Goal: Task Accomplishment & Management: Manage account settings

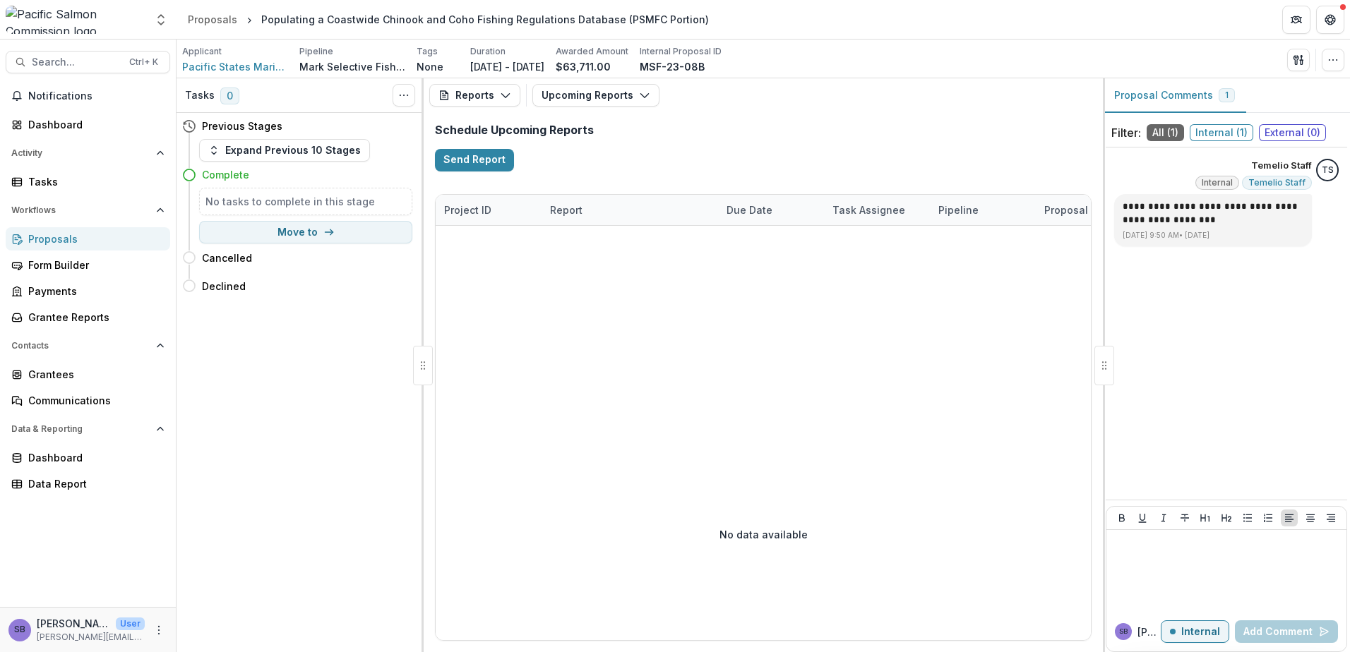
click at [108, 243] on div "Proposals" at bounding box center [93, 239] width 131 height 15
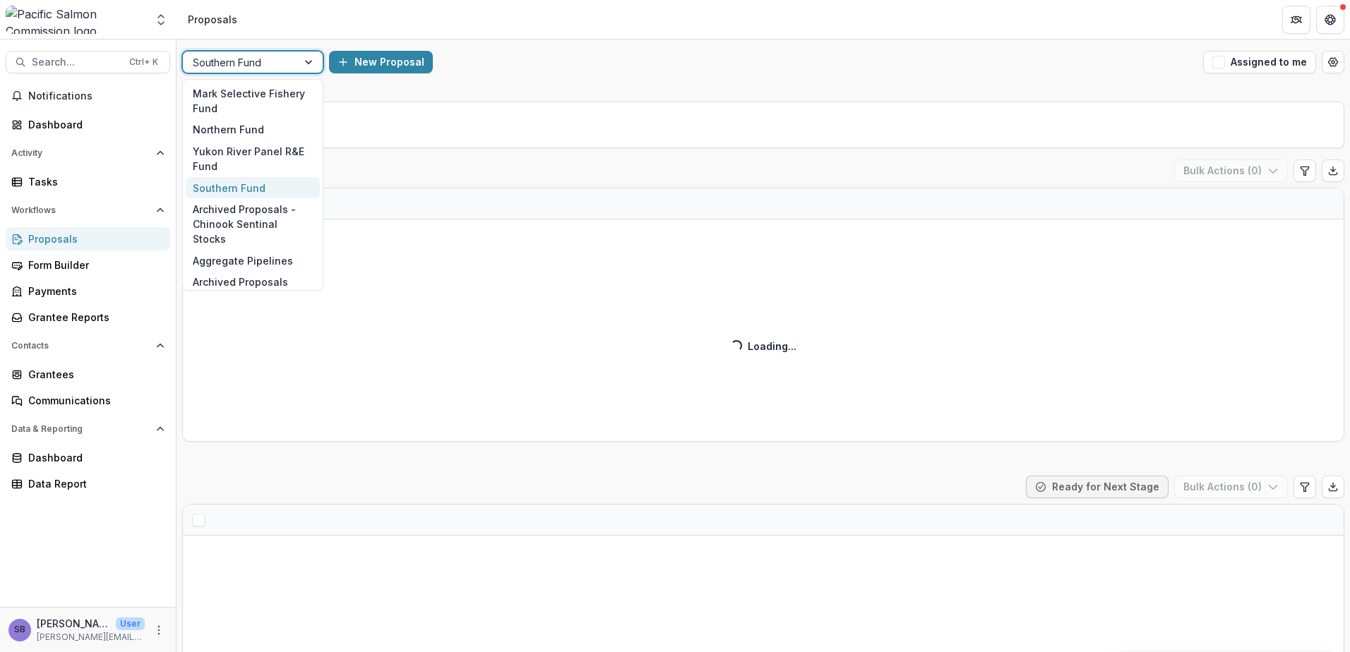
click at [316, 62] on div at bounding box center [309, 62] width 25 height 21
click at [284, 153] on div "Yukon River Panel R&E Fund" at bounding box center [253, 158] width 134 height 37
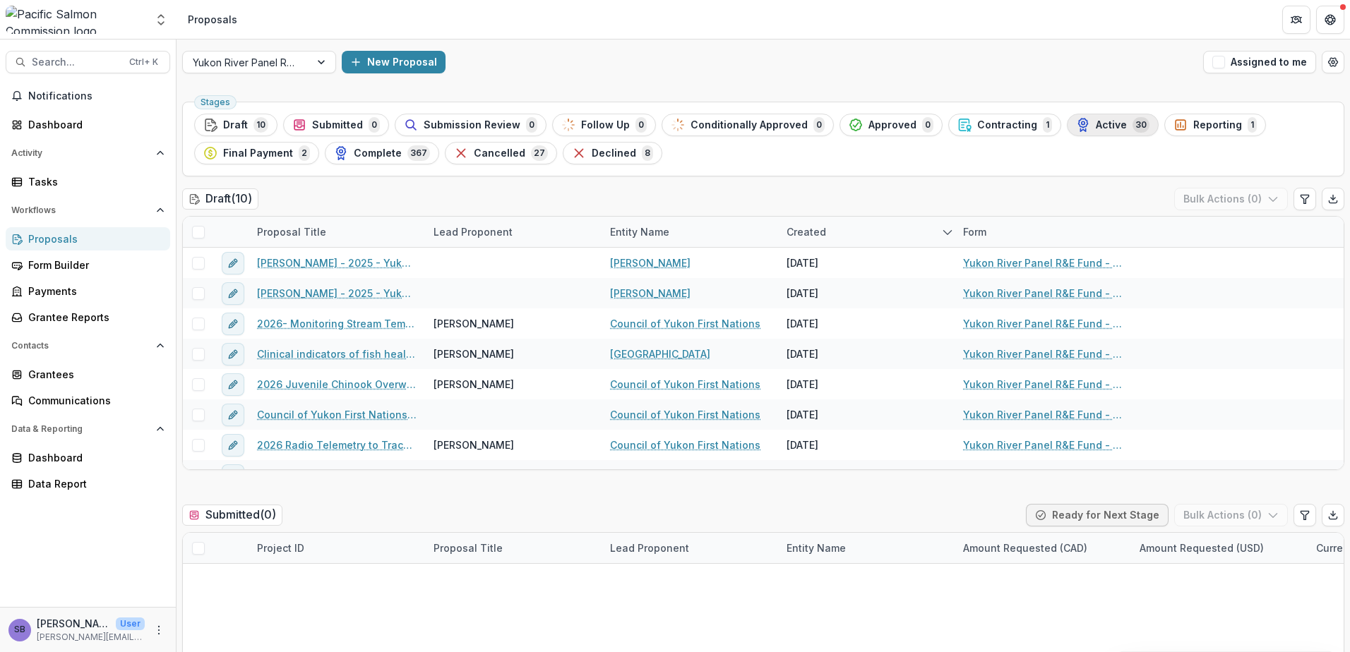
click at [1096, 122] on span "Active" at bounding box center [1111, 125] width 31 height 12
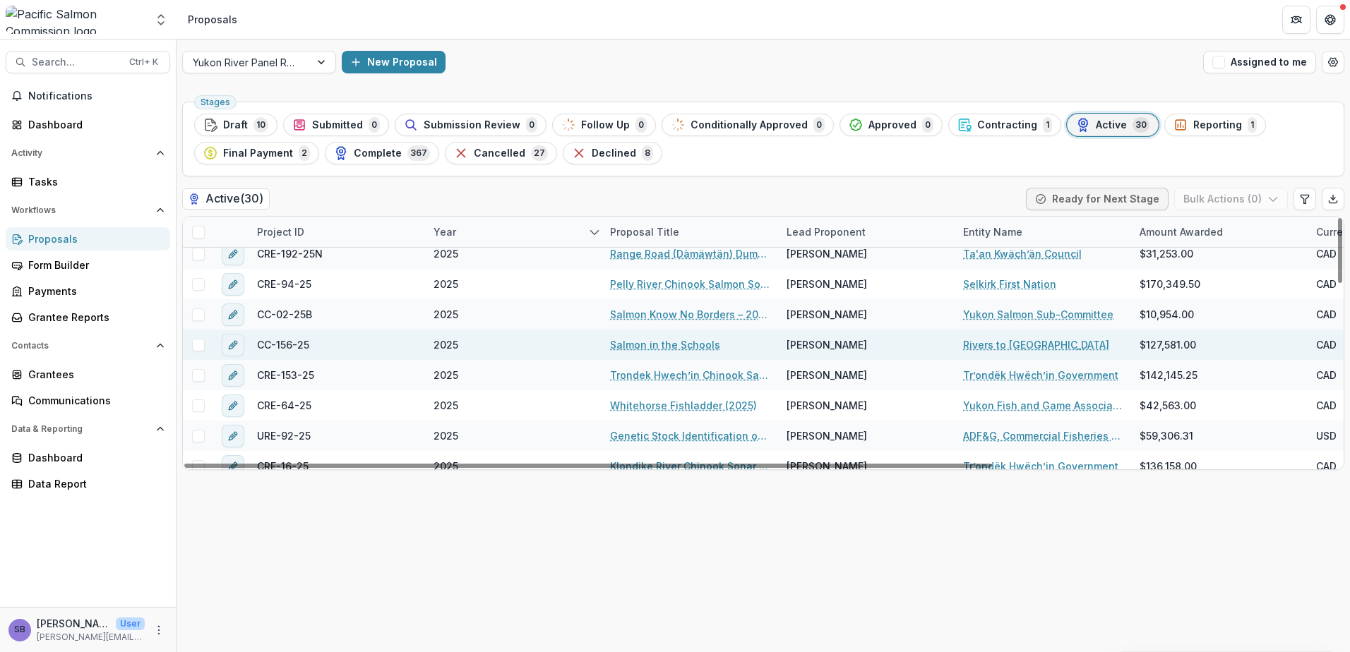
scroll to position [376, 0]
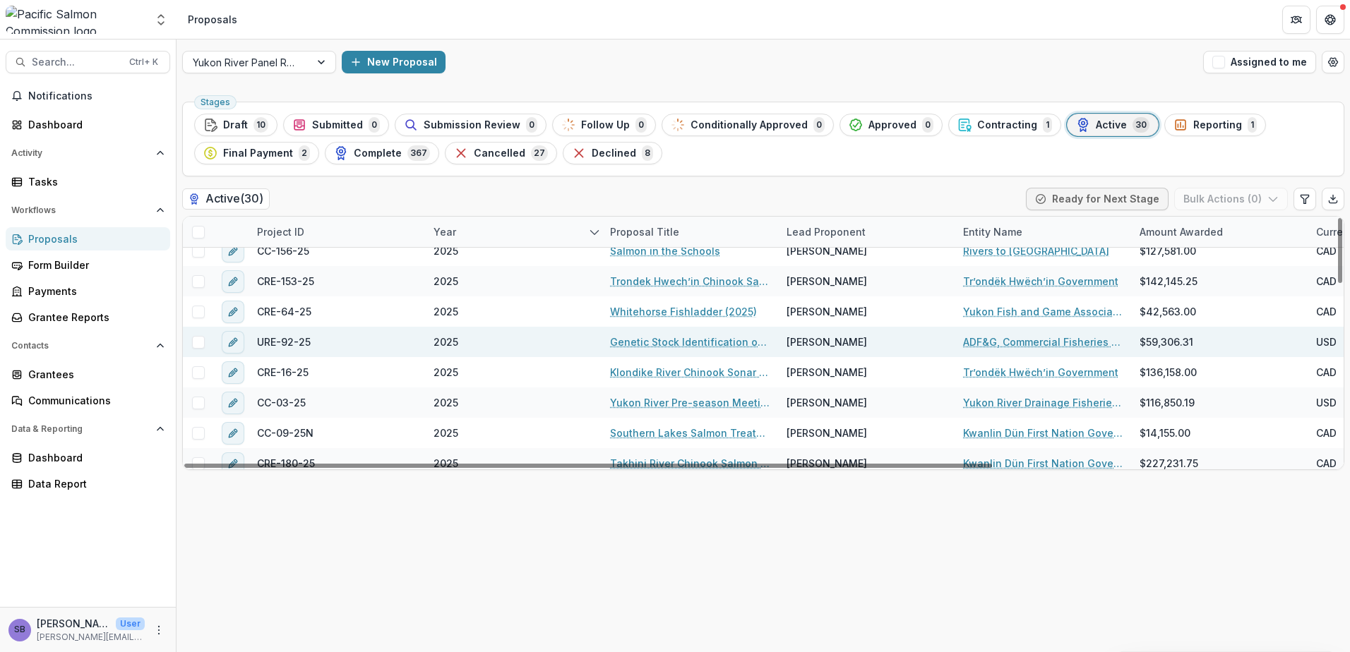
click at [1001, 344] on link "ADF&G, Commercial Fisheries Division ([GEOGRAPHIC_DATA])" at bounding box center [1043, 342] width 160 height 15
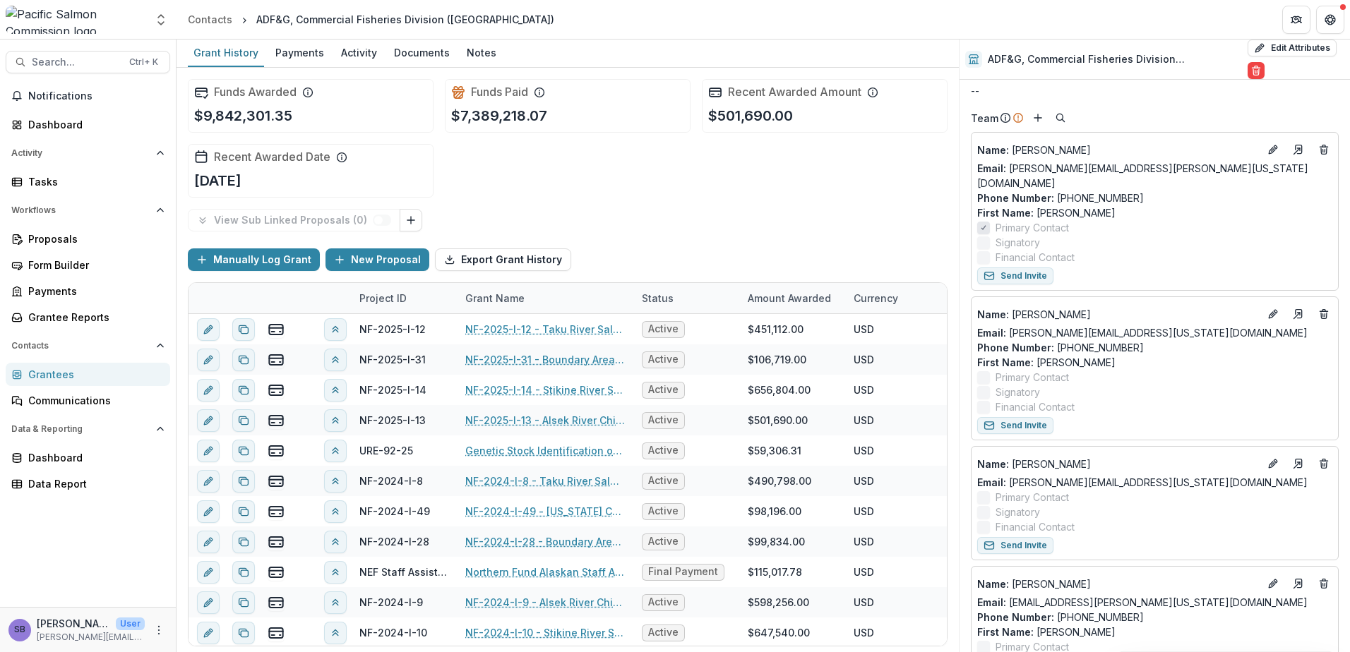
scroll to position [94, 0]
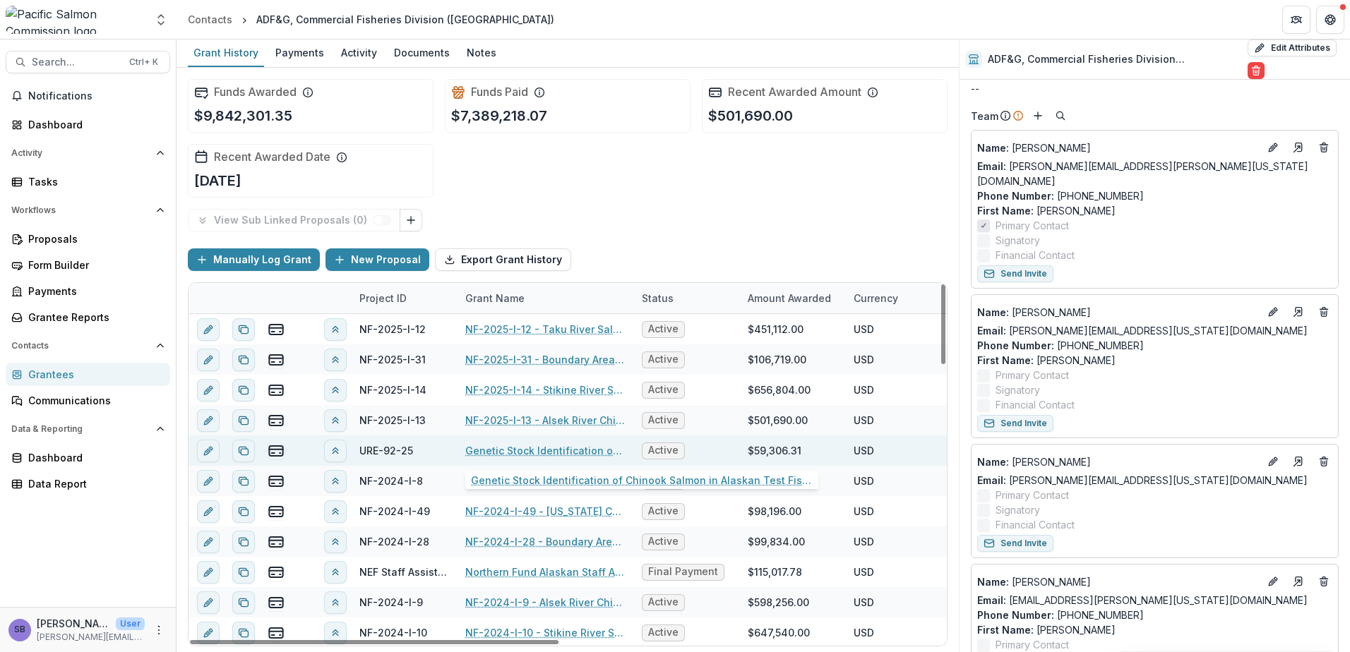
click at [544, 454] on link "Genetic Stock Identification of Chinook Salmon in Alaskan Test Fisheries, 2025" at bounding box center [545, 450] width 160 height 15
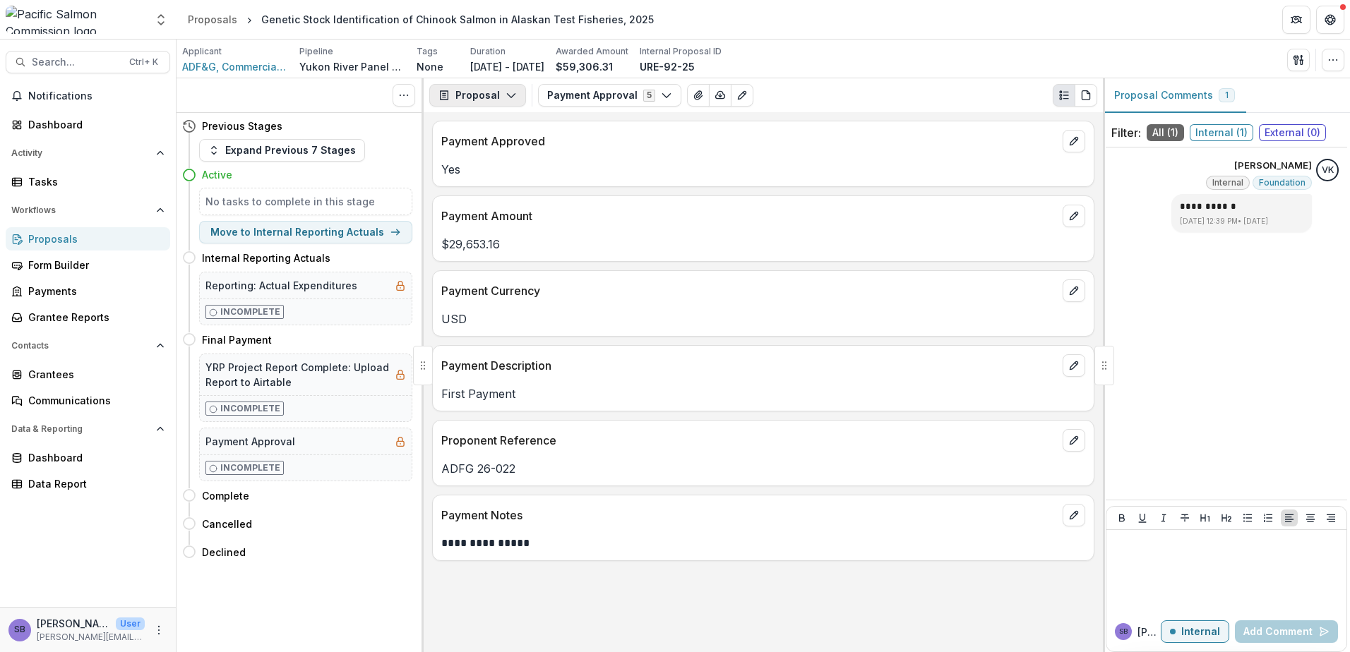
click at [501, 92] on button "Proposal" at bounding box center [477, 95] width 97 height 23
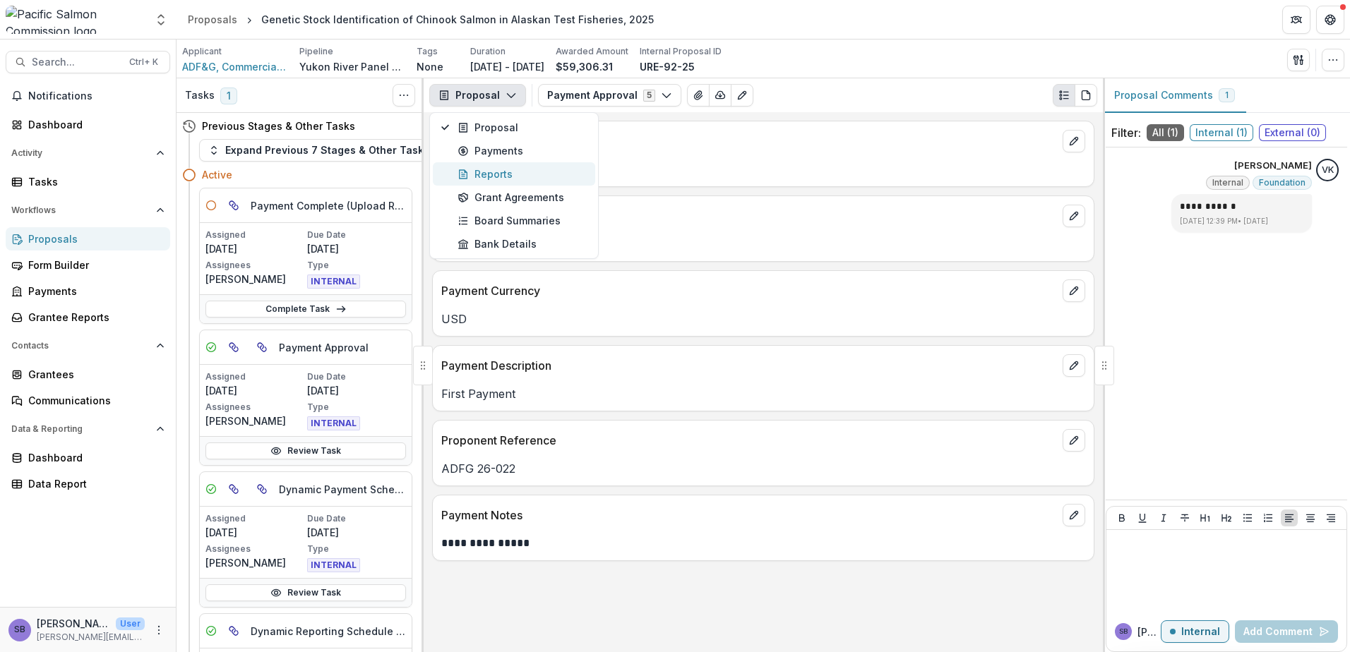
click at [492, 171] on div "Reports" at bounding box center [521, 174] width 129 height 15
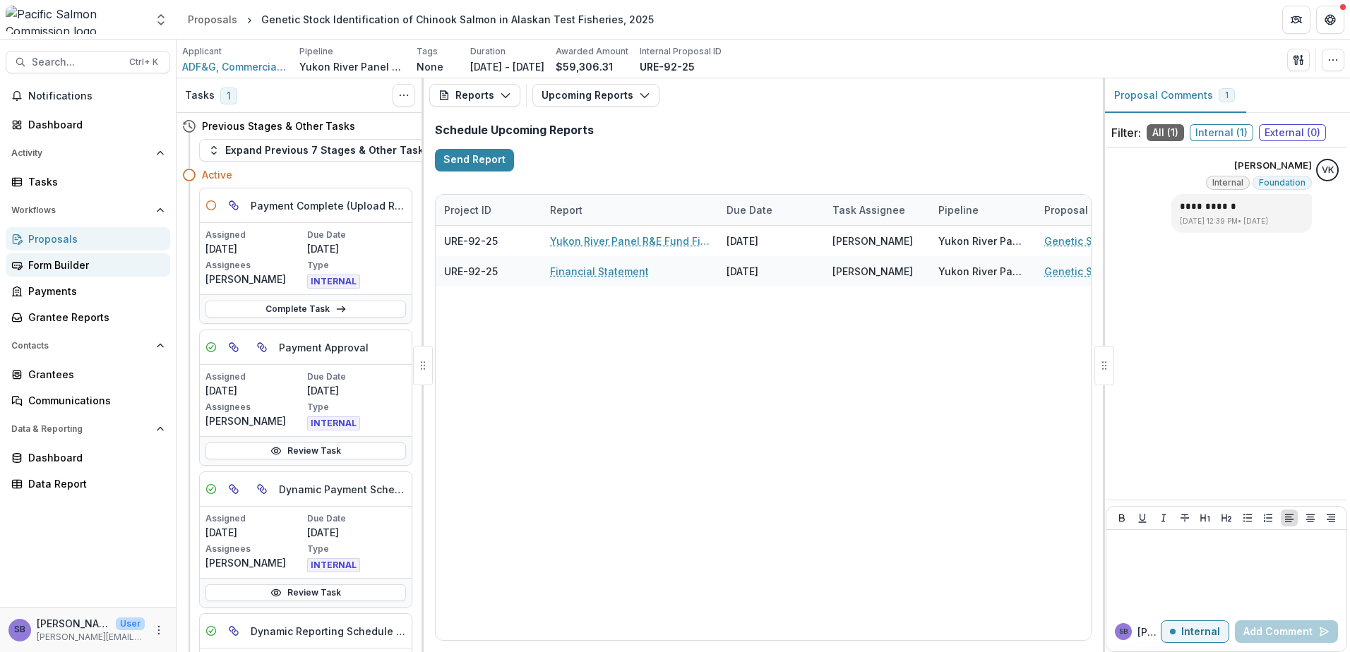
click at [72, 260] on div "Form Builder" at bounding box center [93, 265] width 131 height 15
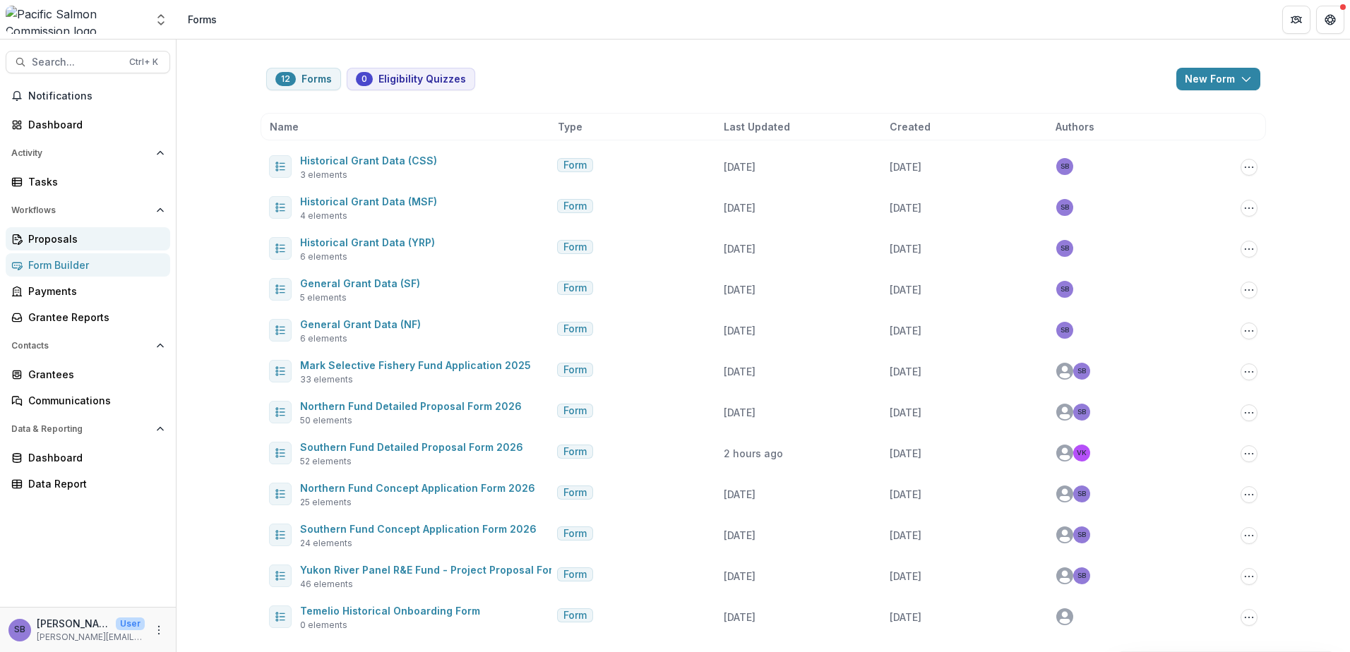
click at [96, 234] on div "Proposals" at bounding box center [93, 239] width 131 height 15
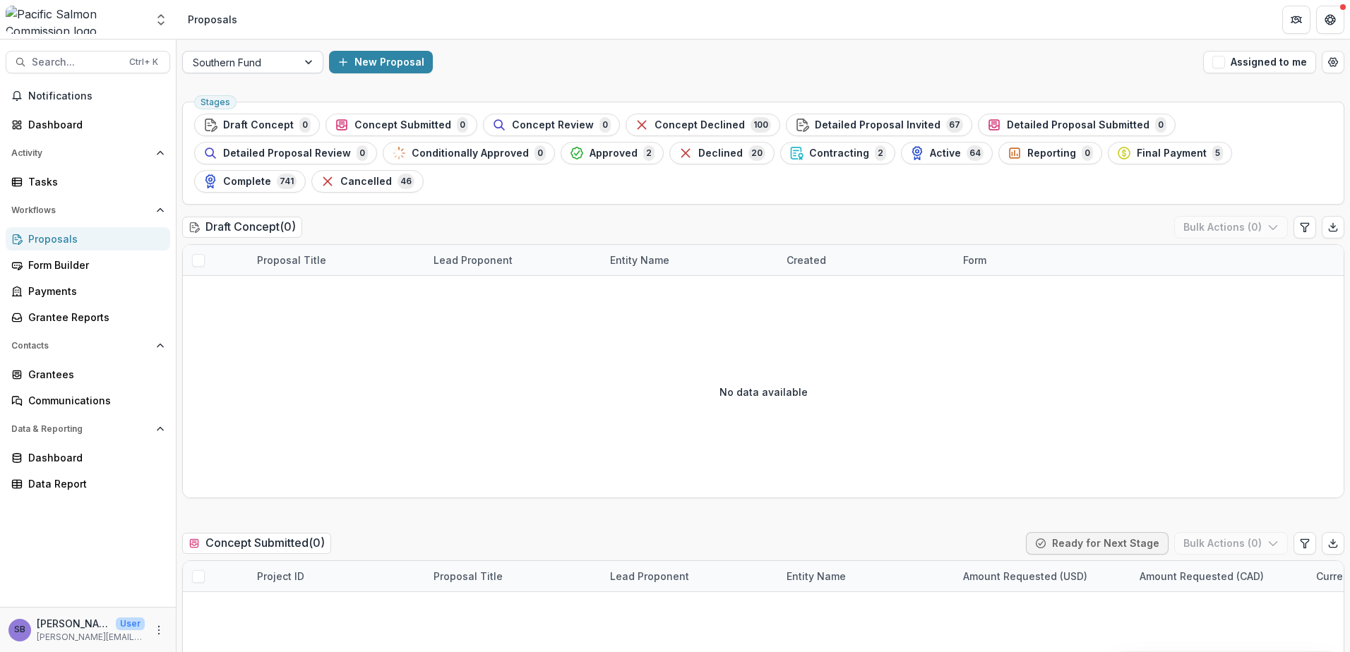
click at [294, 64] on div "Southern Fund" at bounding box center [240, 62] width 114 height 20
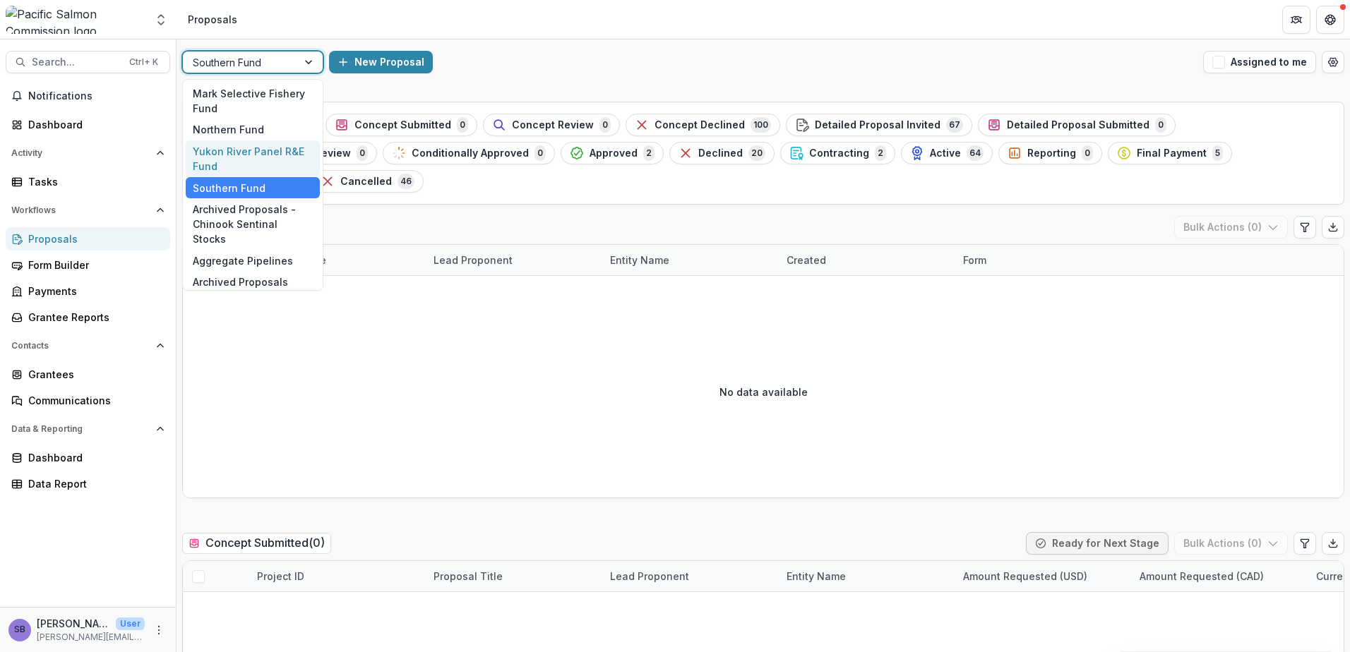
click at [280, 164] on div "Yukon River Panel R&E Fund" at bounding box center [253, 158] width 134 height 37
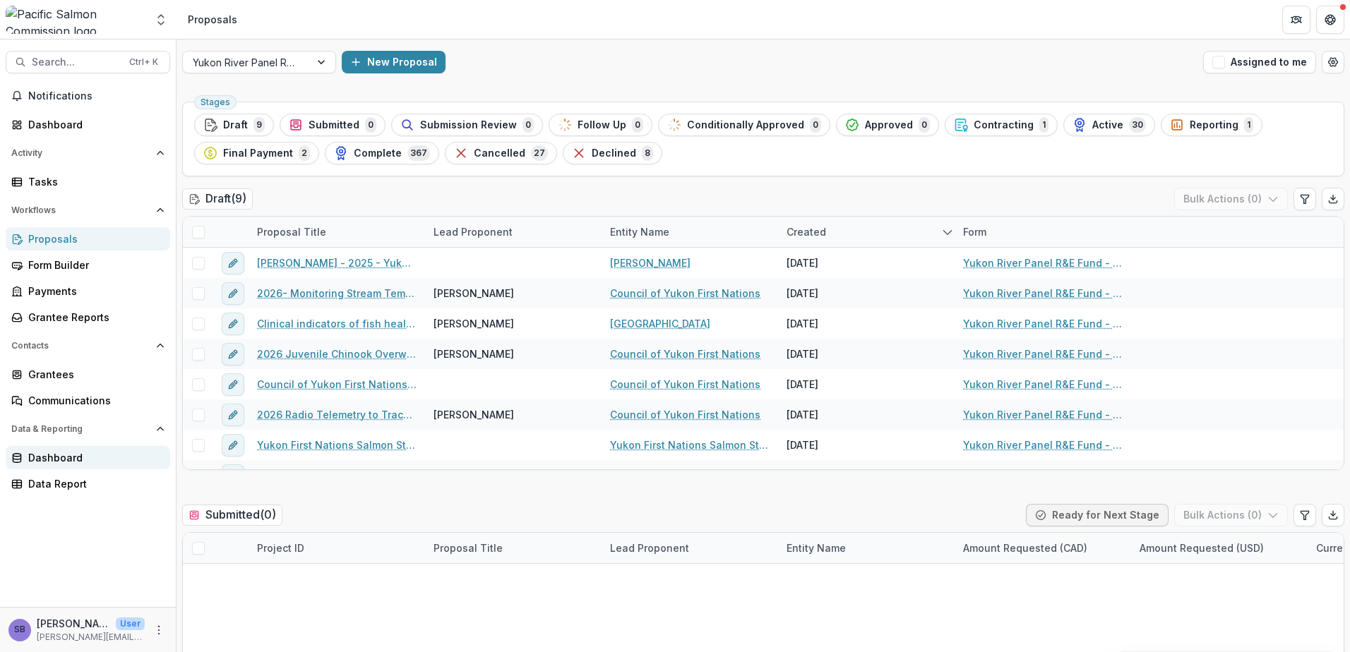
click at [54, 466] on link "Dashboard" at bounding box center [88, 457] width 164 height 23
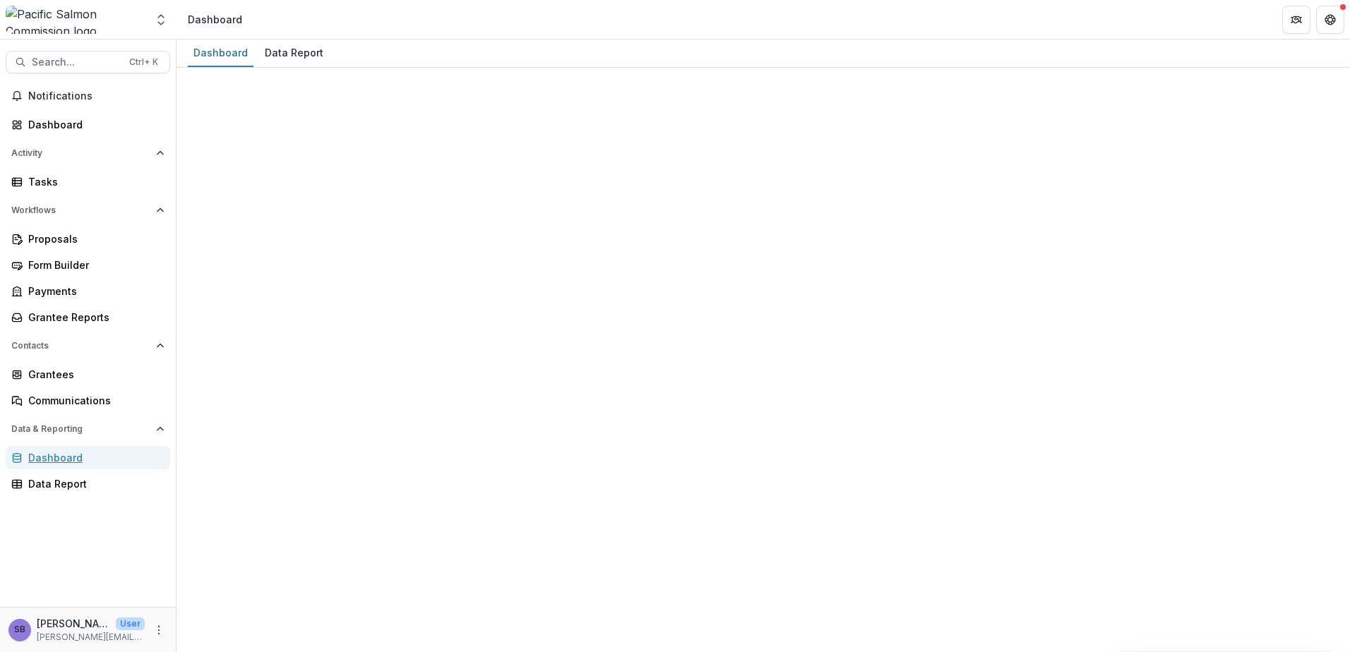
select select "**********"
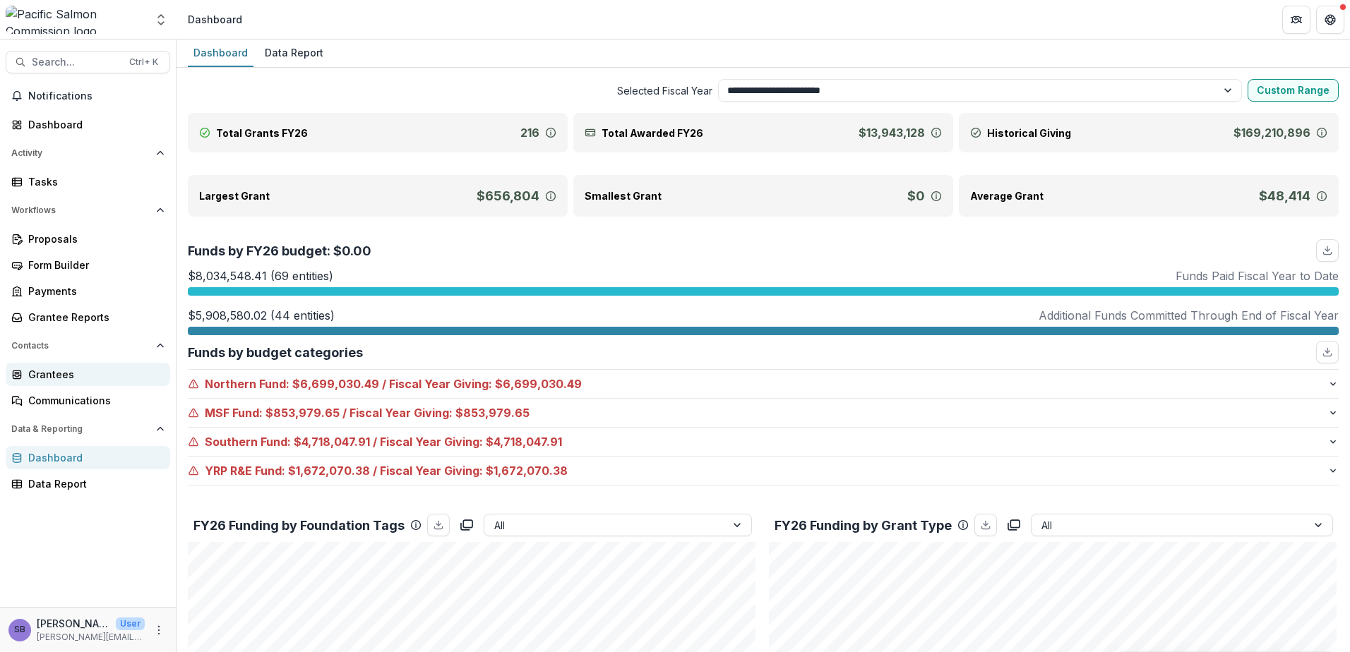
click at [69, 373] on div "Grantees" at bounding box center [93, 374] width 131 height 15
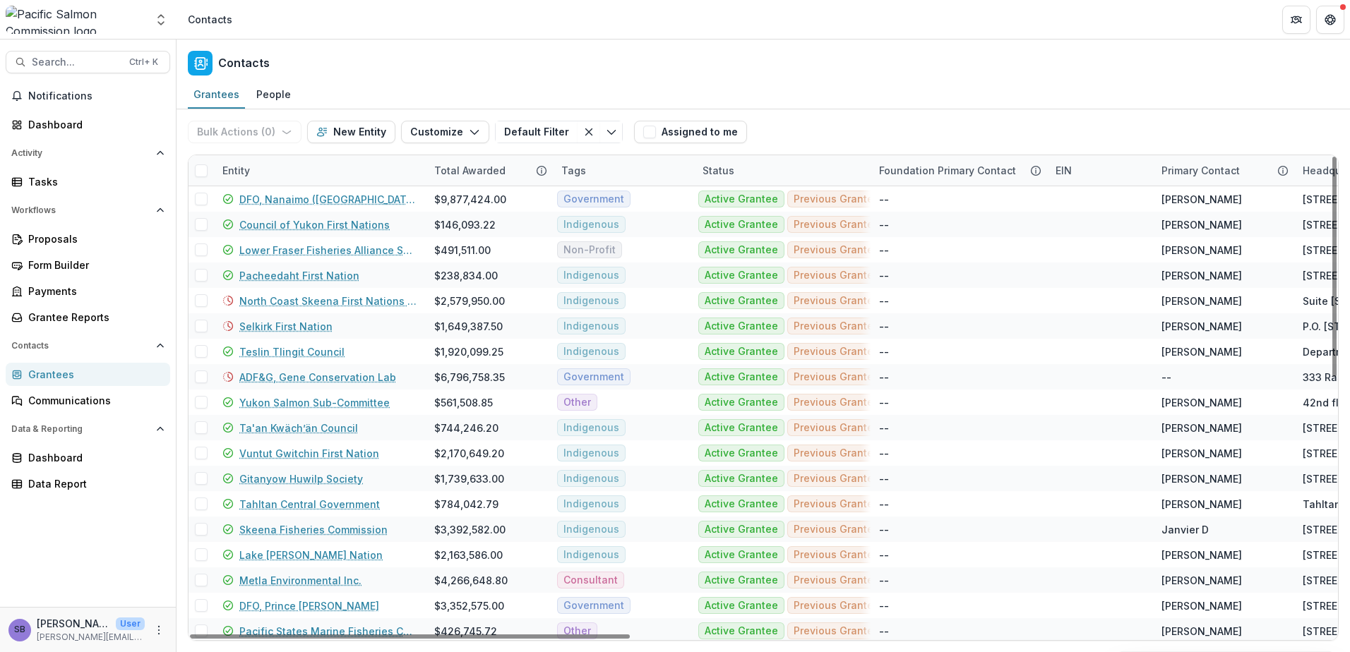
click at [283, 173] on div "Entity" at bounding box center [320, 170] width 212 height 30
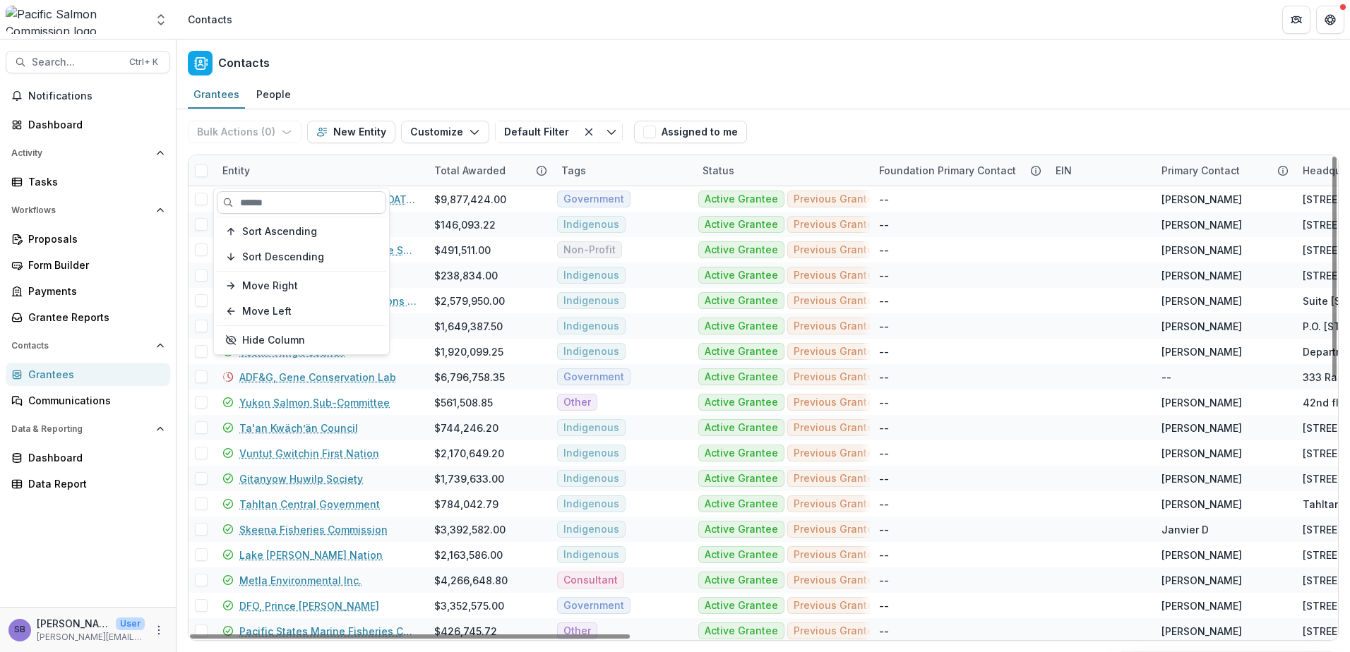
click at [285, 203] on input at bounding box center [301, 202] width 169 height 23
type input "***"
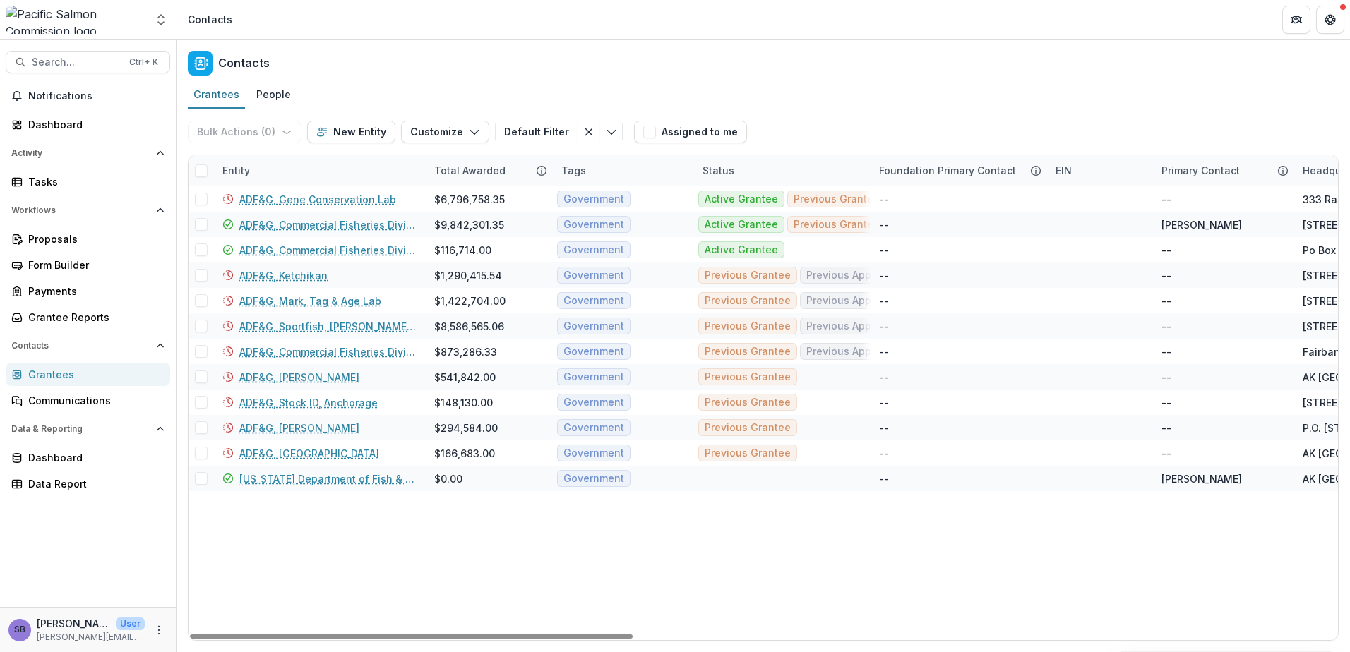
click at [802, 138] on div "Bulk Actions ( 0 ) Send Email Create Proposals Create Tasks New Entity Customiz…" at bounding box center [763, 131] width 1151 height 45
click at [426, 164] on div "Total Awarded" at bounding box center [470, 170] width 88 height 15
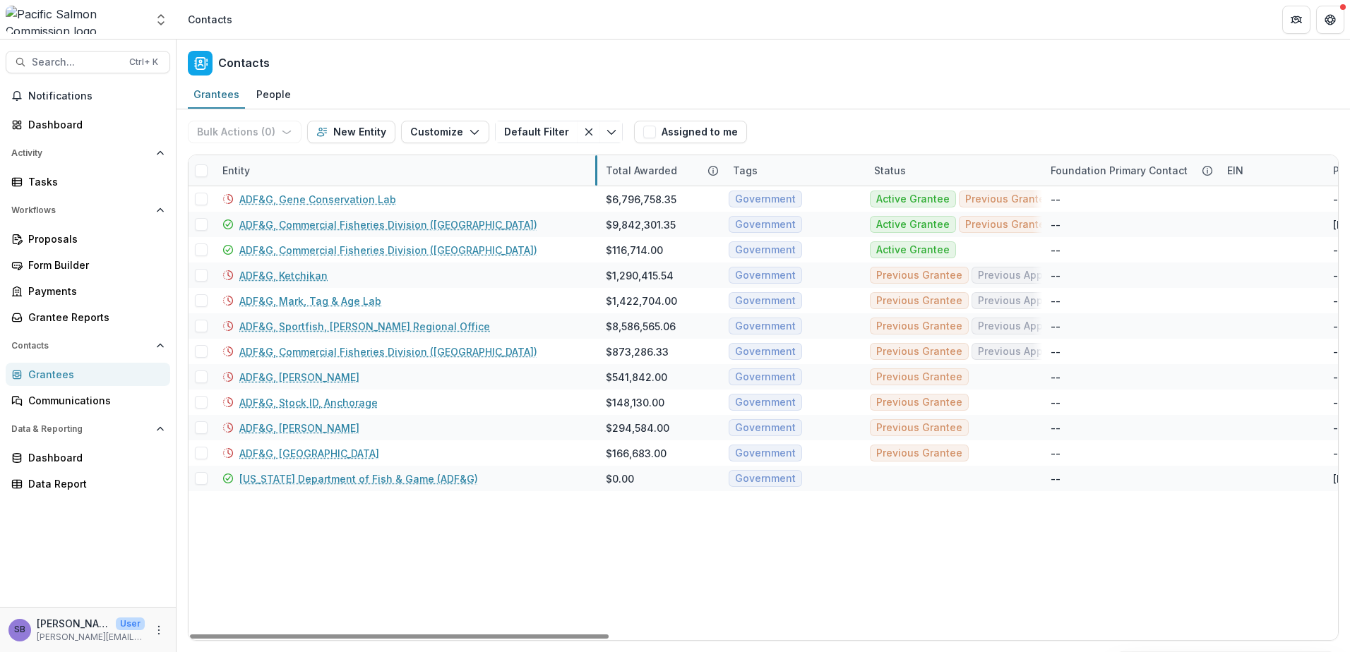
drag, startPoint x: 424, startPoint y: 164, endPoint x: 596, endPoint y: 149, distance: 172.3
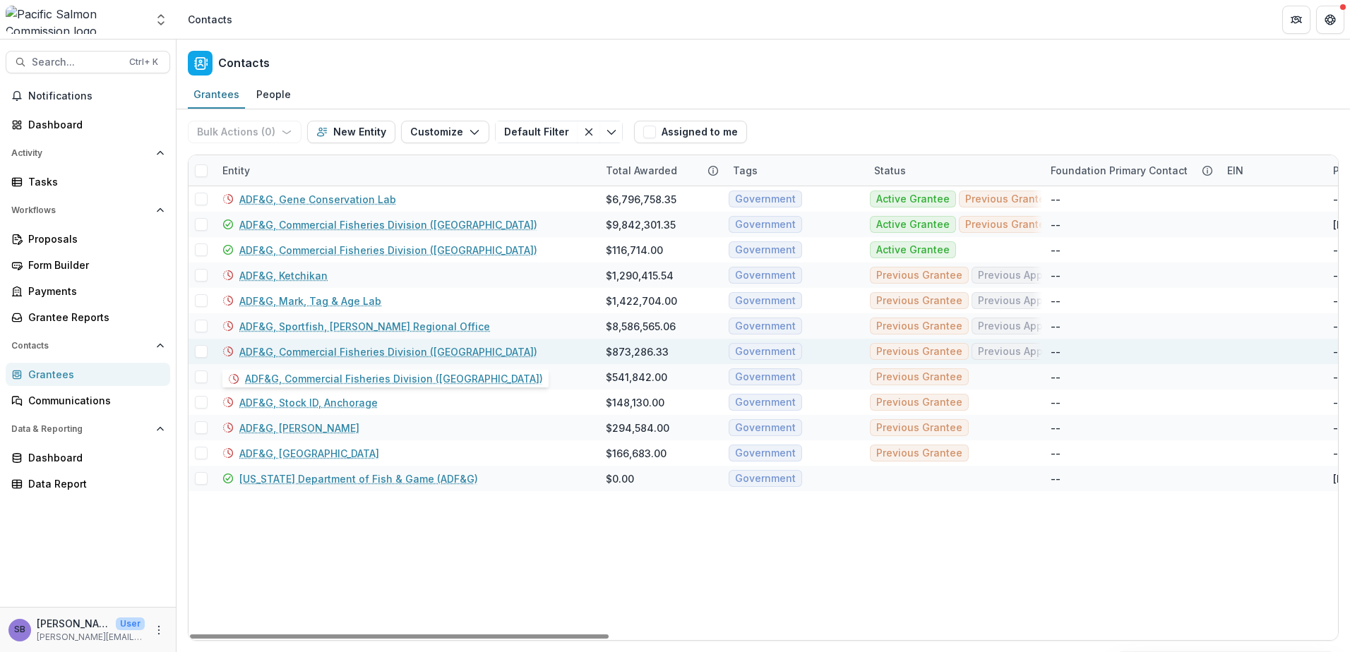
click at [336, 352] on link "ADF&G, Commercial Fisheries Division (Fairbanks)" at bounding box center [388, 352] width 298 height 15
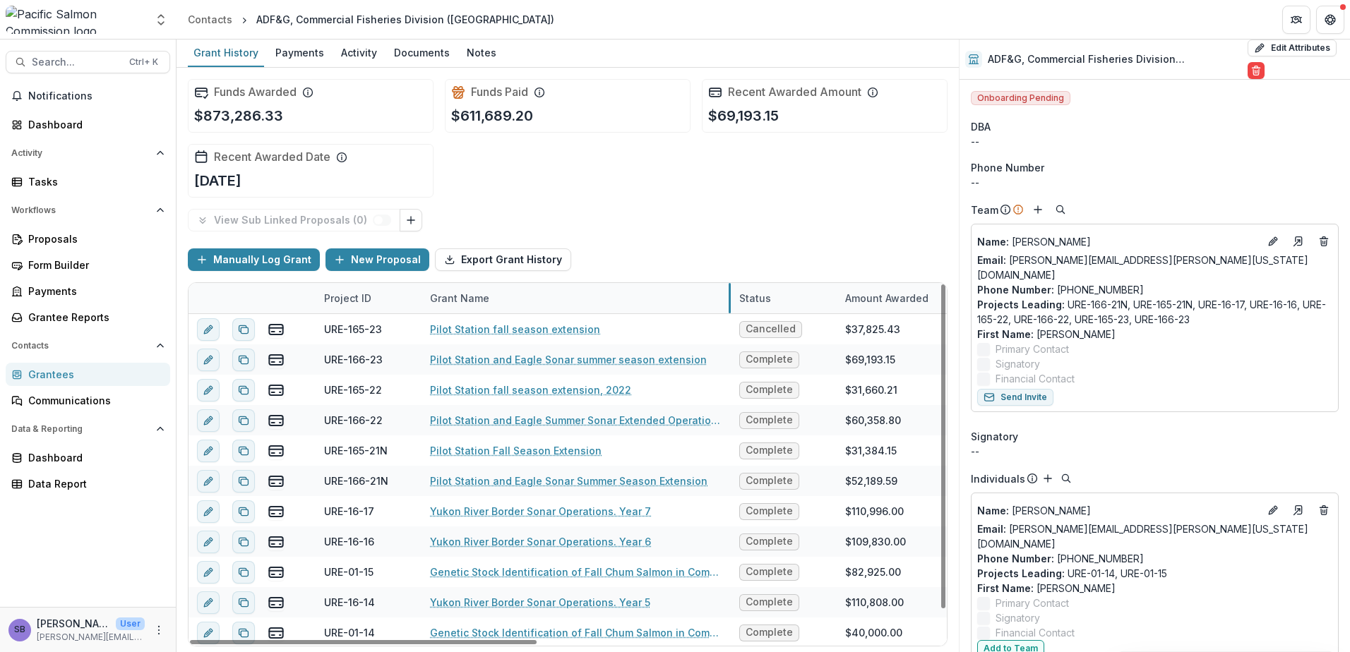
drag, startPoint x: 596, startPoint y: 292, endPoint x: 729, endPoint y: 297, distance: 132.8
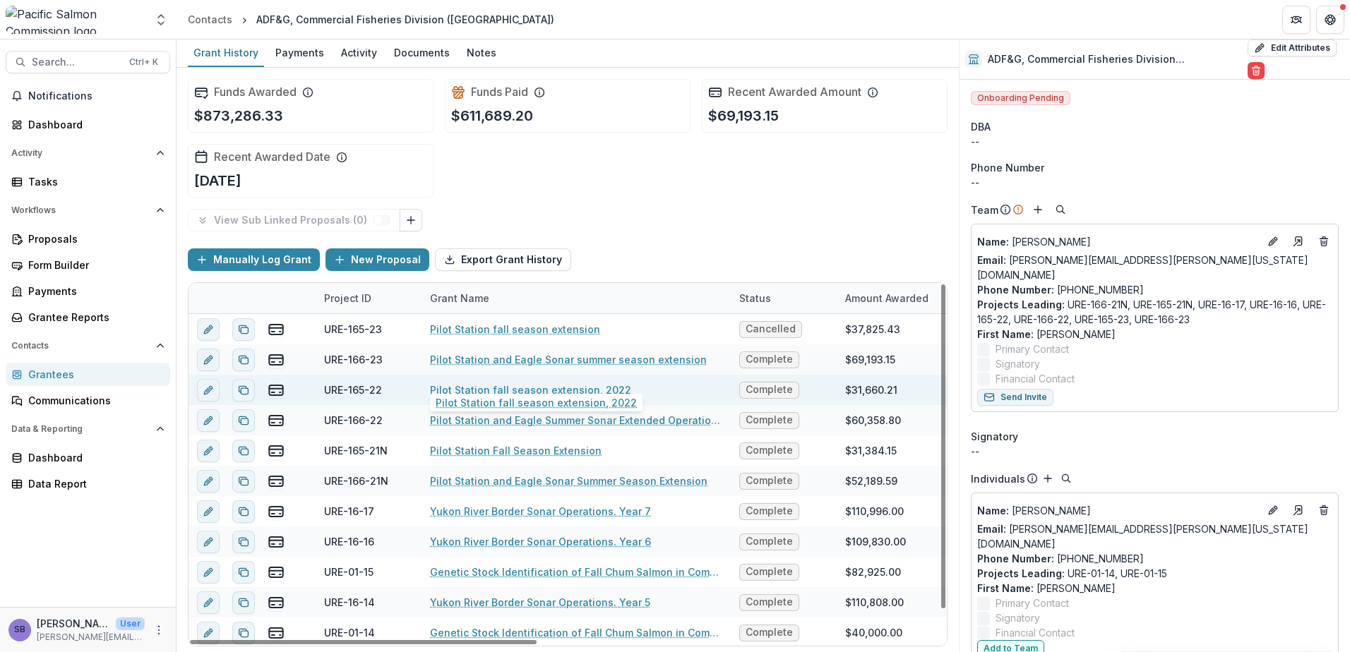
scroll to position [32, 0]
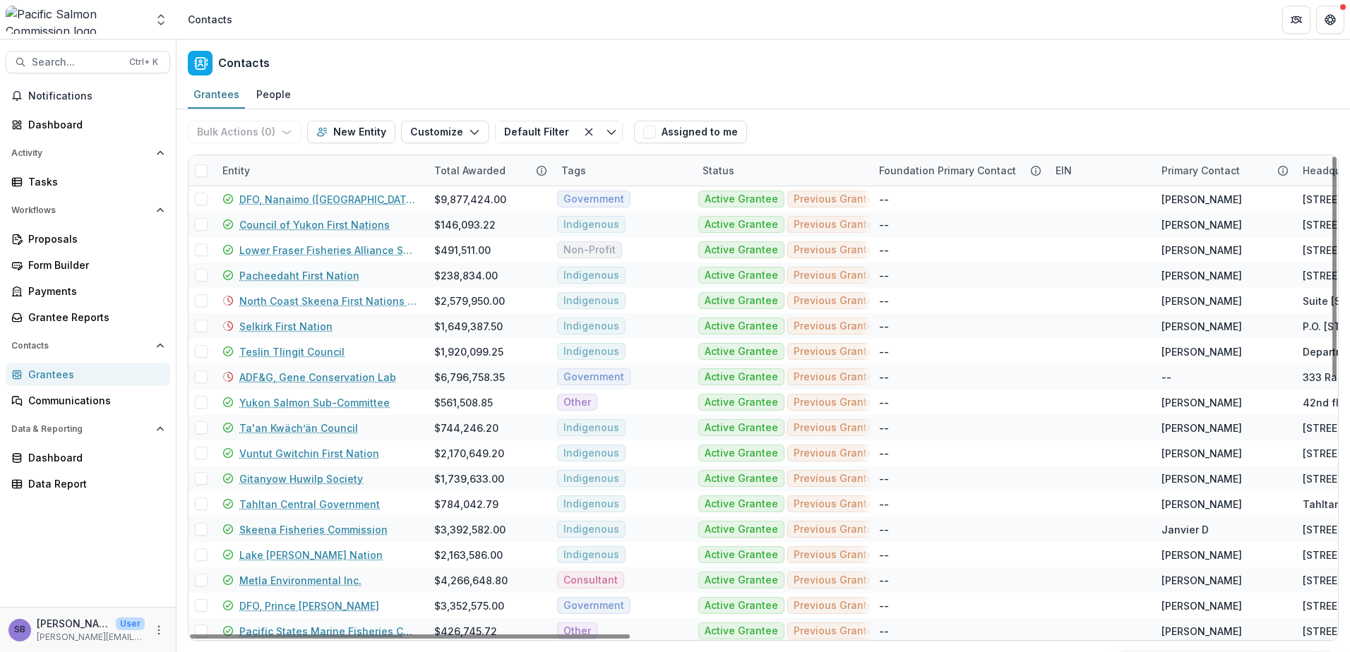
click at [321, 163] on div "Entity" at bounding box center [320, 170] width 212 height 30
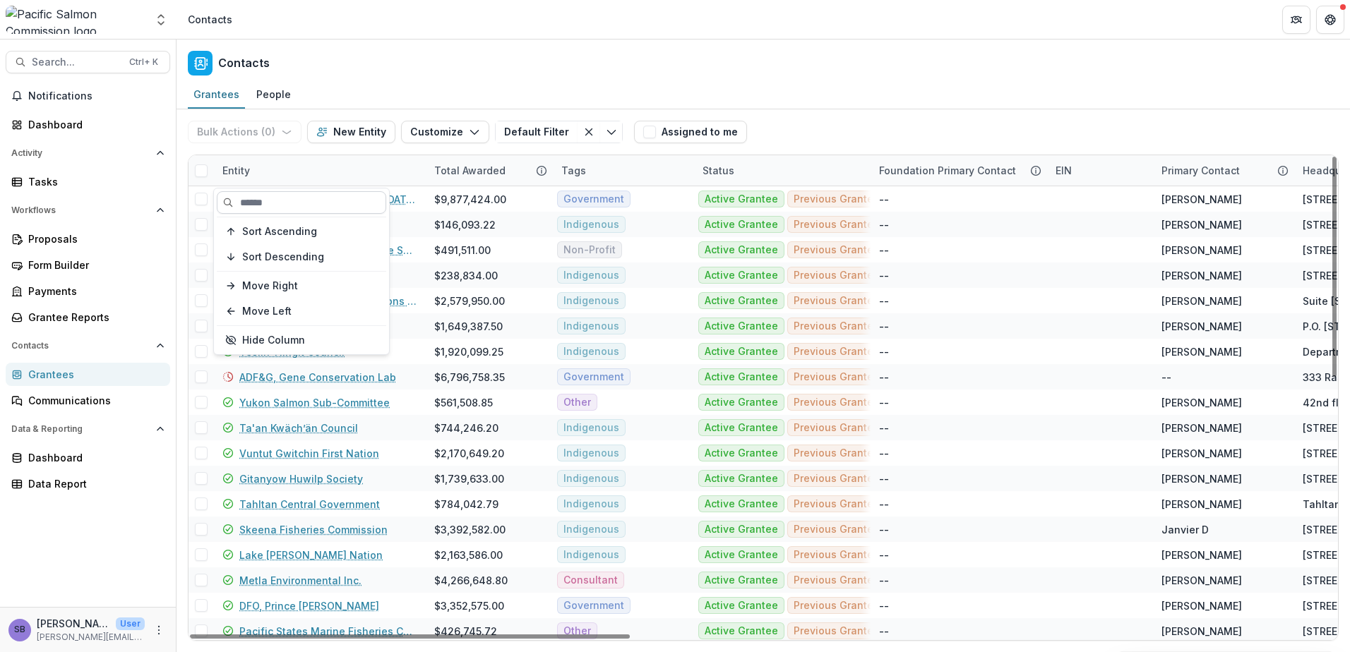
click at [292, 203] on input at bounding box center [301, 202] width 169 height 23
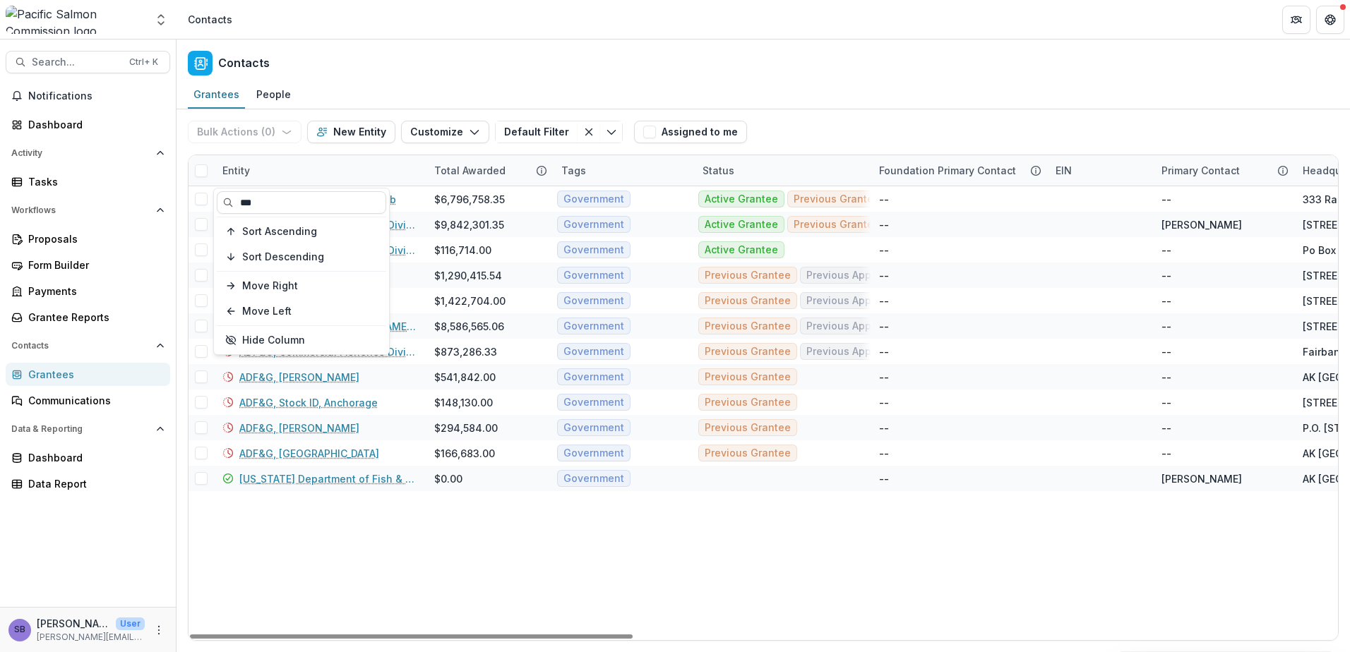
type input "***"
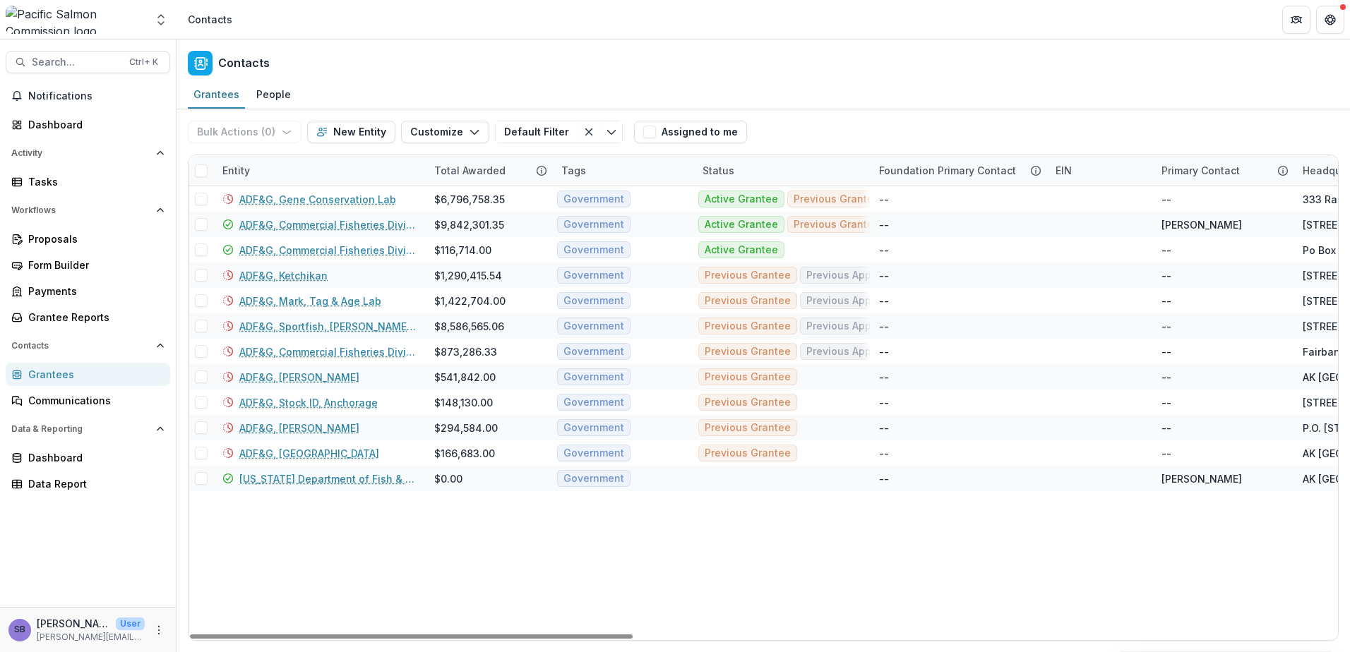
click at [842, 120] on div "Bulk Actions ( 0 ) Send Email Create Proposals Create Tasks New Entity Customiz…" at bounding box center [763, 131] width 1151 height 45
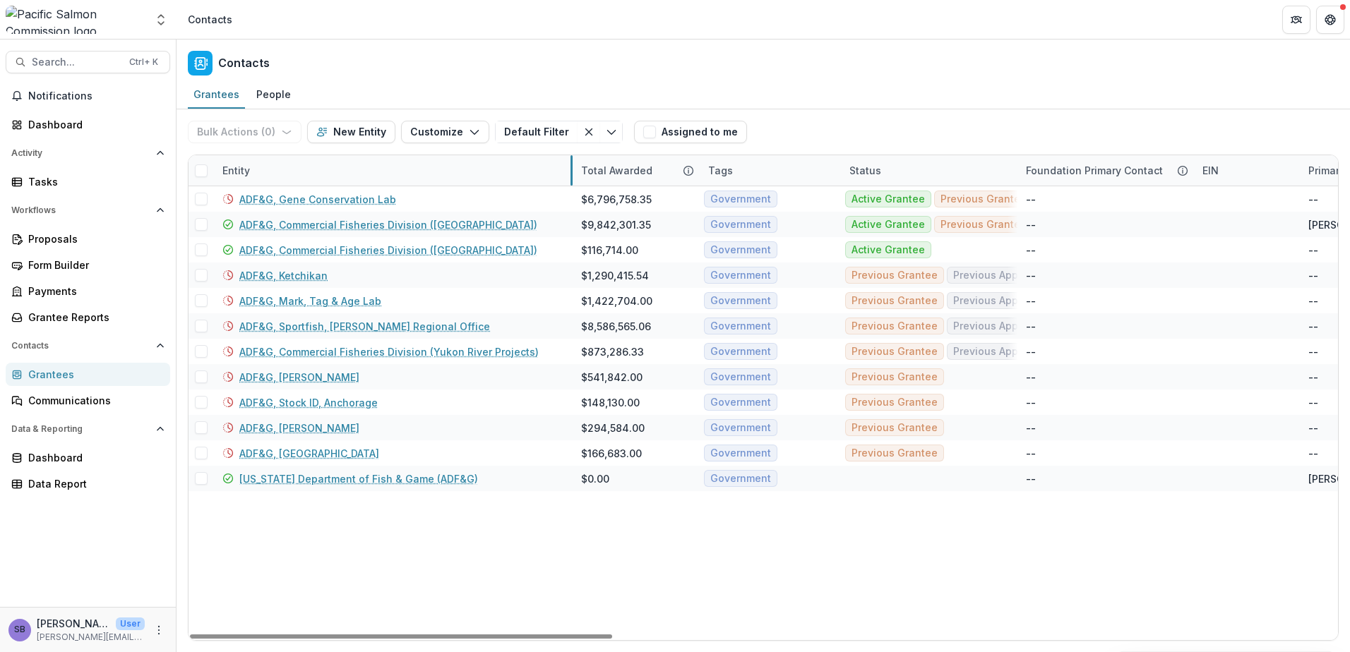
drag, startPoint x: 424, startPoint y: 167, endPoint x: 571, endPoint y: 164, distance: 146.9
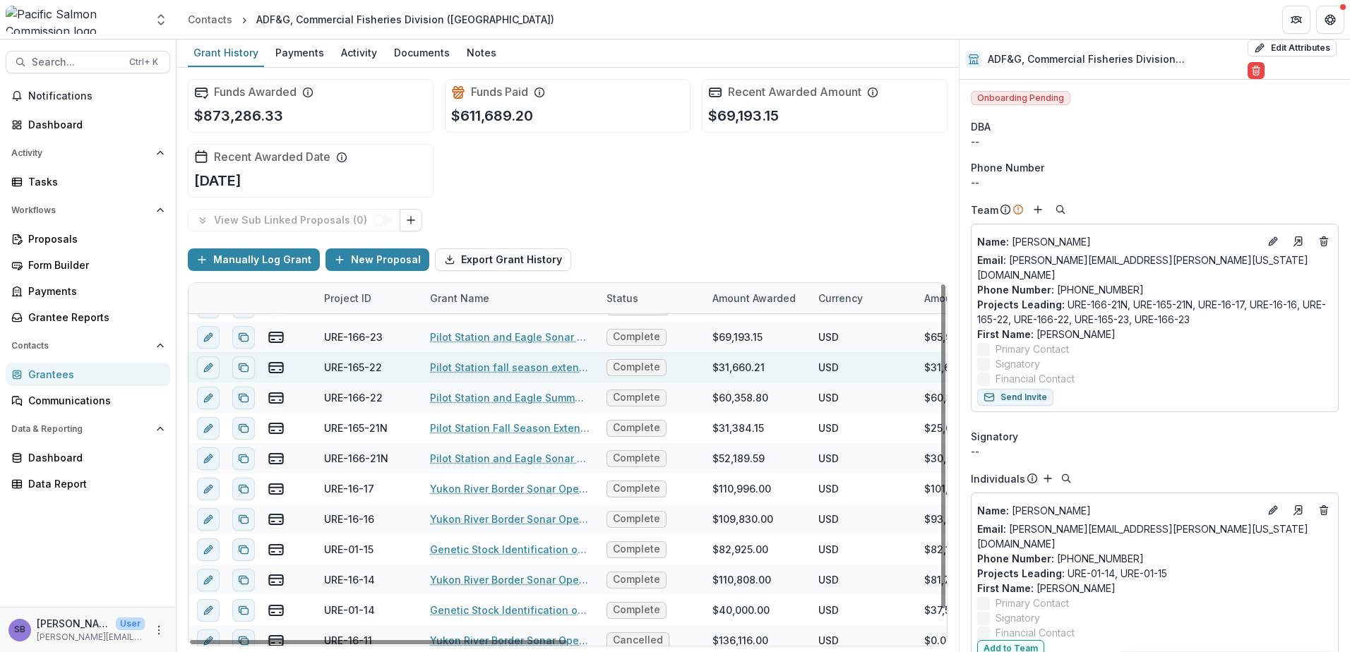
scroll to position [32, 0]
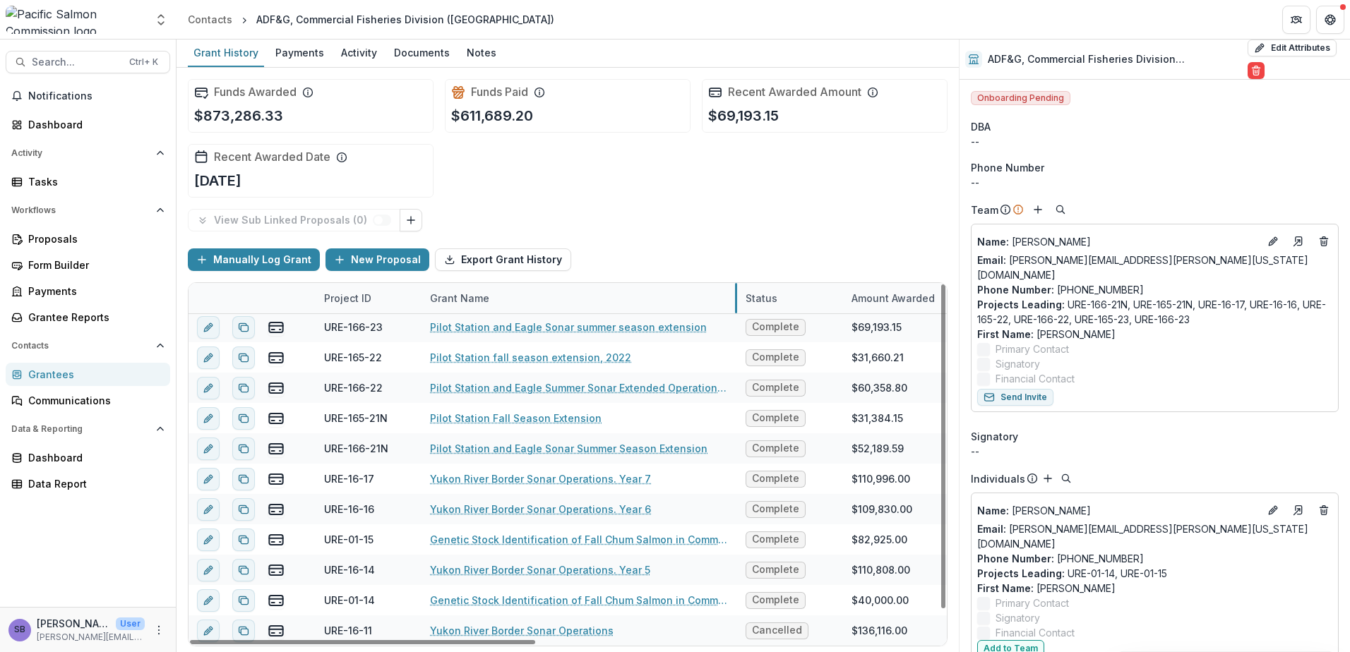
drag, startPoint x: 597, startPoint y: 294, endPoint x: 737, endPoint y: 294, distance: 139.8
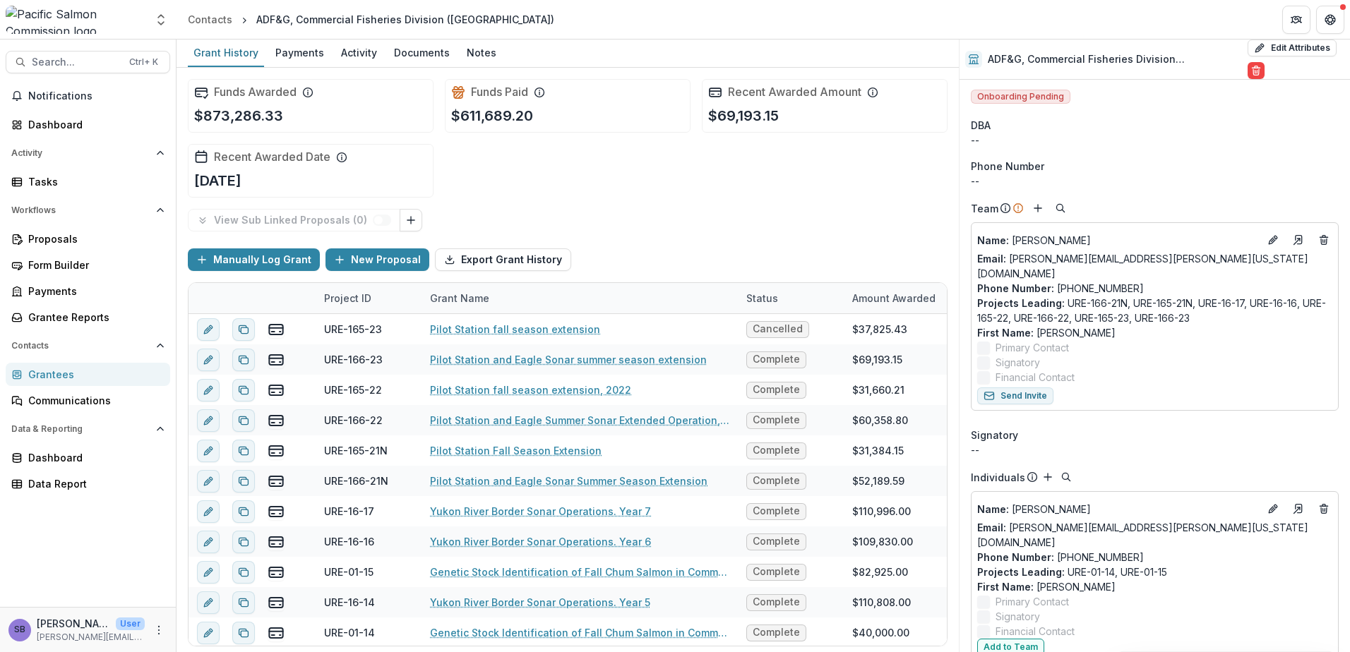
scroll to position [0, 0]
click at [1259, 46] on button "Edit Attributes" at bounding box center [1291, 48] width 89 height 17
select select
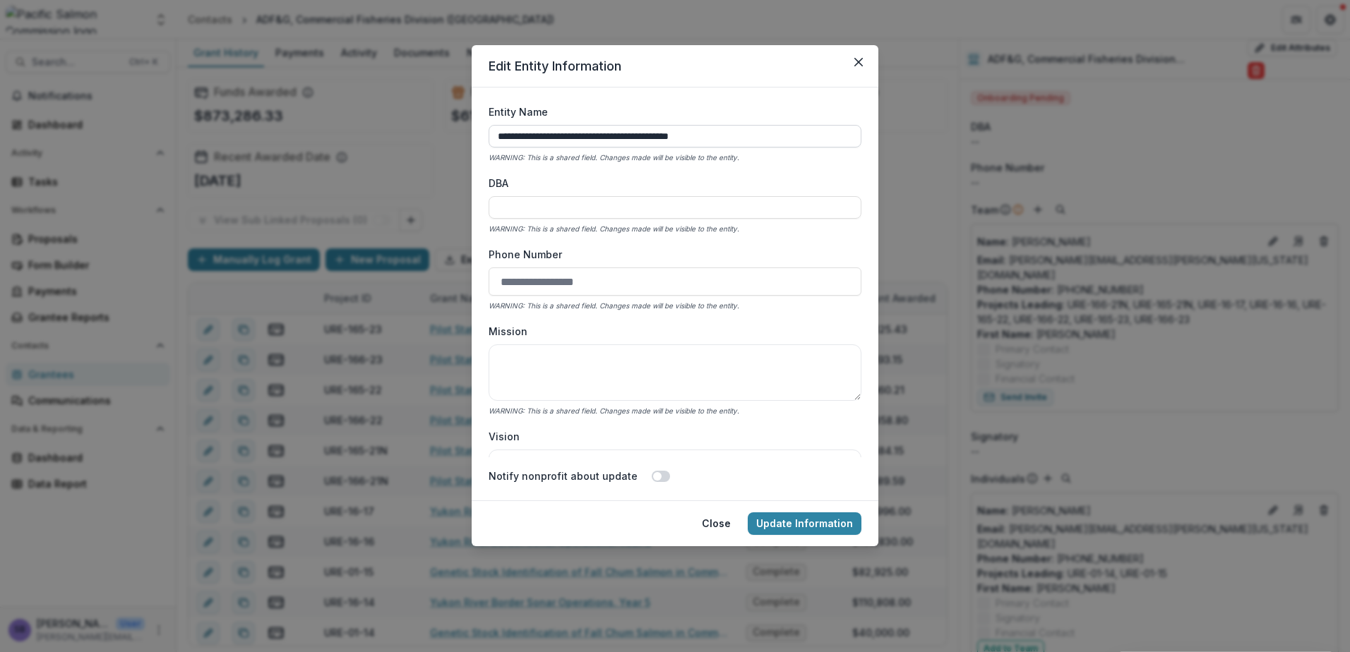
drag, startPoint x: 684, startPoint y: 135, endPoint x: 727, endPoint y: 136, distance: 43.1
click at [727, 136] on input "**********" at bounding box center [675, 136] width 373 height 23
type input "**********"
click at [815, 519] on button "Update Information" at bounding box center [805, 524] width 114 height 23
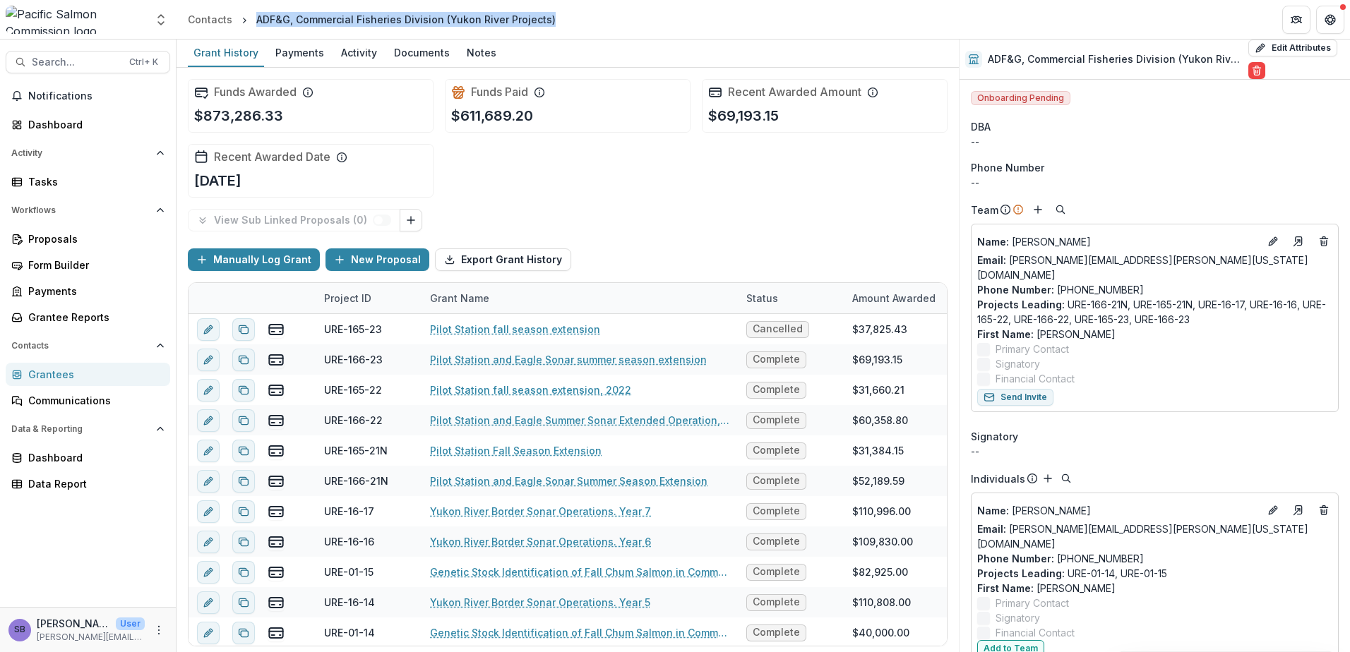
drag, startPoint x: 545, startPoint y: 21, endPoint x: 250, endPoint y: 23, distance: 295.1
click at [251, 23] on div "ADF&G, Commercial Fisheries Division (Yukon River Projects)" at bounding box center [406, 19] width 311 height 20
copy div "ADF&G, Commercial Fisheries Division (Yukon River Projects)"
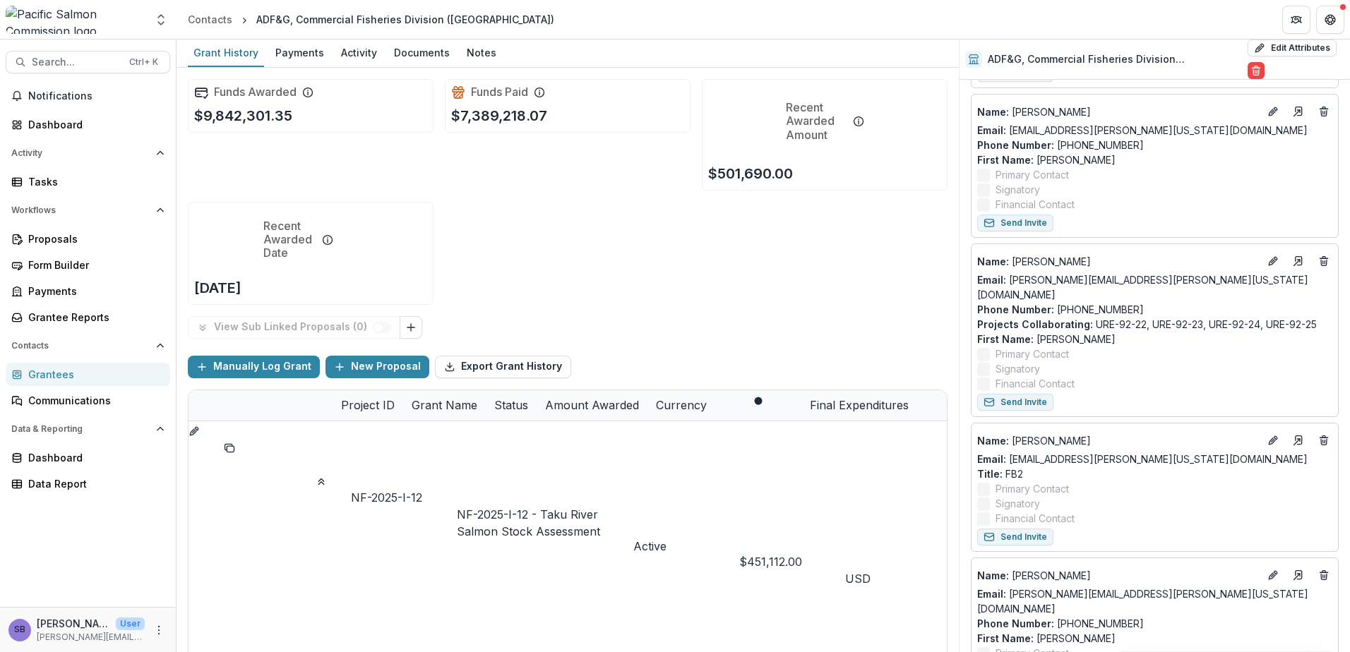
scroll to position [659, 0]
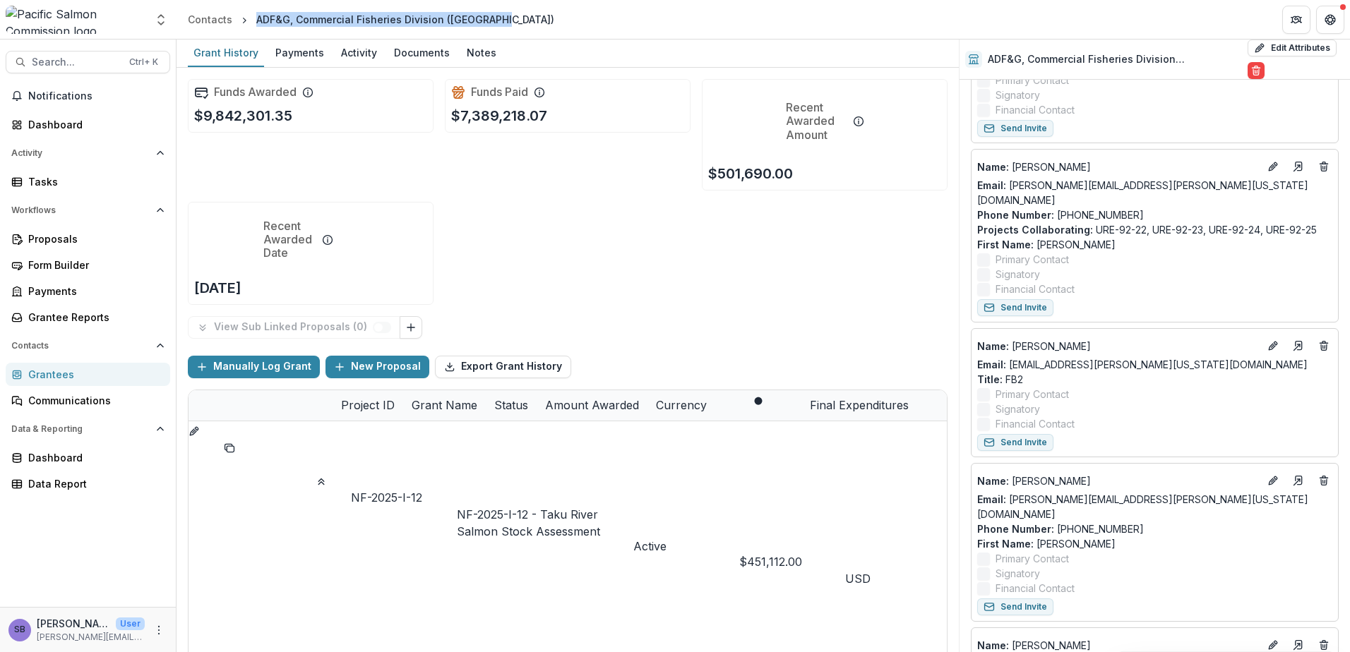
drag, startPoint x: 486, startPoint y: 21, endPoint x: 258, endPoint y: 20, distance: 228.7
click at [258, 20] on header "Contacts ADF&G, Commercial Fisheries Division (Anchorage)" at bounding box center [762, 19] width 1173 height 39
copy div "ADF&G, Commercial Fisheries Division ([GEOGRAPHIC_DATA])"
click at [403, 390] on div "Project ID" at bounding box center [368, 405] width 71 height 30
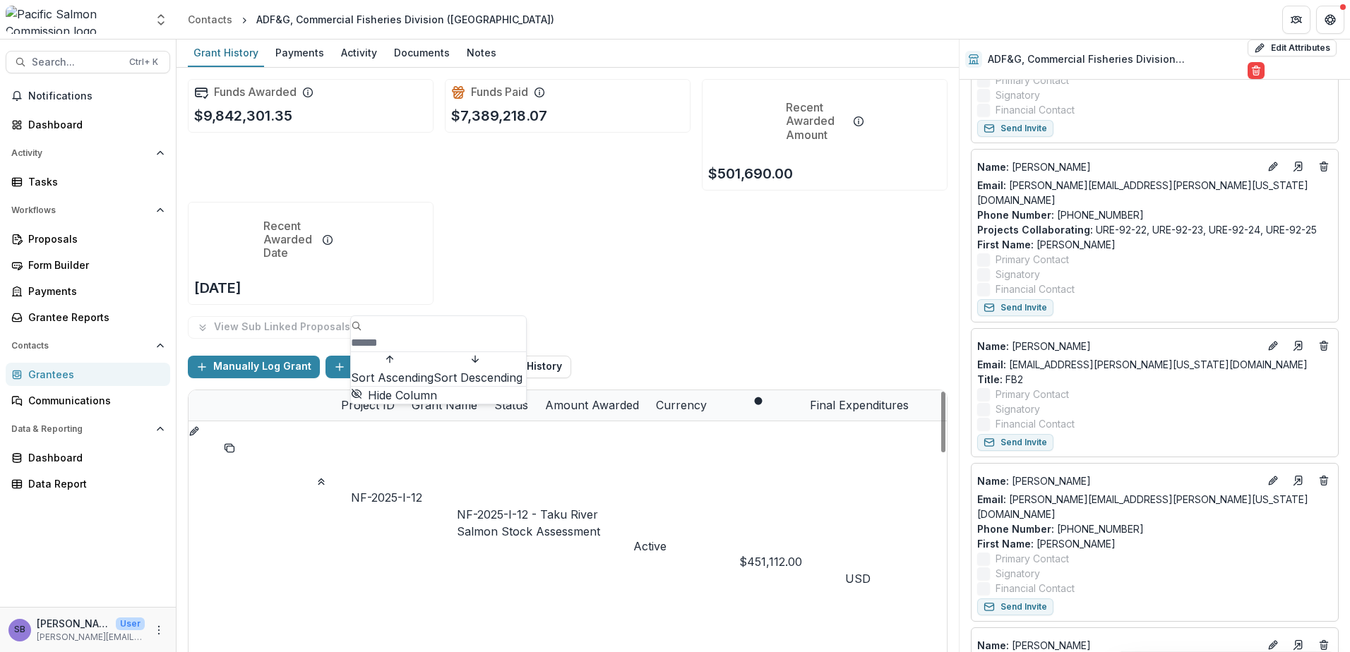
click at [402, 335] on input at bounding box center [407, 343] width 113 height 17
type input "***"
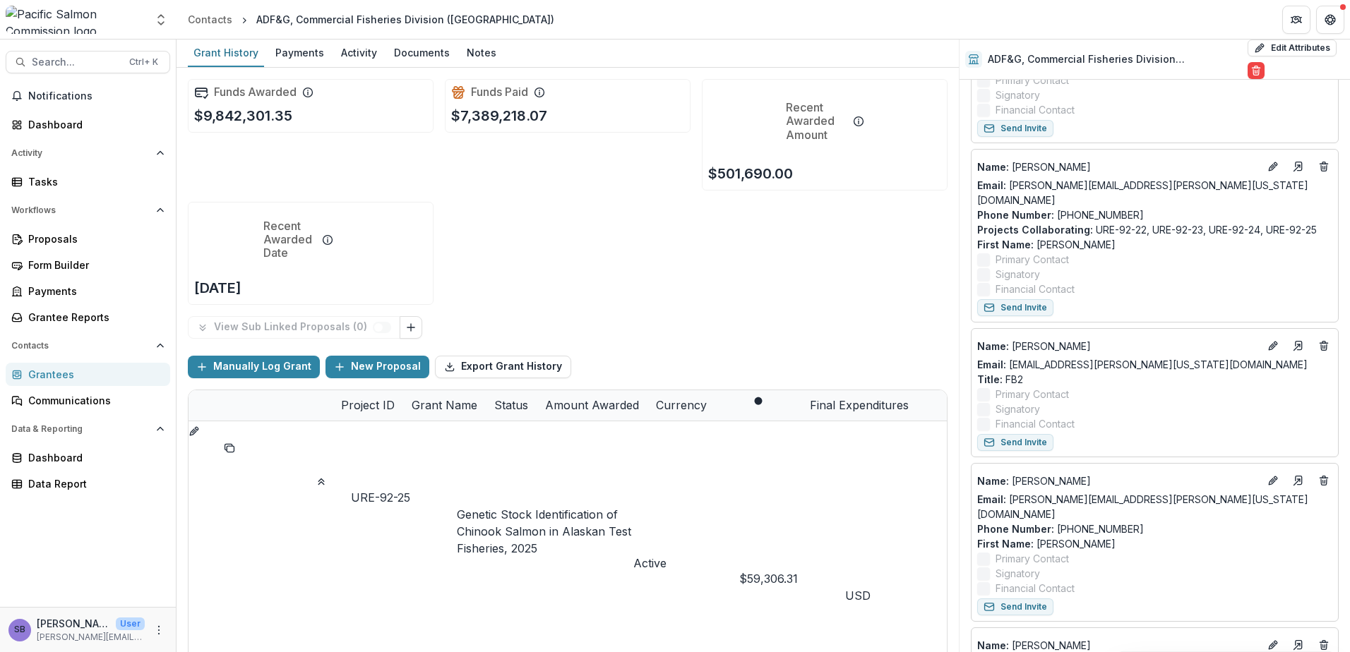
click at [705, 345] on div "Manually Log Grant New Proposal Export Grant History" at bounding box center [568, 367] width 760 height 45
click at [546, 508] on link "Genetic Stock Identification of Chinook Salmon in Alaskan Test Fisheries, 2025" at bounding box center [544, 532] width 174 height 48
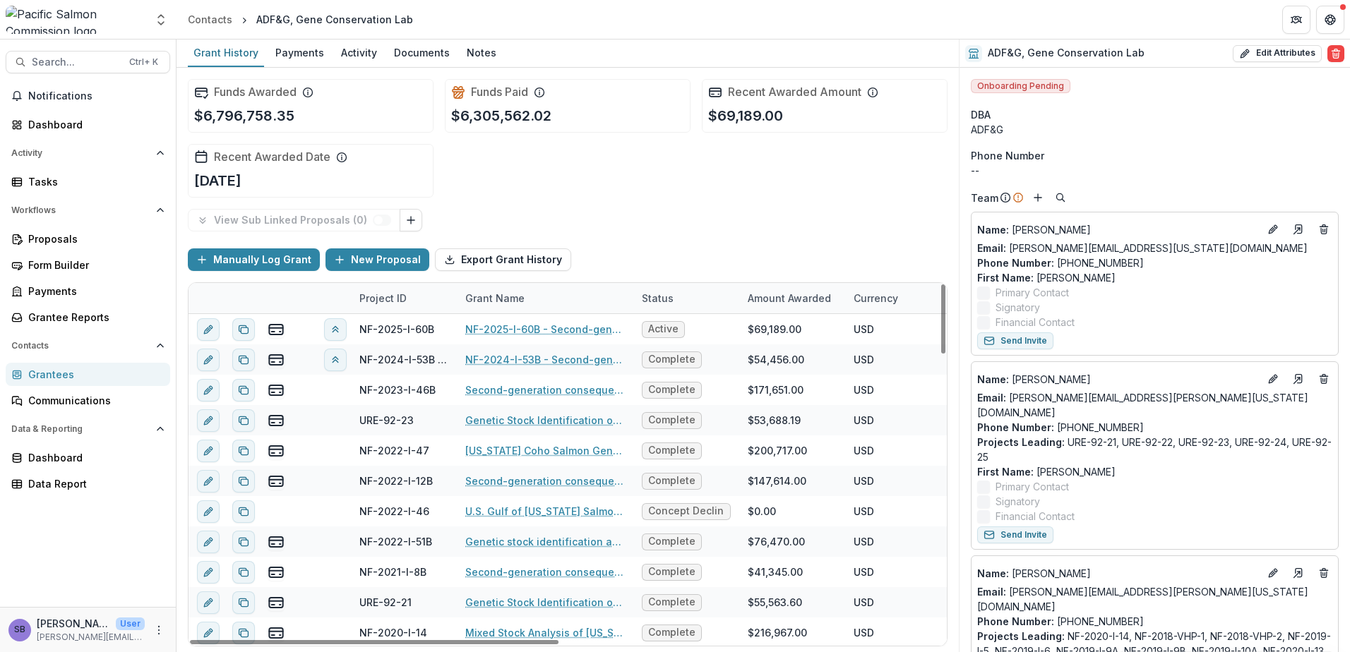
click at [380, 294] on div "Project ID" at bounding box center [383, 298] width 64 height 15
click at [407, 340] on input at bounding box center [438, 330] width 169 height 23
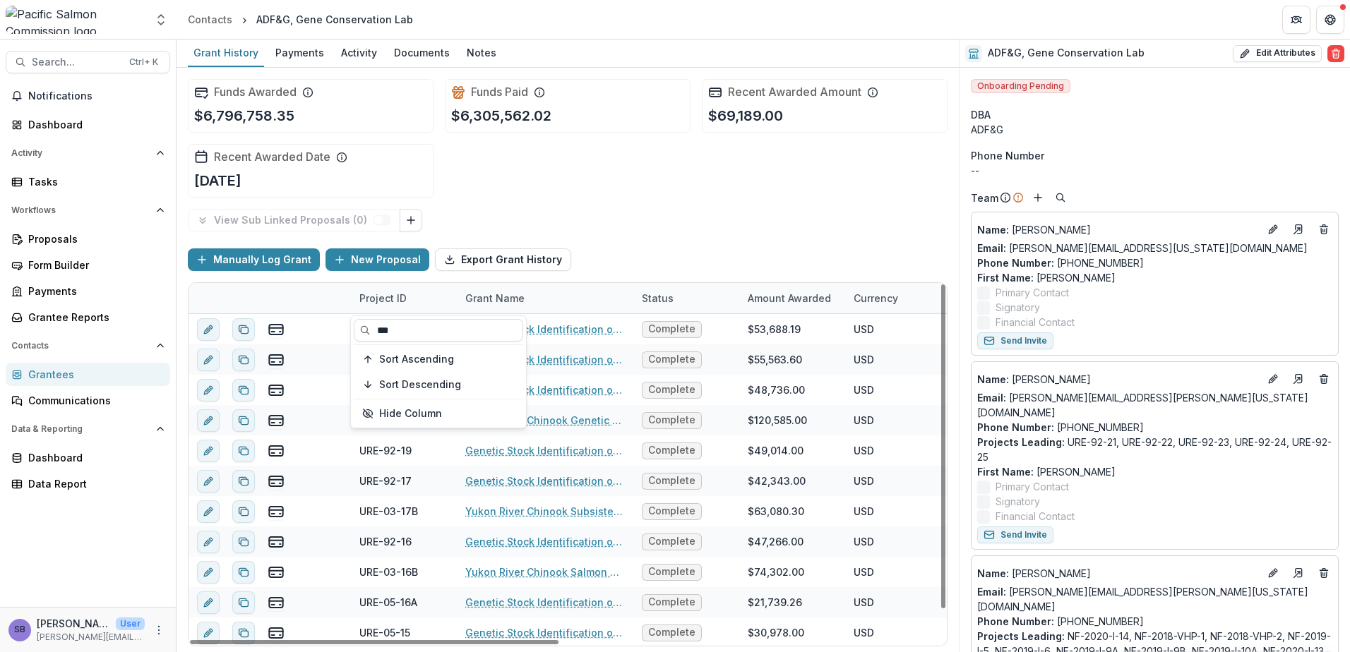
type input "***"
click at [700, 258] on div "Manually Log Grant New Proposal Export Grant History" at bounding box center [568, 259] width 760 height 45
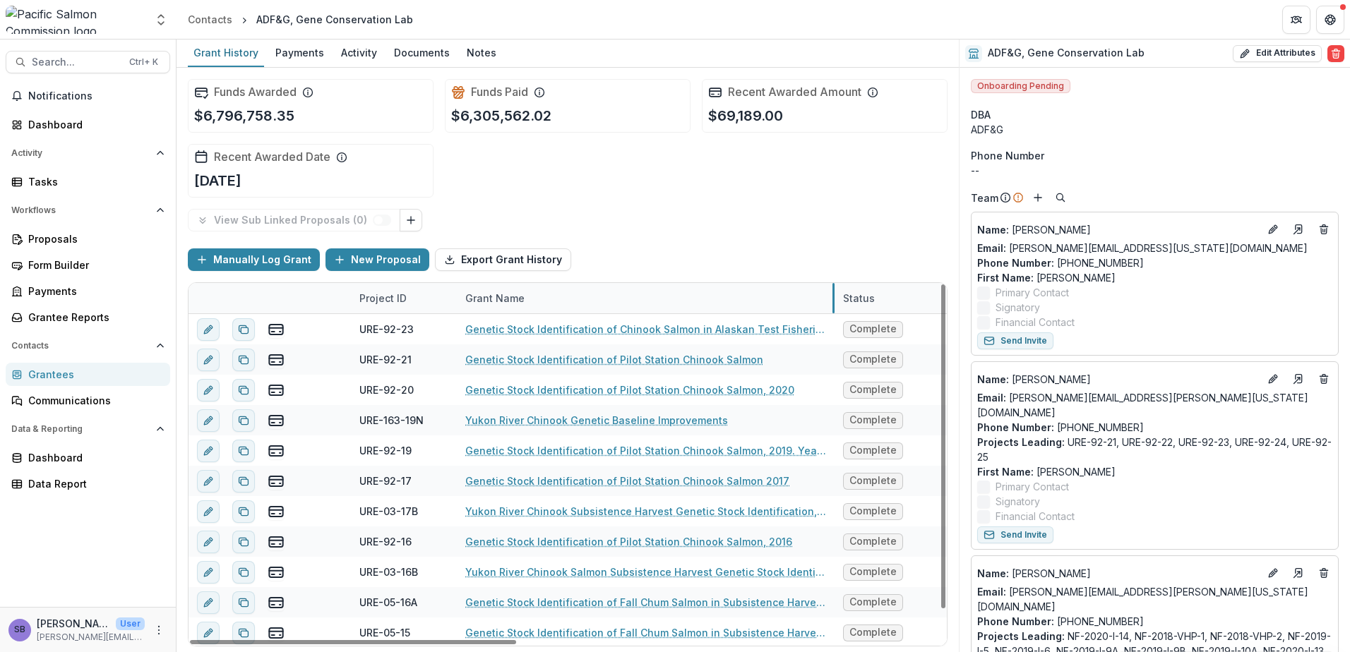
drag, startPoint x: 633, startPoint y: 296, endPoint x: 834, endPoint y: 305, distance: 201.4
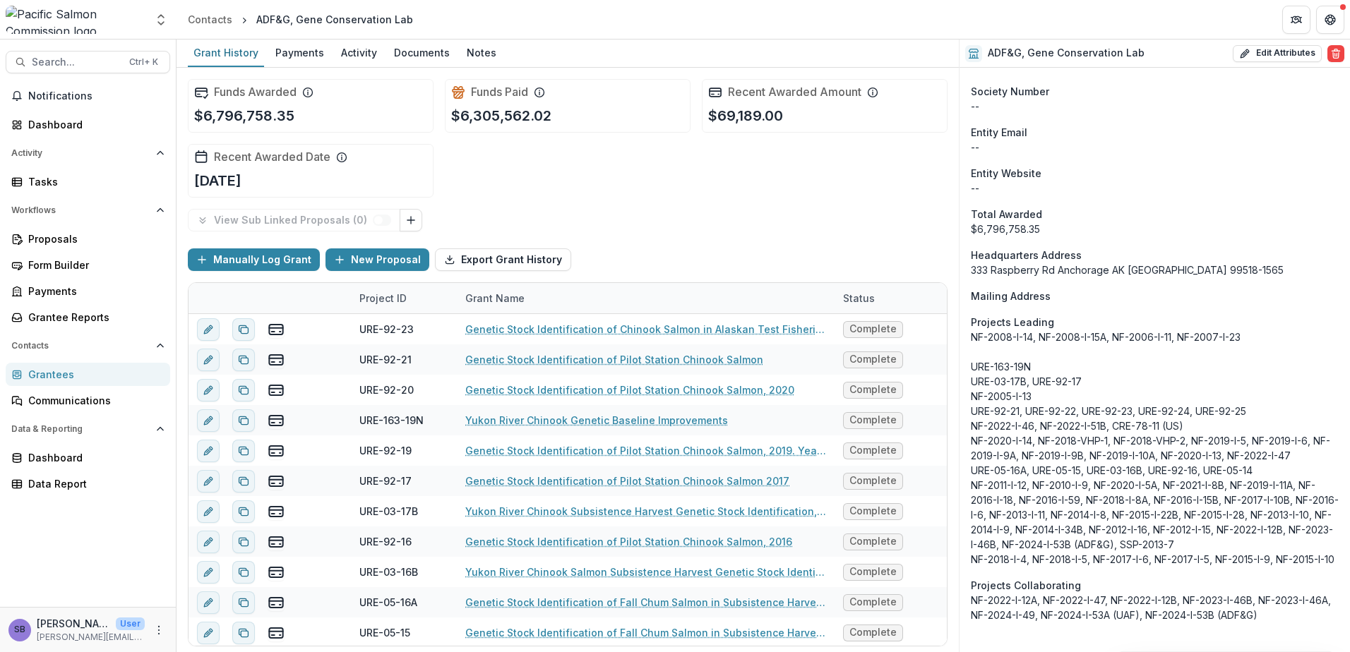
scroll to position [2878, 0]
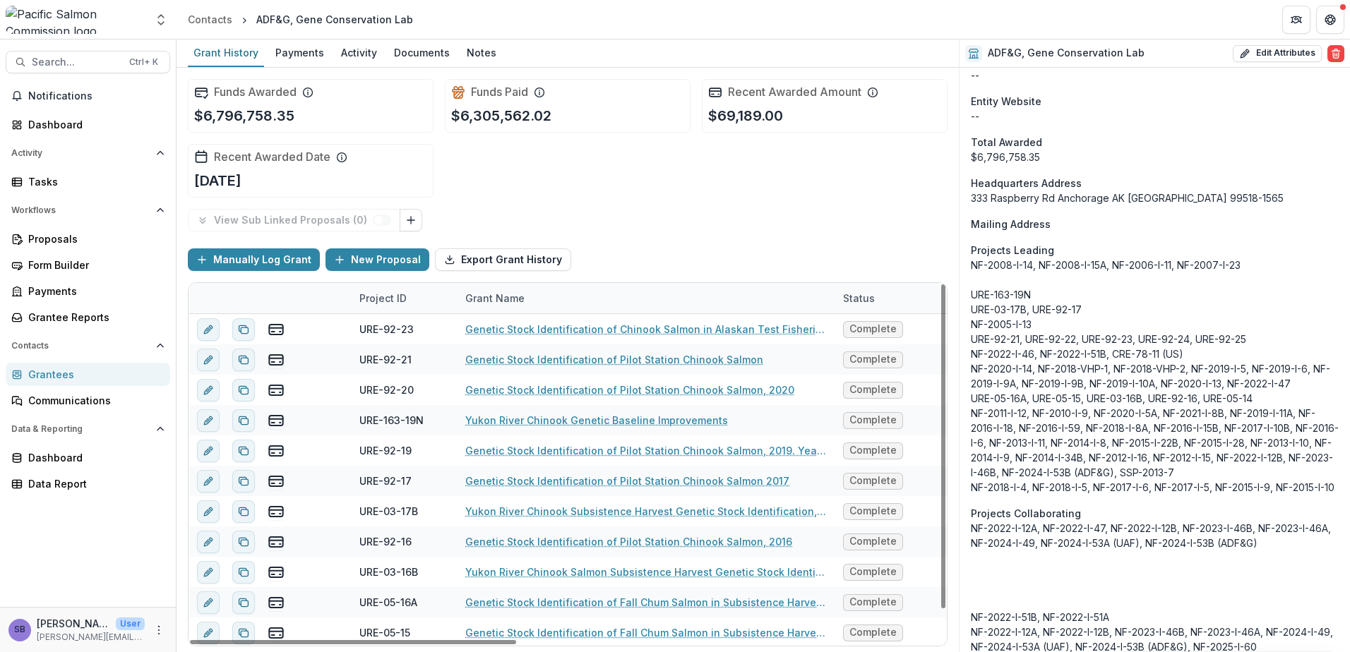
click at [408, 304] on div "Project ID" at bounding box center [383, 298] width 64 height 15
drag, startPoint x: 433, startPoint y: 335, endPoint x: 366, endPoint y: 331, distance: 67.2
click at [366, 331] on input "***" at bounding box center [438, 330] width 169 height 23
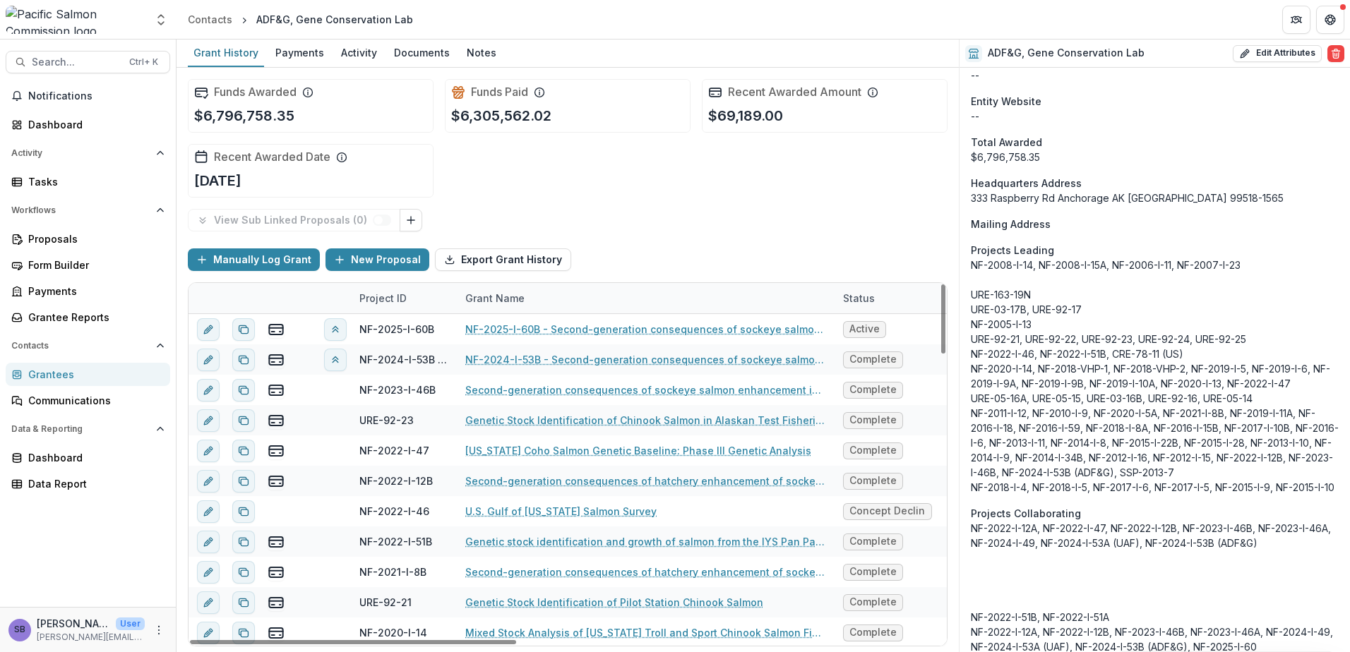
click at [734, 251] on div "Manually Log Grant New Proposal Export Grant History" at bounding box center [568, 259] width 760 height 45
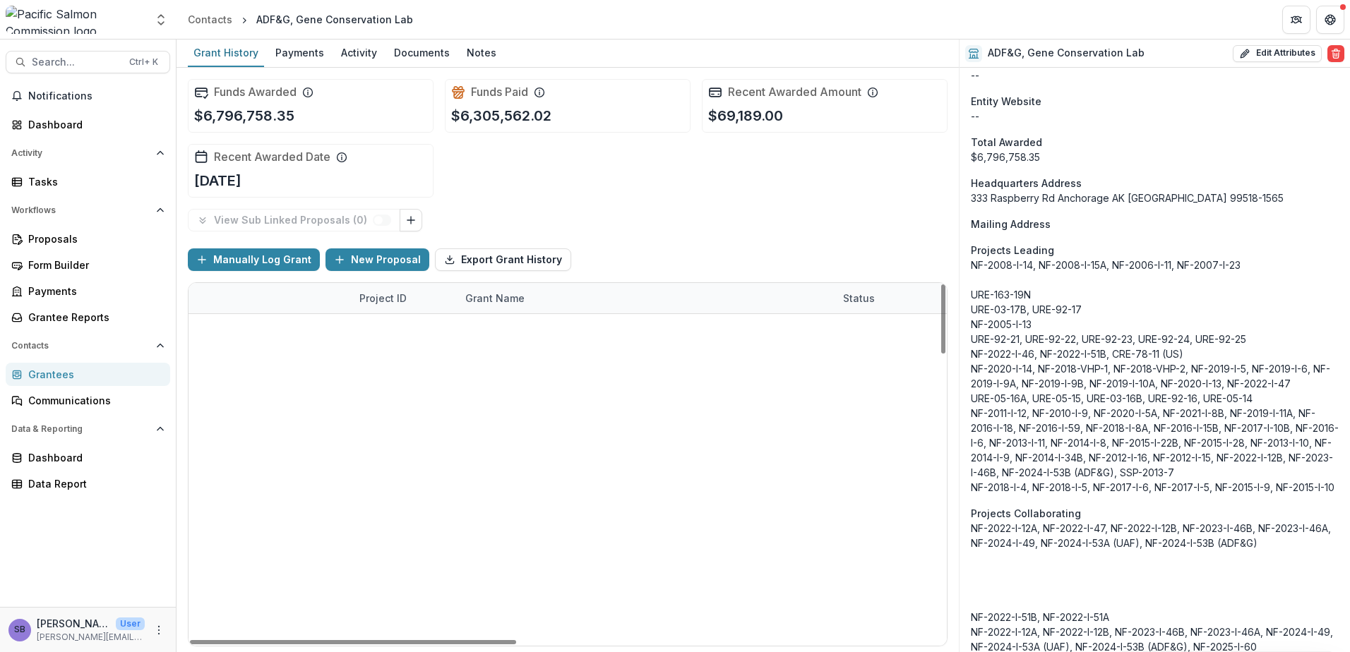
scroll to position [0, 0]
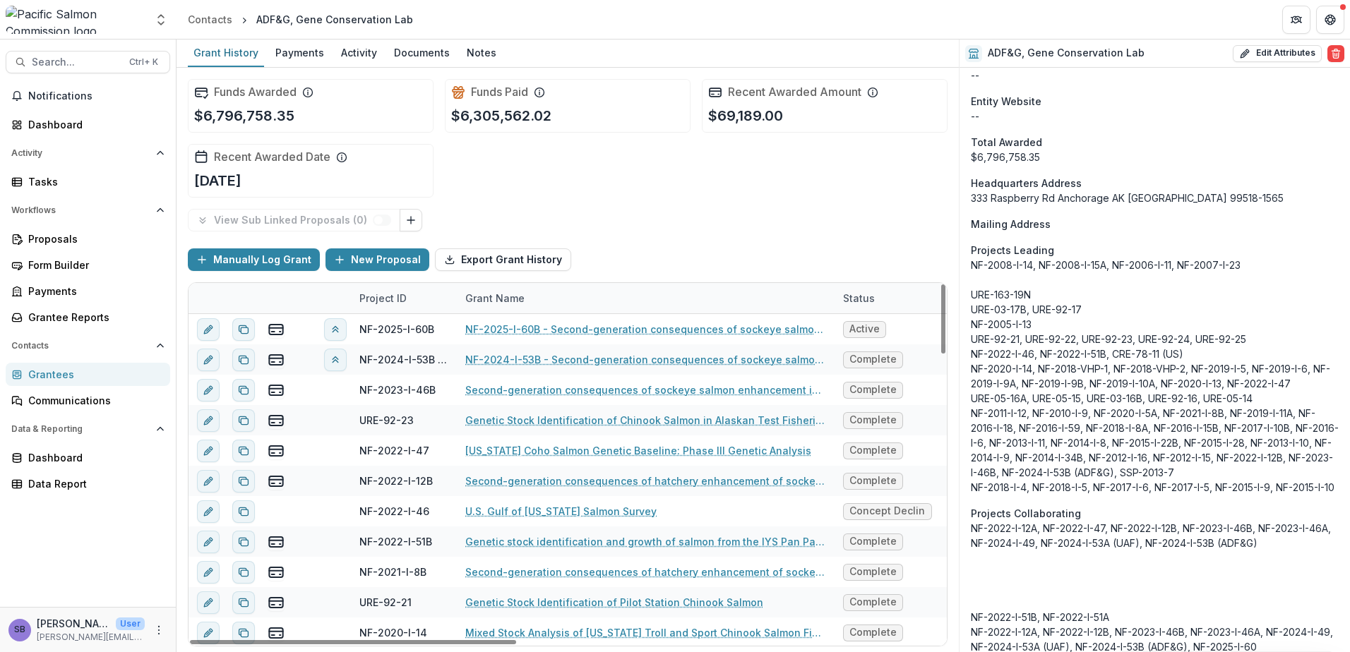
click at [399, 306] on div "Project ID" at bounding box center [404, 298] width 106 height 30
click at [400, 329] on input at bounding box center [438, 330] width 169 height 23
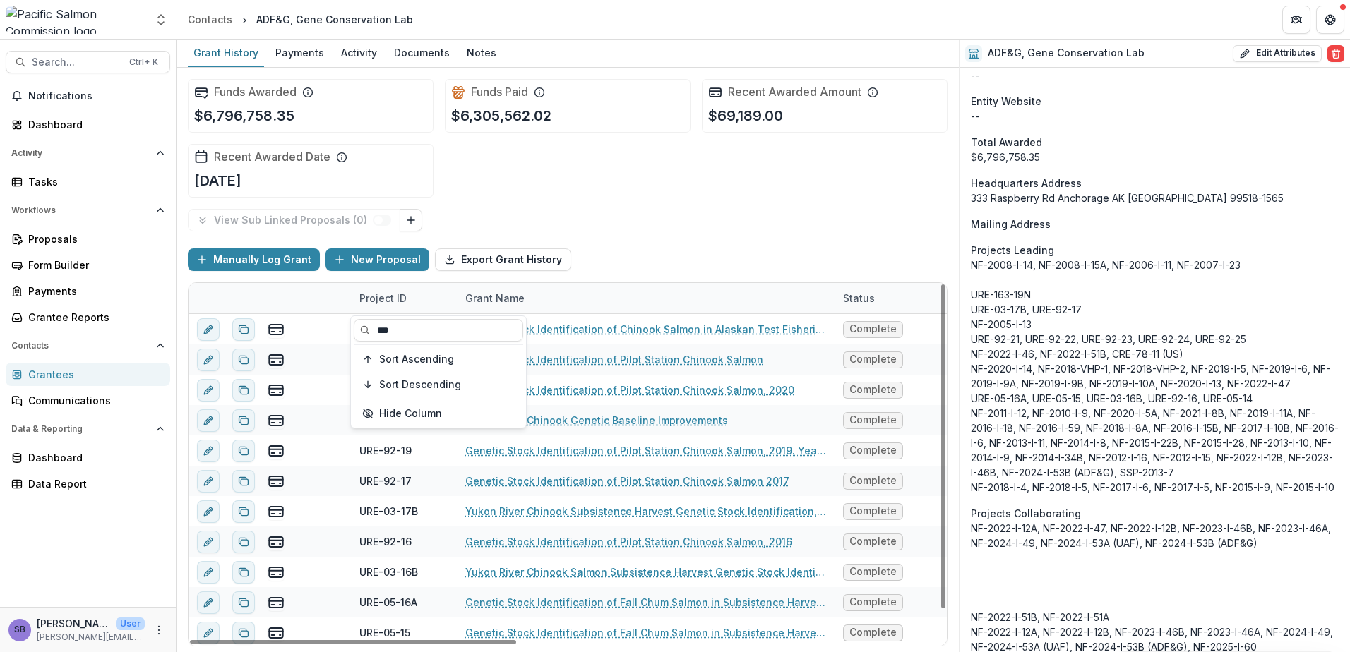
type input "***"
click at [659, 251] on div "Manually Log Grant New Proposal Export Grant History" at bounding box center [568, 259] width 760 height 45
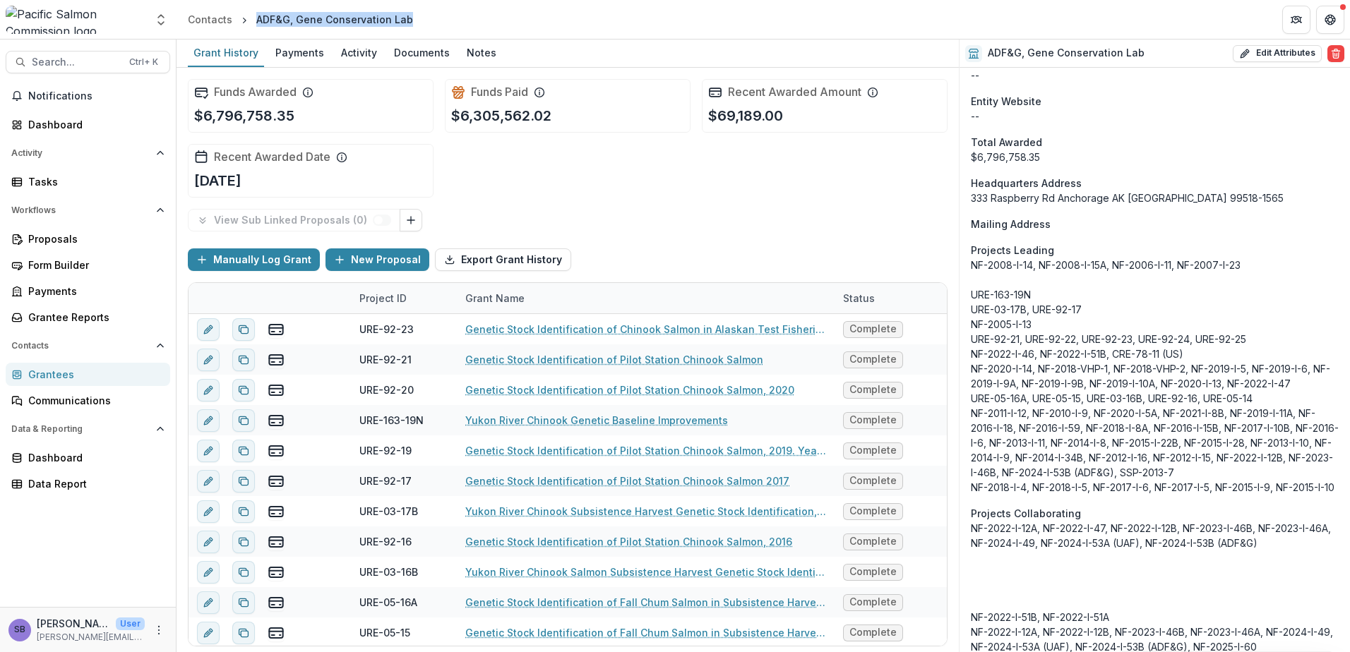
drag, startPoint x: 330, startPoint y: 21, endPoint x: 256, endPoint y: 23, distance: 74.2
click at [256, 23] on div "ADF&G, Gene Conservation Lab" at bounding box center [335, 19] width 168 height 20
copy div "ADF&G, Gene Conservation Lab"
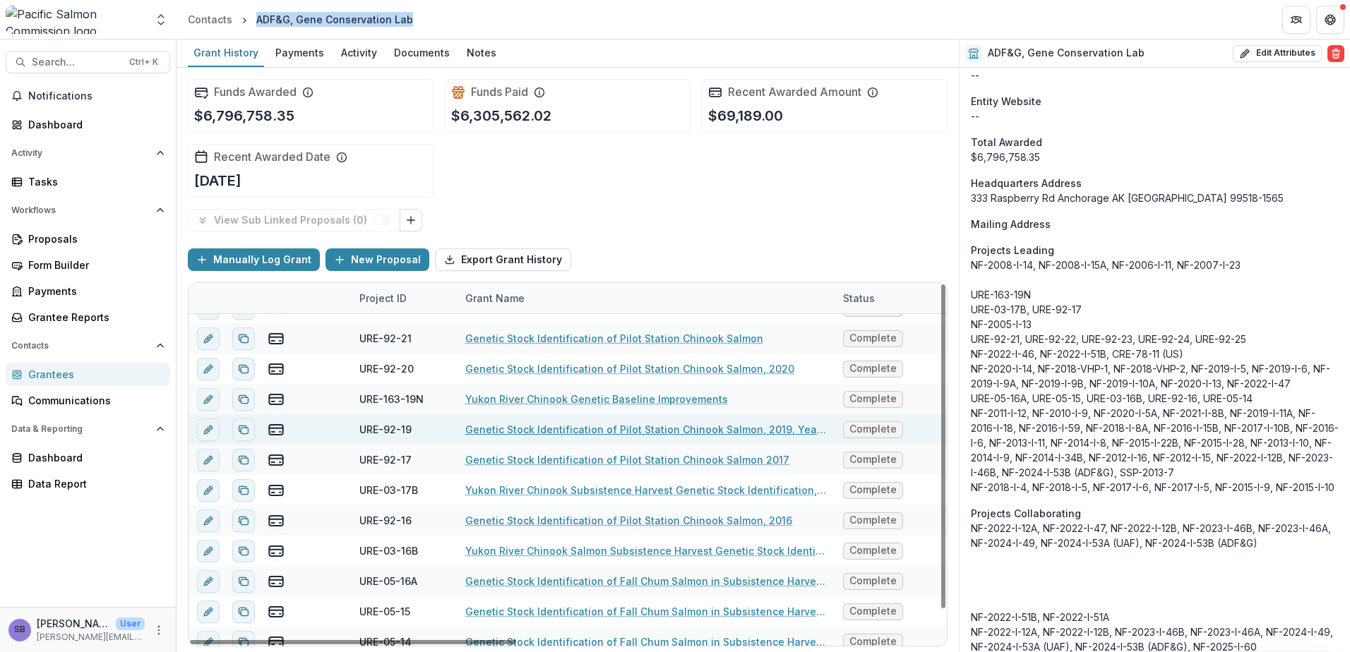
scroll to position [32, 0]
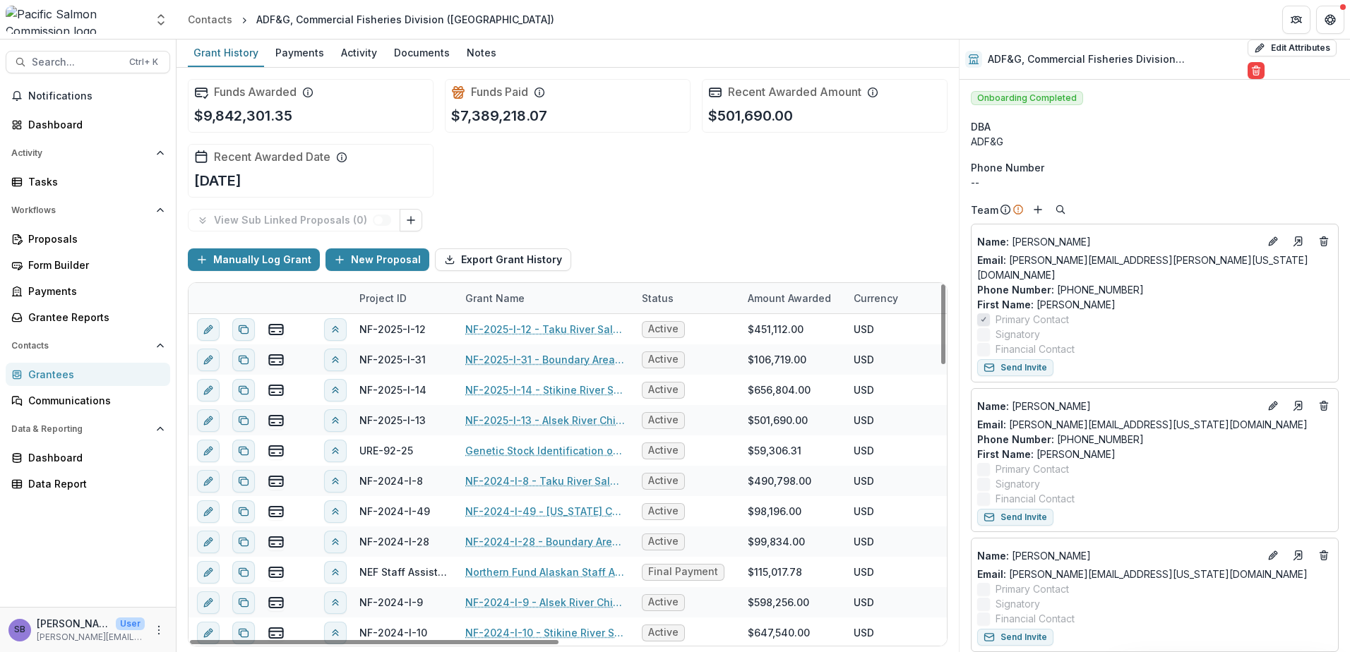
click at [380, 293] on div "Project ID" at bounding box center [383, 298] width 64 height 15
click at [383, 326] on input at bounding box center [438, 330] width 169 height 23
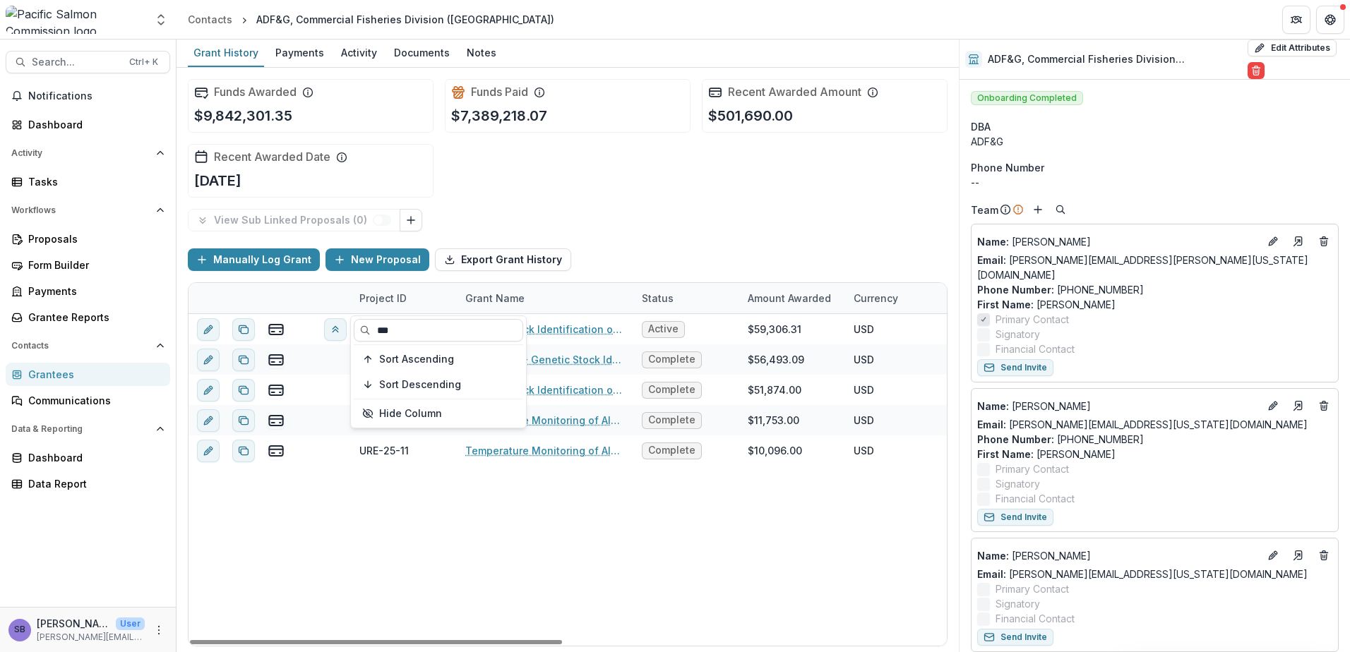
type input "***"
drag, startPoint x: 615, startPoint y: 248, endPoint x: 588, endPoint y: 262, distance: 30.3
click at [615, 248] on div "Manually Log Grant New Proposal Export Grant History" at bounding box center [568, 259] width 760 height 45
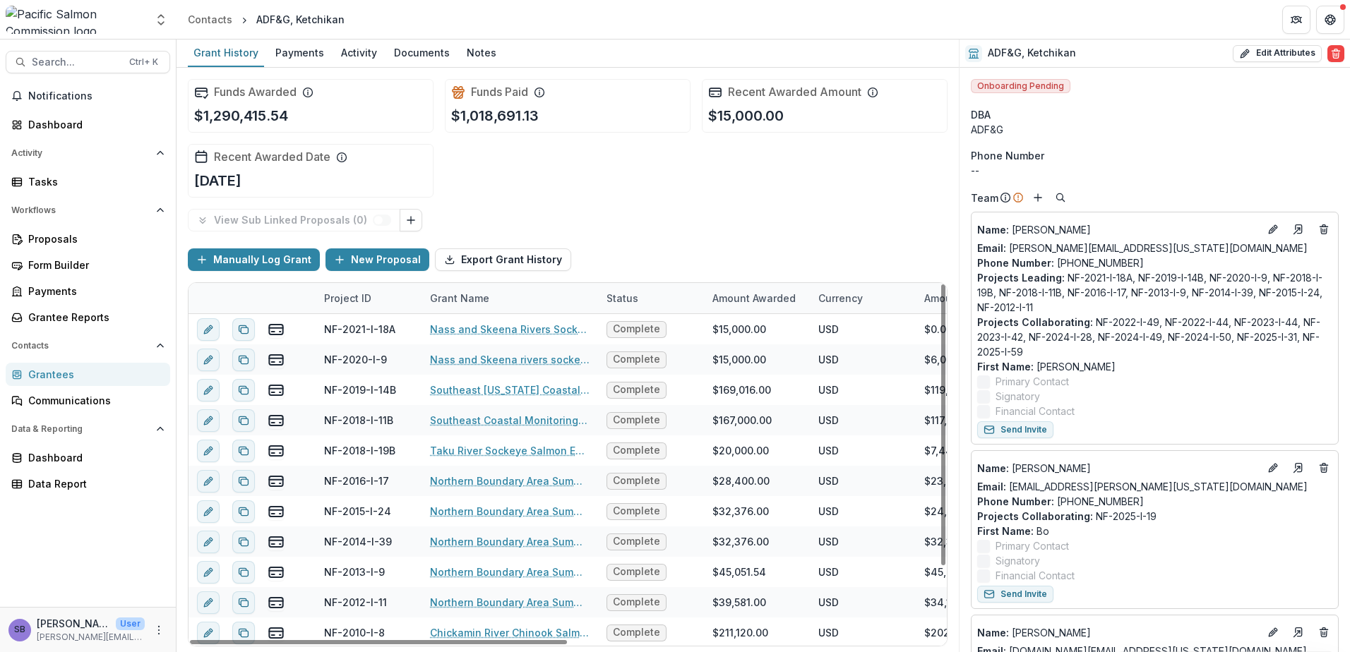
click at [367, 292] on div "Project ID" at bounding box center [348, 298] width 64 height 15
click at [370, 325] on input at bounding box center [402, 330] width 169 height 23
type input "***"
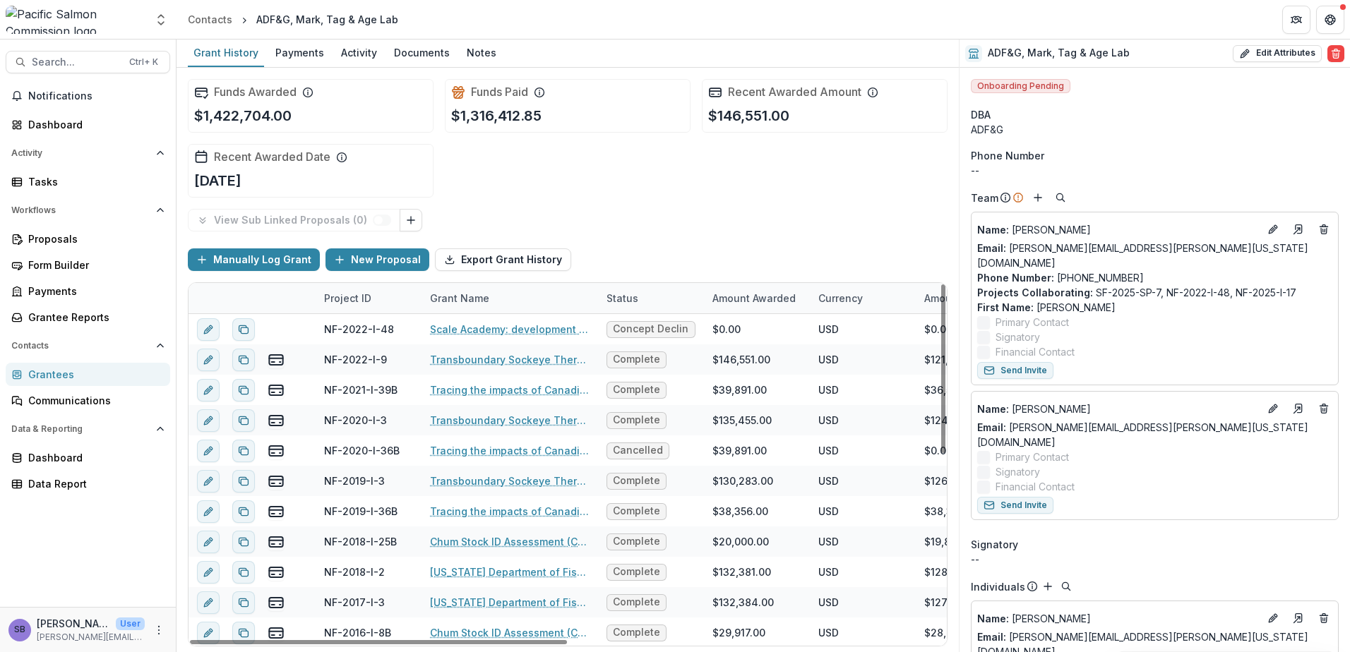
click at [381, 289] on div "Project ID" at bounding box center [369, 298] width 106 height 30
click at [374, 330] on input at bounding box center [402, 330] width 169 height 23
type input "***"
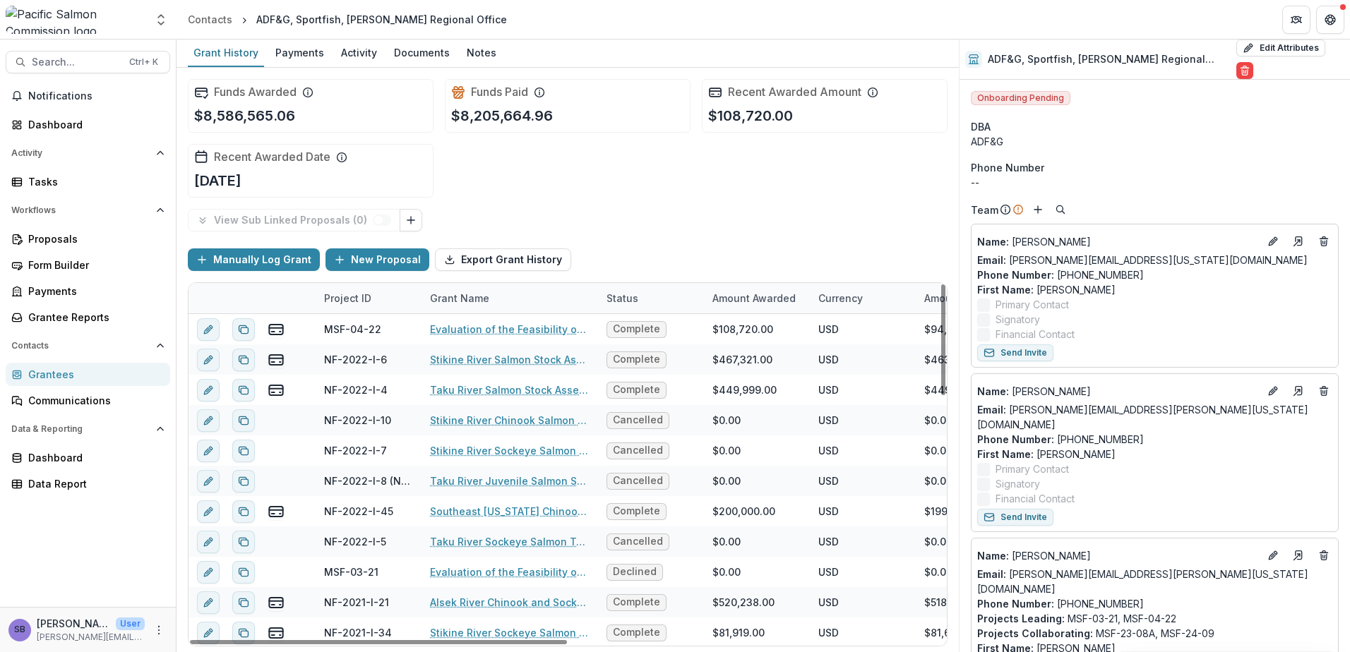
click at [353, 297] on div "Project ID" at bounding box center [348, 298] width 64 height 15
click at [371, 328] on input at bounding box center [402, 330] width 169 height 23
type input "***"
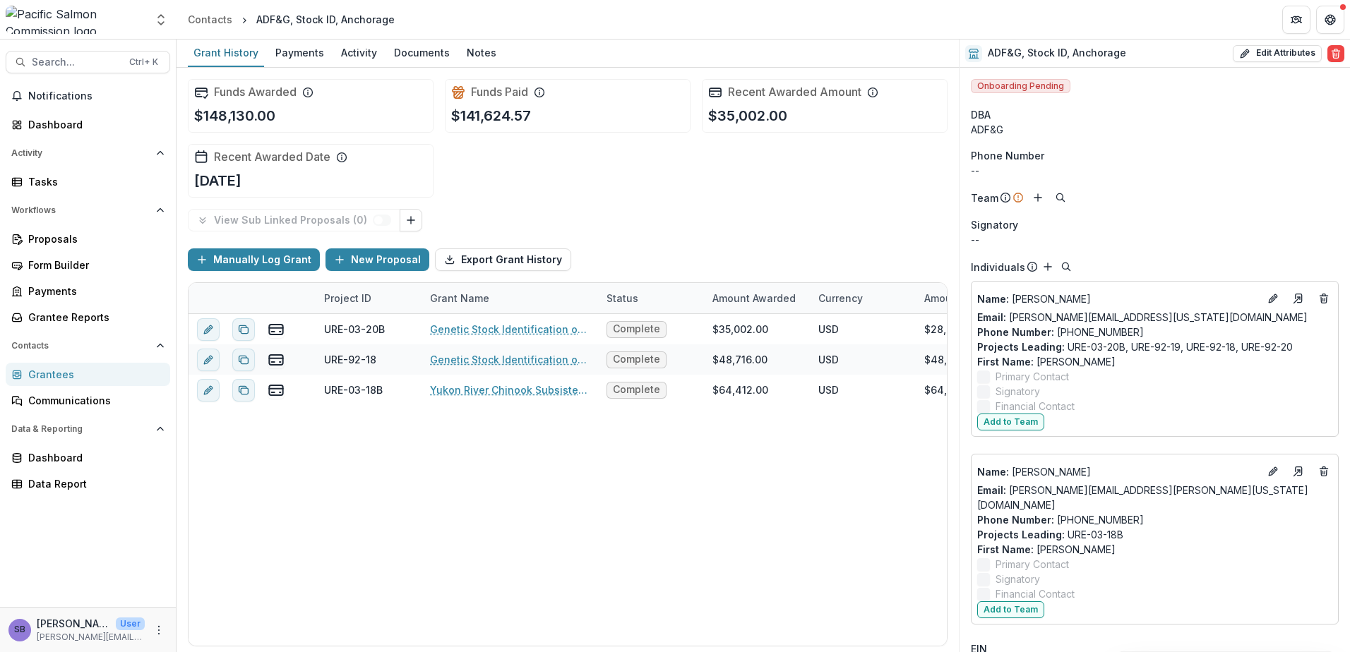
drag, startPoint x: 159, startPoint y: 635, endPoint x: 138, endPoint y: 642, distance: 22.1
click at [137, 642] on div "SB [PERSON_NAME] User [PERSON_NAME][EMAIL_ADDRESS][DOMAIN_NAME]" at bounding box center [76, 630] width 136 height 28
click at [160, 629] on icon "More" at bounding box center [158, 630] width 11 height 11
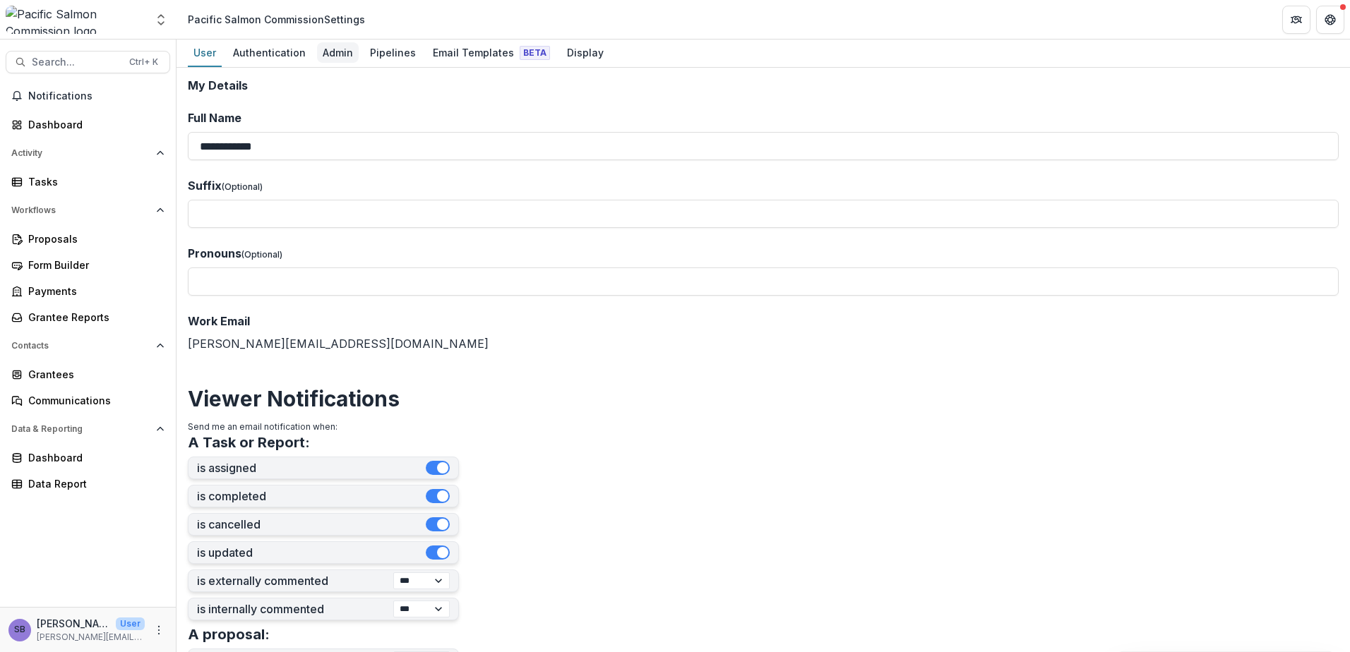
click at [323, 50] on div "Admin" at bounding box center [338, 52] width 42 height 20
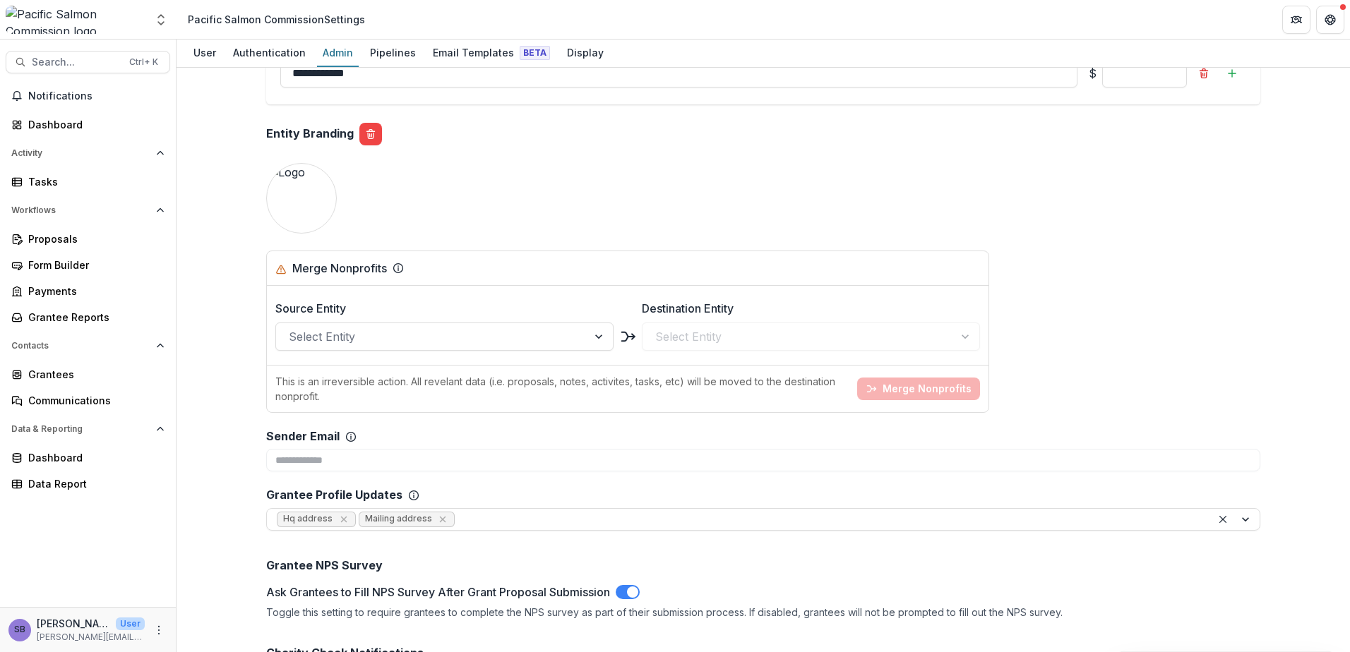
scroll to position [1506, 0]
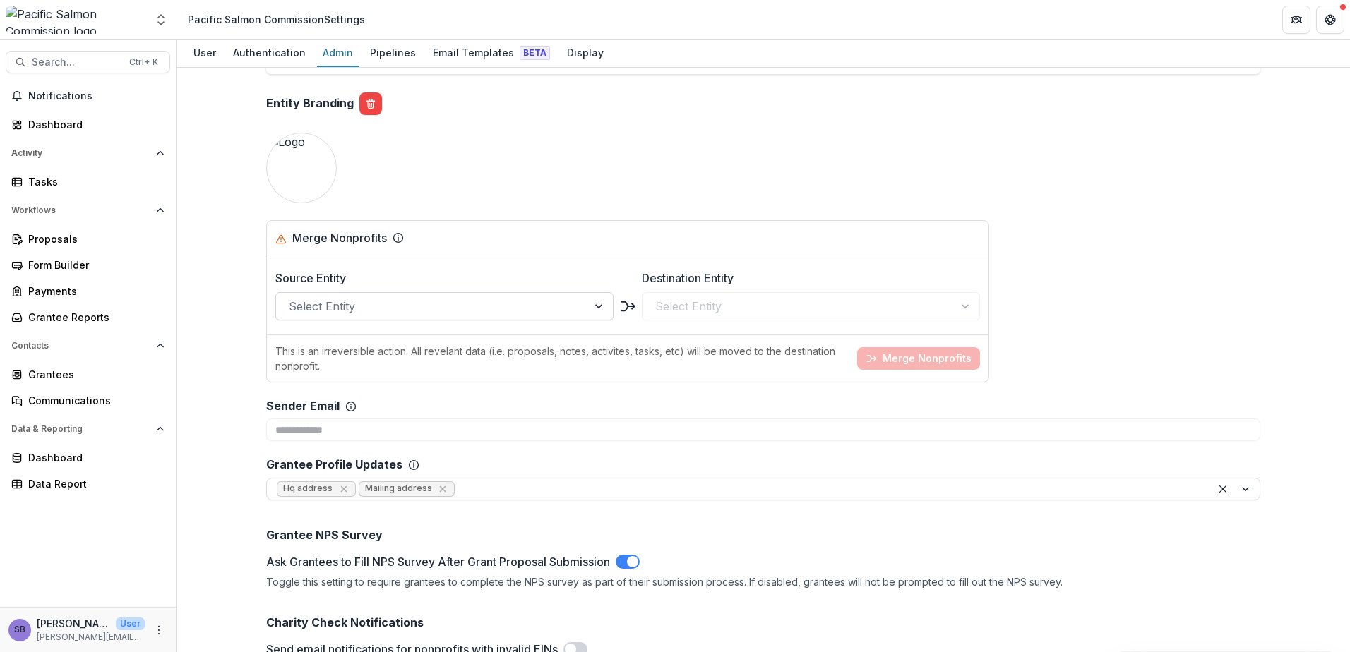
click at [461, 309] on div at bounding box center [432, 307] width 286 height 20
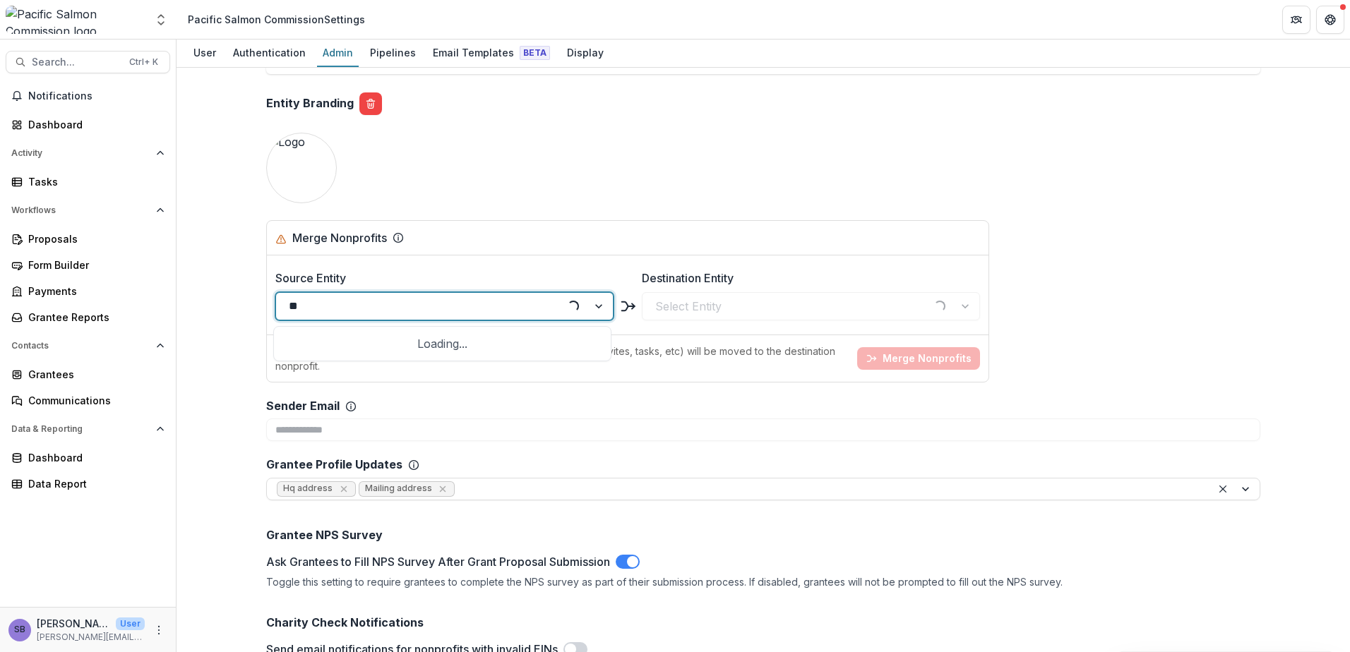
type input "***"
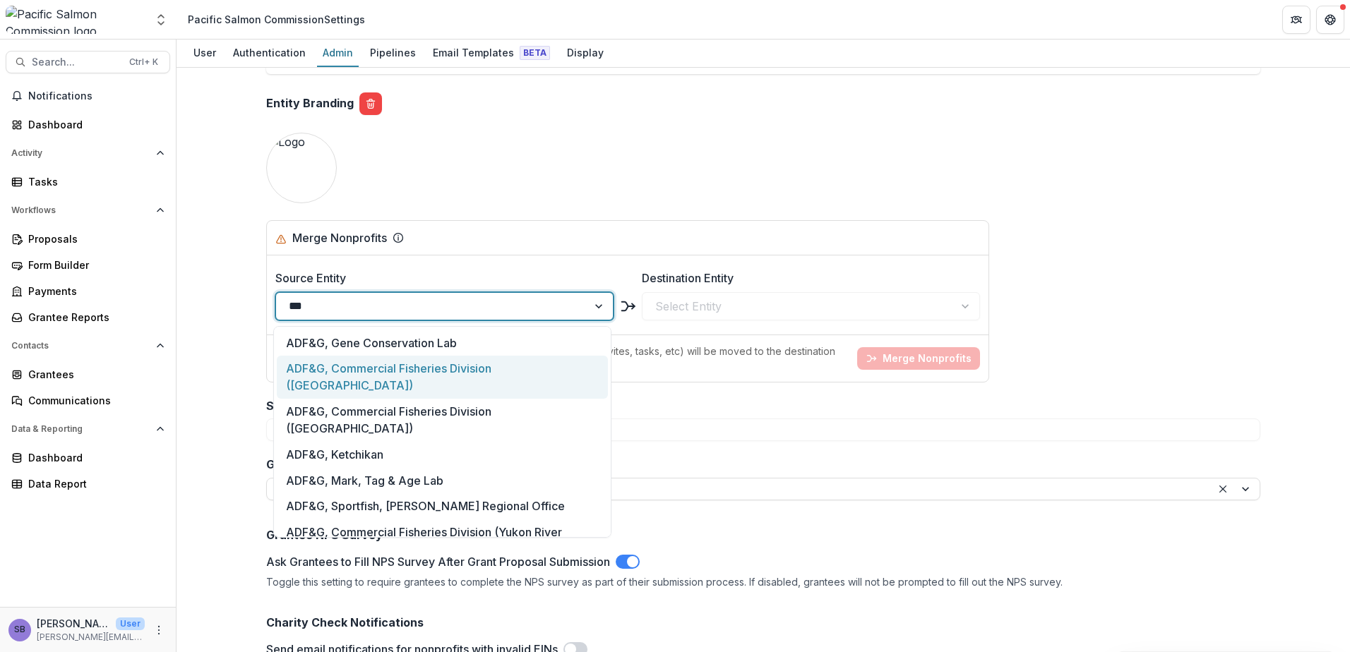
scroll to position [94, 0]
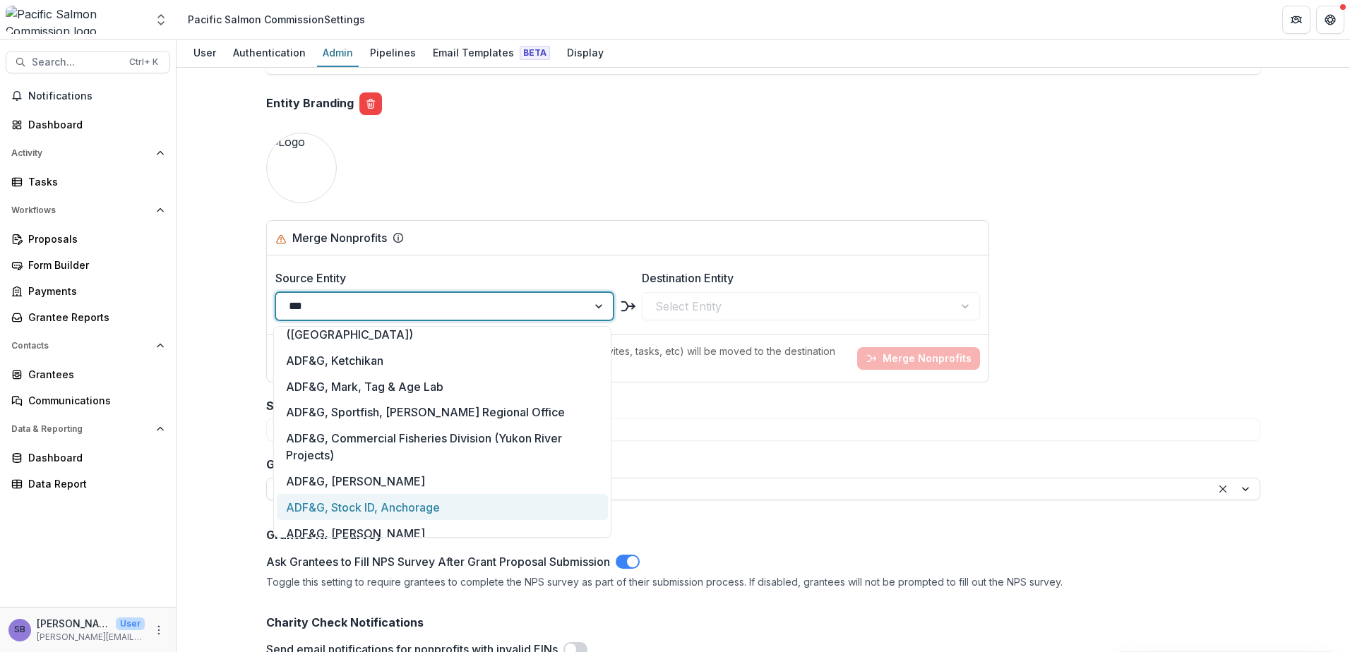
click at [459, 494] on div "ADF&G, Stock ID, Anchorage" at bounding box center [442, 507] width 331 height 26
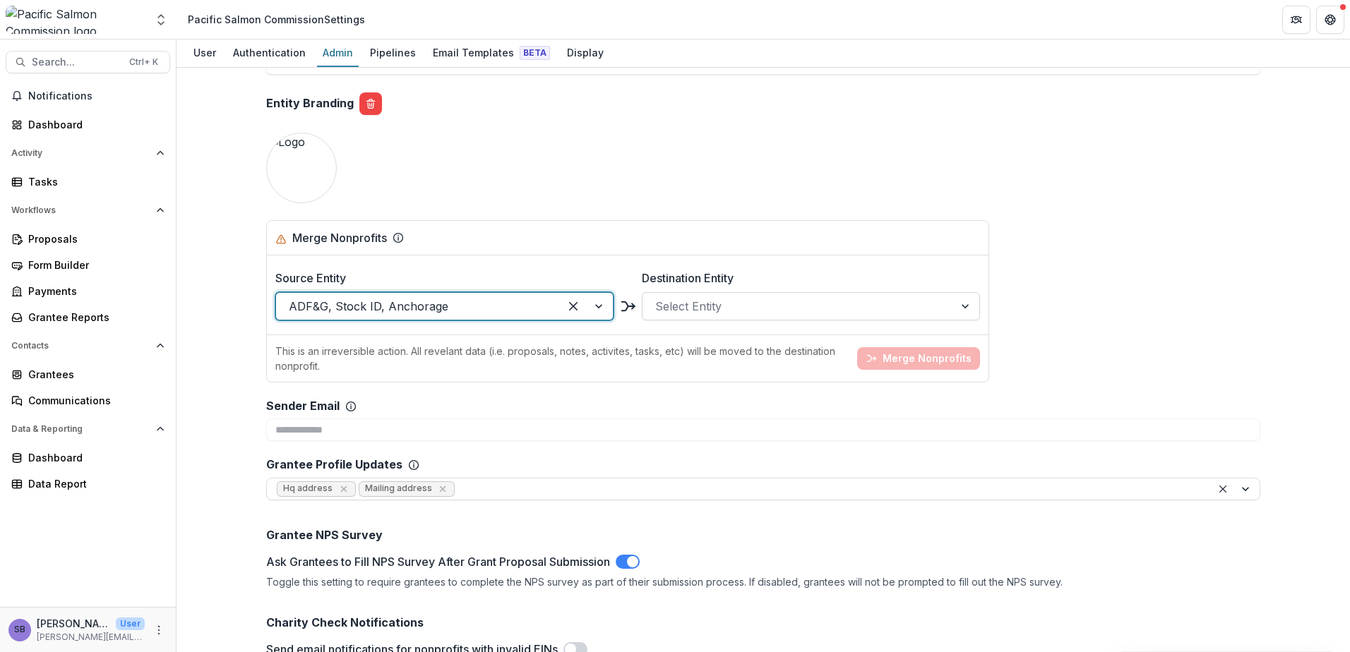
click at [729, 306] on div at bounding box center [798, 307] width 286 height 20
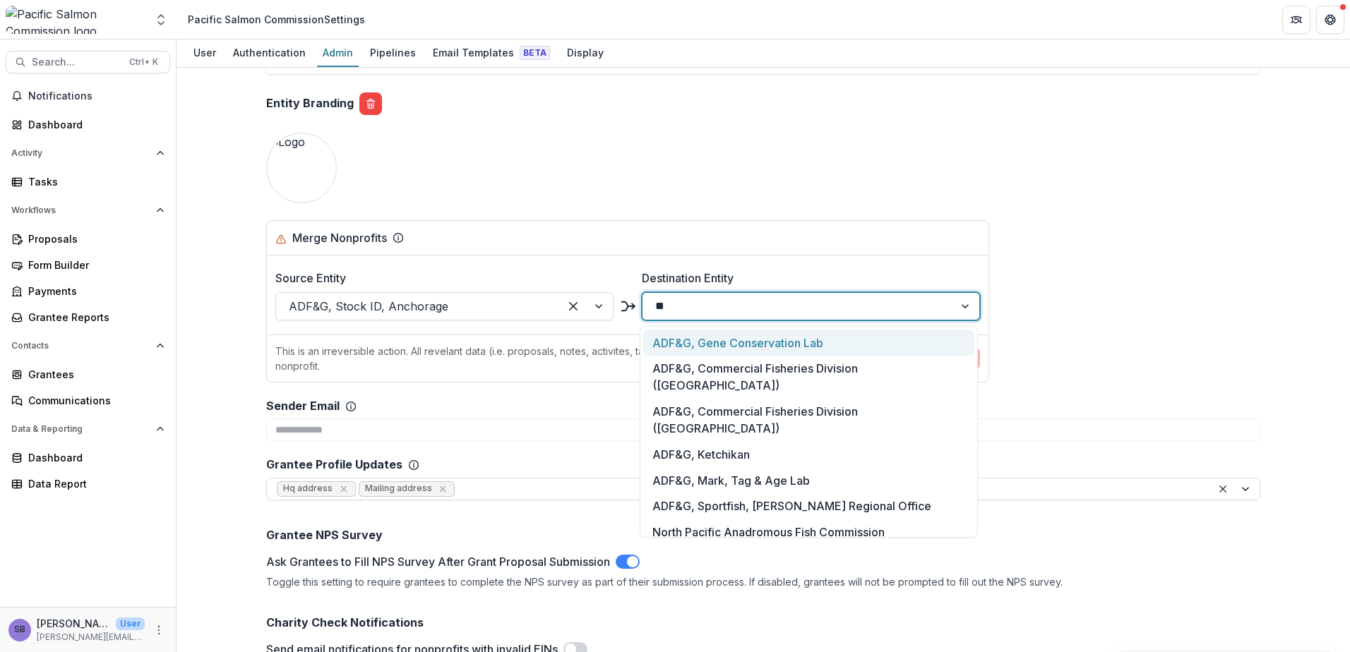
type input "***"
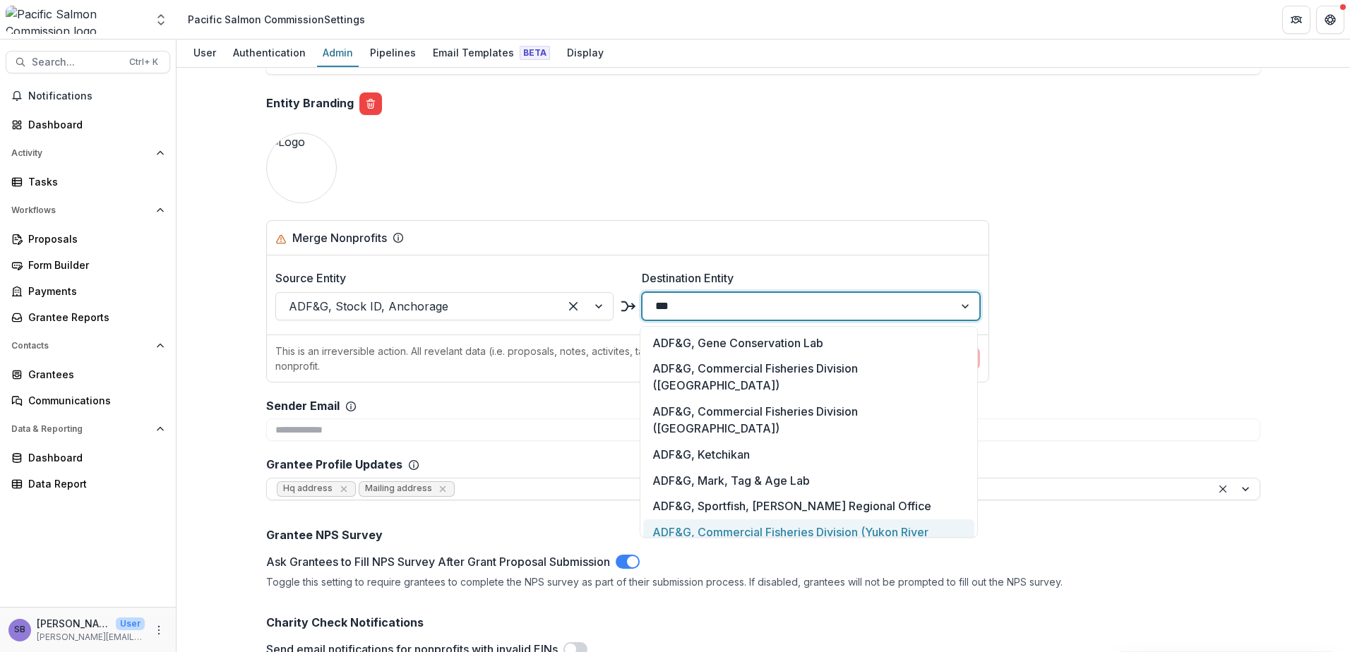
click at [817, 520] on div "ADF&G, Commercial Fisheries Division (Yukon River Projects)" at bounding box center [808, 541] width 331 height 43
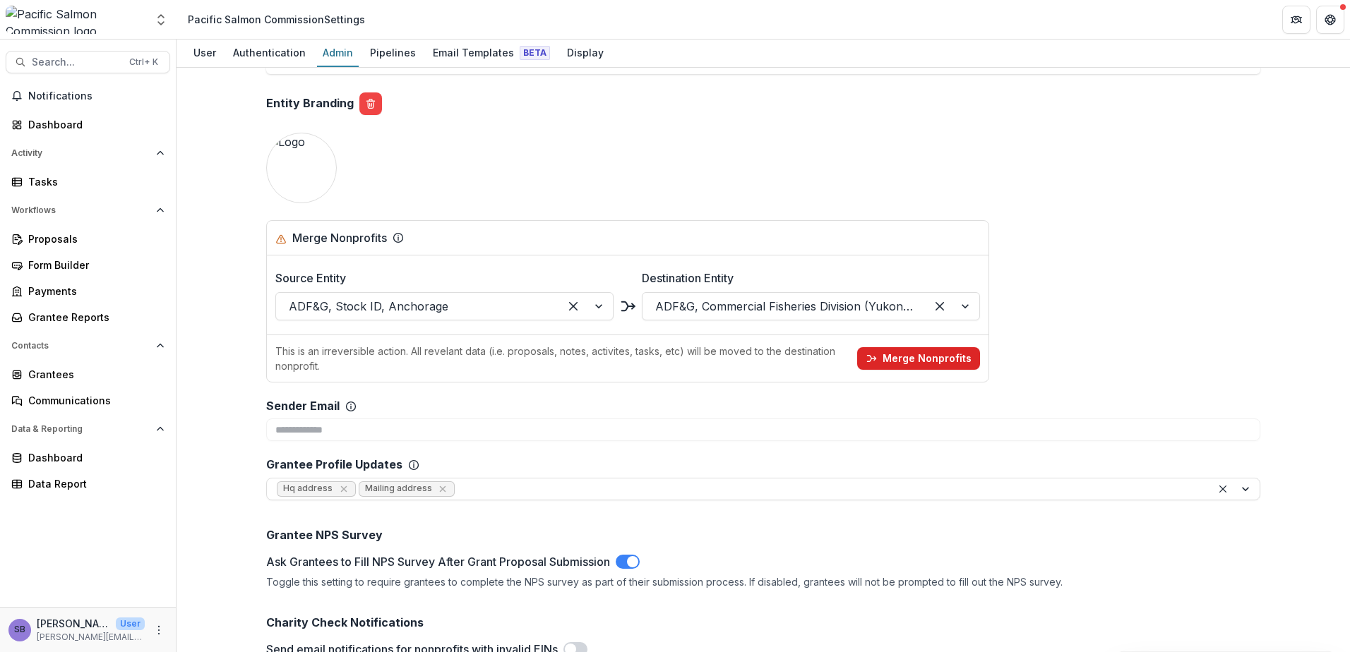
click at [931, 368] on button "Merge Nonprofits" at bounding box center [918, 358] width 123 height 23
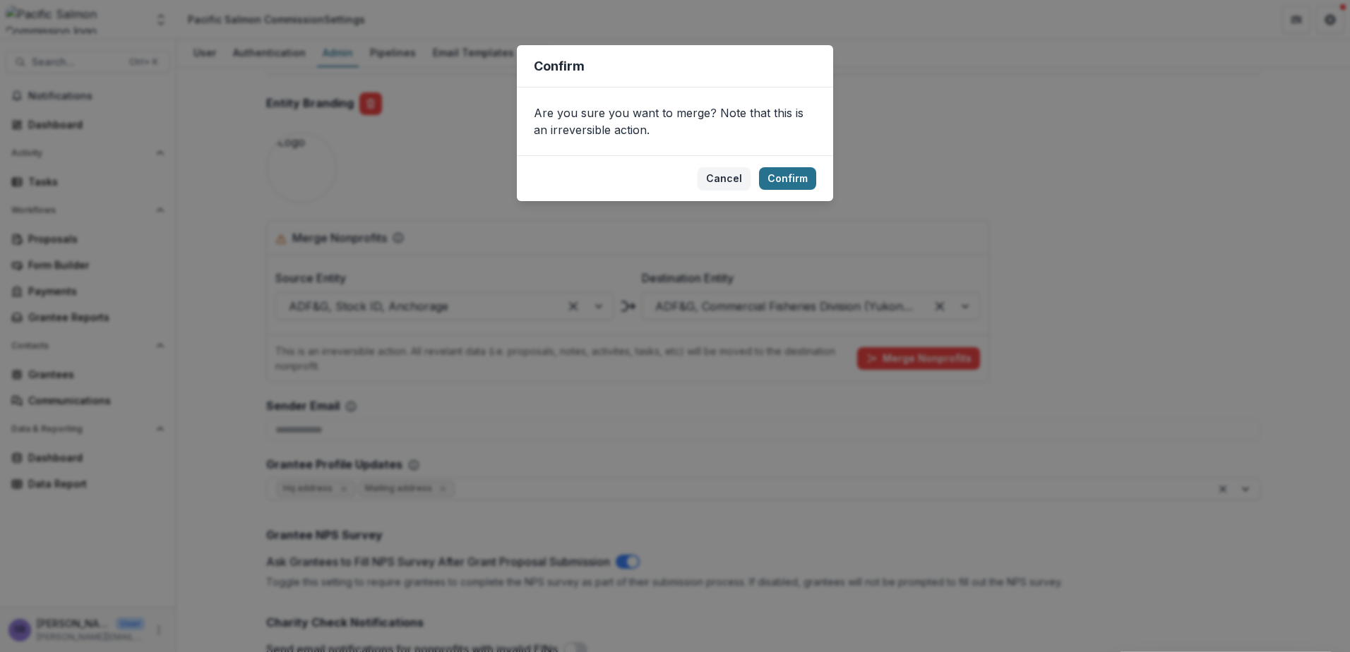
click at [779, 174] on button "Confirm" at bounding box center [787, 178] width 57 height 23
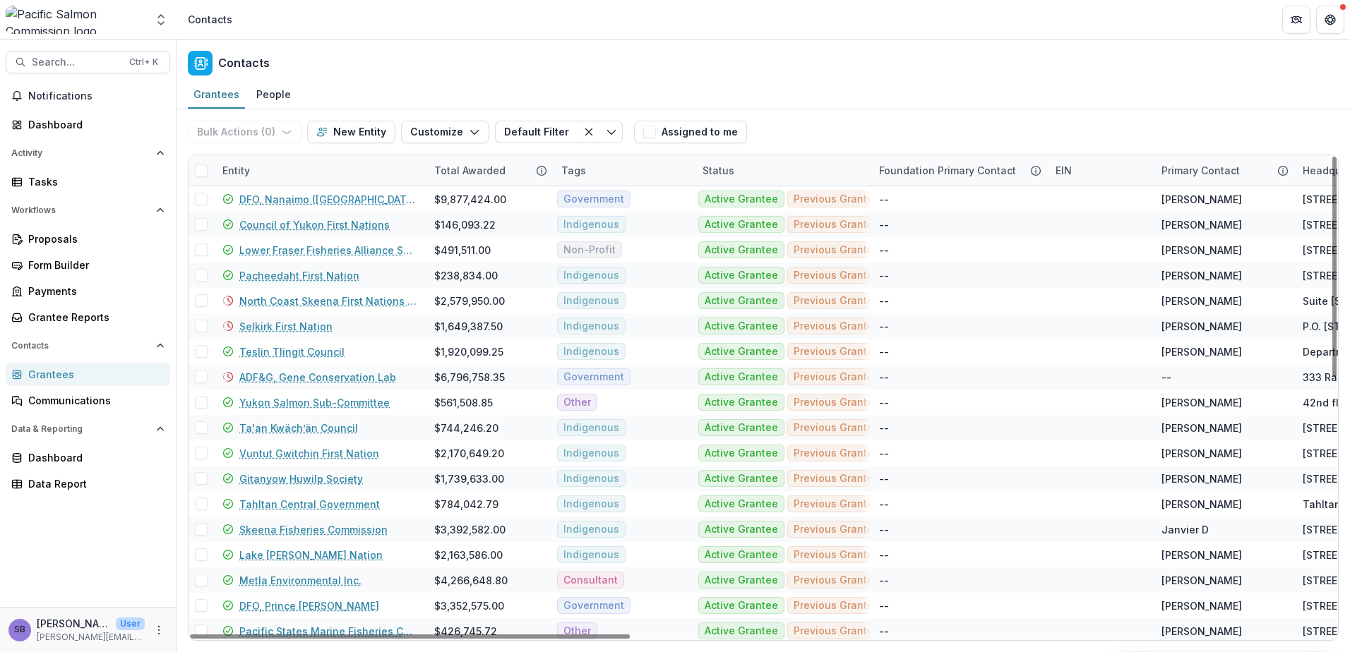
click at [345, 166] on div "Entity" at bounding box center [320, 170] width 212 height 30
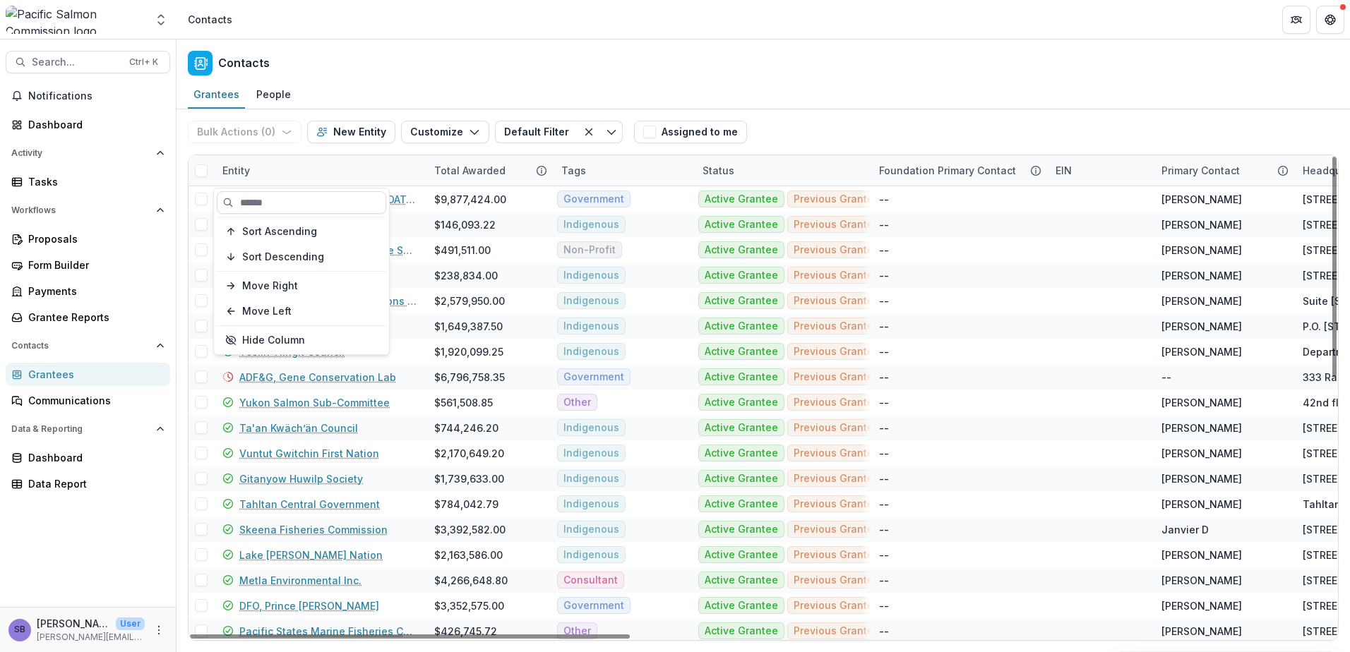
click at [345, 166] on div "Entity" at bounding box center [320, 170] width 212 height 30
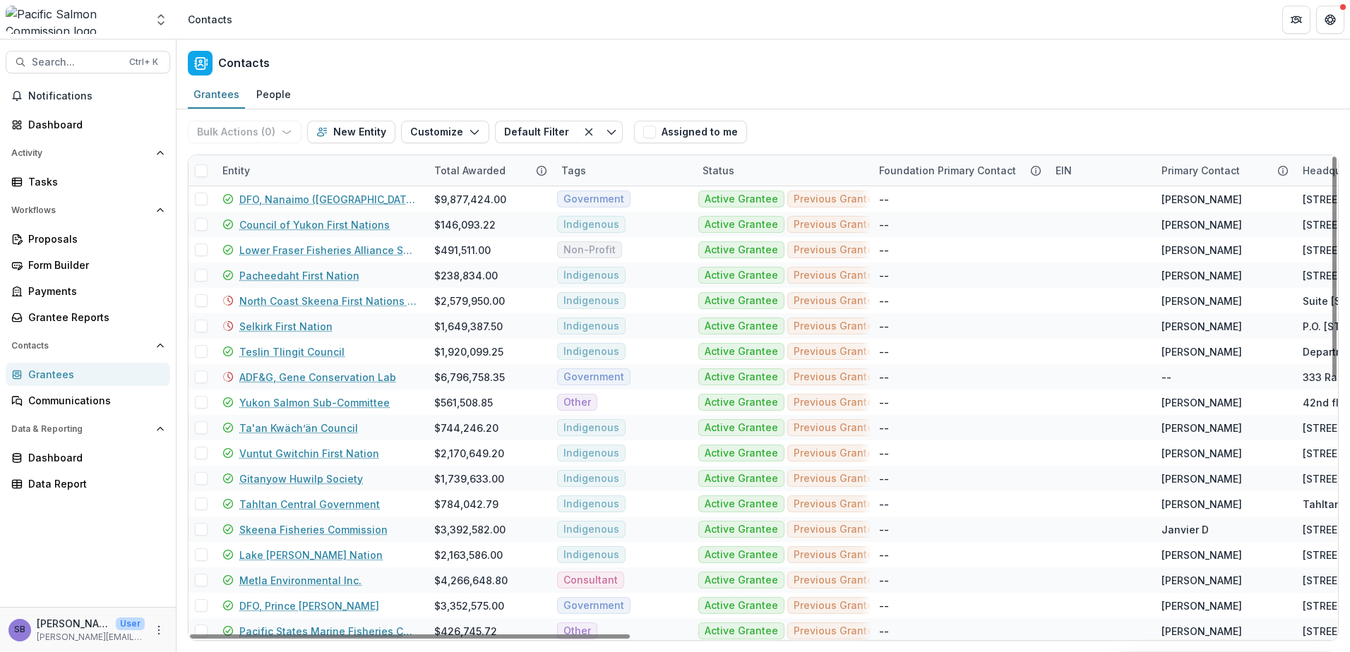
click at [307, 174] on div "Entity" at bounding box center [320, 170] width 212 height 30
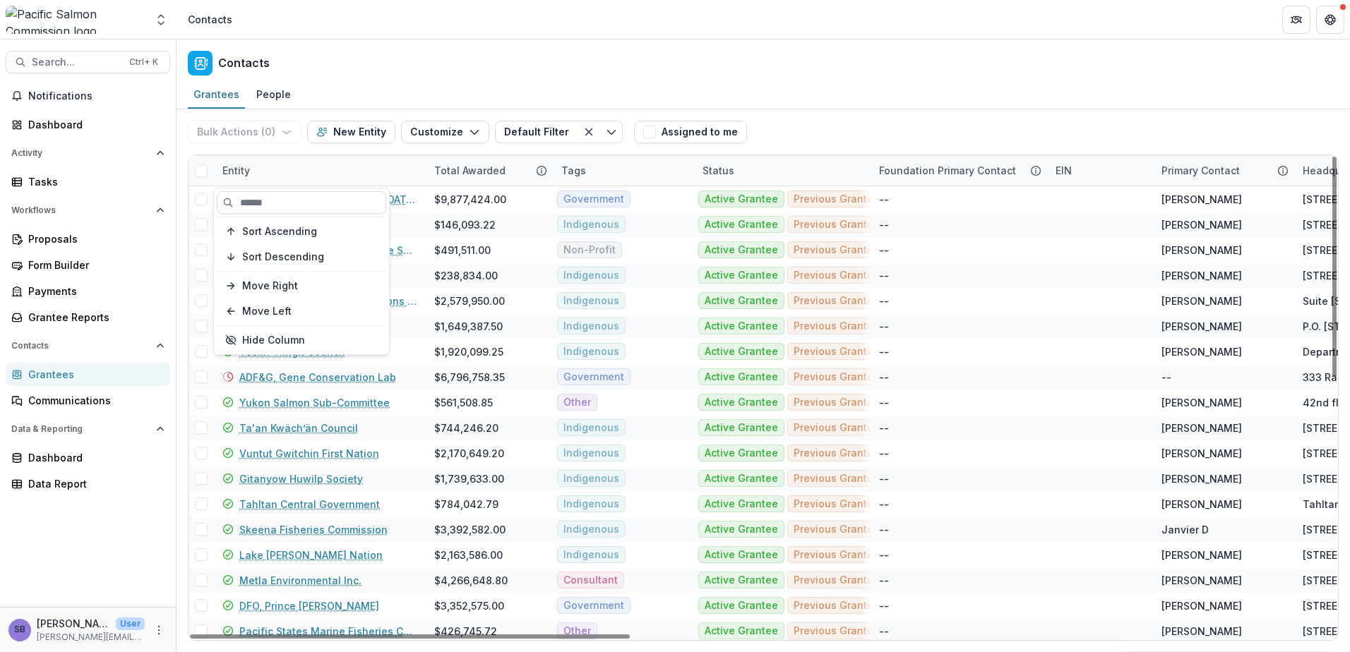
click at [300, 208] on input at bounding box center [301, 202] width 169 height 23
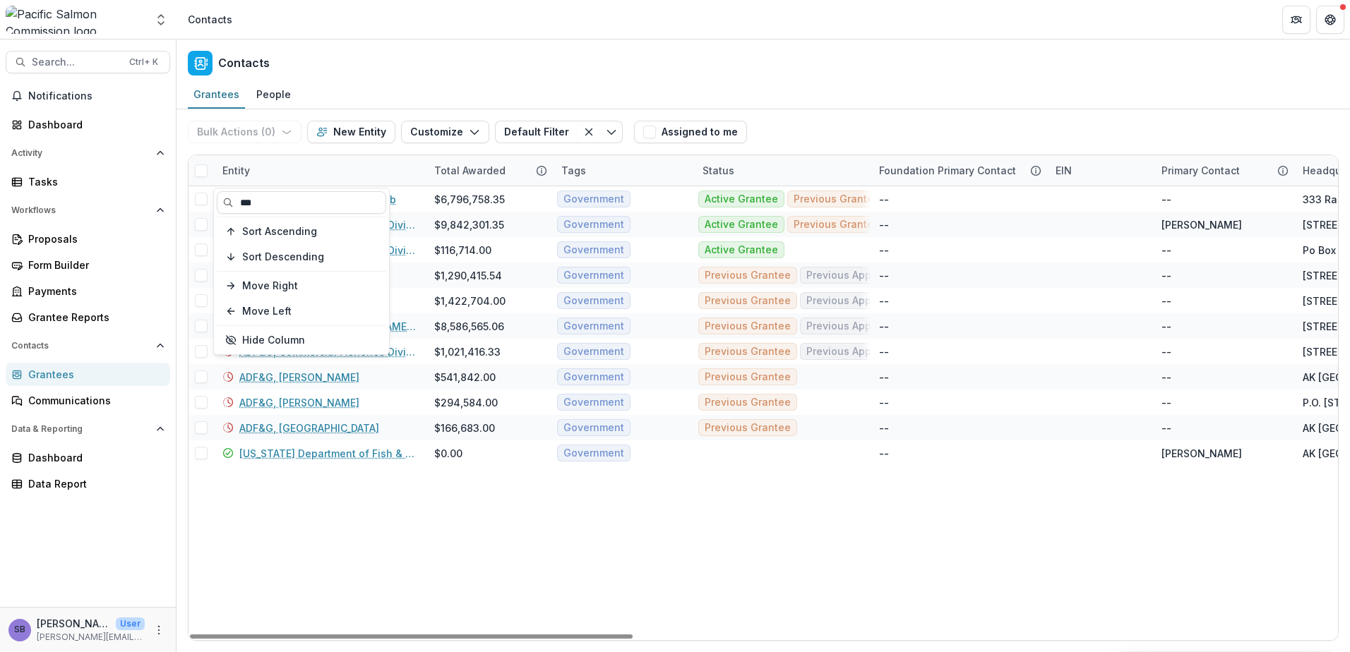
type input "***"
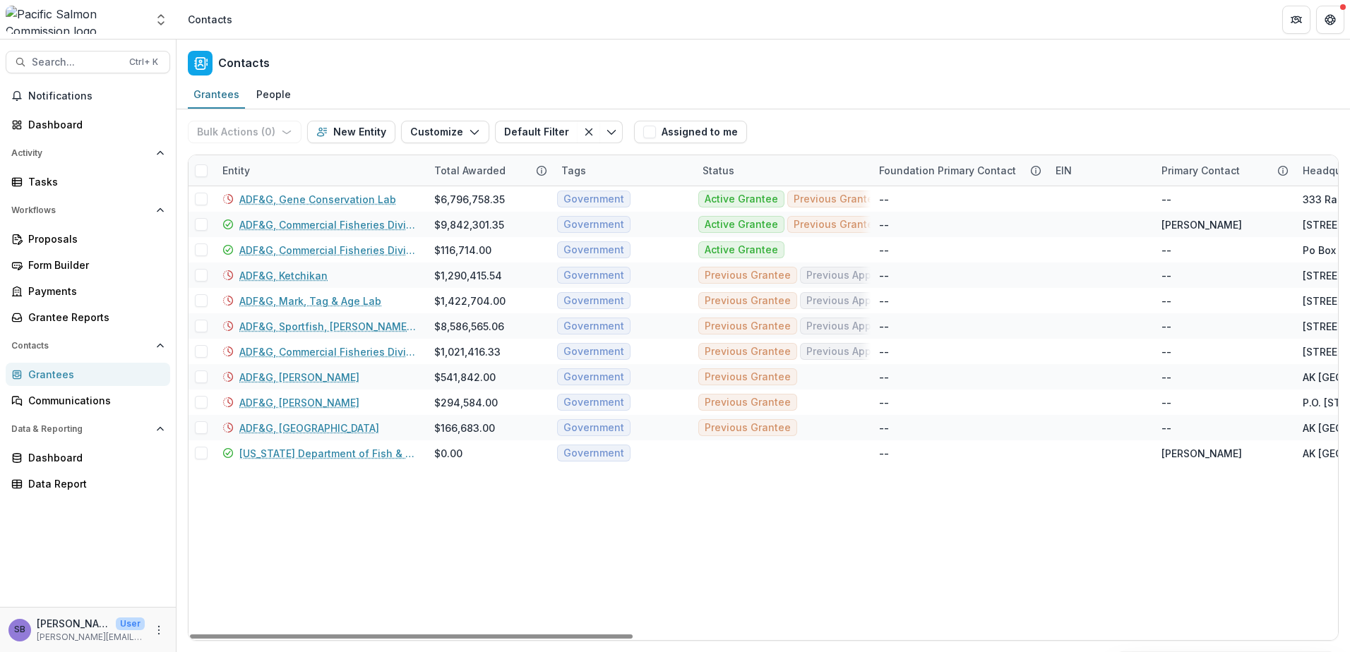
click at [819, 126] on div "Bulk Actions ( 0 ) Send Email Create Proposals Create Tasks New Entity Customiz…" at bounding box center [763, 131] width 1151 height 45
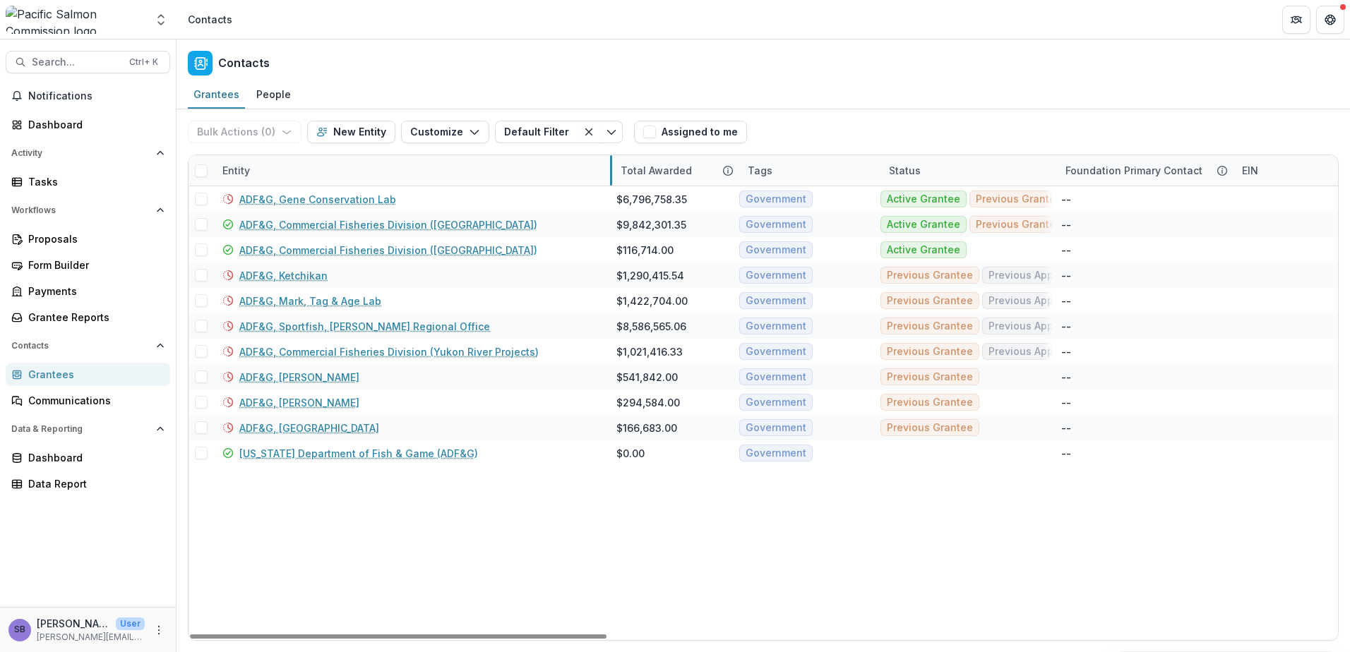
drag, startPoint x: 424, startPoint y: 174, endPoint x: 611, endPoint y: 172, distance: 186.4
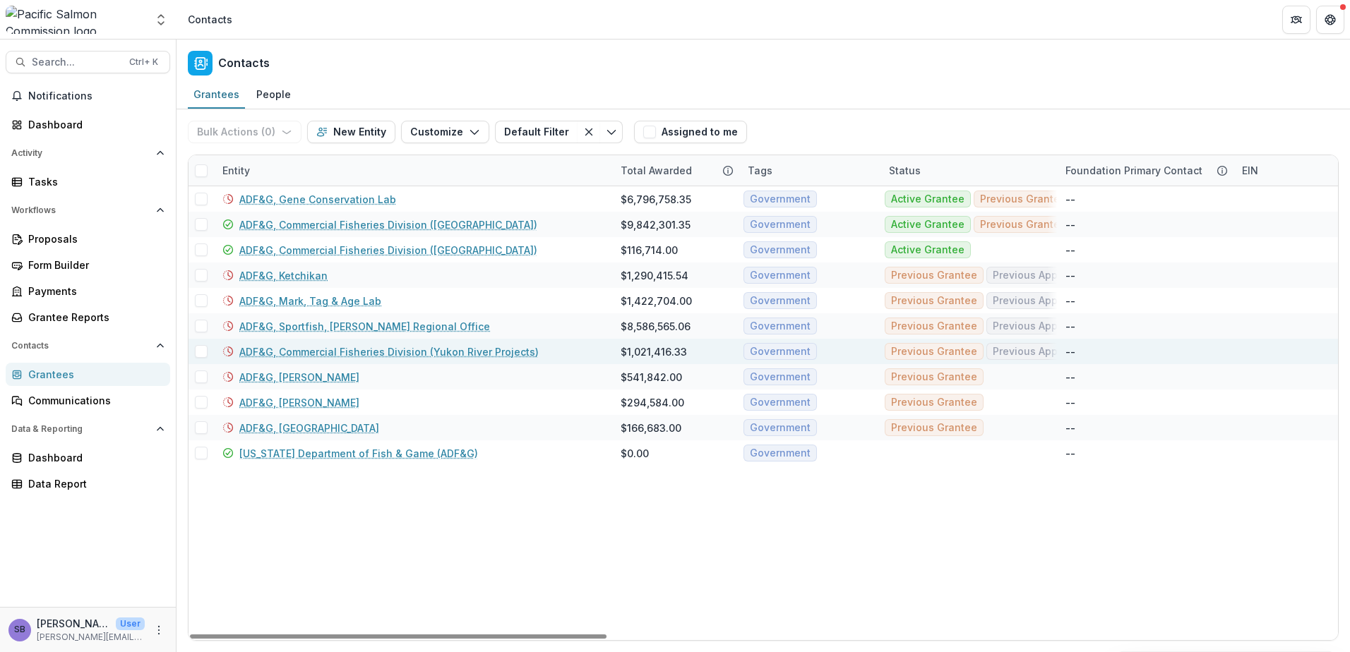
click at [355, 351] on link "ADF&G, Commercial Fisheries Division (Yukon River Projects)" at bounding box center [388, 352] width 299 height 15
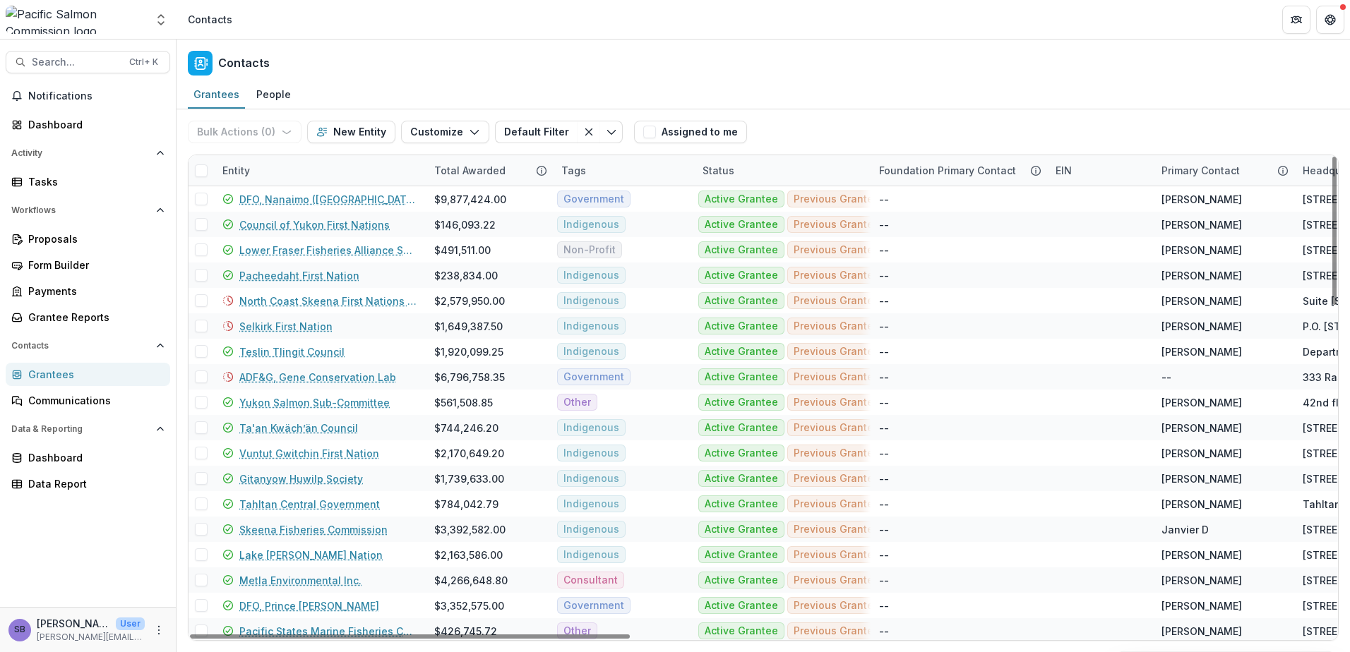
click at [316, 166] on div "Entity" at bounding box center [320, 170] width 212 height 30
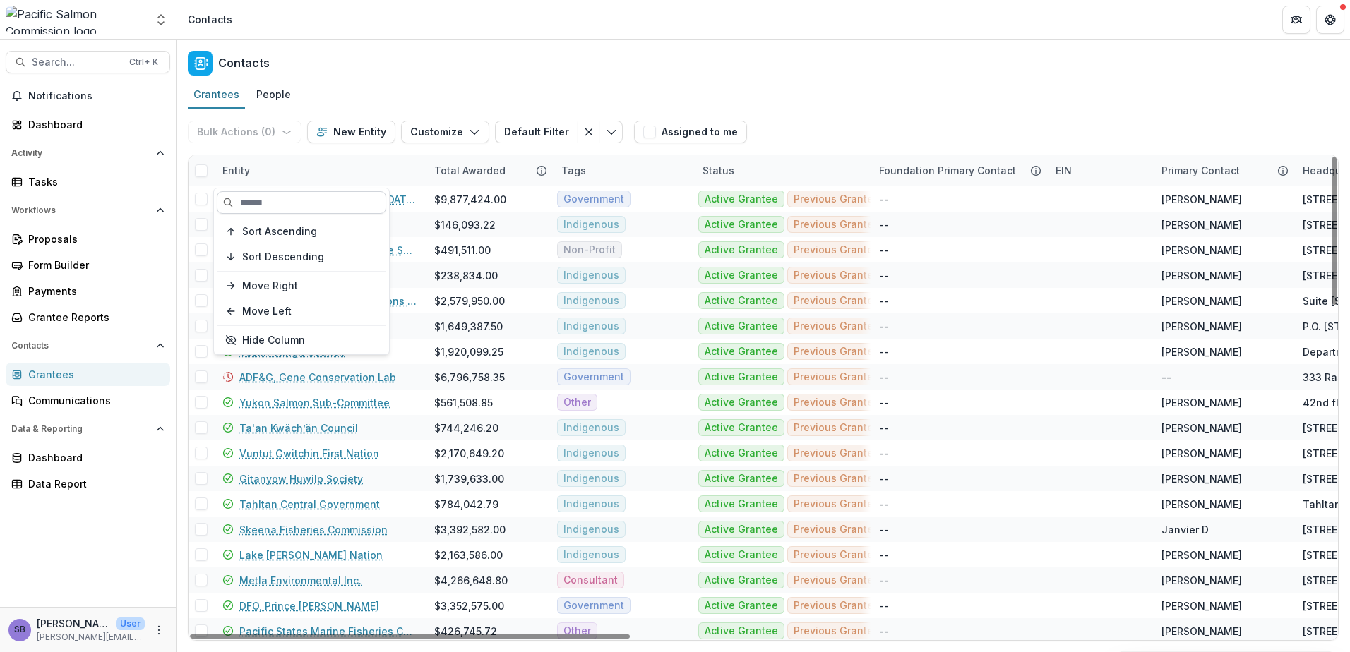
click at [326, 207] on input at bounding box center [301, 202] width 169 height 23
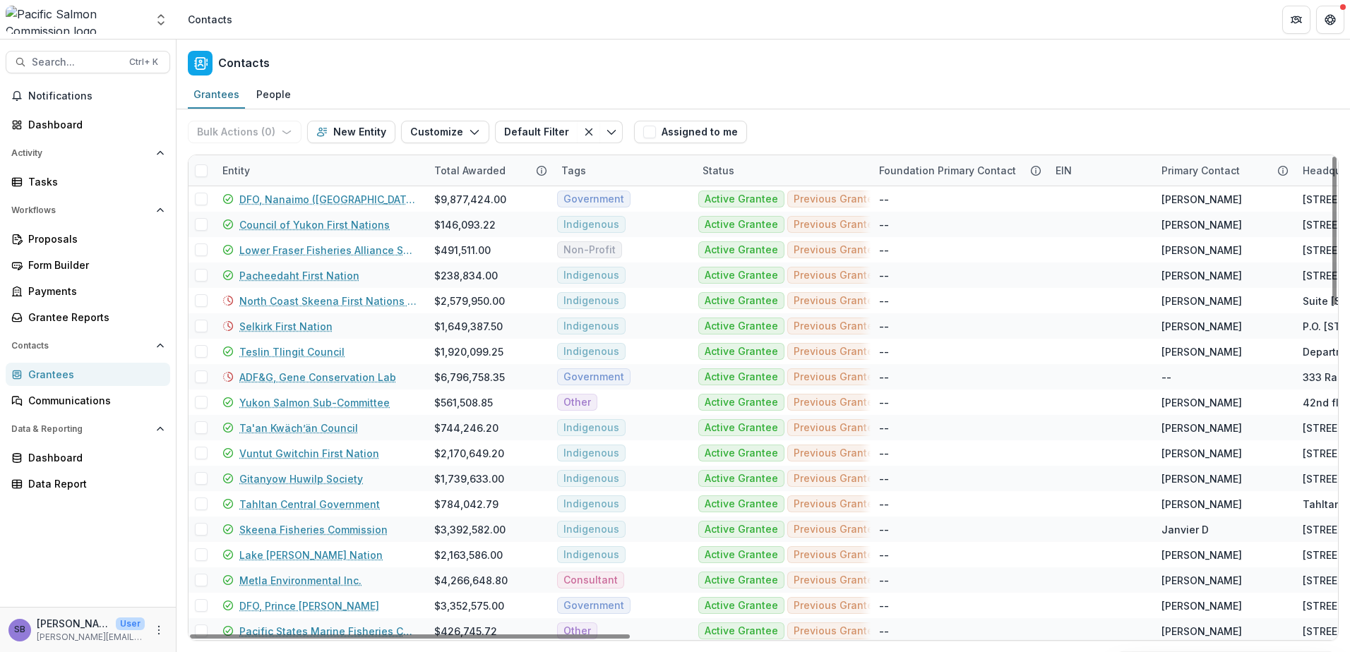
click at [842, 124] on div "Bulk Actions ( 0 ) Send Email Create Proposals Create Tasks New Entity Customiz…" at bounding box center [763, 131] width 1151 height 45
click at [313, 168] on div "Entity" at bounding box center [320, 170] width 212 height 30
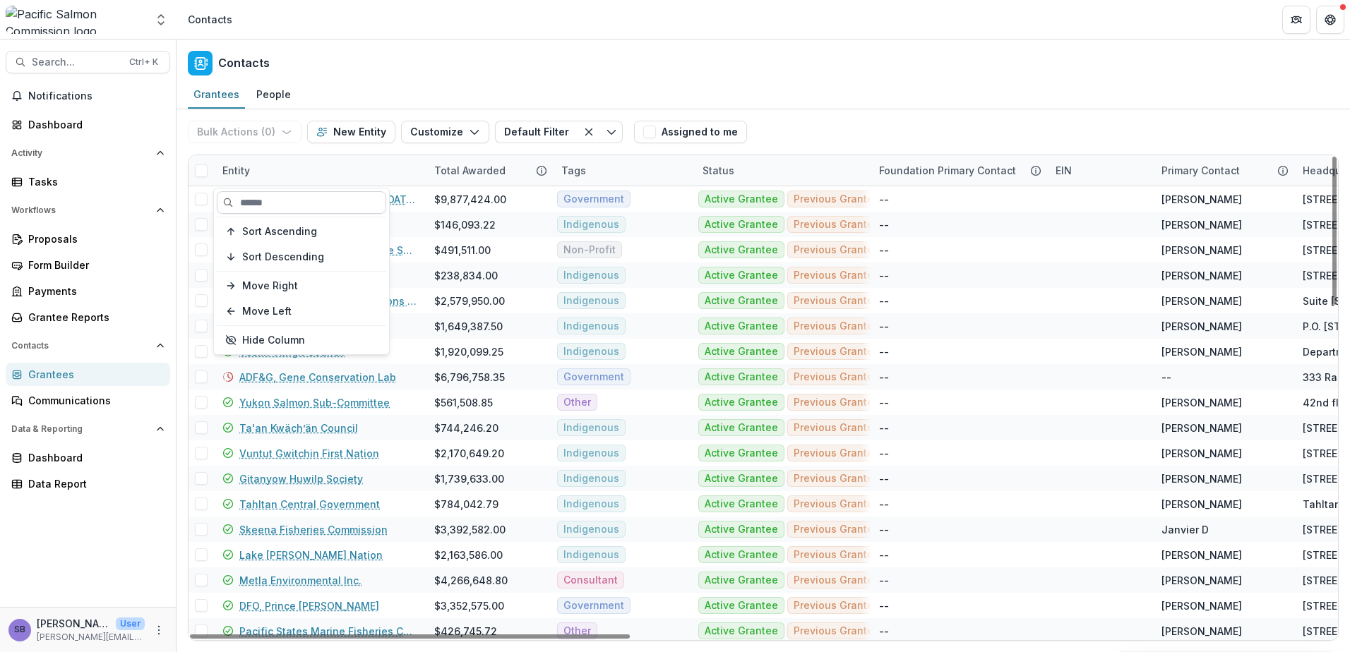
click at [315, 203] on input at bounding box center [301, 202] width 169 height 23
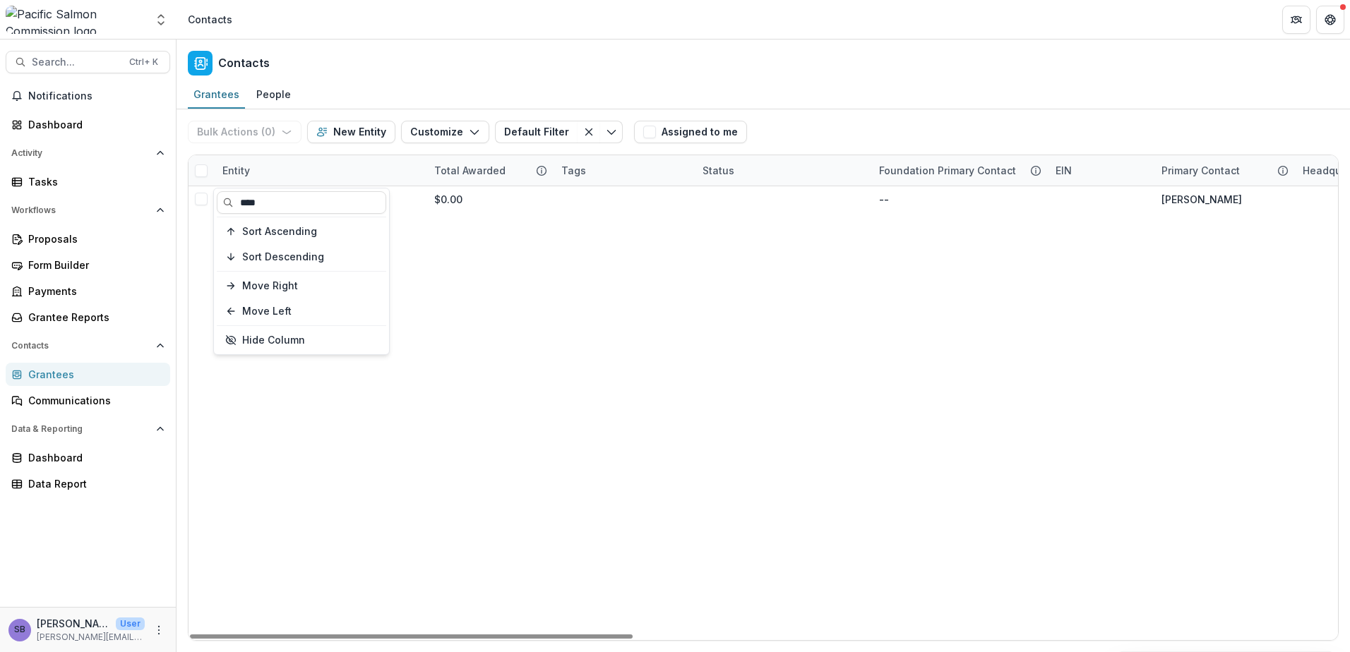
type input "****"
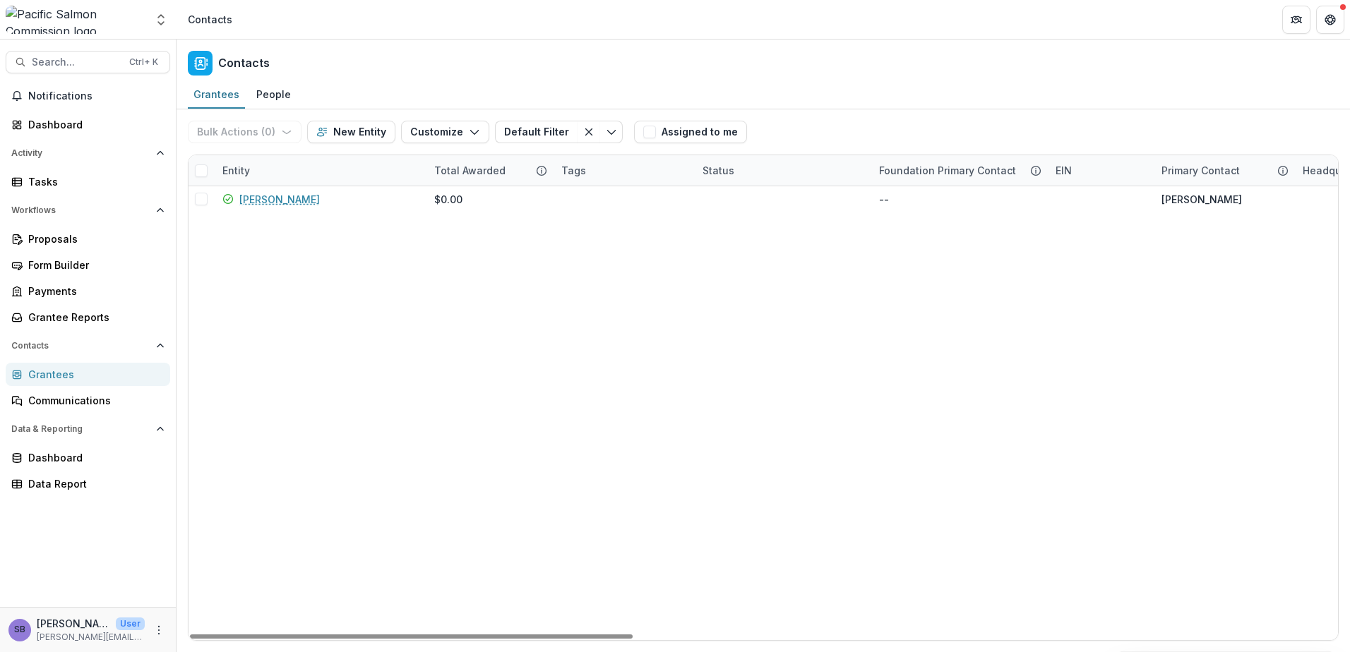
click at [846, 128] on div "Bulk Actions ( 0 ) Send Email Create Proposals Create Tasks New Entity Customiz…" at bounding box center [763, 131] width 1151 height 45
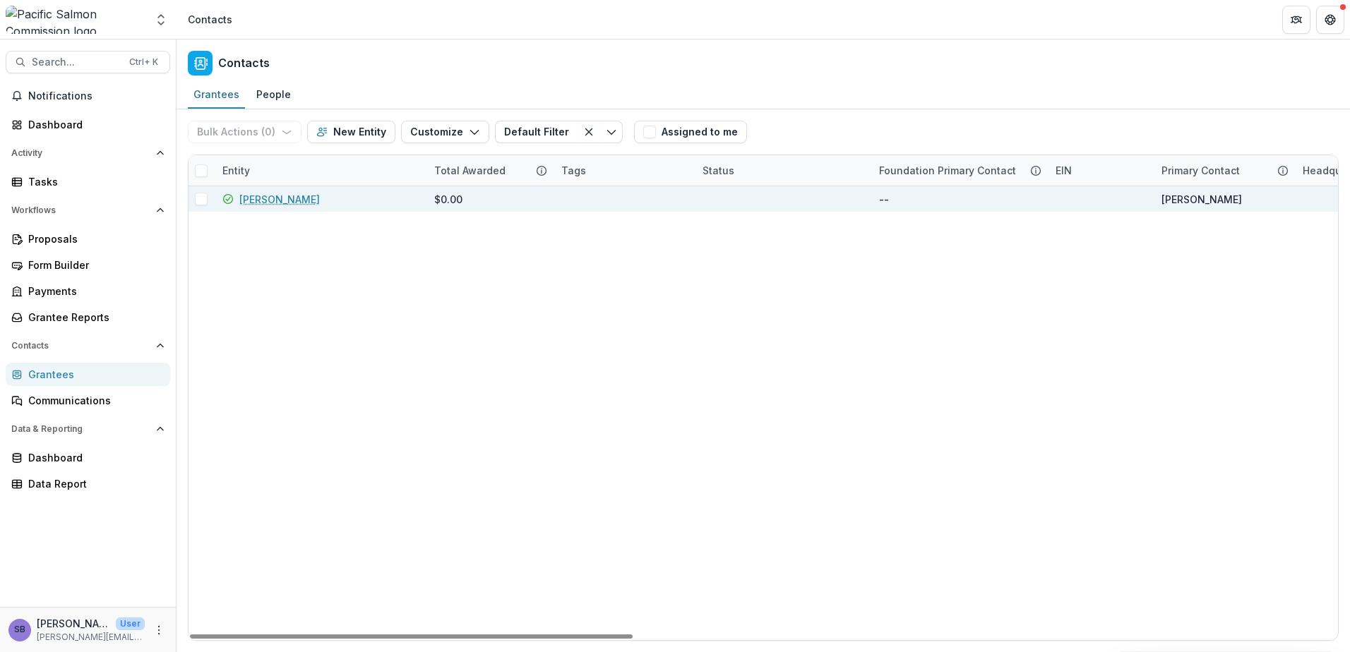
click at [275, 203] on link "Zachary Liller" at bounding box center [279, 199] width 80 height 15
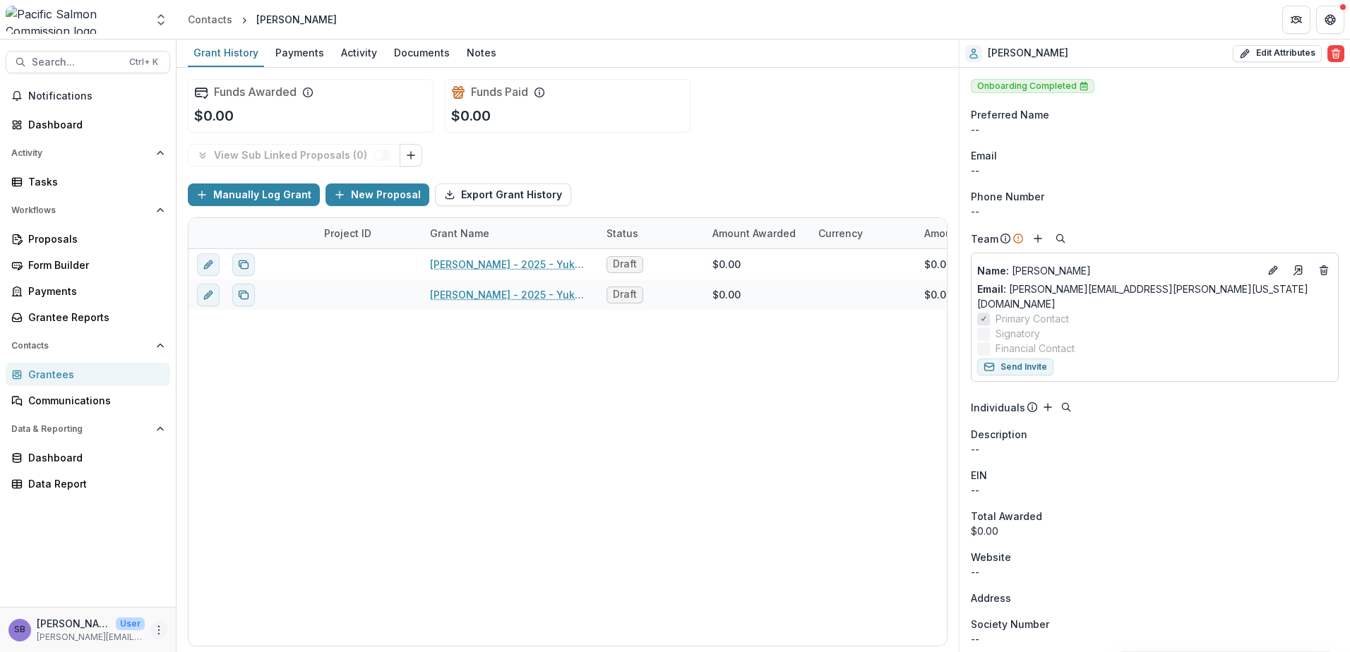
click at [160, 634] on circle "More" at bounding box center [159, 633] width 1 height 1
click at [207, 604] on link "User Settings" at bounding box center [251, 600] width 151 height 23
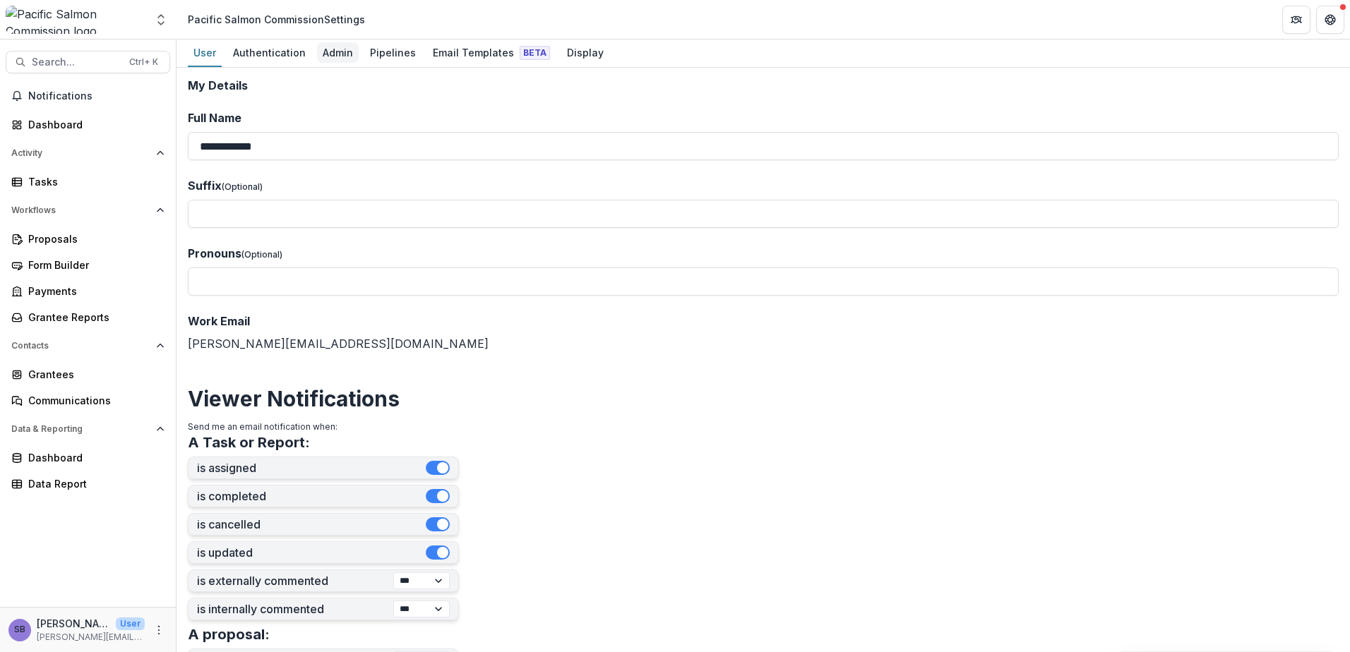
click at [329, 46] on div "Admin" at bounding box center [338, 52] width 42 height 20
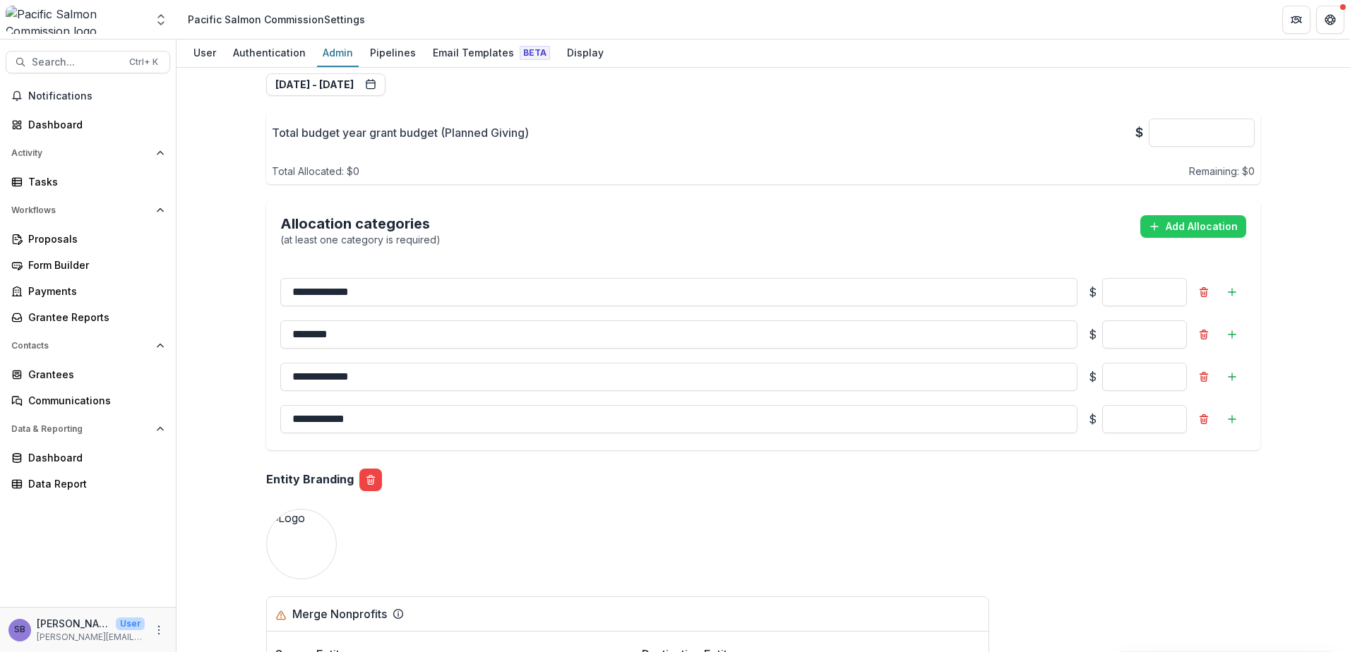
scroll to position [1600, 0]
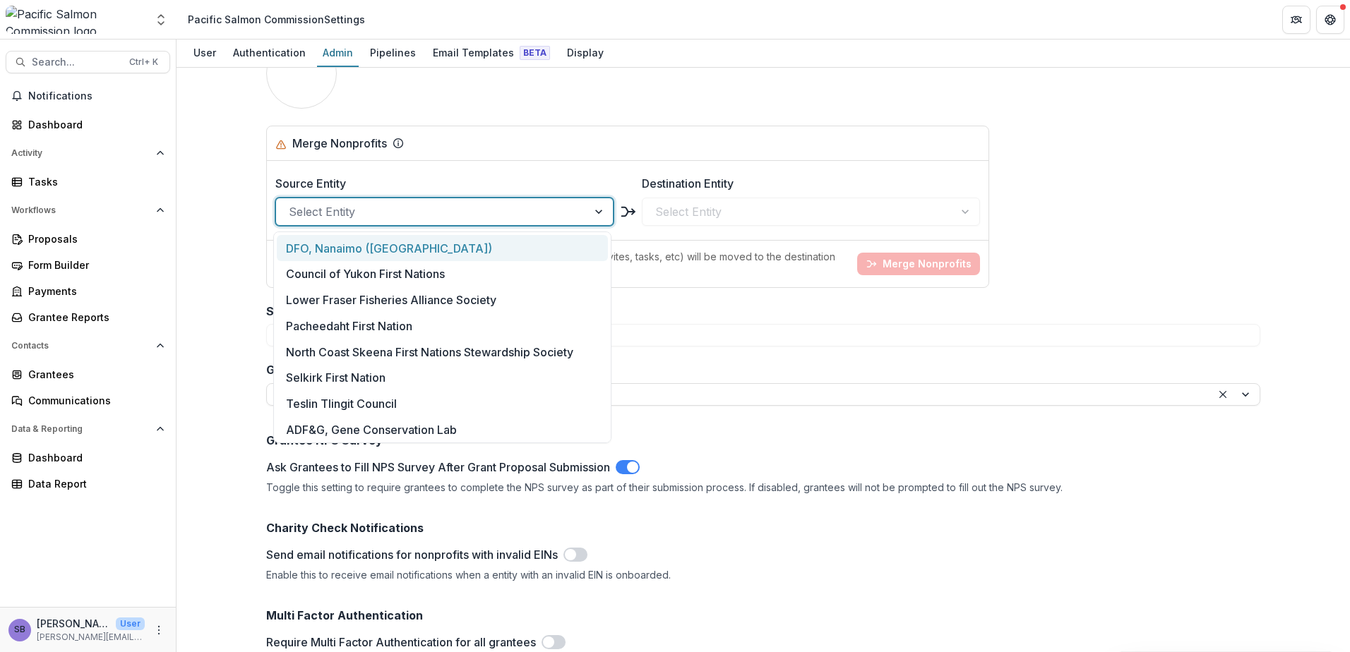
click at [465, 208] on div at bounding box center [432, 212] width 286 height 20
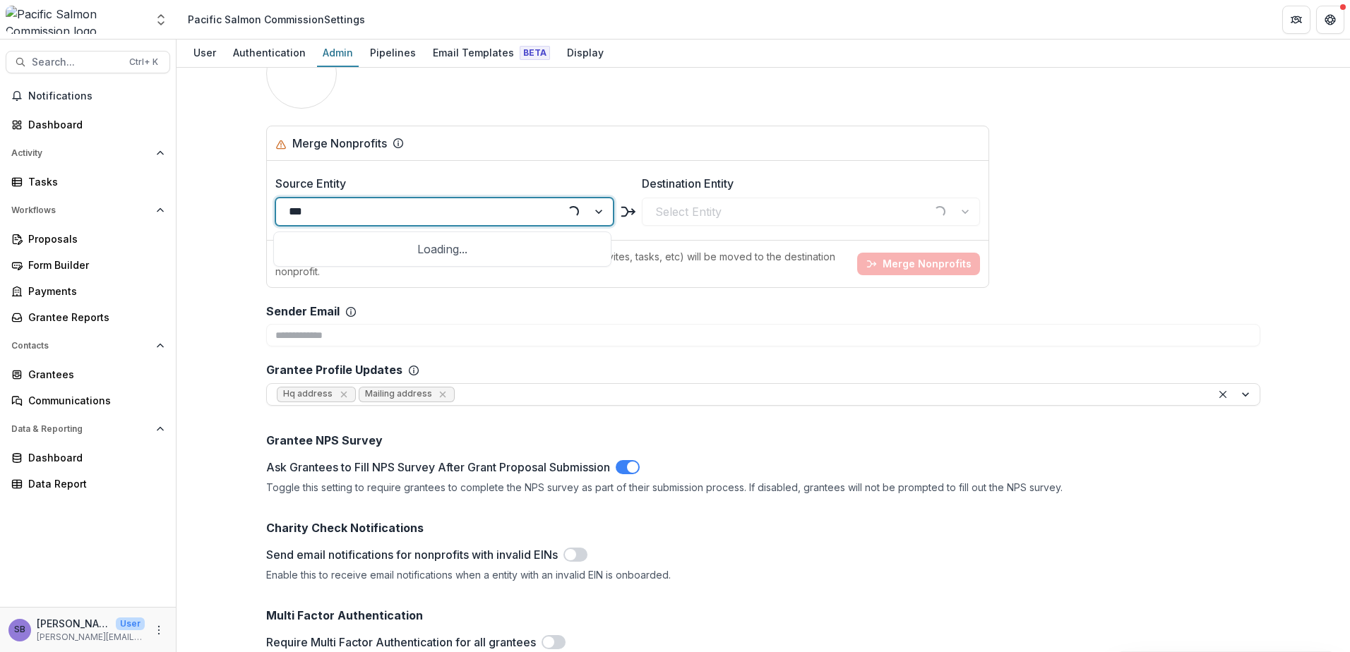
type input "****"
click at [453, 251] on div "Zachary Liller" at bounding box center [442, 248] width 331 height 26
click at [703, 210] on div at bounding box center [798, 212] width 286 height 20
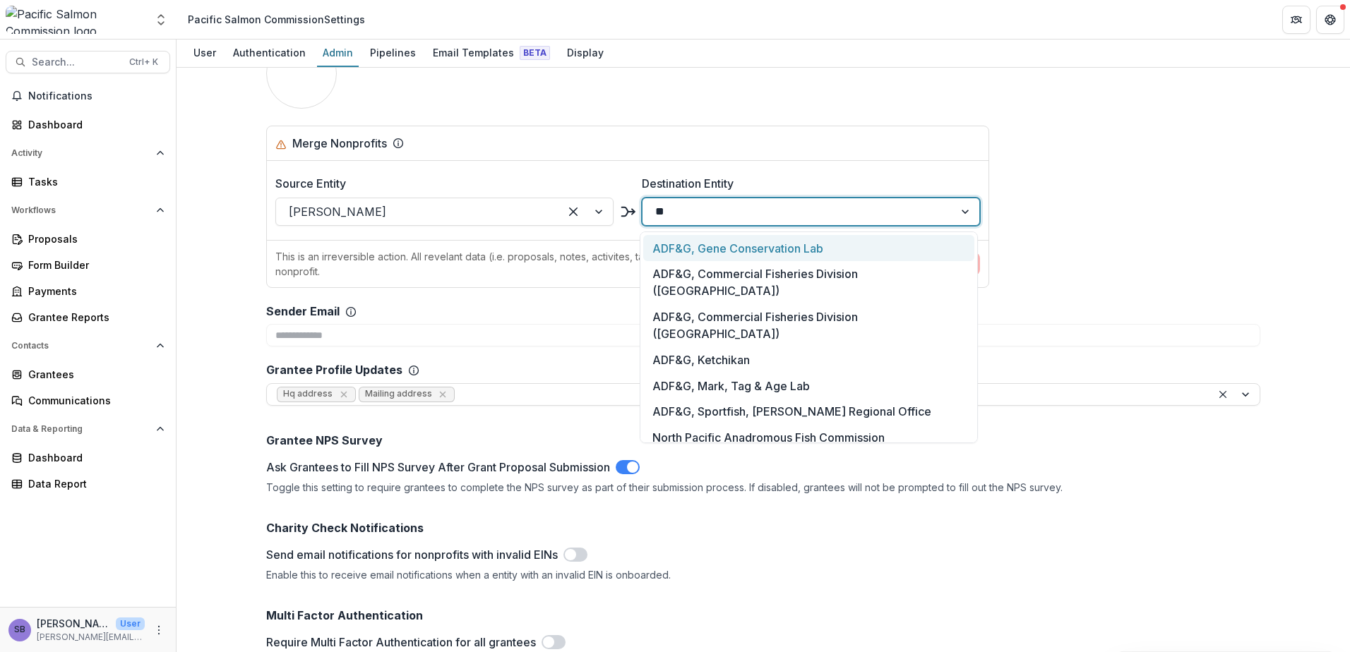
type input "***"
click at [873, 425] on div "ADF&G, Commercial Fisheries Division (Yukon River Projects)" at bounding box center [808, 446] width 331 height 43
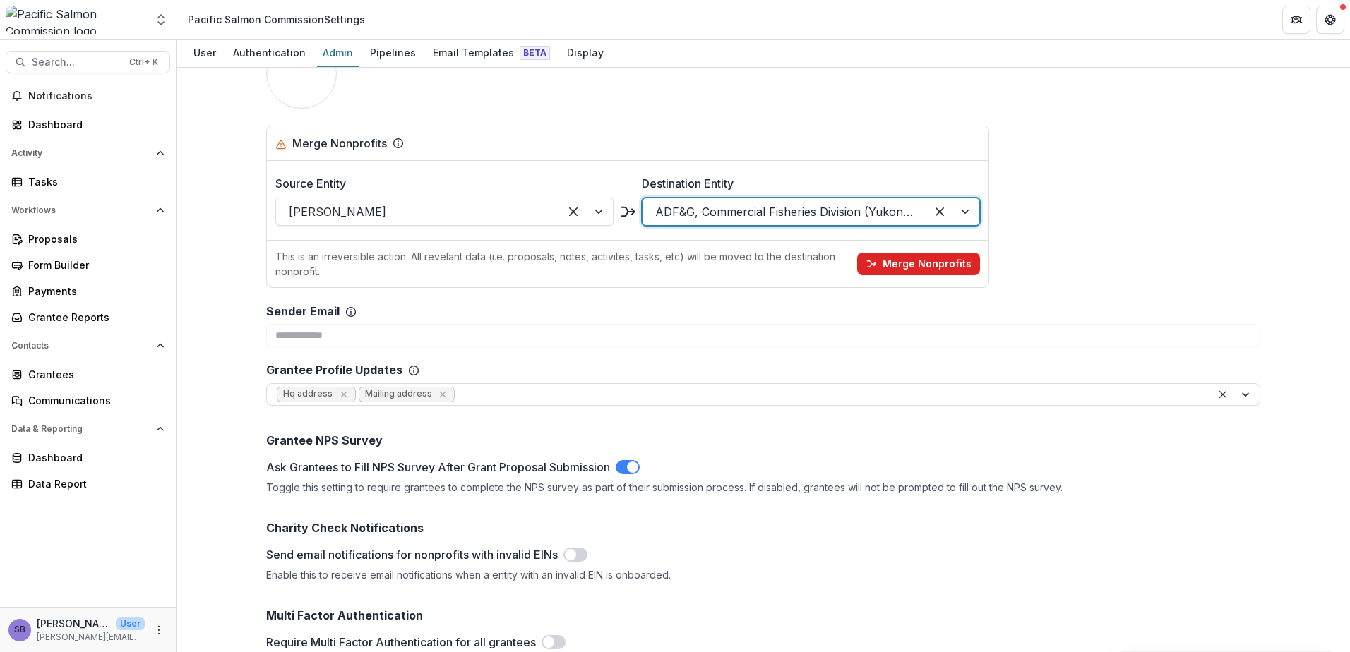
click at [929, 269] on button "Merge Nonprofits" at bounding box center [918, 264] width 123 height 23
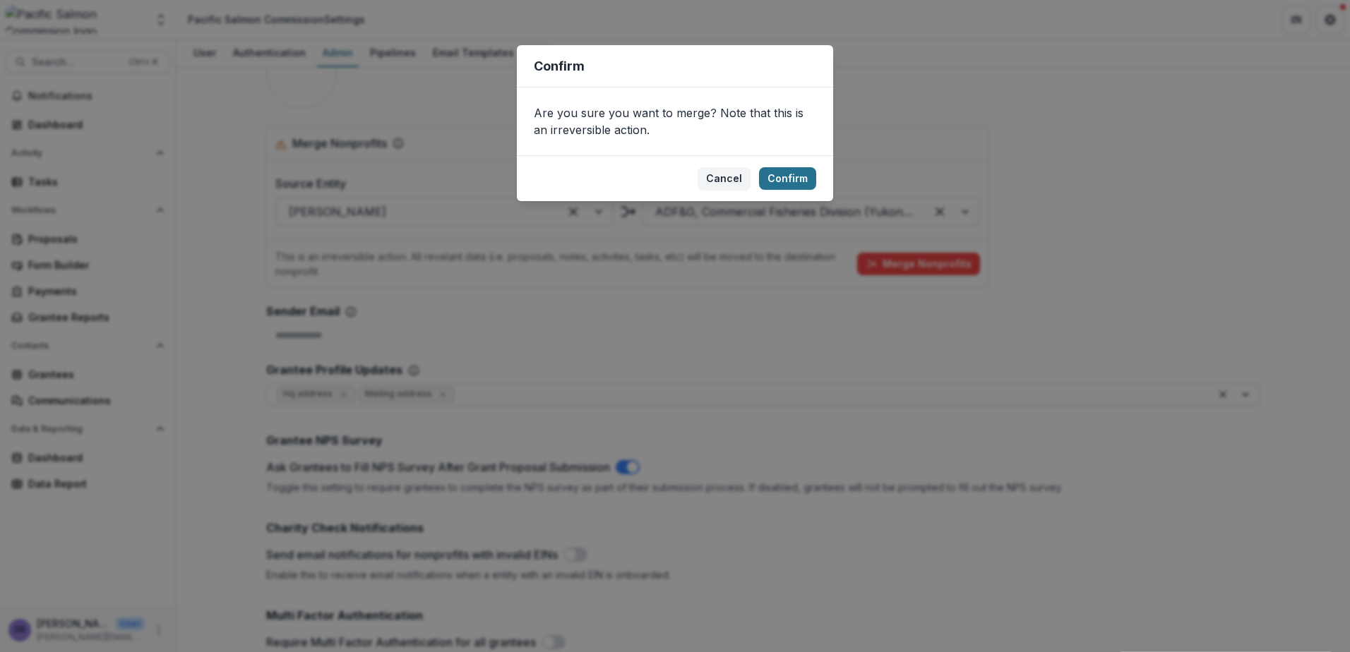
click at [790, 172] on button "Confirm" at bounding box center [787, 178] width 57 height 23
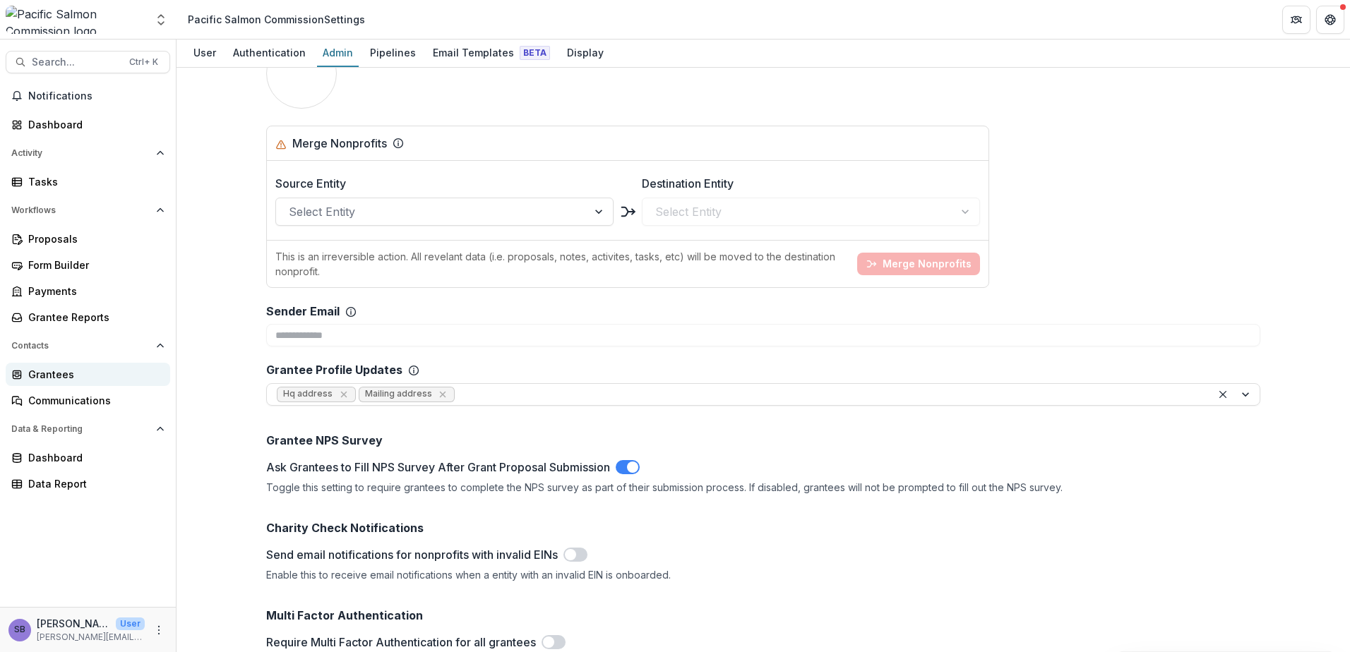
click at [86, 381] on div "Grantees" at bounding box center [93, 374] width 131 height 15
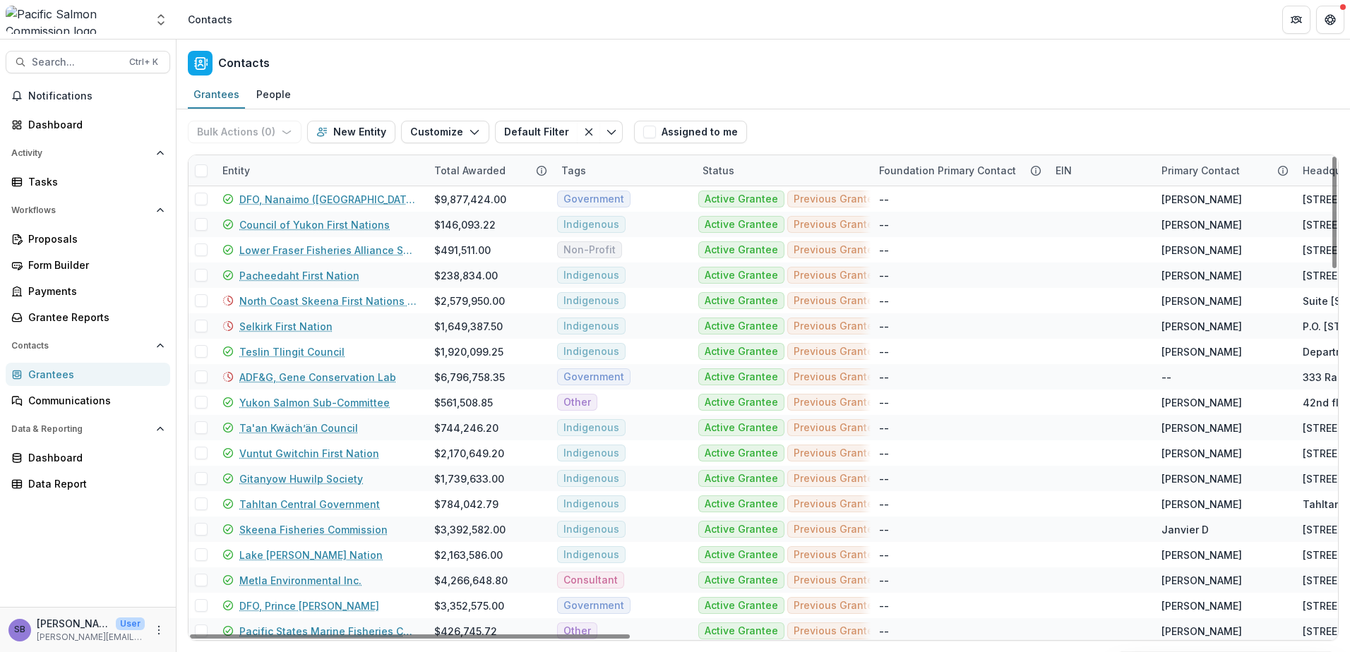
click at [299, 153] on div "Bulk Actions ( 0 ) Send Email Create Proposals Create Tasks New Entity Customiz…" at bounding box center [408, 131] width 441 height 45
click at [301, 171] on div "Entity" at bounding box center [320, 170] width 212 height 30
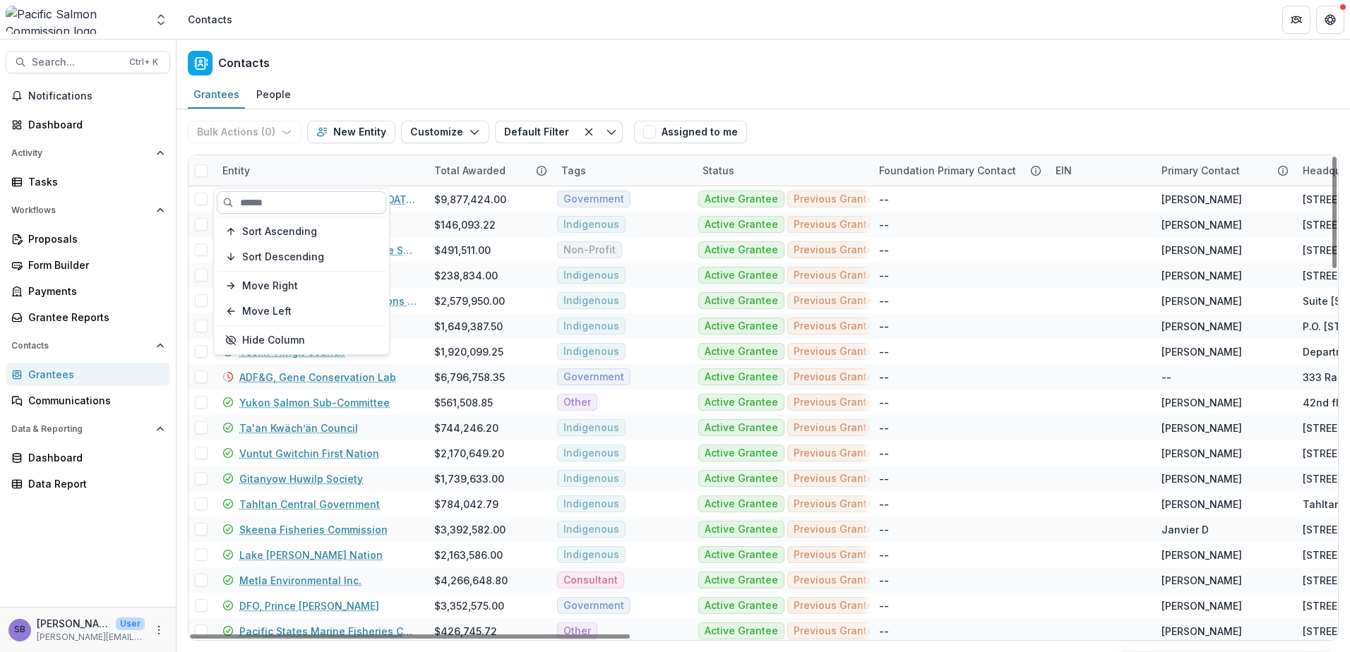
click at [304, 207] on input at bounding box center [301, 202] width 169 height 23
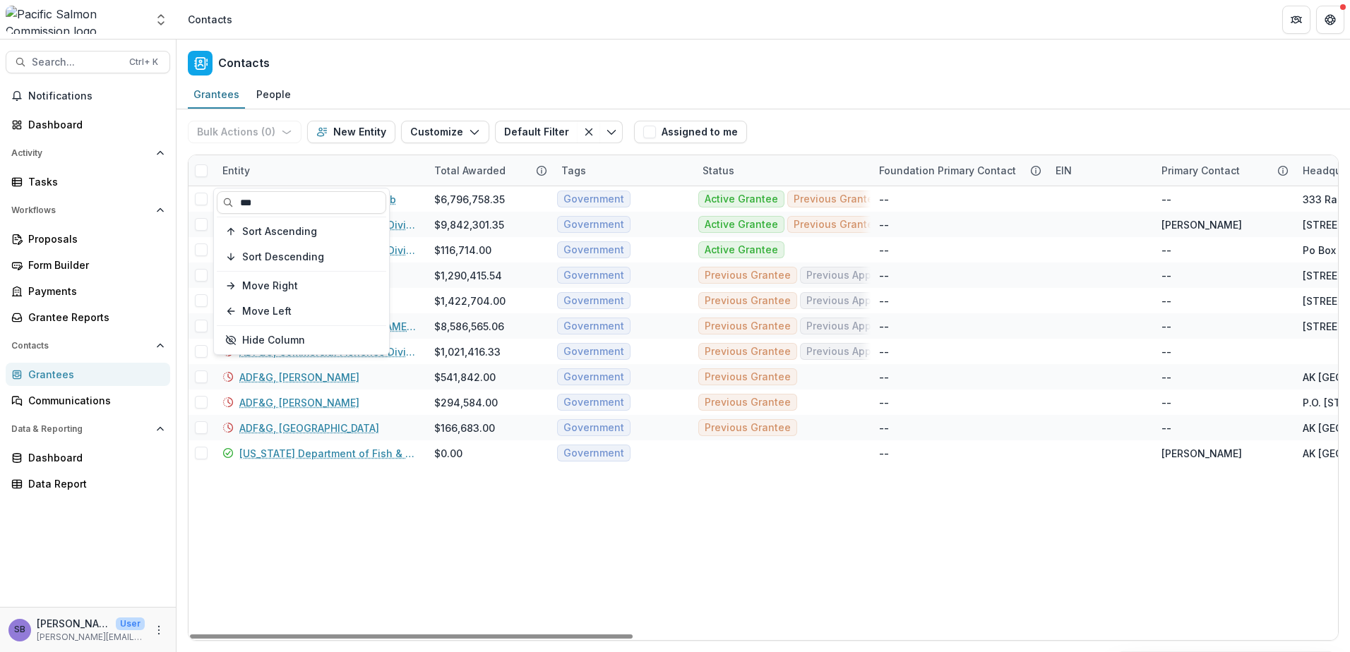
type input "***"
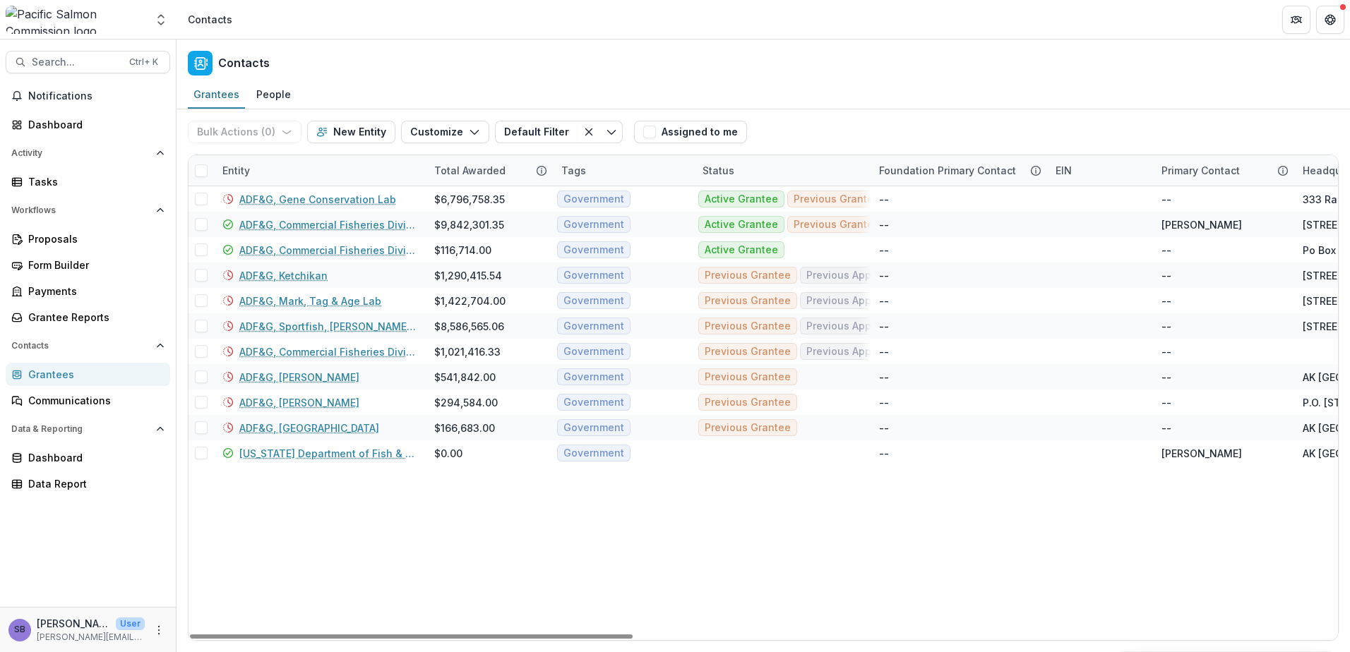
click at [928, 133] on div "Bulk Actions ( 0 ) Send Email Create Proposals Create Tasks New Entity Customiz…" at bounding box center [763, 131] width 1151 height 45
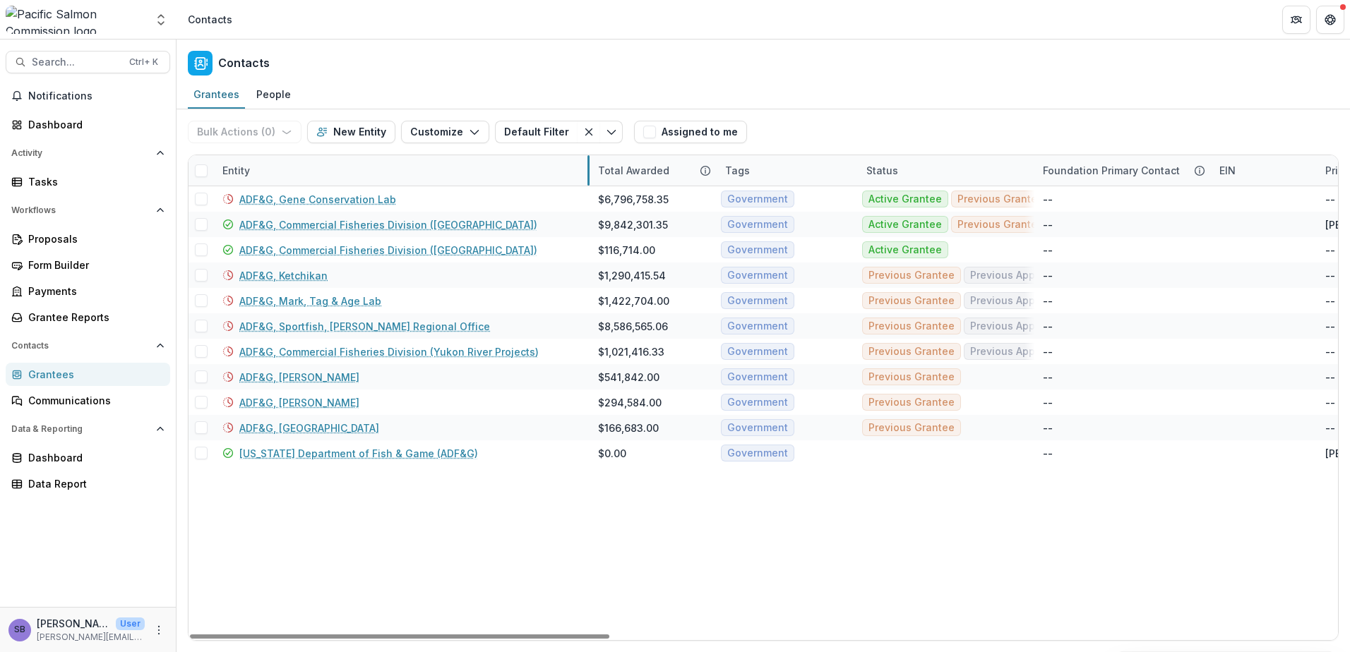
drag, startPoint x: 424, startPoint y: 169, endPoint x: 588, endPoint y: 170, distance: 163.8
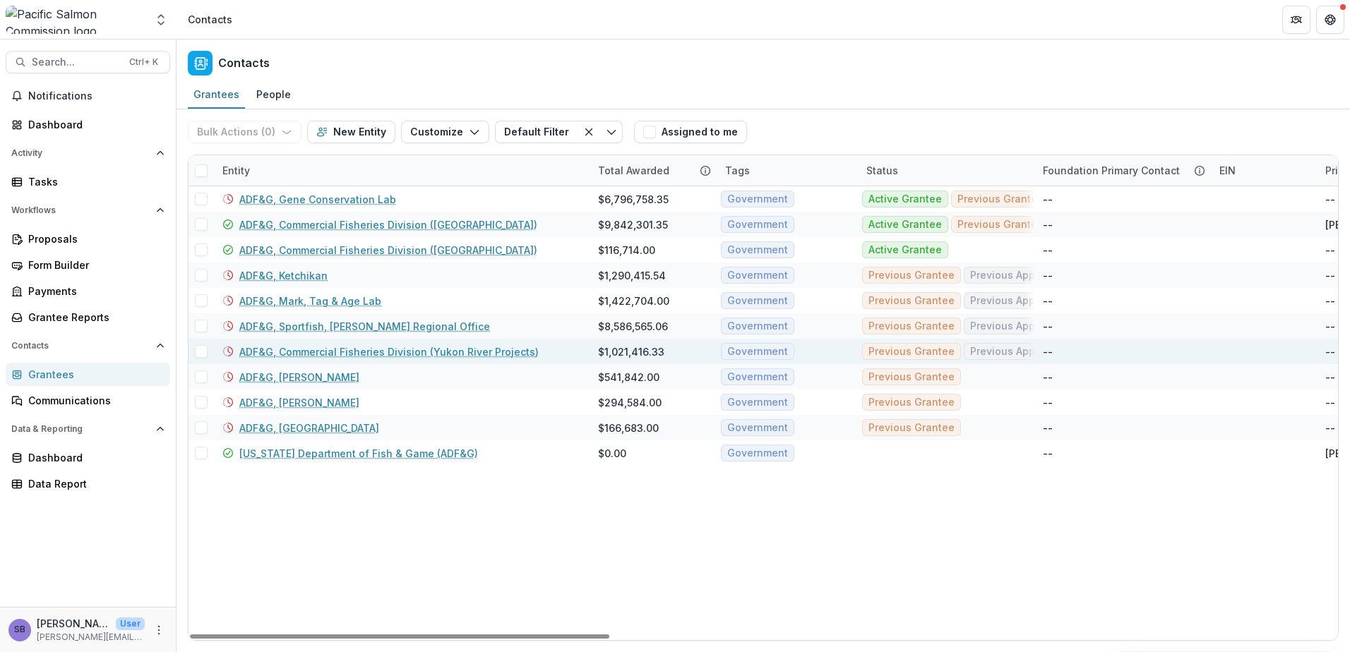
click at [344, 348] on link "ADF&G, Commercial Fisheries Division (Yukon River Projects)" at bounding box center [388, 352] width 299 height 15
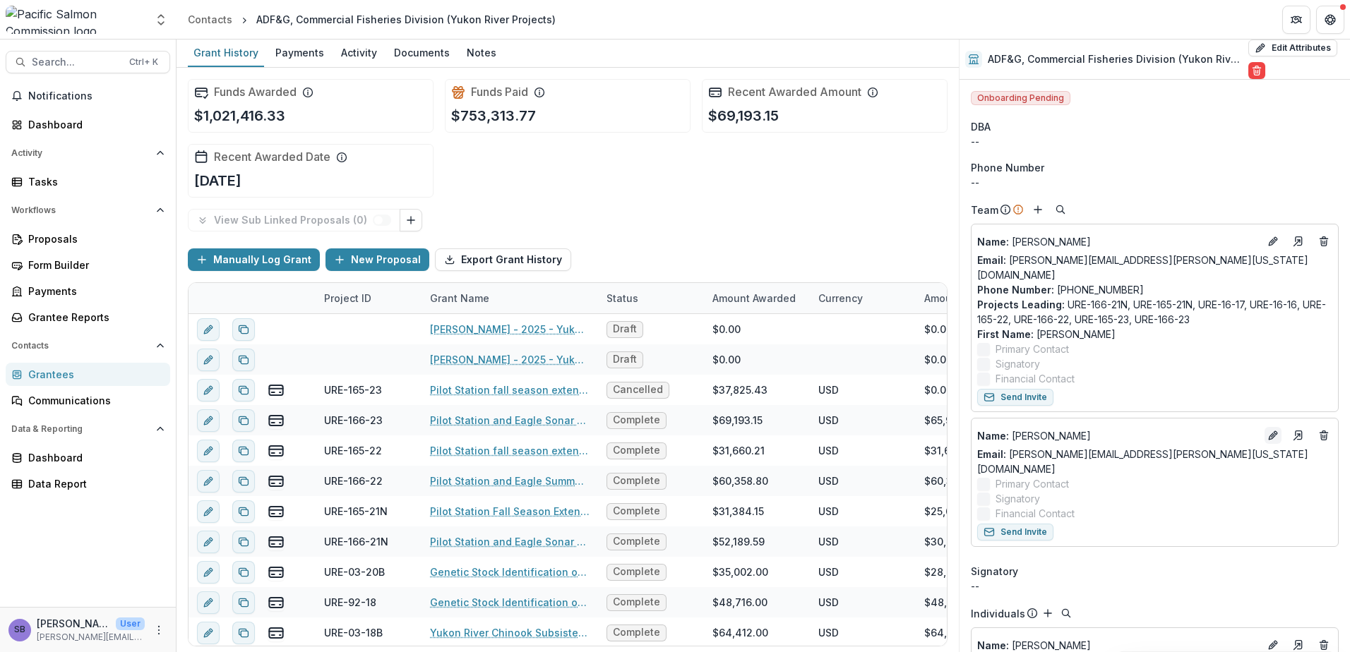
click at [1271, 434] on line "Edit" at bounding box center [1272, 435] width 3 height 3
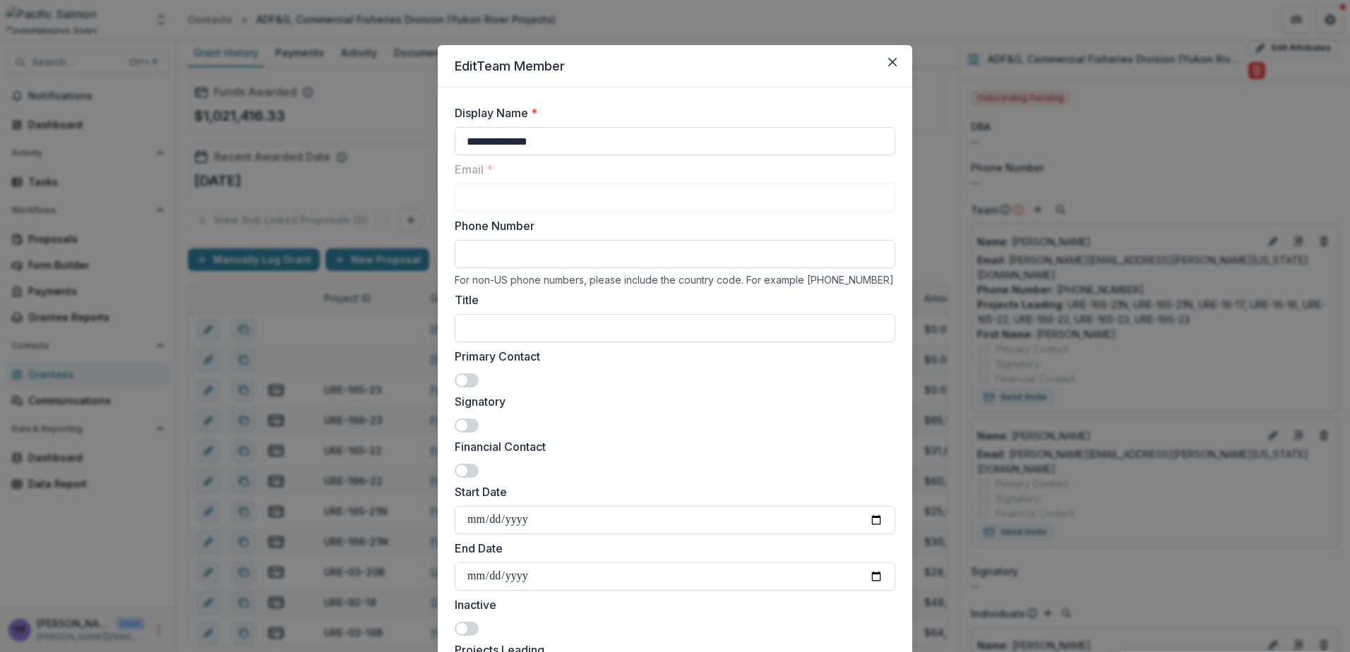
click at [462, 376] on span at bounding box center [461, 380] width 11 height 11
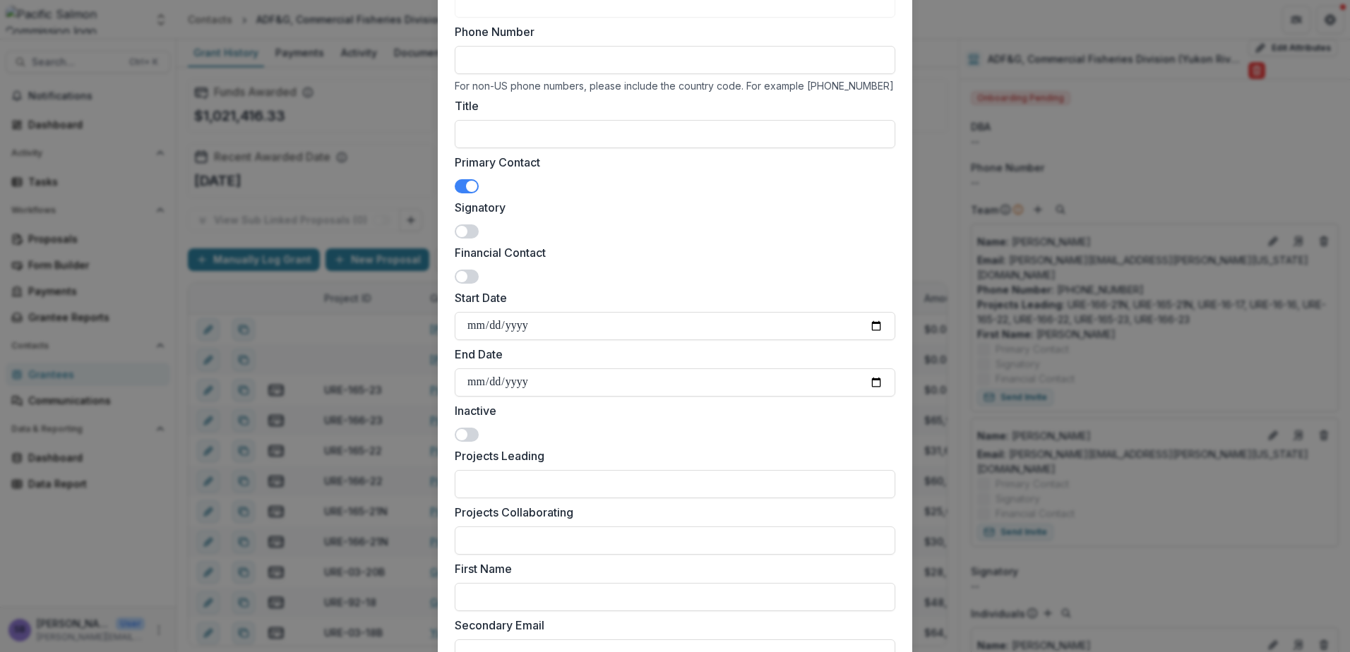
scroll to position [282, 0]
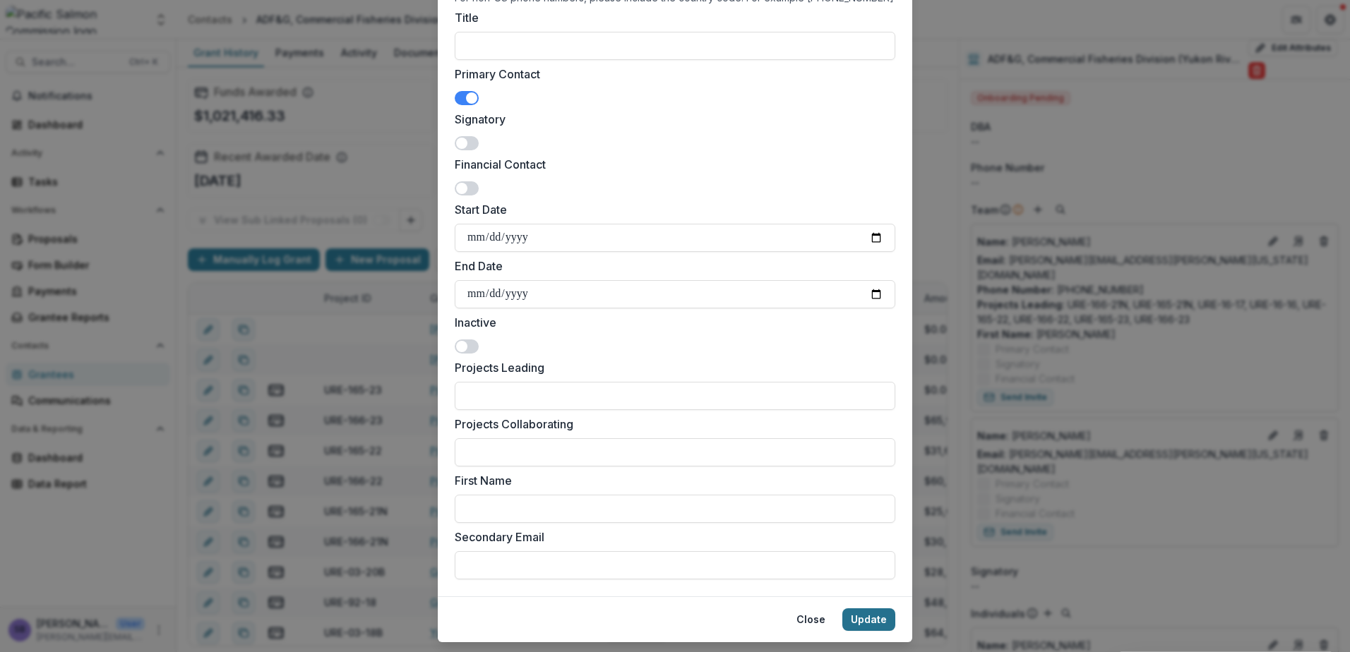
click at [872, 618] on button "Update" at bounding box center [868, 620] width 53 height 23
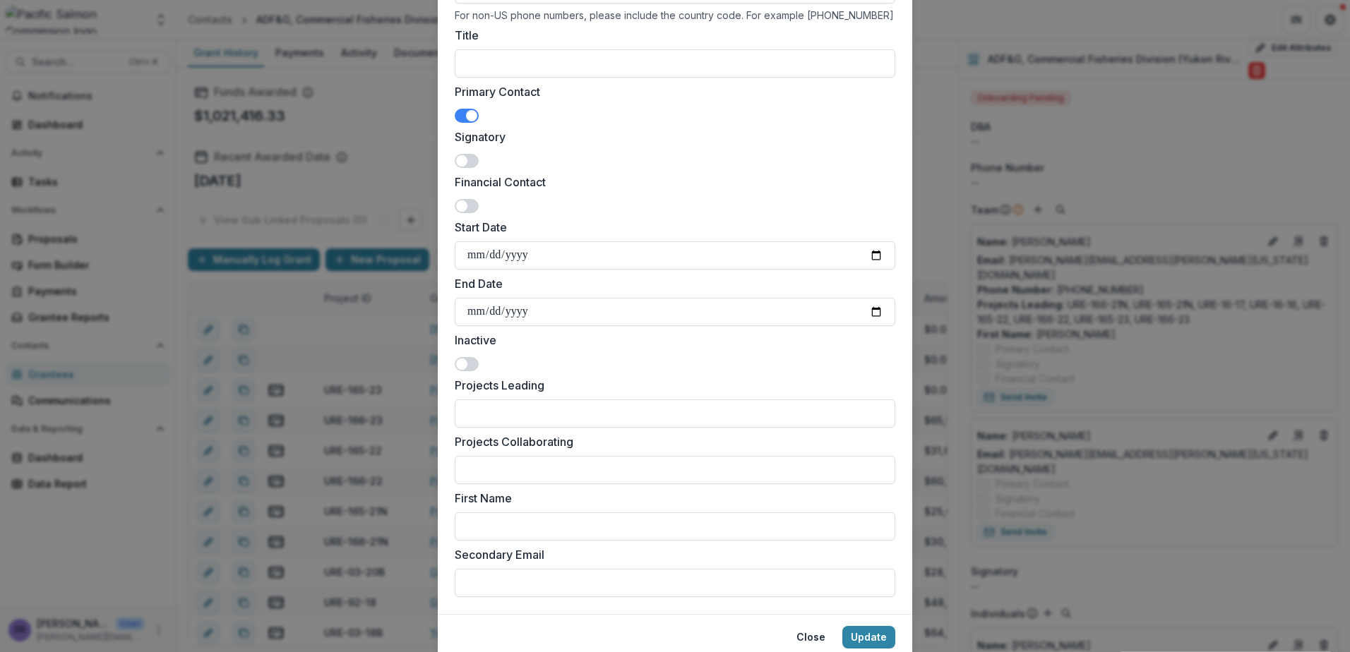
scroll to position [300, 0]
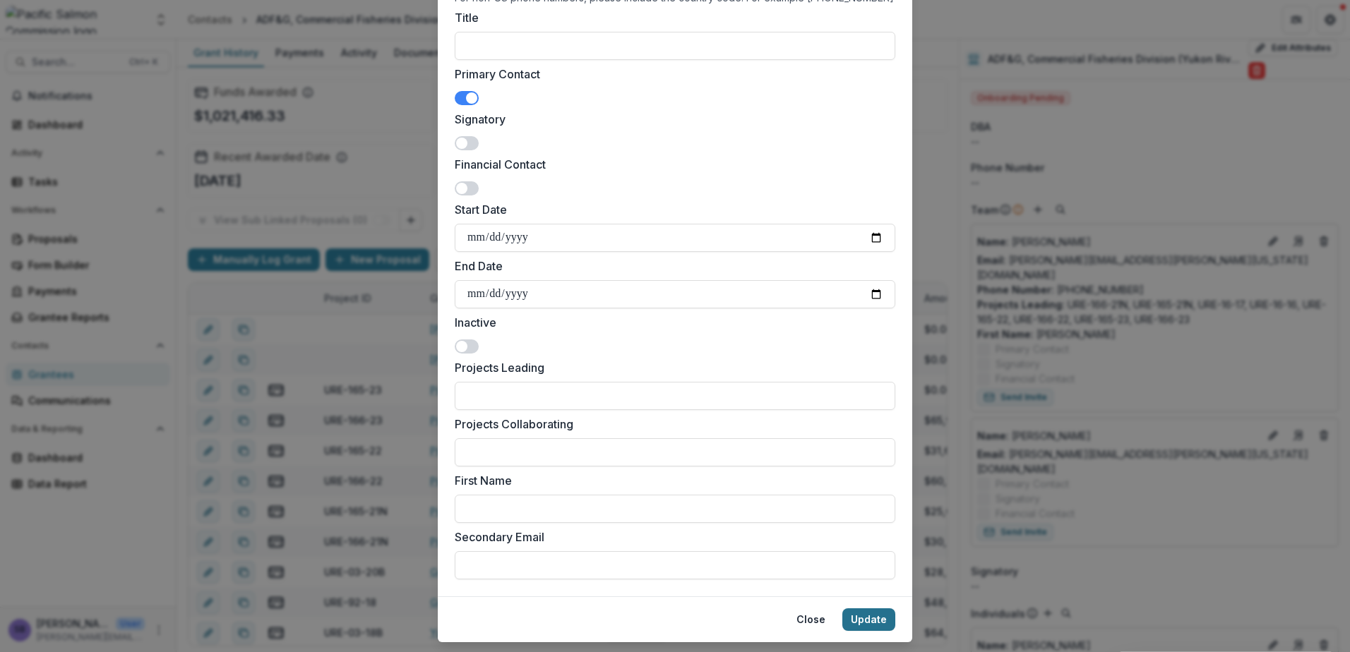
click at [866, 622] on button "Update" at bounding box center [868, 620] width 53 height 23
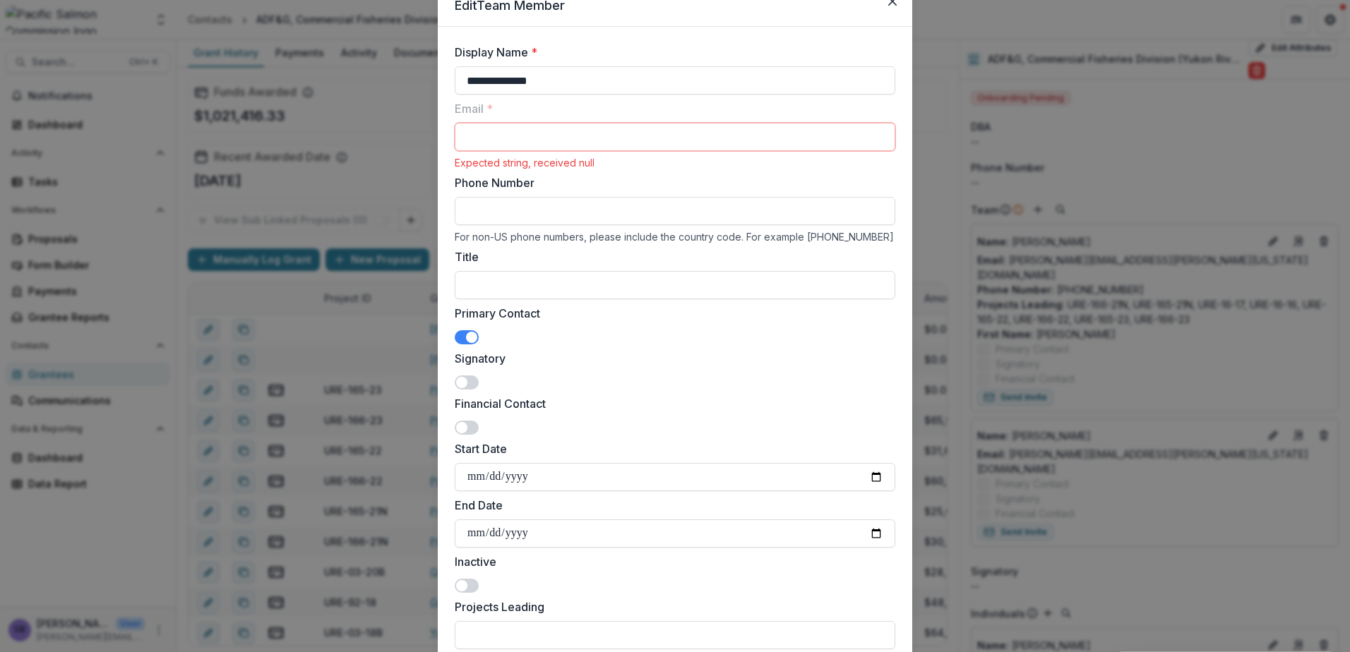
scroll to position [0, 0]
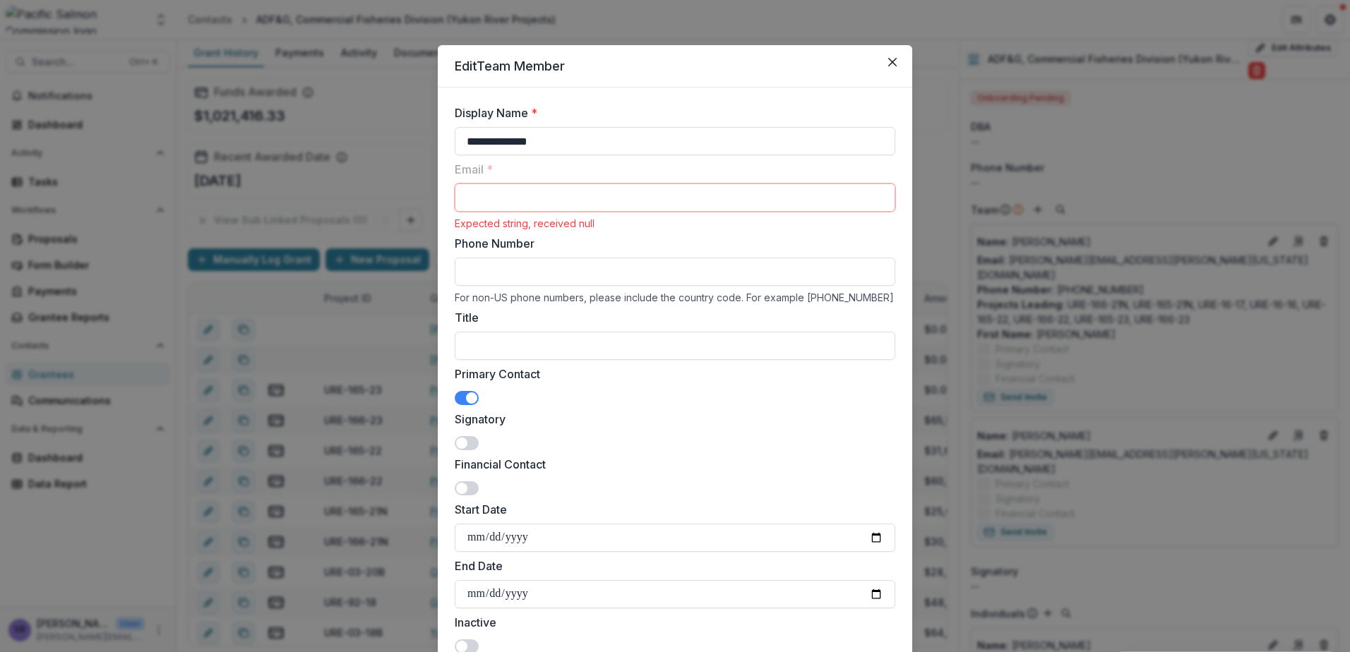
click at [1147, 475] on div "**********" at bounding box center [675, 326] width 1350 height 652
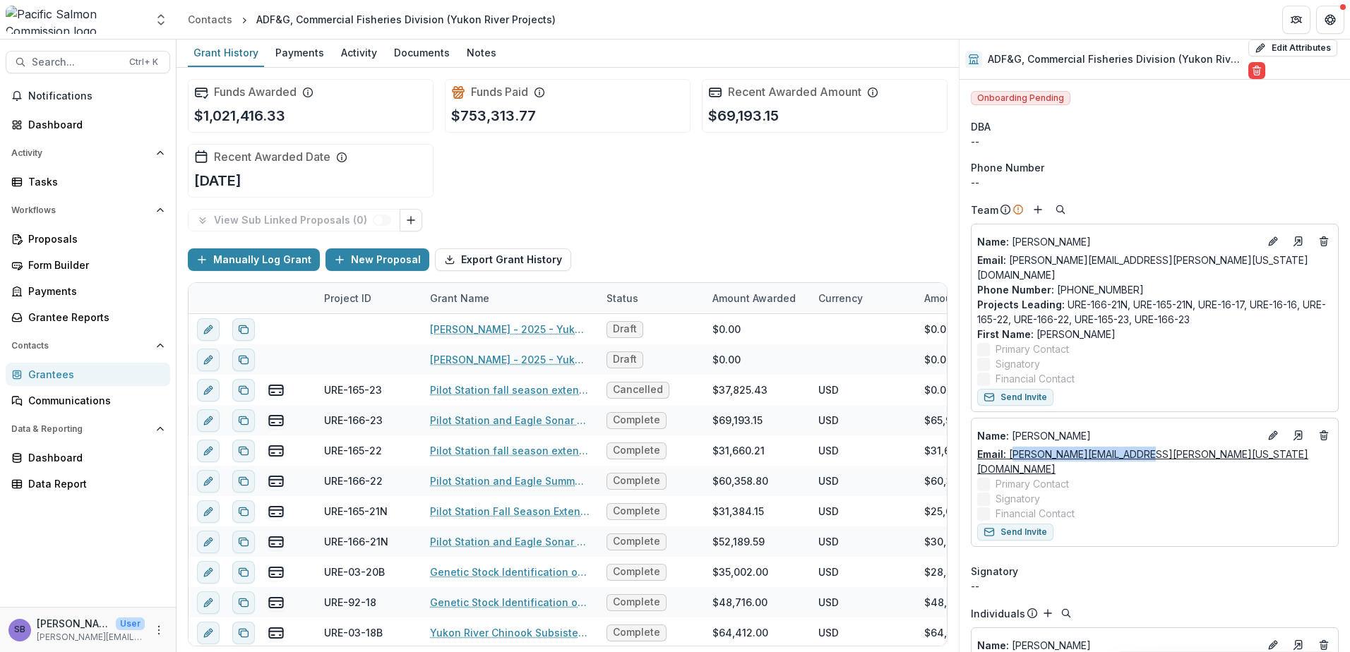
drag, startPoint x: 1132, startPoint y: 441, endPoint x: 1012, endPoint y: 441, distance: 120.0
click at [1012, 447] on div "Email: zachary.liller@alaska.gov" at bounding box center [1154, 462] width 355 height 30
drag, startPoint x: 1012, startPoint y: 441, endPoint x: 1138, endPoint y: 443, distance: 125.7
click at [1137, 447] on div "Email: zachary.liller@alaska.gov" at bounding box center [1154, 462] width 355 height 30
drag, startPoint x: 1130, startPoint y: 439, endPoint x: 1010, endPoint y: 438, distance: 120.7
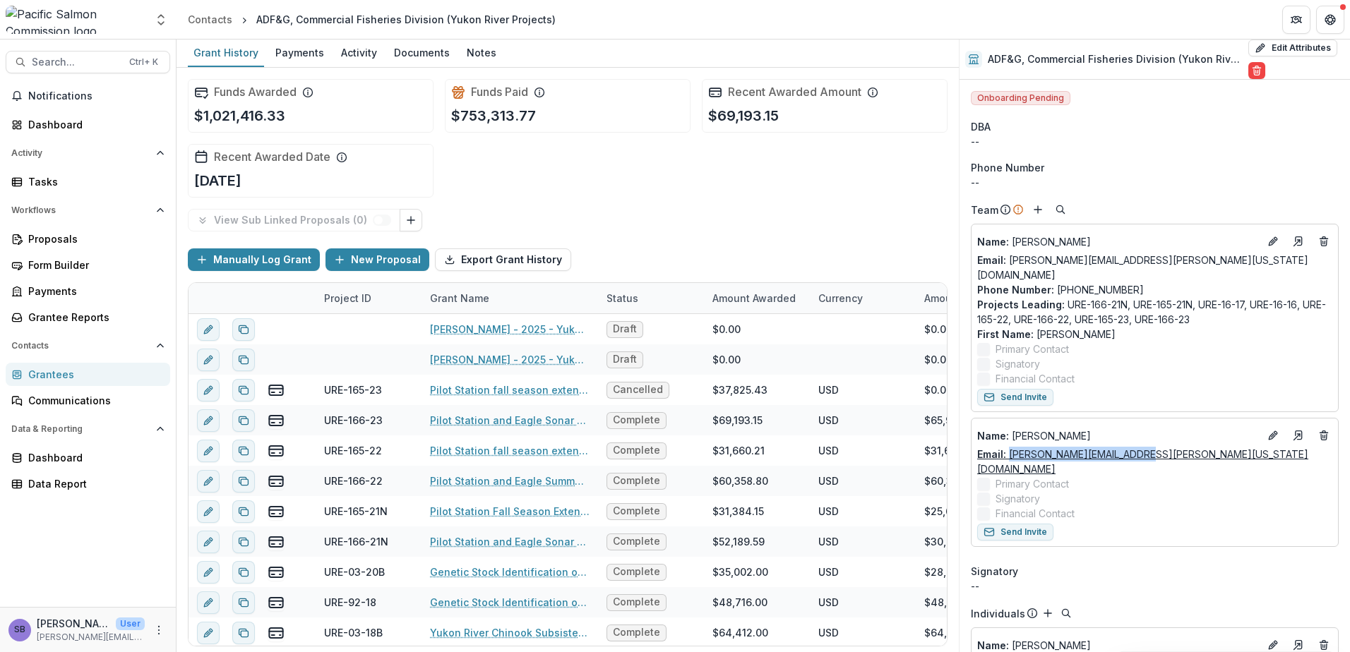
click at [1010, 447] on div "Email: zachary.liller@alaska.gov" at bounding box center [1154, 462] width 355 height 30
copy link "zachary.liller@alaska.gov"
click at [1269, 433] on icon "Edit" at bounding box center [1272, 436] width 6 height 6
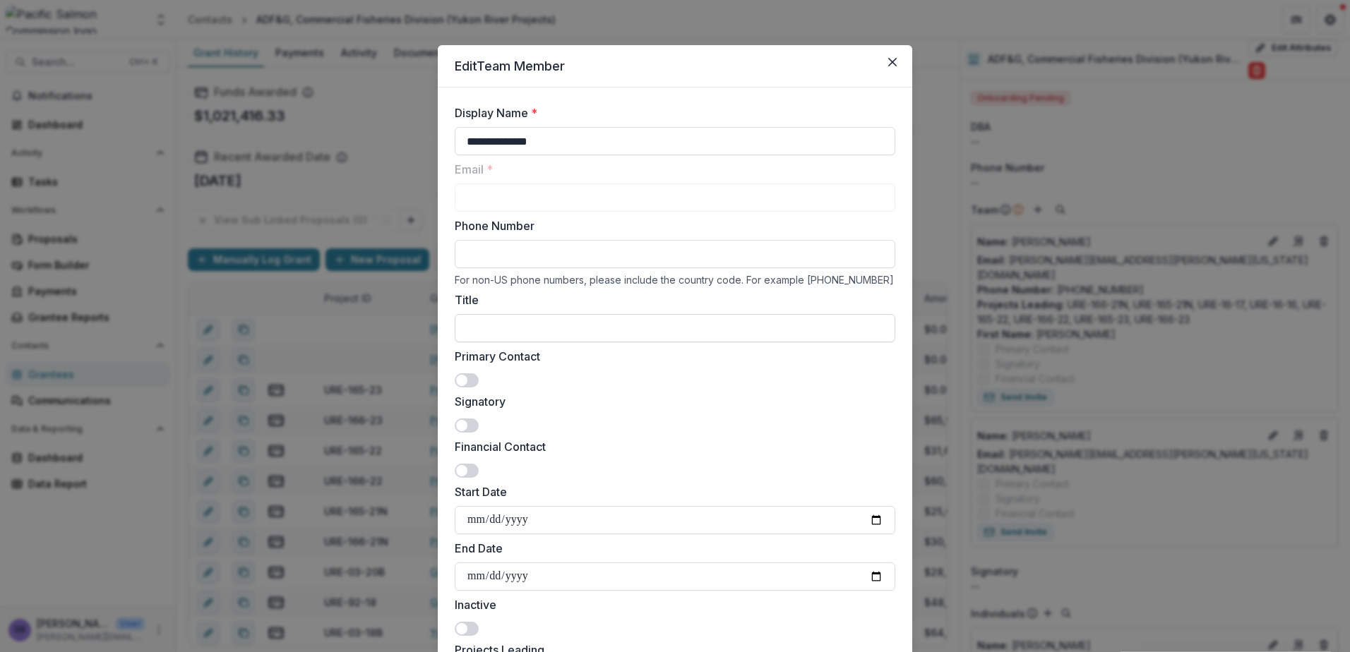
scroll to position [318, 0]
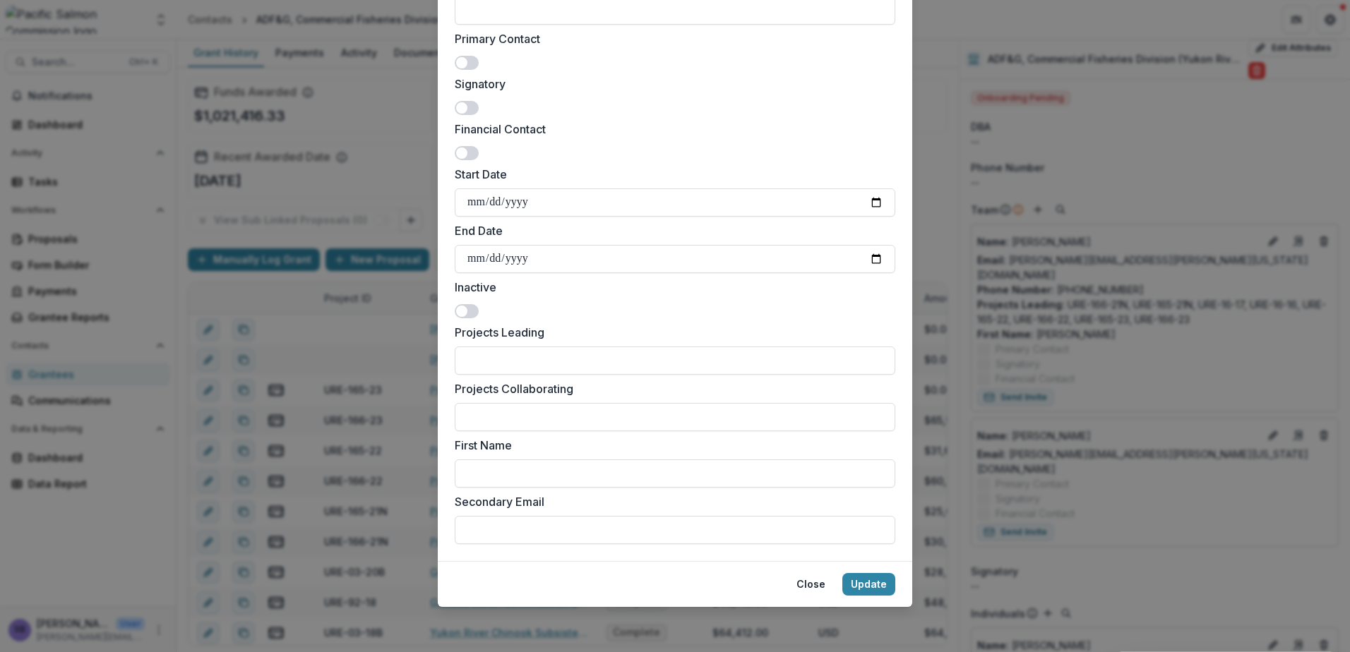
click at [459, 313] on span at bounding box center [461, 311] width 11 height 11
click at [860, 585] on button "Update" at bounding box center [868, 584] width 53 height 23
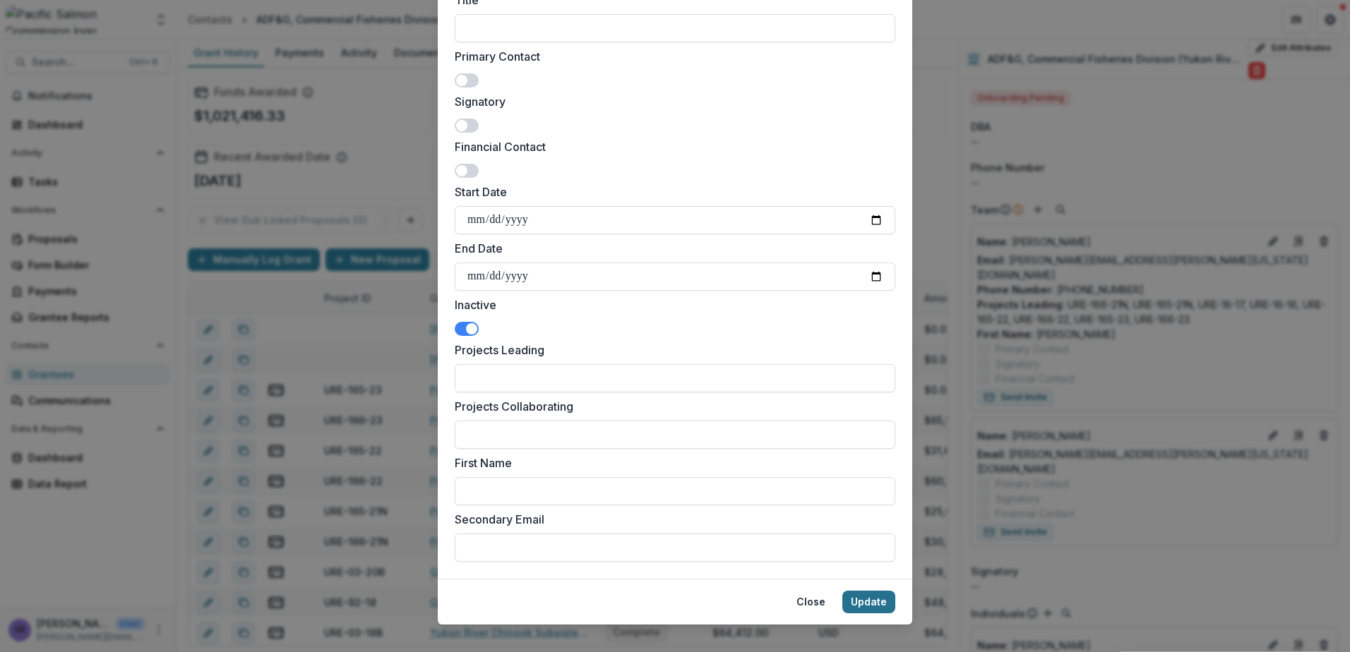
scroll to position [335, 0]
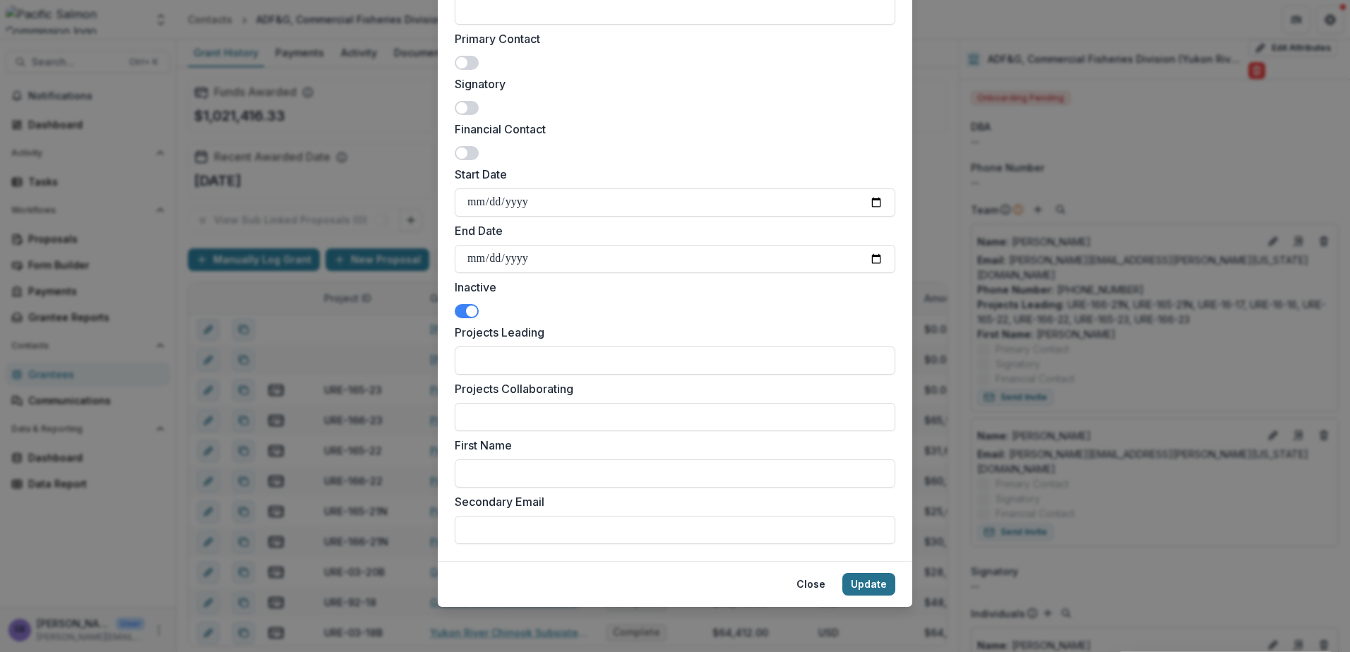
click at [868, 587] on button "Update" at bounding box center [868, 584] width 53 height 23
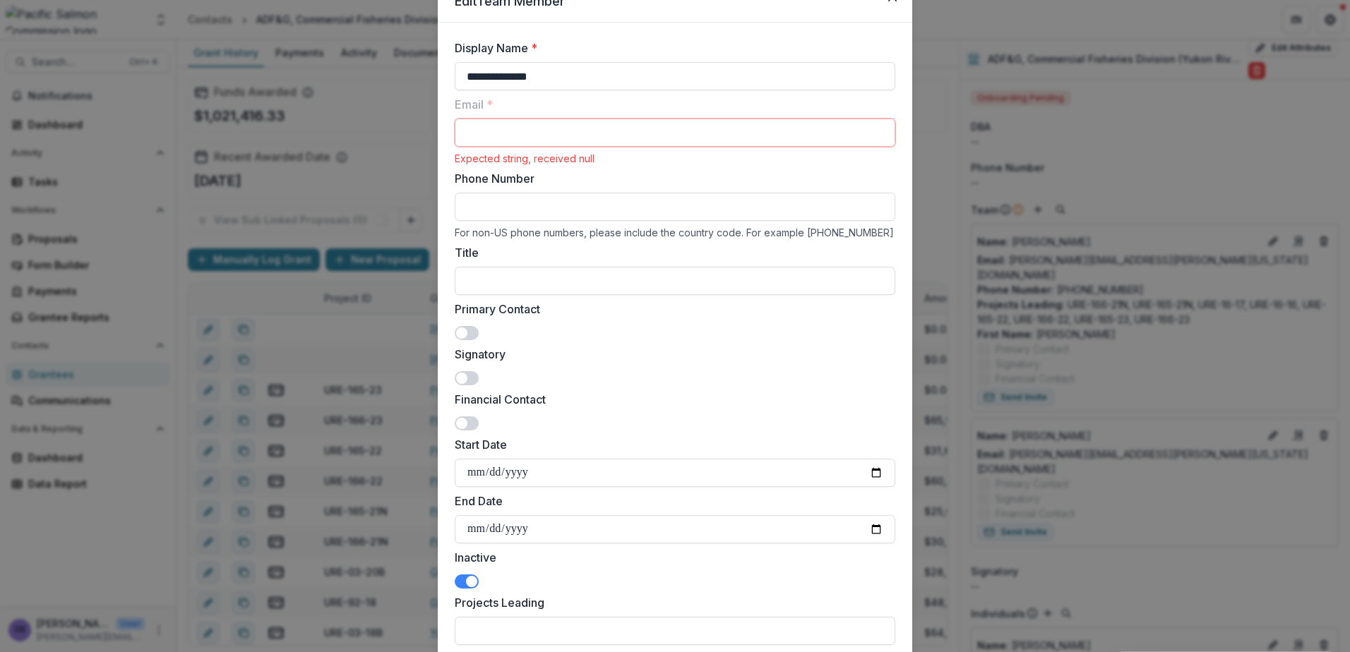
scroll to position [0, 0]
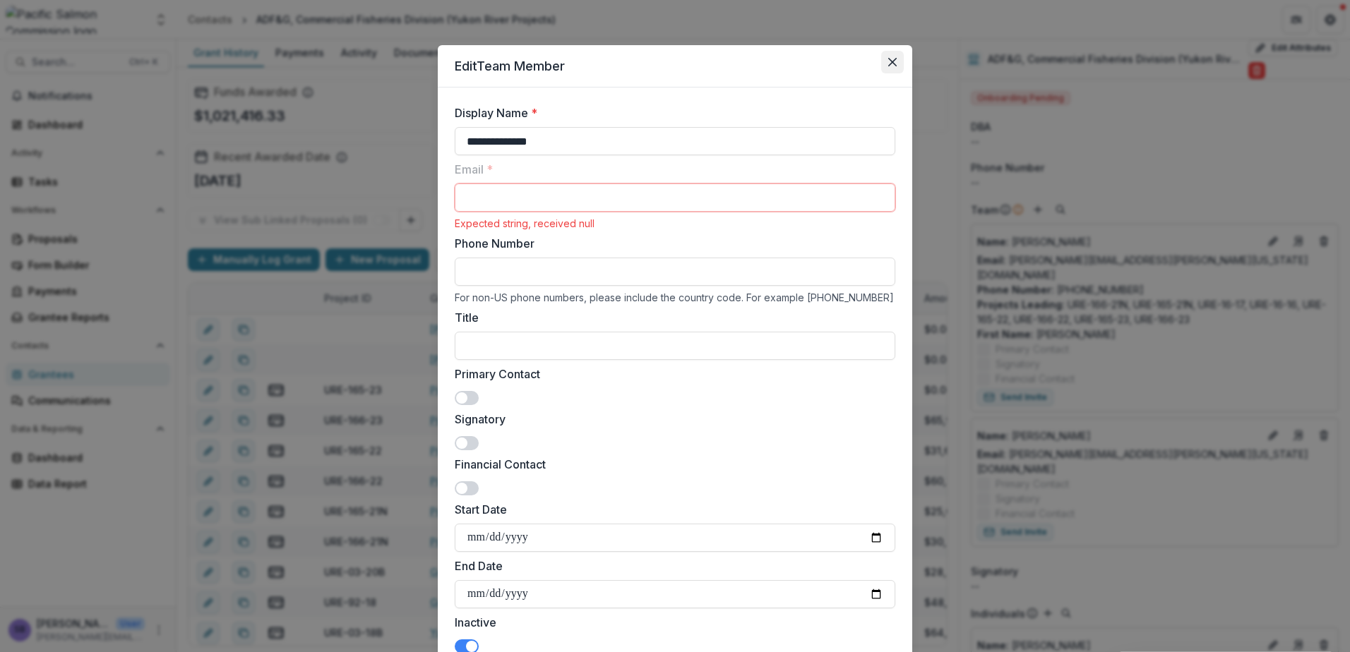
click at [888, 63] on icon "Close" at bounding box center [892, 62] width 8 height 8
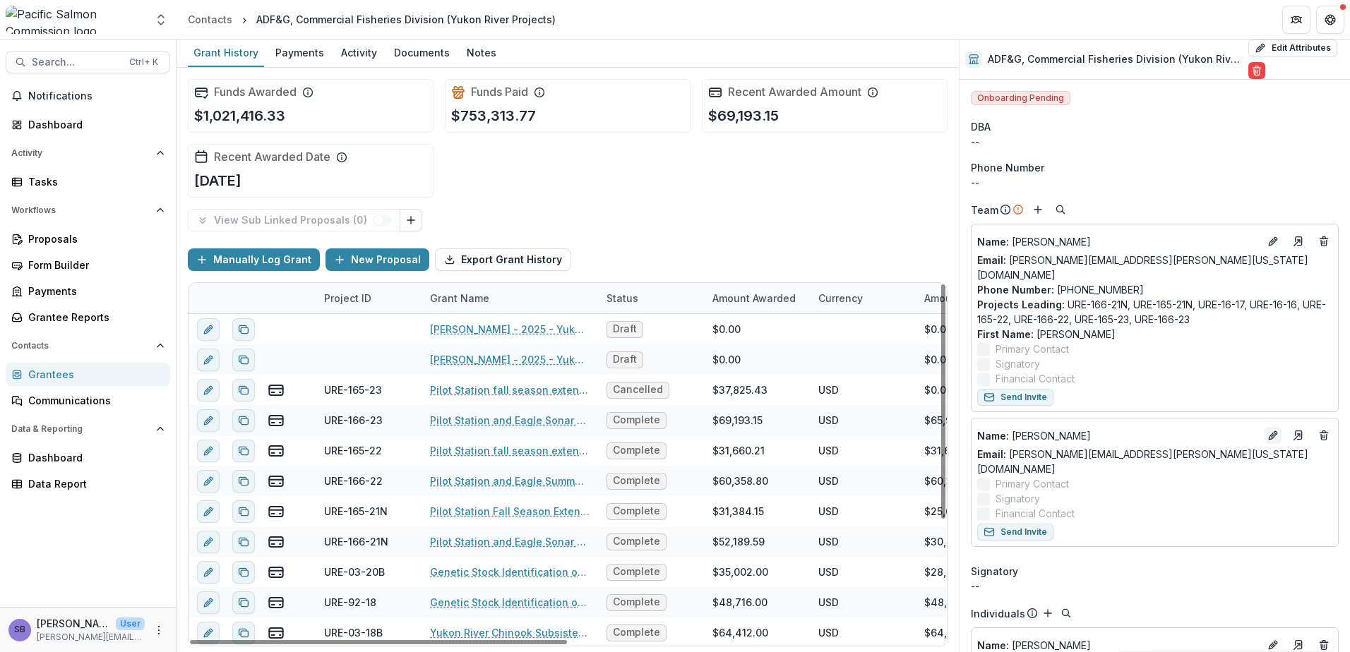
click at [1267, 430] on icon "Edit" at bounding box center [1272, 435] width 11 height 11
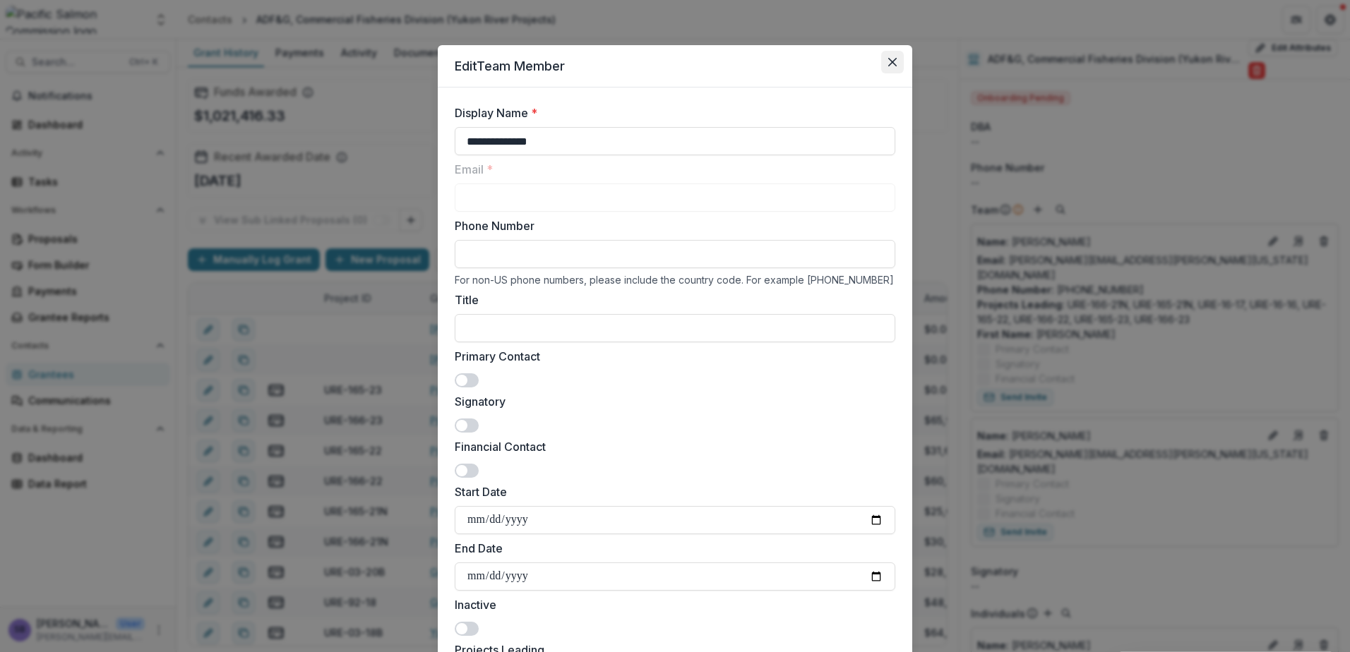
click at [890, 63] on icon "Close" at bounding box center [892, 62] width 8 height 8
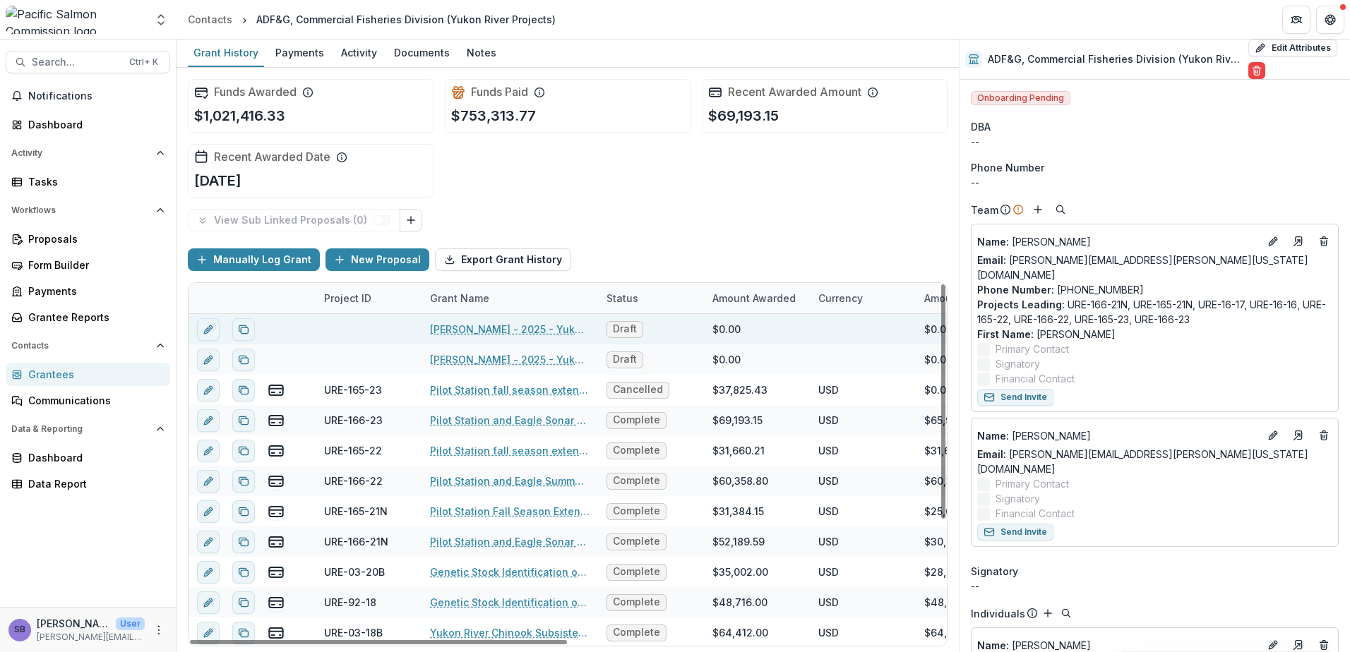
click at [514, 333] on link "Zachary Liller - 2025 - Yukon River Panel R&E Fund - Project Proposal Form 2026" at bounding box center [510, 329] width 160 height 15
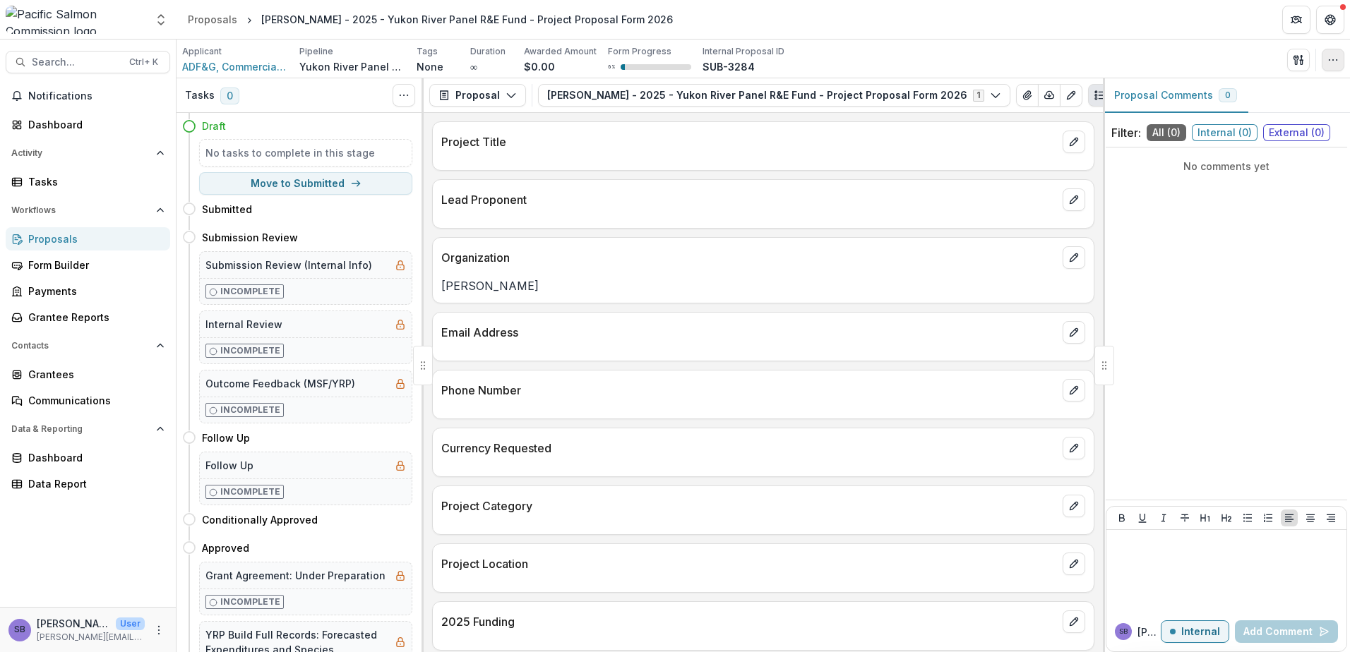
click at [1333, 63] on icon "button" at bounding box center [1332, 59] width 11 height 11
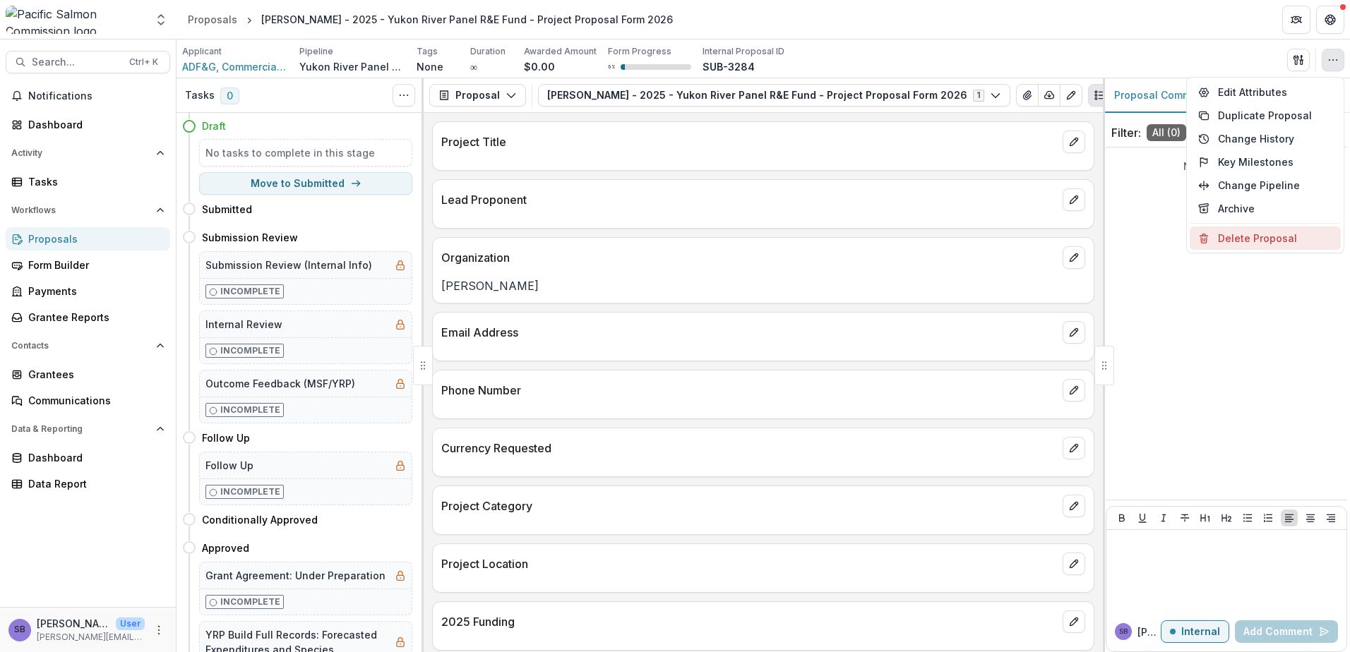
click at [1242, 241] on button "Delete Proposal" at bounding box center [1265, 238] width 151 height 23
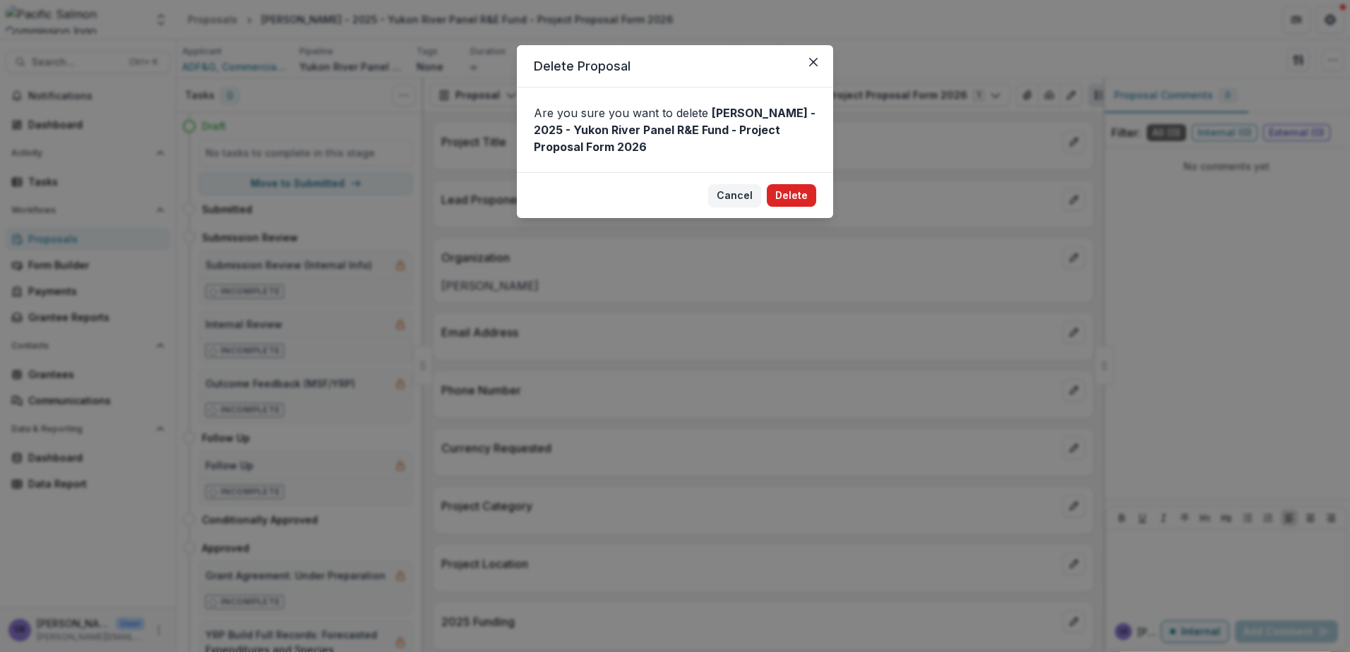
click at [793, 198] on button "Delete" at bounding box center [791, 195] width 49 height 23
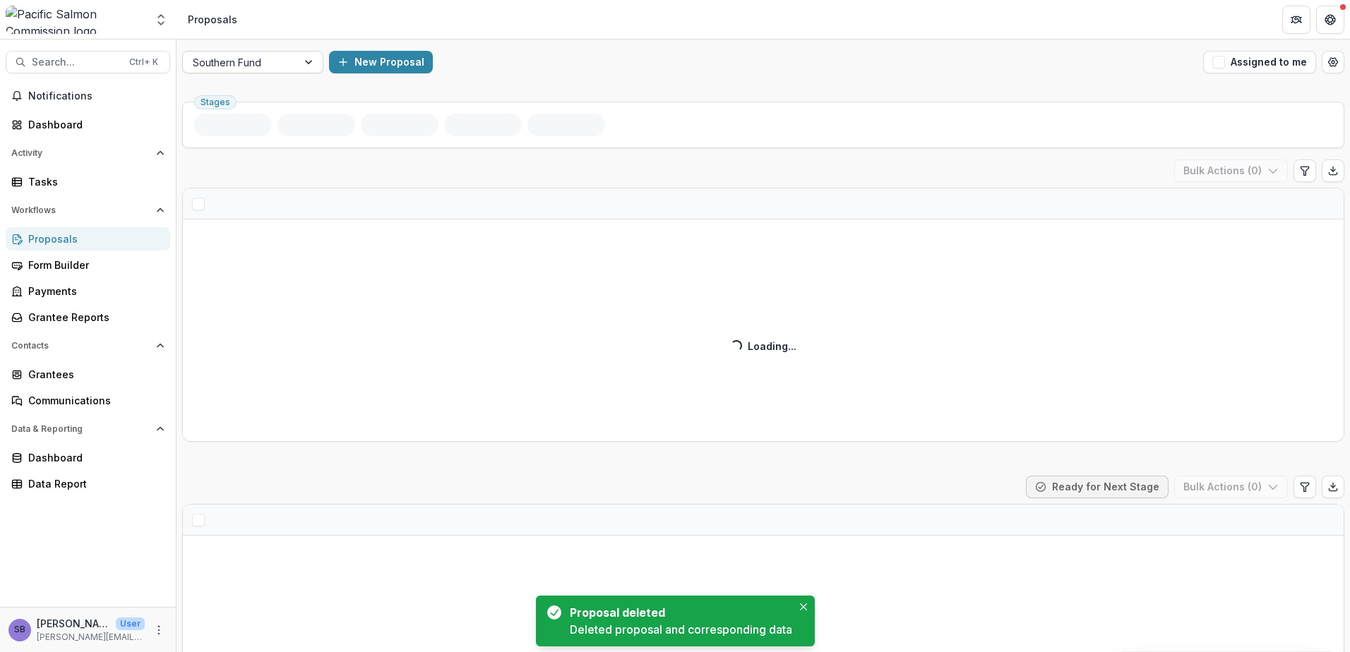
click at [286, 59] on div at bounding box center [240, 63] width 95 height 18
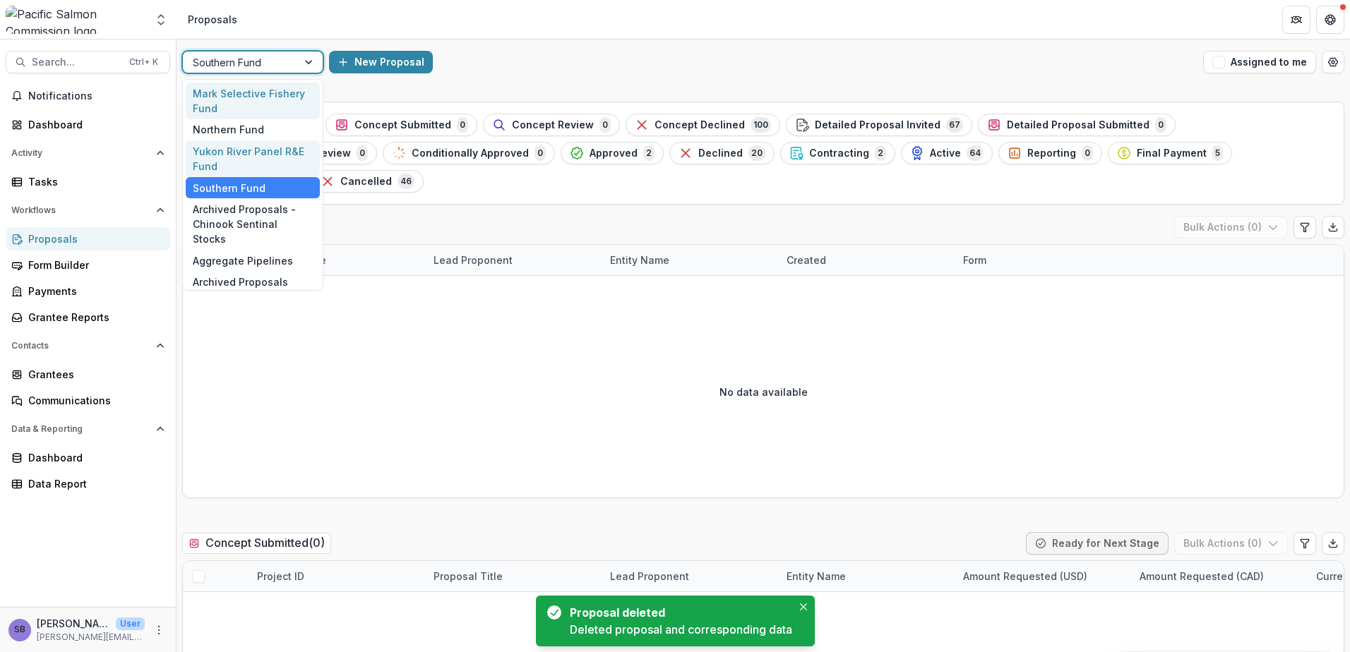
click at [265, 153] on div "Yukon River Panel R&E Fund" at bounding box center [253, 158] width 134 height 37
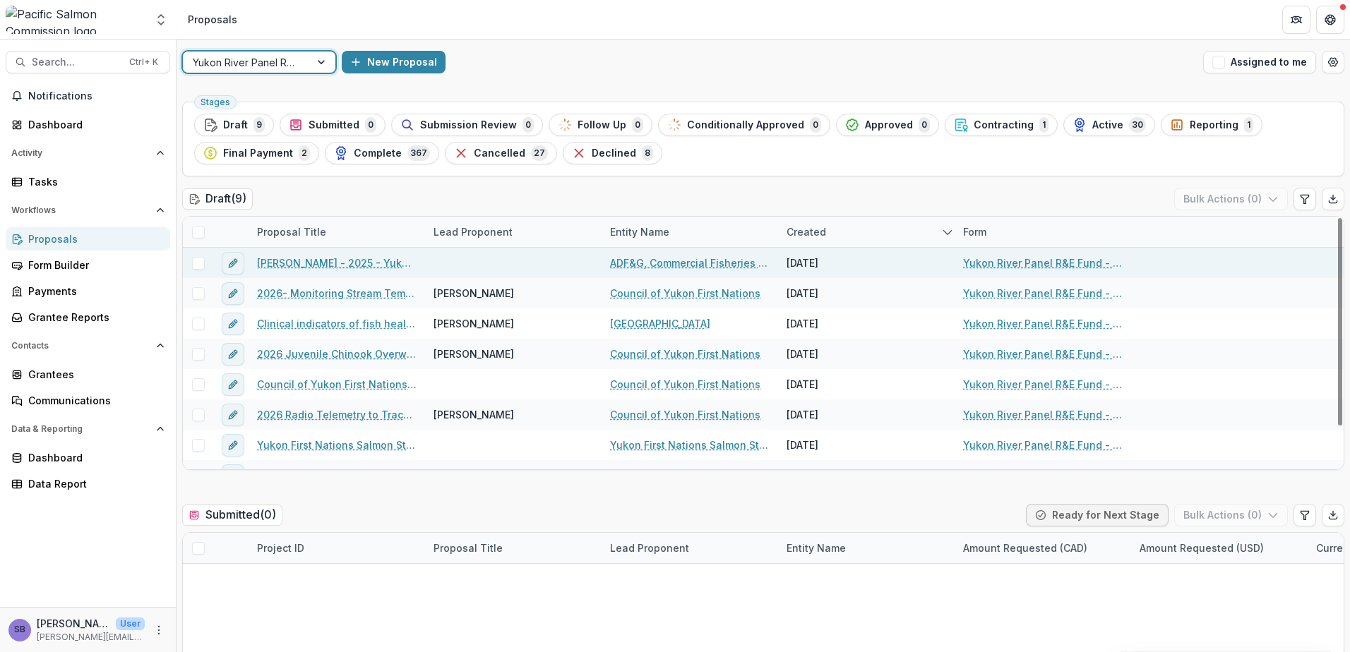
click at [669, 263] on link "ADF&G, Commercial Fisheries Division (Yukon River Projects)" at bounding box center [690, 263] width 160 height 15
click at [342, 260] on link "Zachary Liller - 2025 - Yukon River Panel R&E Fund - Project Proposal Form 2026" at bounding box center [337, 263] width 160 height 15
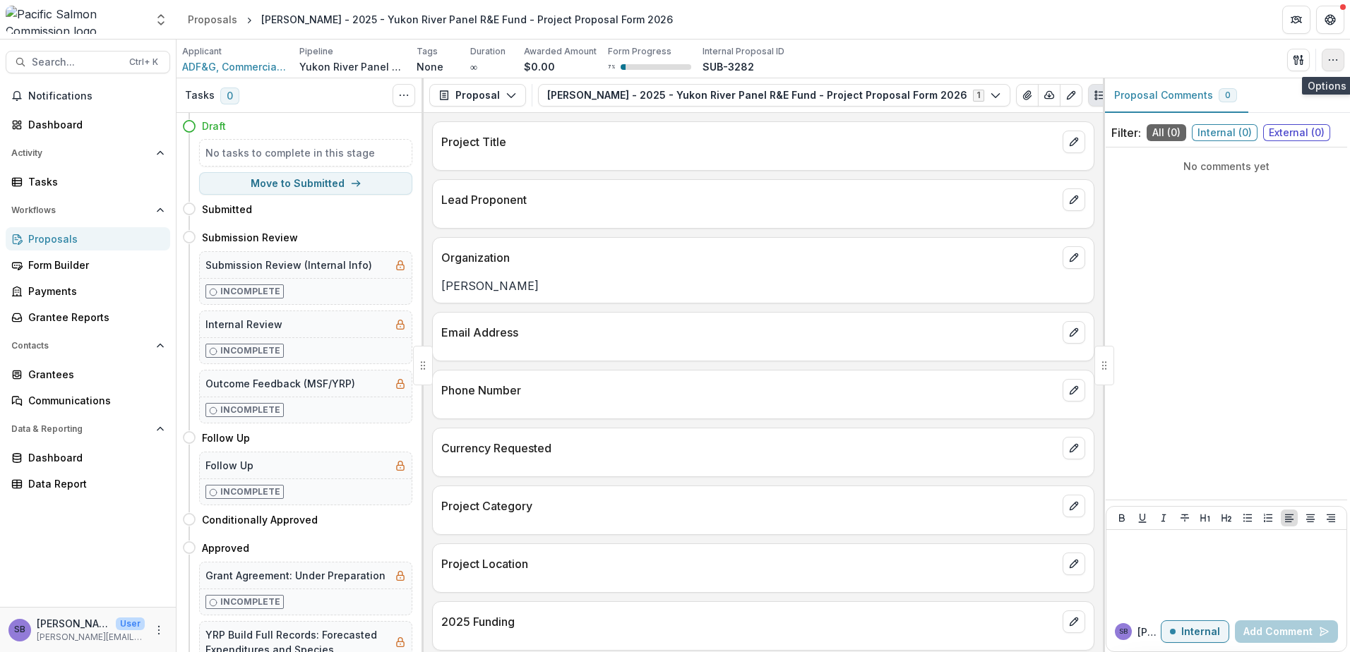
click at [1338, 60] on icon "button" at bounding box center [1332, 59] width 11 height 11
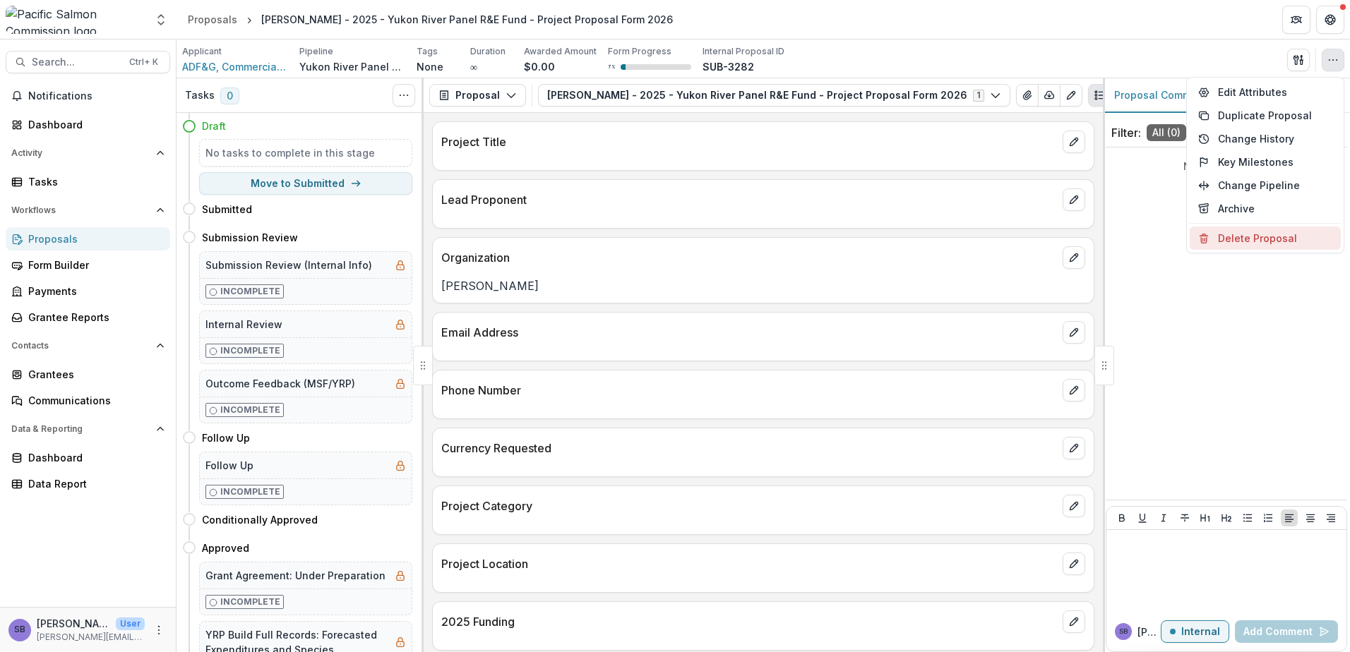
click at [1236, 237] on button "Delete Proposal" at bounding box center [1265, 238] width 151 height 23
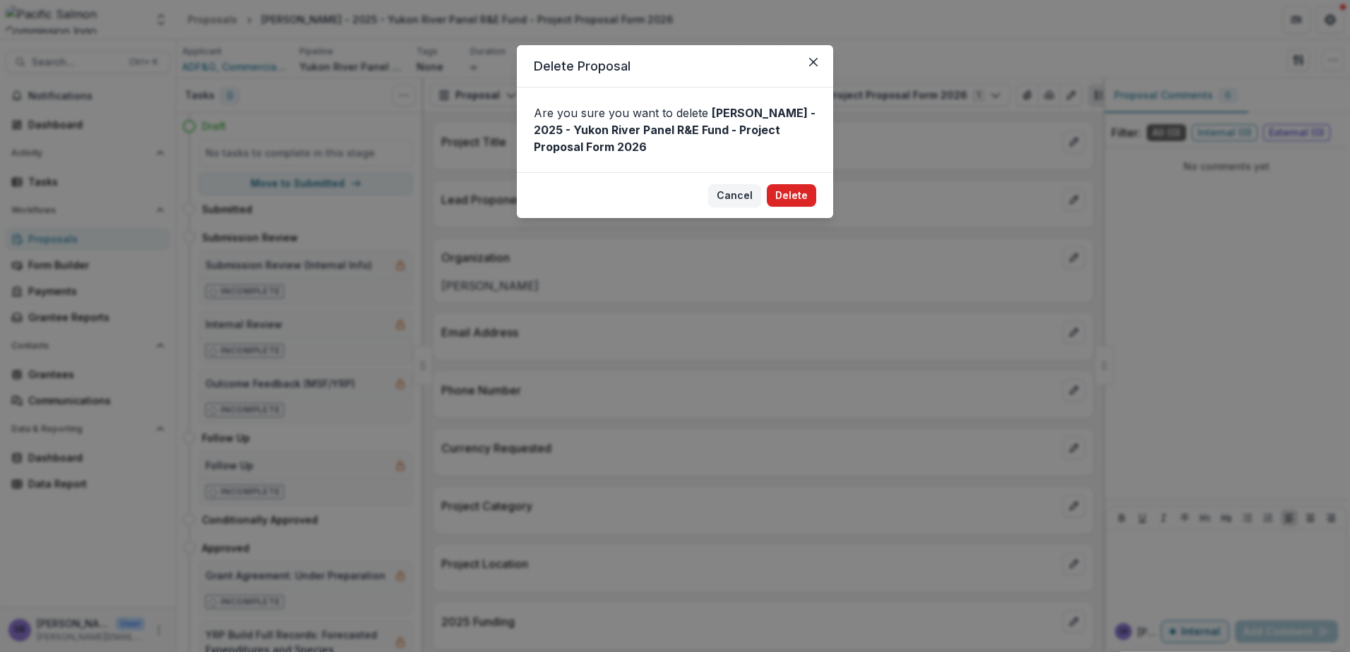
click at [790, 200] on button "Delete" at bounding box center [791, 195] width 49 height 23
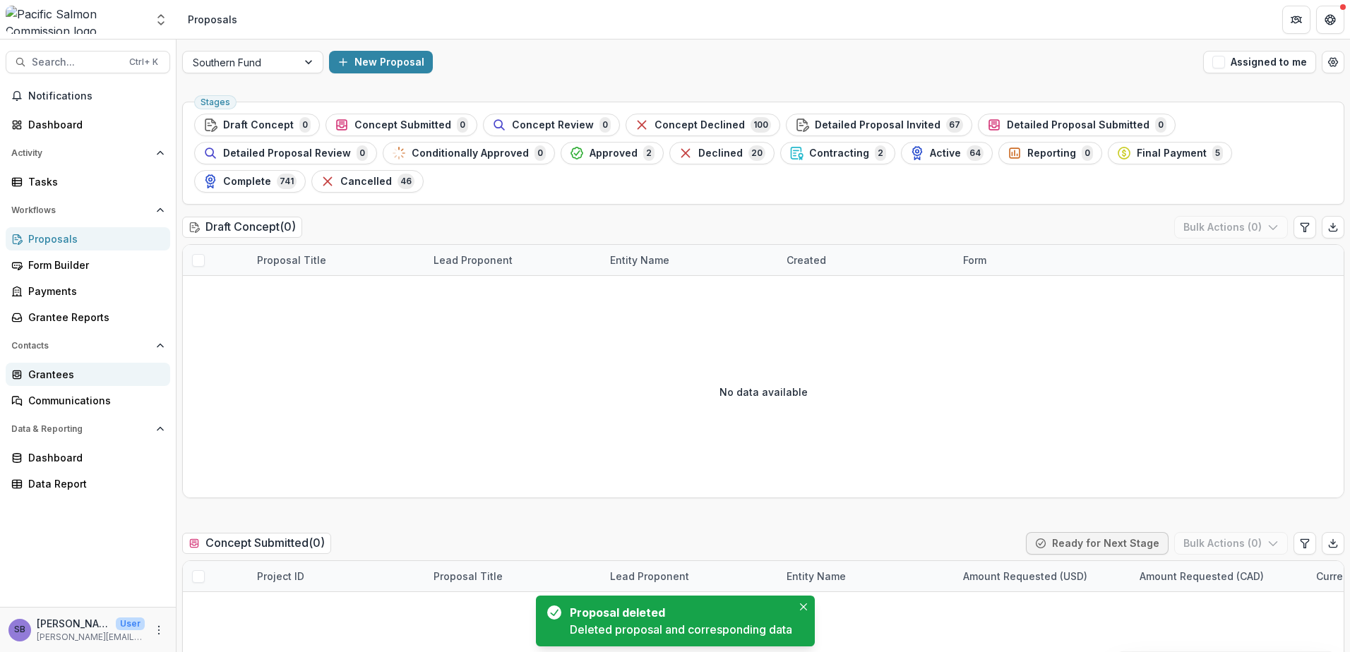
click at [77, 375] on div "Grantees" at bounding box center [93, 374] width 131 height 15
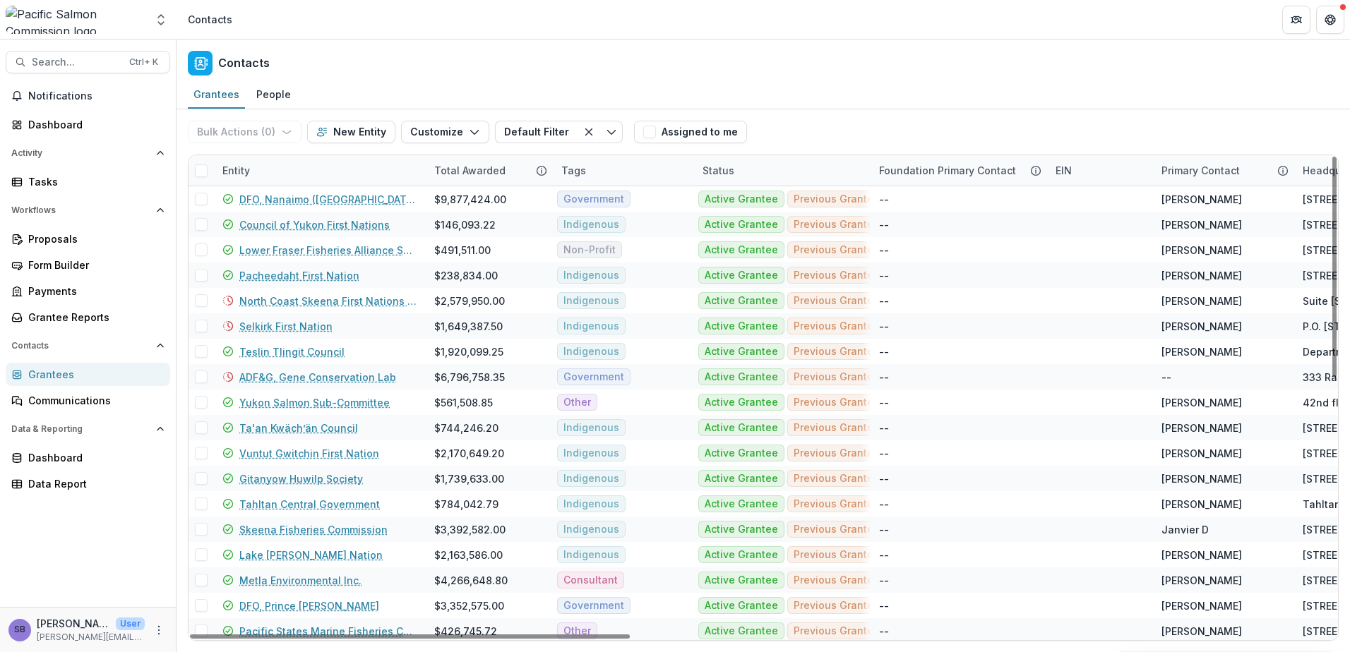
click at [303, 161] on div "Entity" at bounding box center [320, 170] width 212 height 30
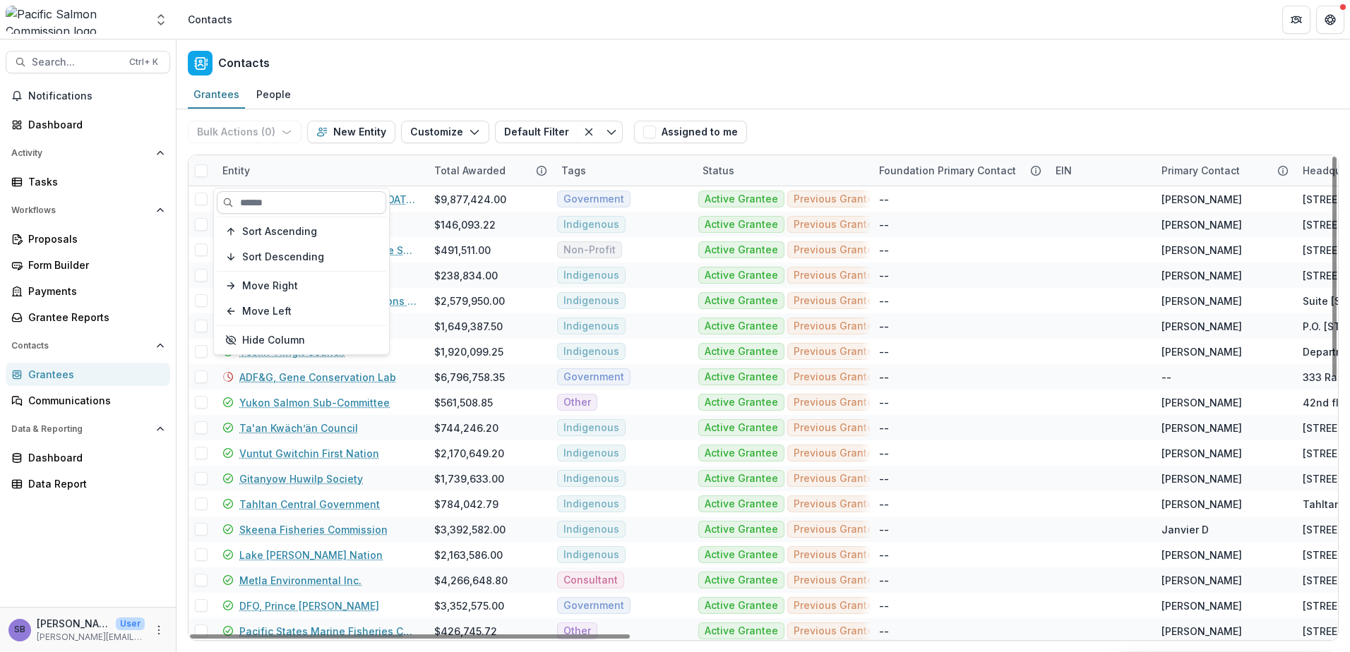
click at [310, 203] on input at bounding box center [301, 202] width 169 height 23
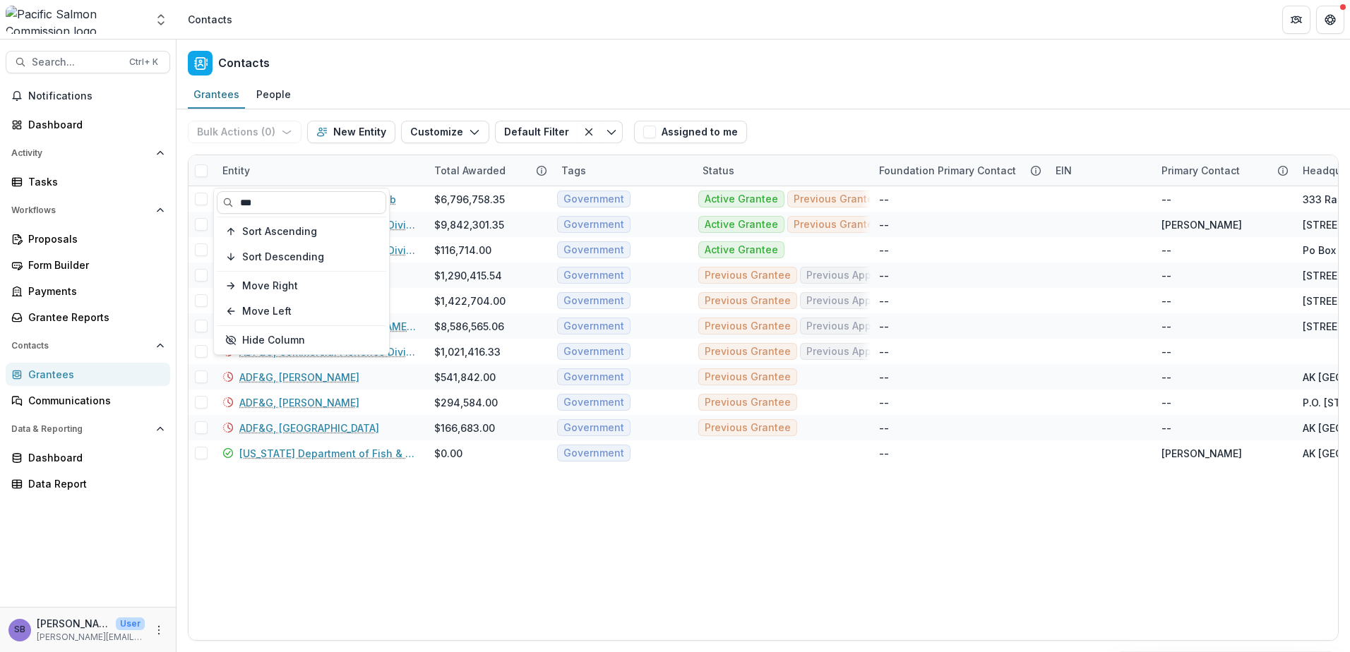
type input "***"
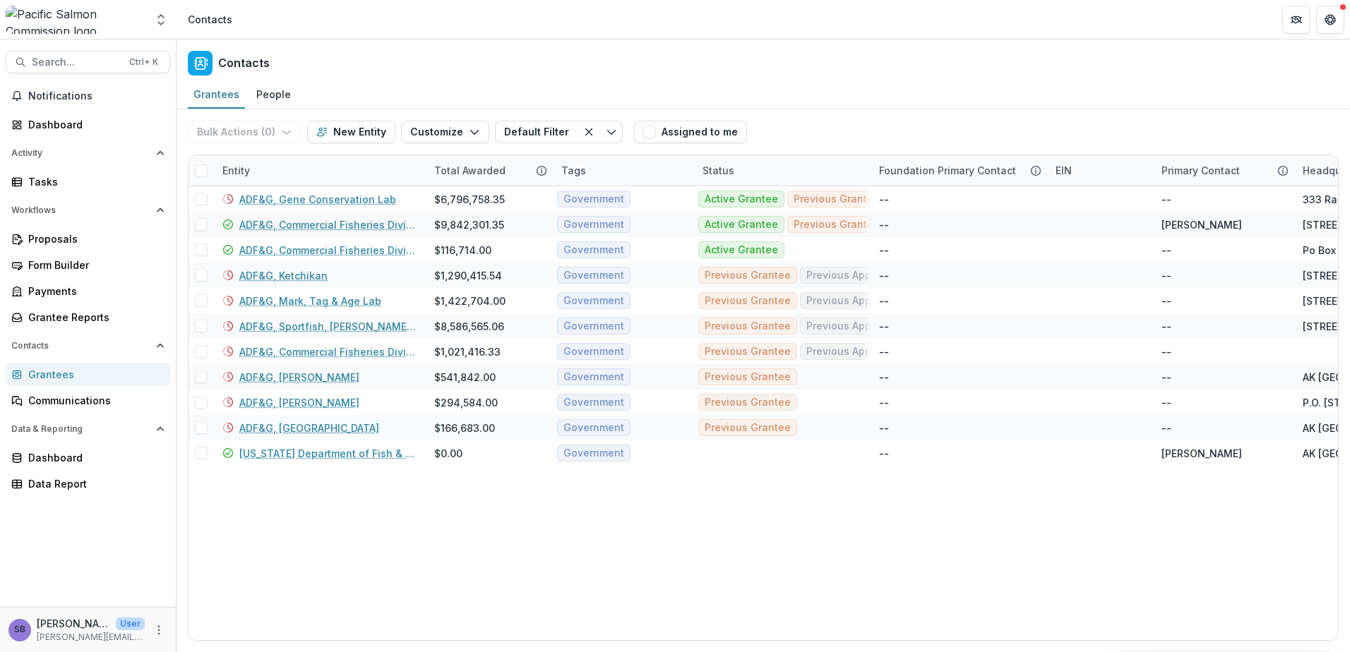
click at [851, 118] on div "Bulk Actions ( 0 ) Send Email Create Proposals Create Tasks New Entity Customiz…" at bounding box center [763, 131] width 1151 height 45
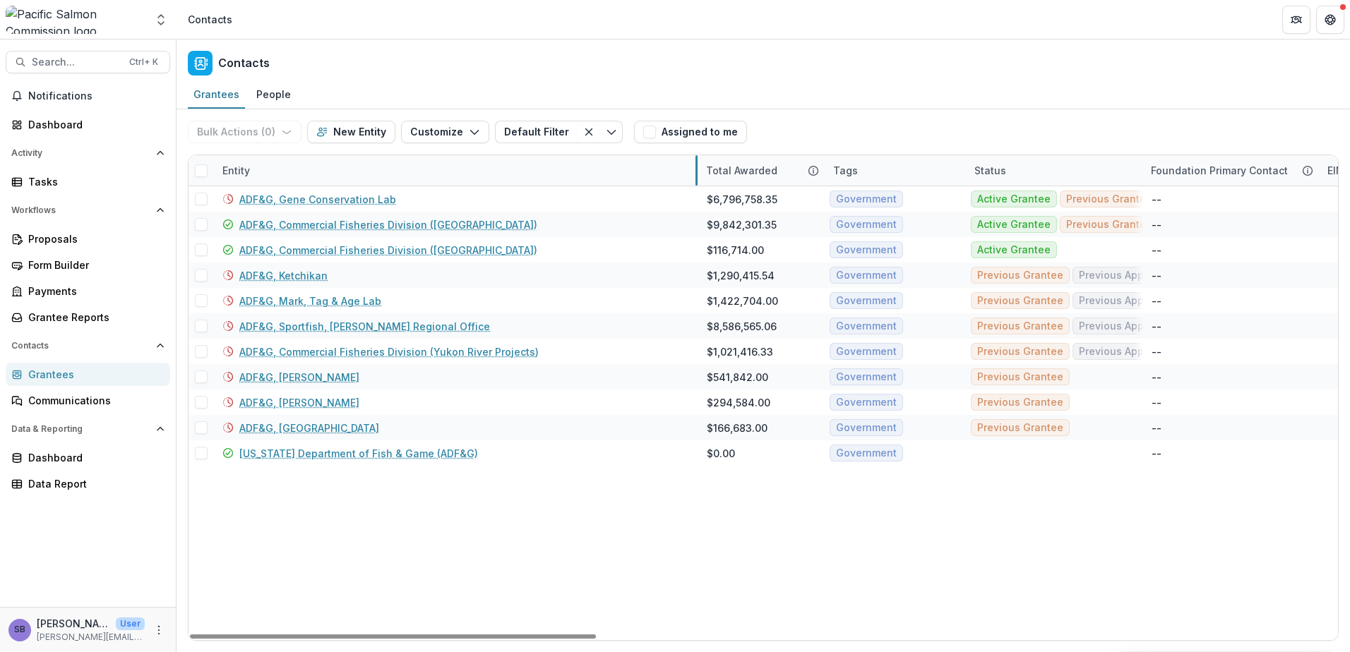
drag, startPoint x: 425, startPoint y: 165, endPoint x: 697, endPoint y: 163, distance: 271.8
click at [366, 223] on link "ADF&G, Commercial Fisheries Division ([GEOGRAPHIC_DATA])" at bounding box center [388, 224] width 298 height 15
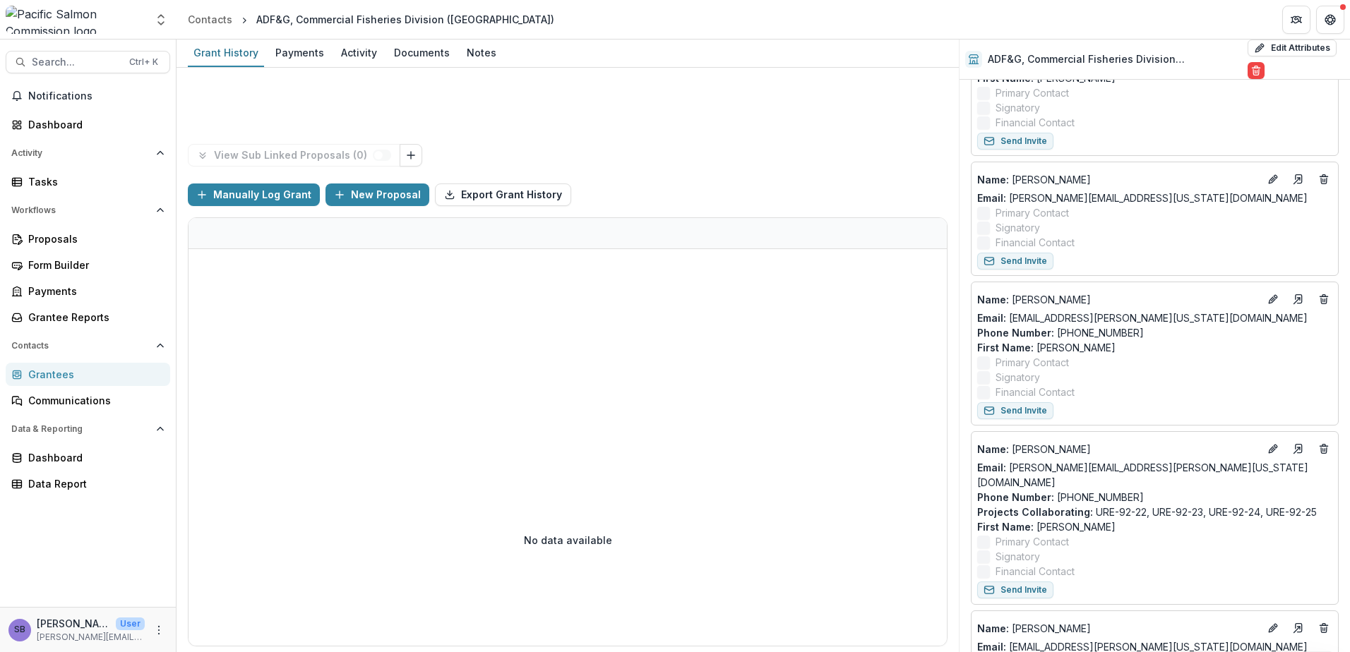
scroll to position [471, 0]
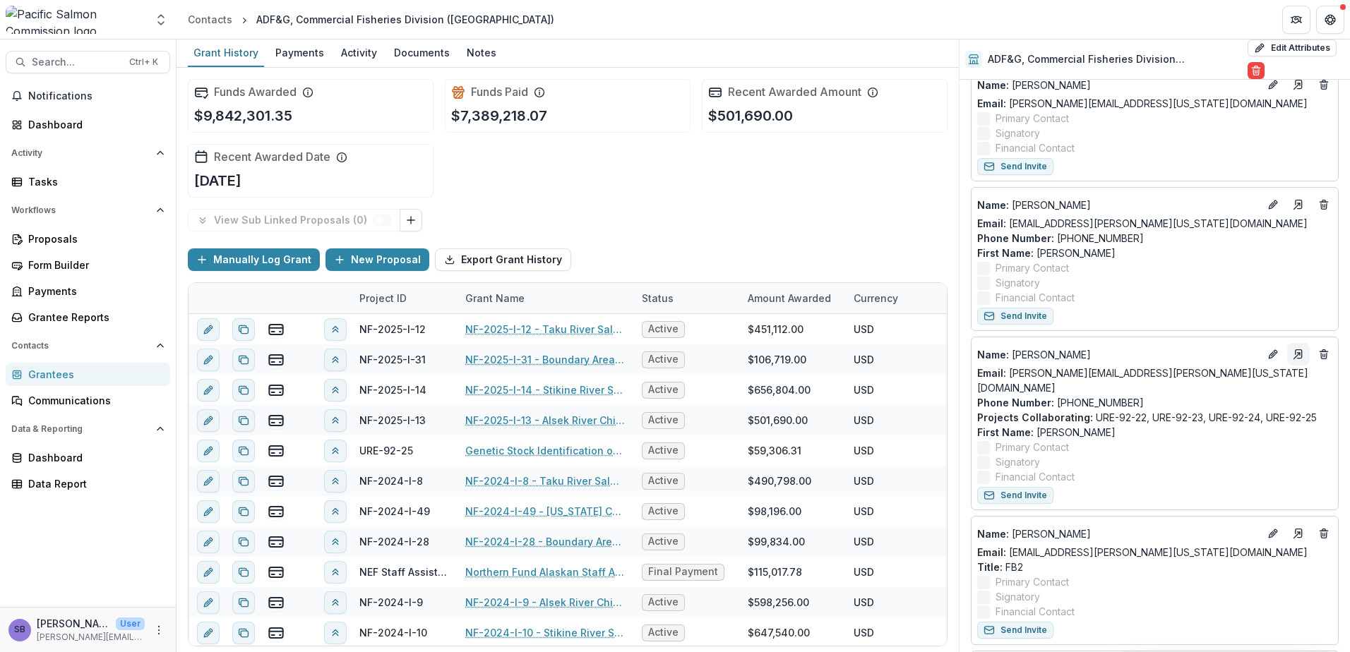
click at [1296, 350] on icon "Go to contact" at bounding box center [1299, 354] width 6 height 8
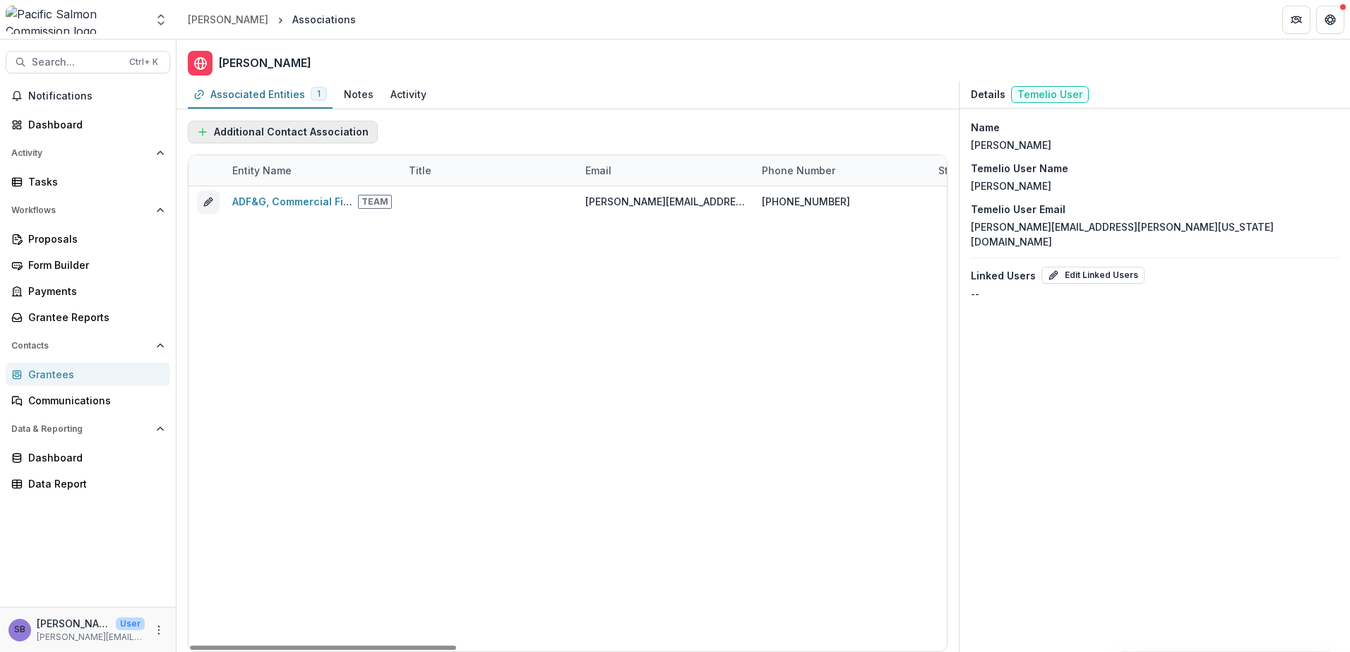
click at [304, 126] on button "Additional Contact Association" at bounding box center [283, 132] width 190 height 23
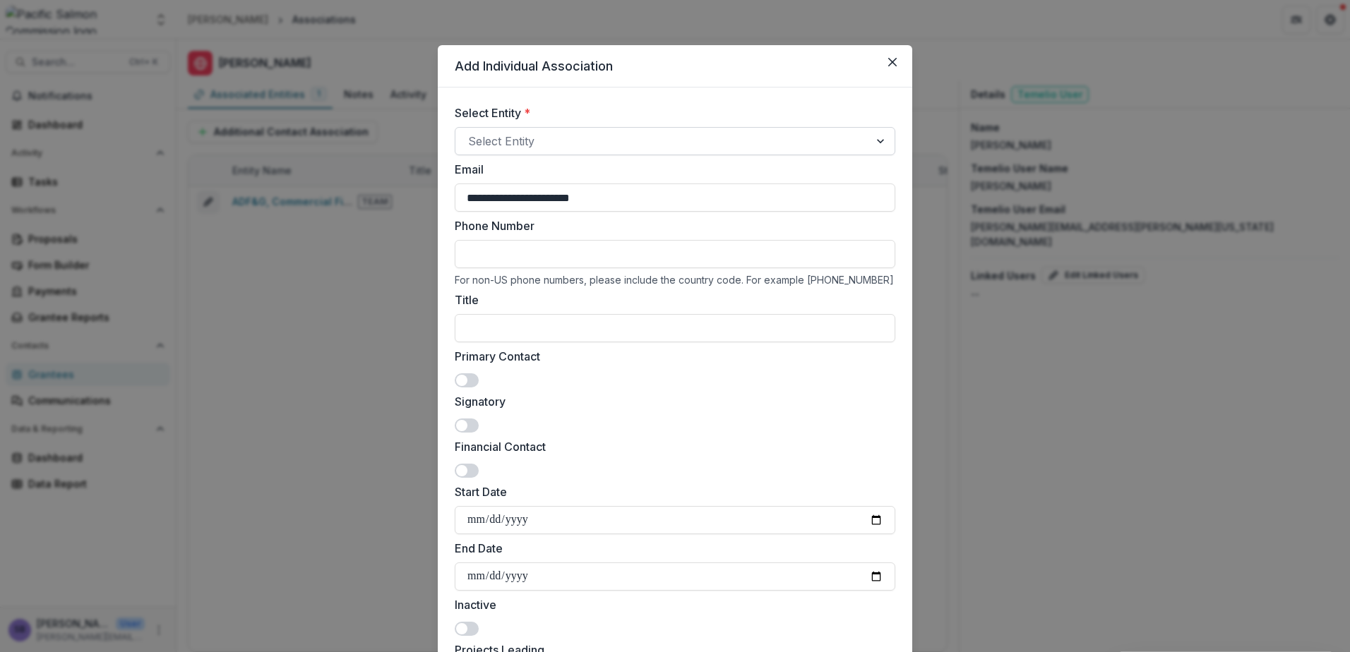
click at [658, 145] on div at bounding box center [662, 141] width 388 height 20
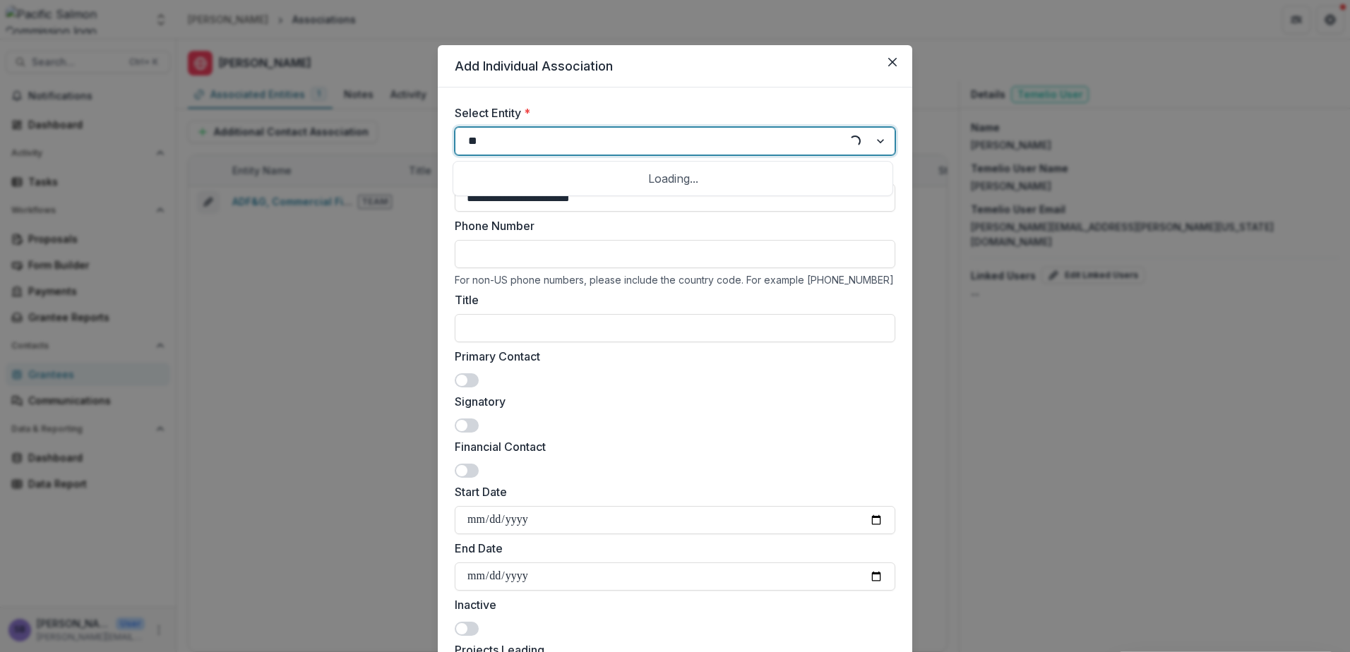
type input "***"
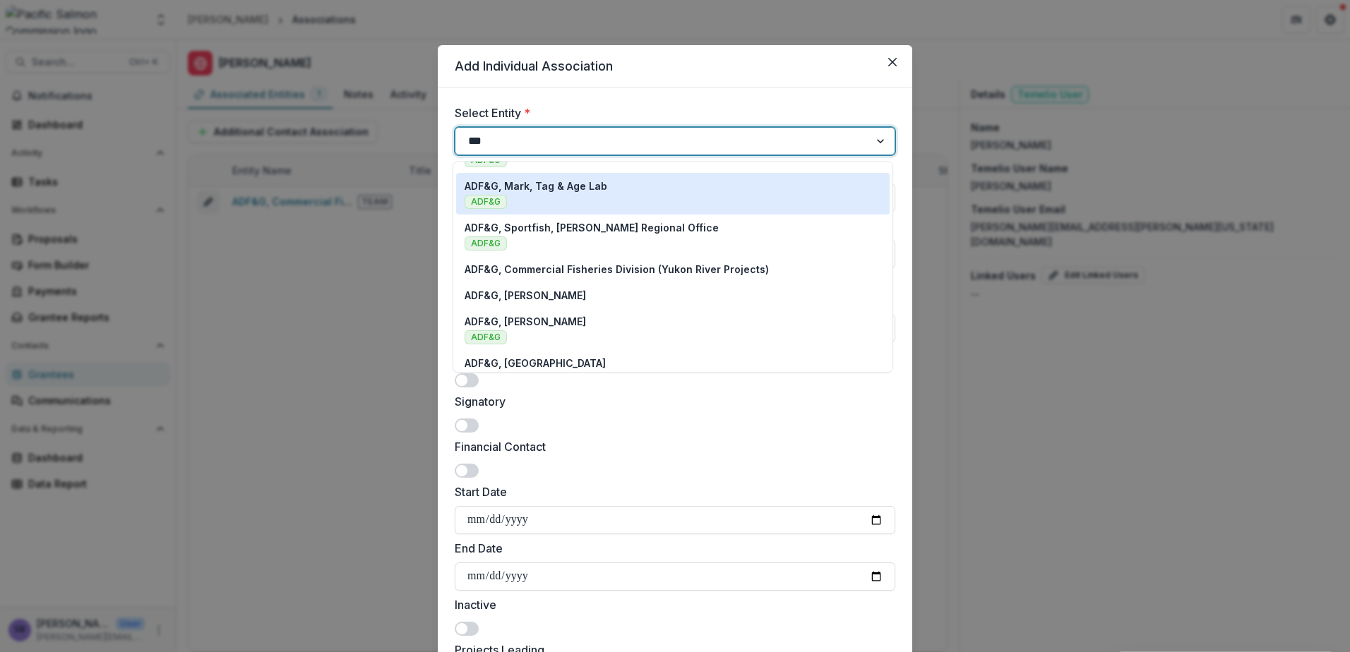
scroll to position [189, 0]
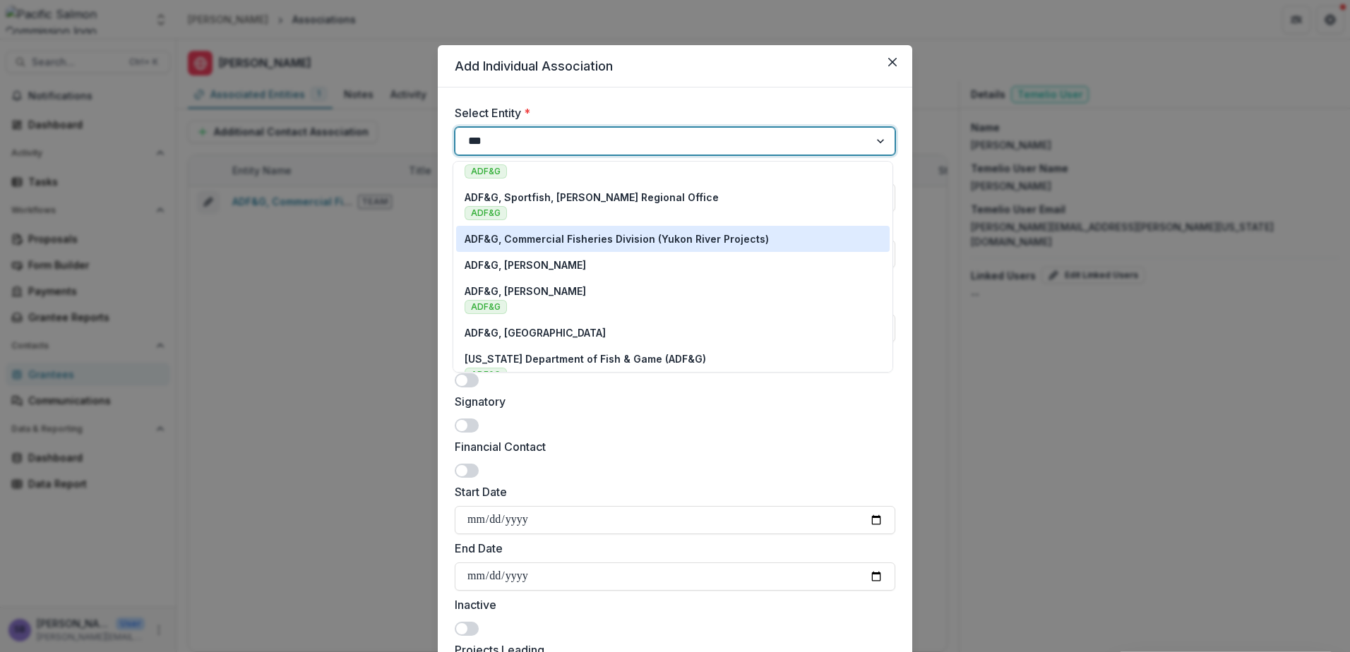
click at [688, 244] on p "ADF&G, Commercial Fisheries Division (Yukon River Projects)" at bounding box center [617, 239] width 304 height 15
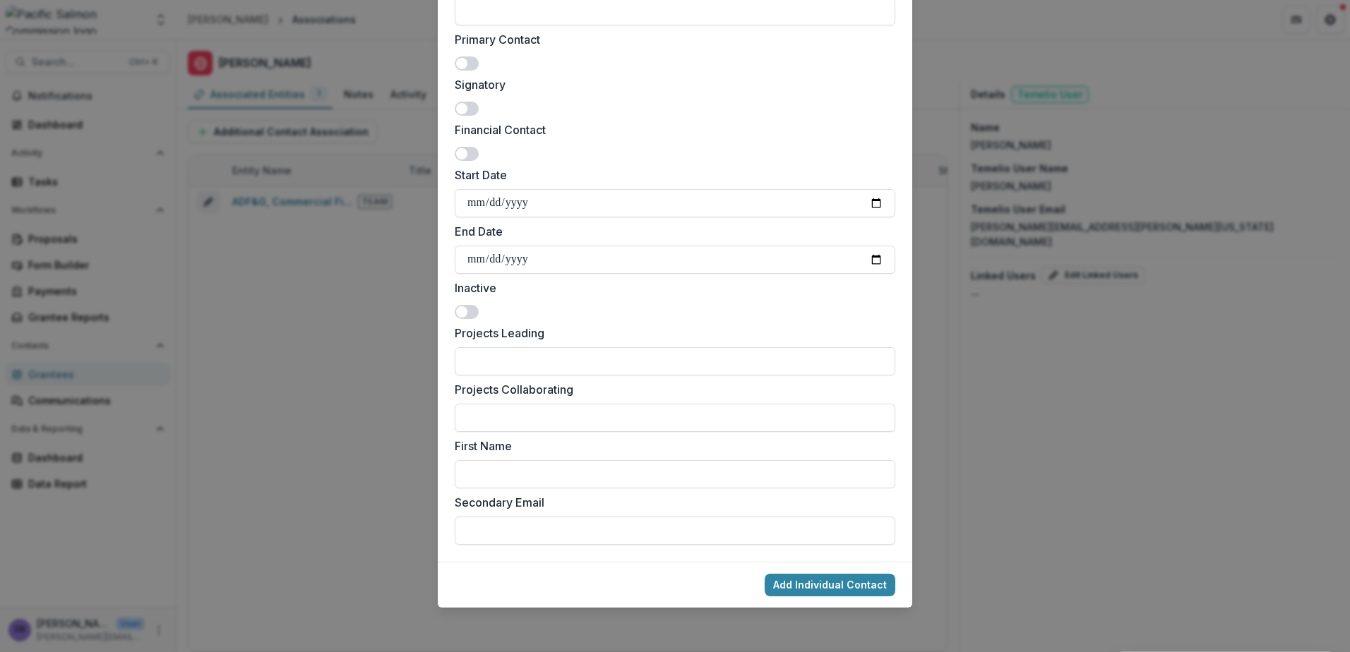
scroll to position [318, 0]
click at [863, 591] on button "Add Individual Contact" at bounding box center [830, 584] width 131 height 23
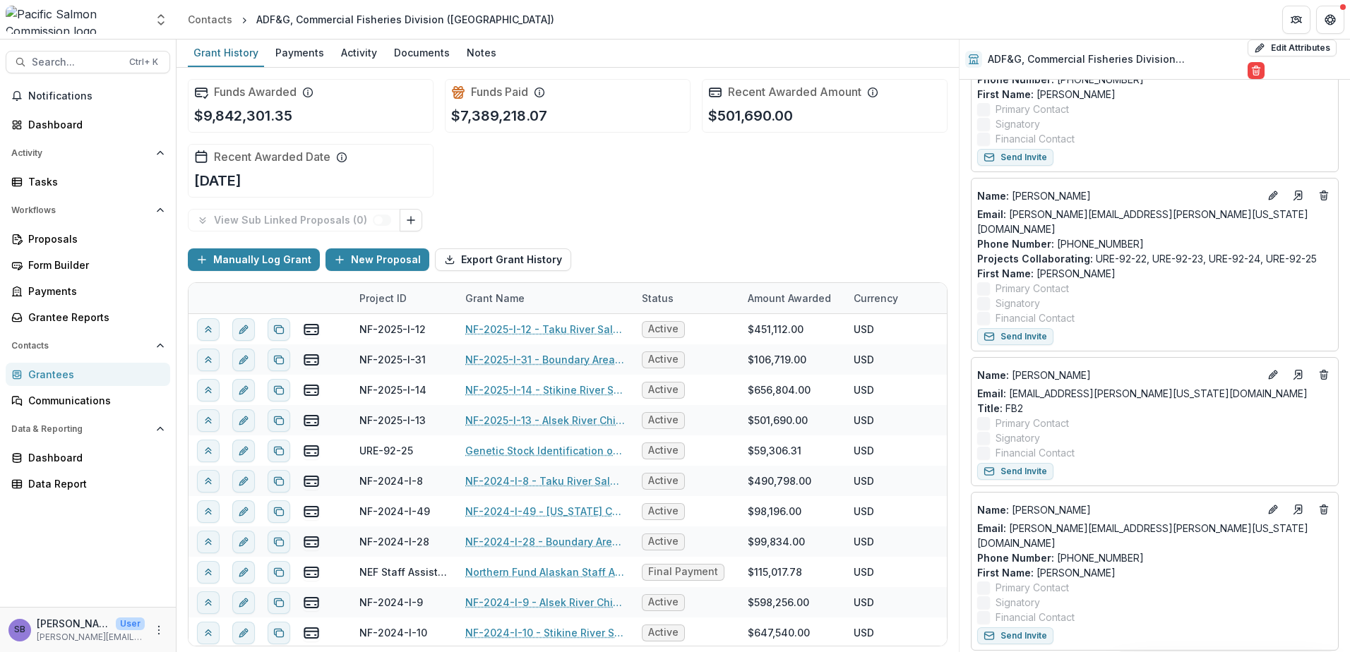
scroll to position [753, 0]
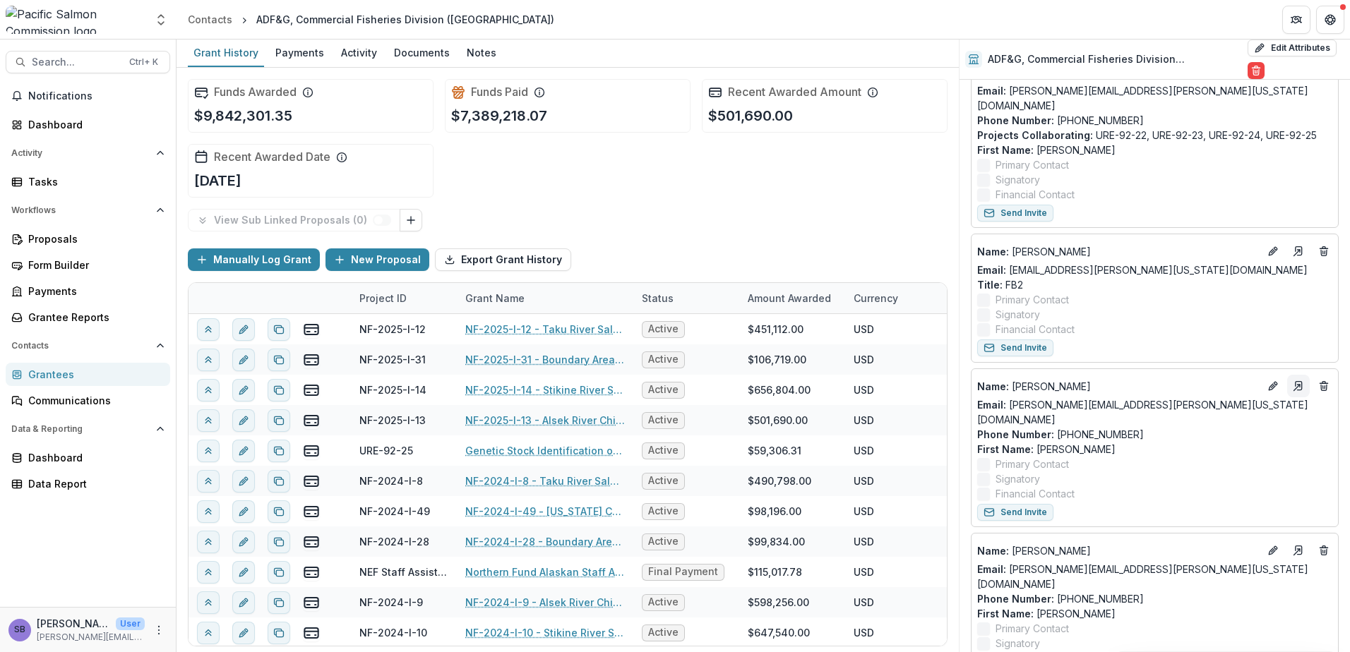
click at [1293, 381] on icon "Go to contact" at bounding box center [1298, 386] width 11 height 11
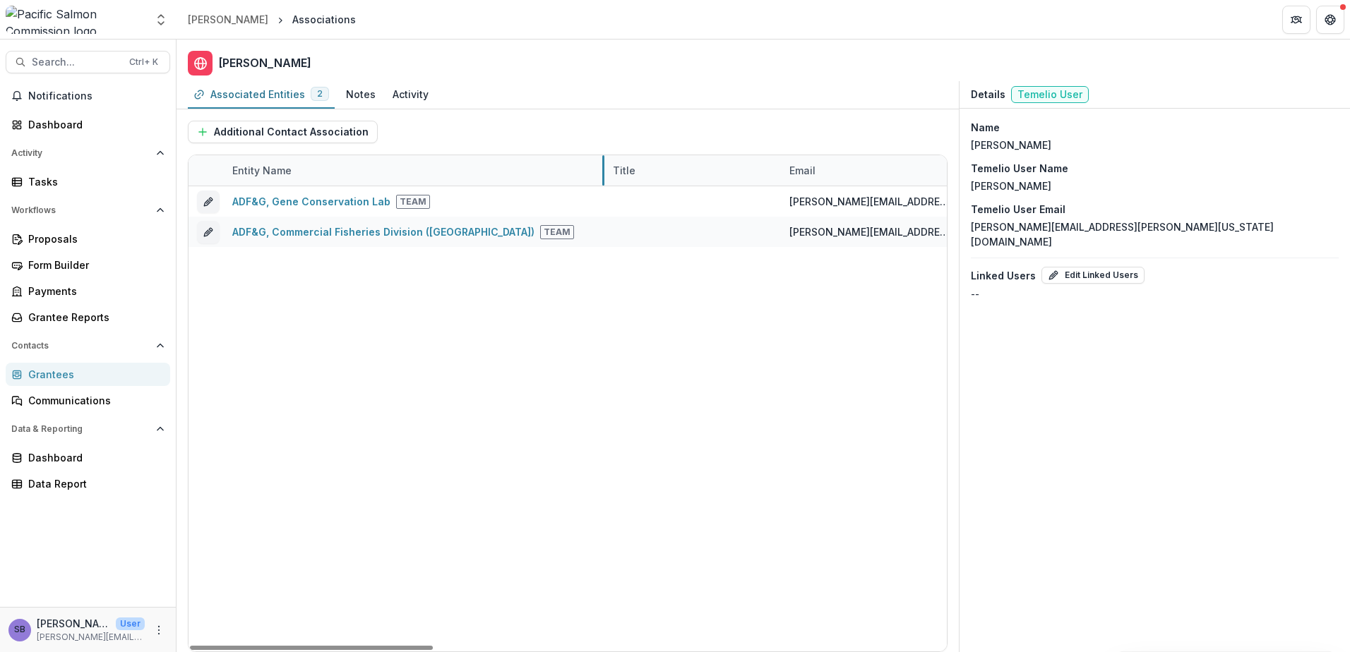
drag, startPoint x: 398, startPoint y: 170, endPoint x: 602, endPoint y: 162, distance: 204.2
click at [253, 128] on button "Additional Contact Association" at bounding box center [283, 132] width 190 height 23
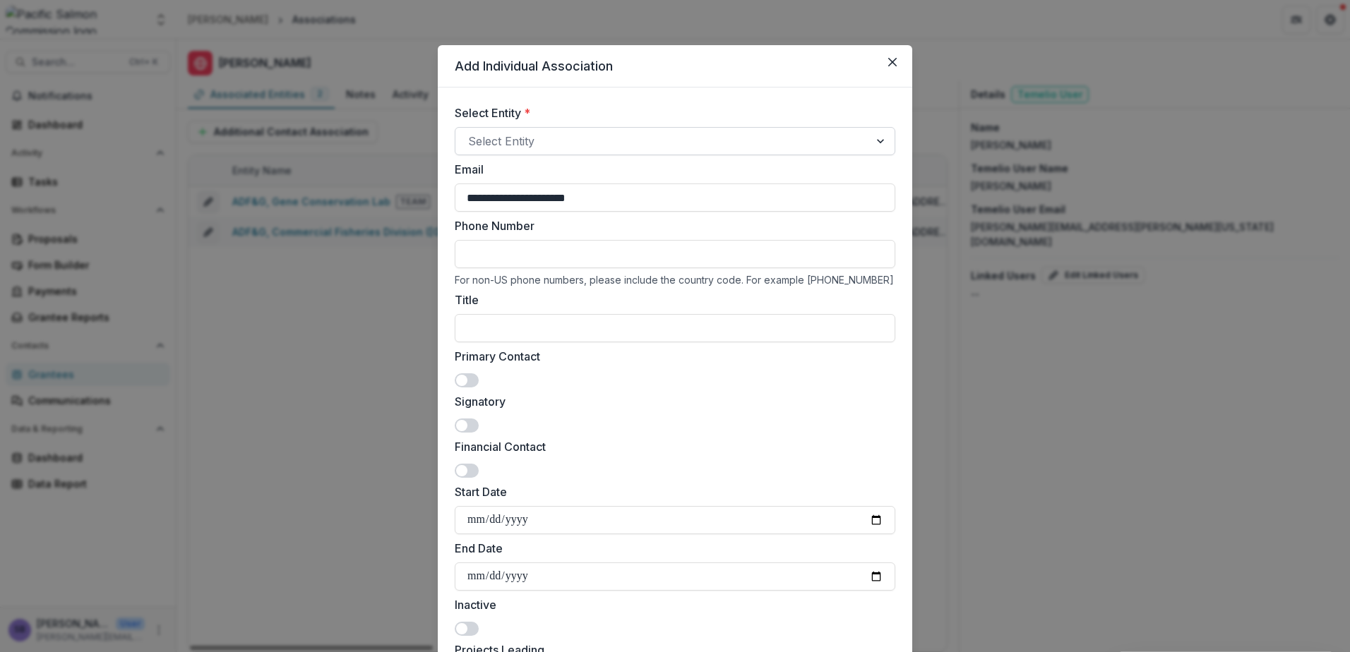
click at [537, 134] on div at bounding box center [662, 141] width 388 height 20
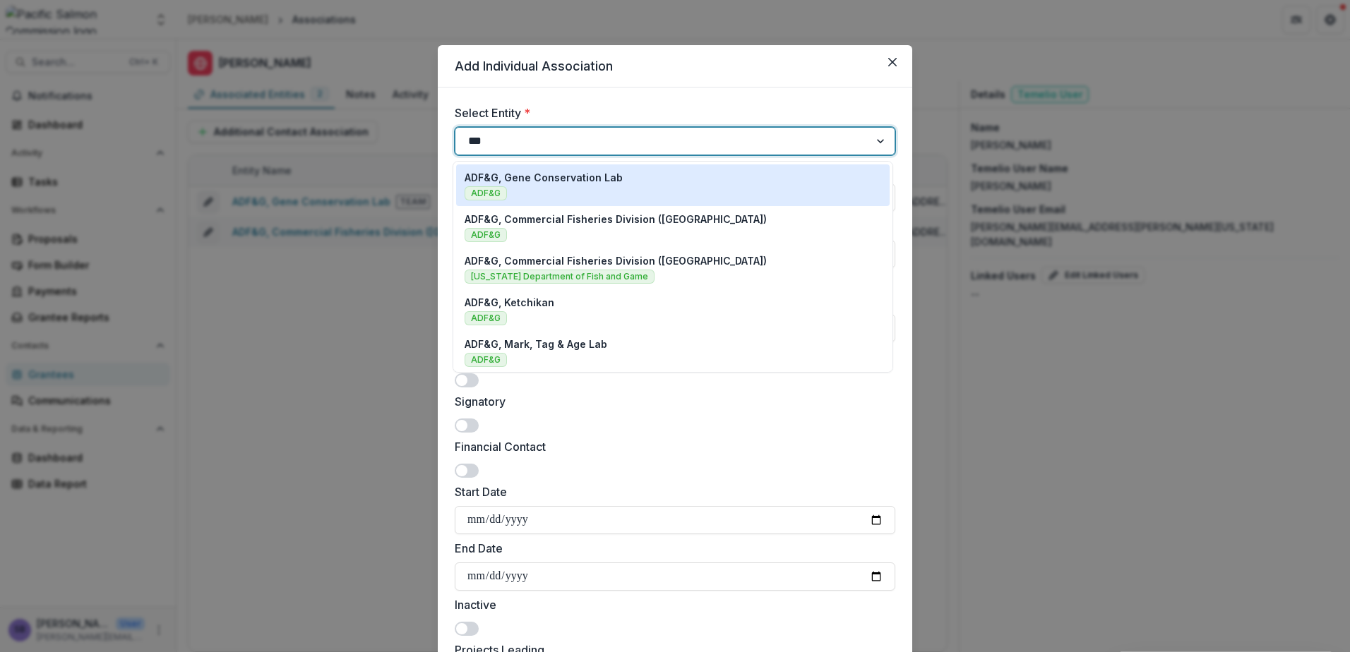
type input "****"
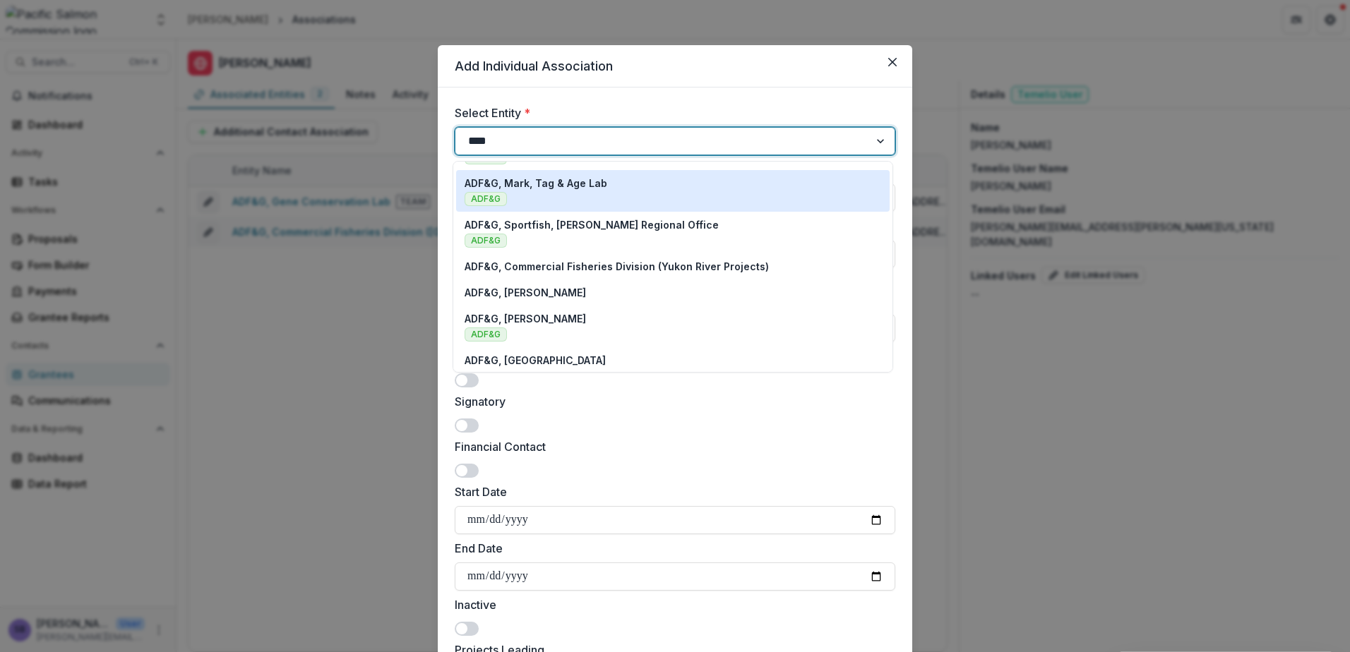
scroll to position [189, 0]
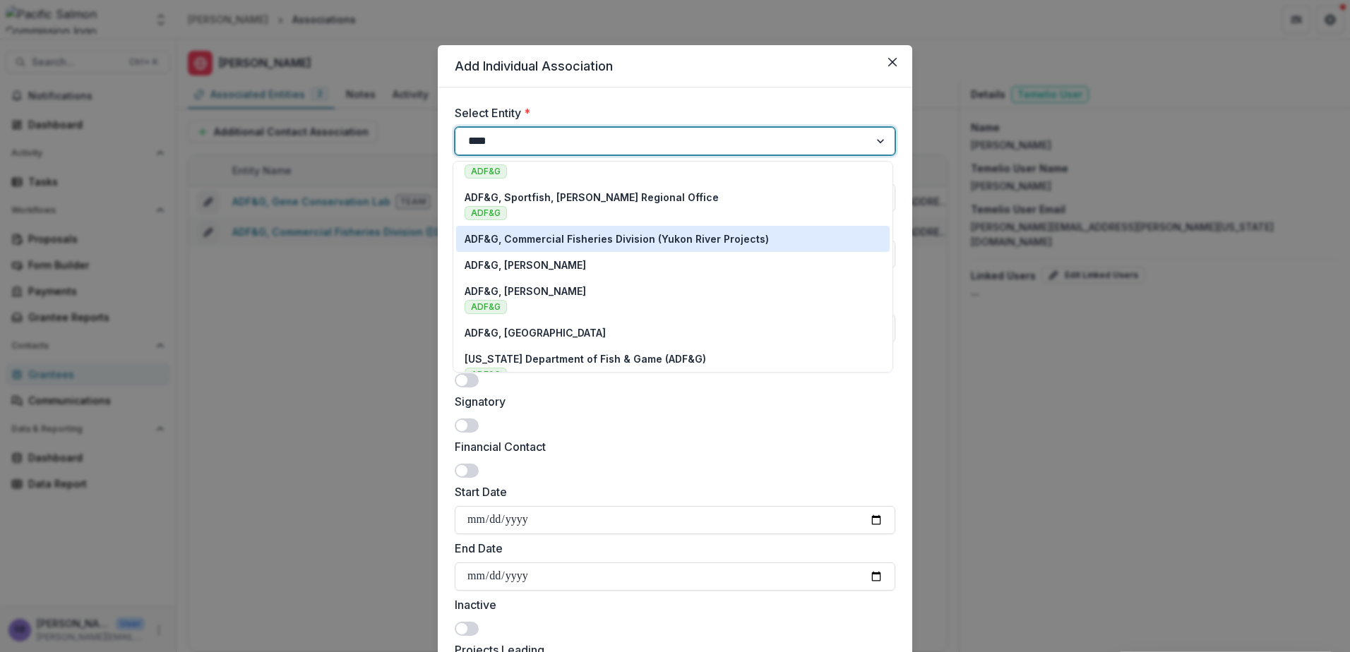
click at [610, 241] on p "ADF&G, Commercial Fisheries Division (Yukon River Projects)" at bounding box center [617, 239] width 304 height 15
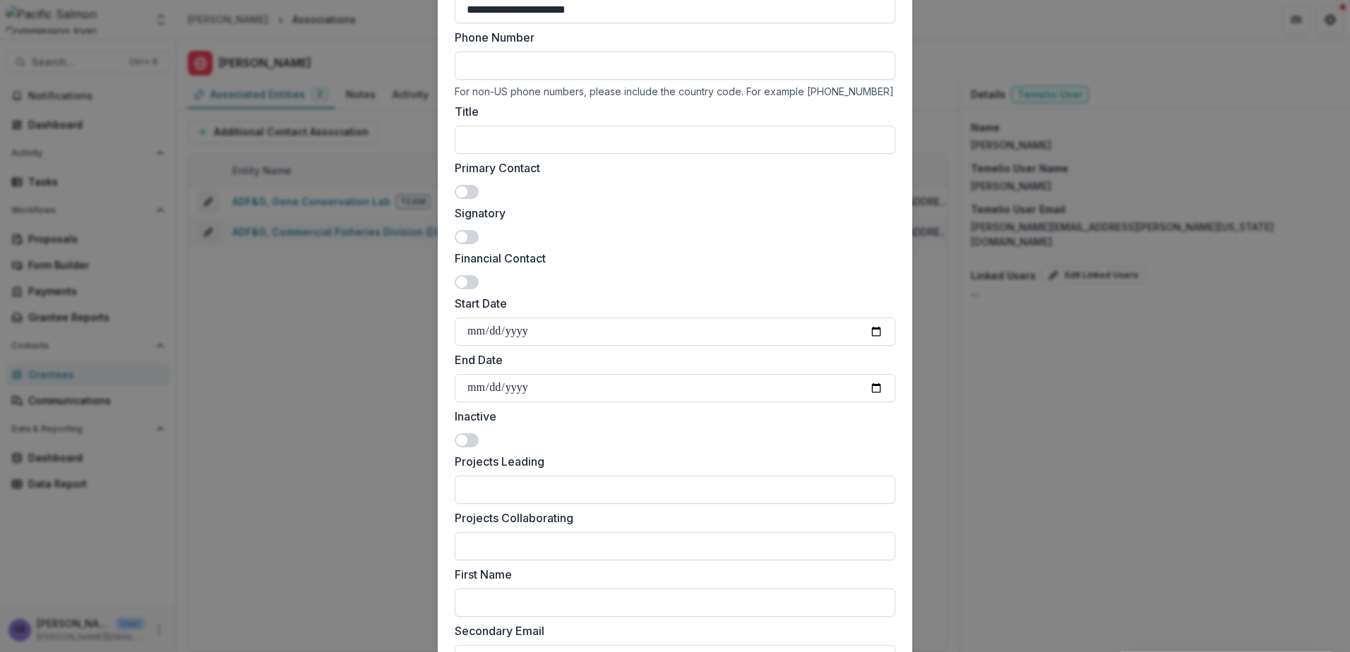
scroll to position [318, 0]
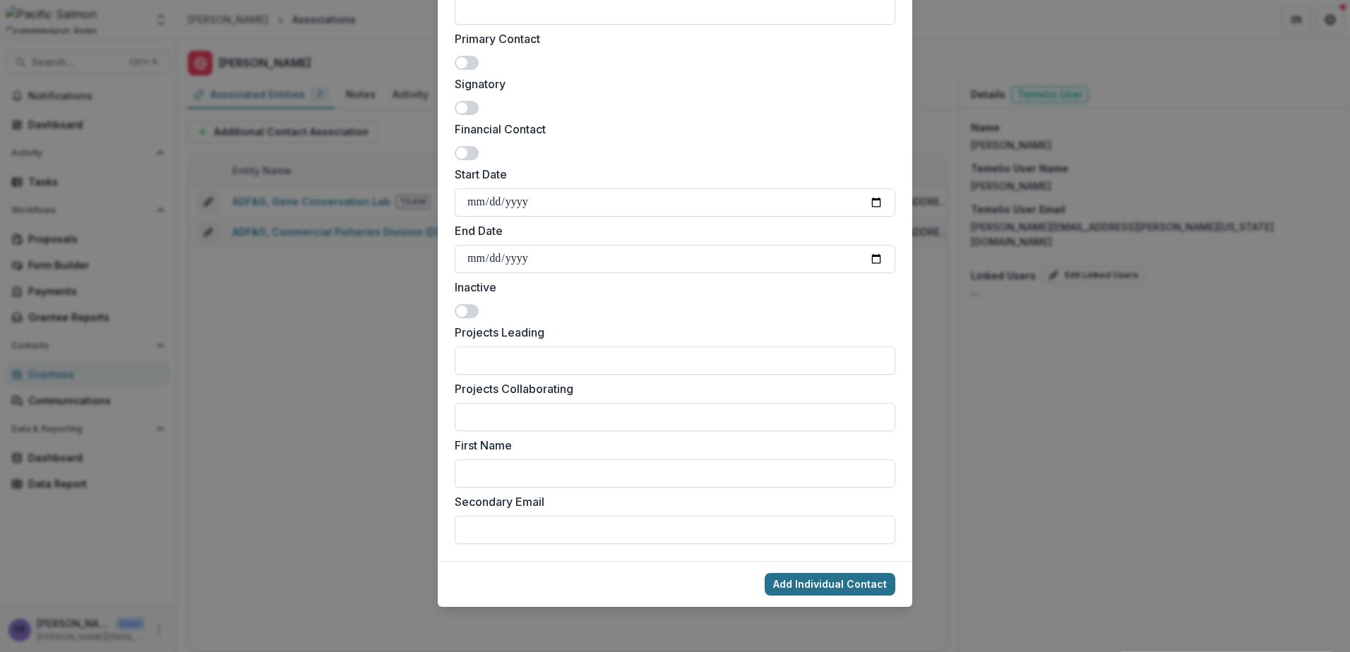
click at [861, 582] on button "Add Individual Contact" at bounding box center [830, 584] width 131 height 23
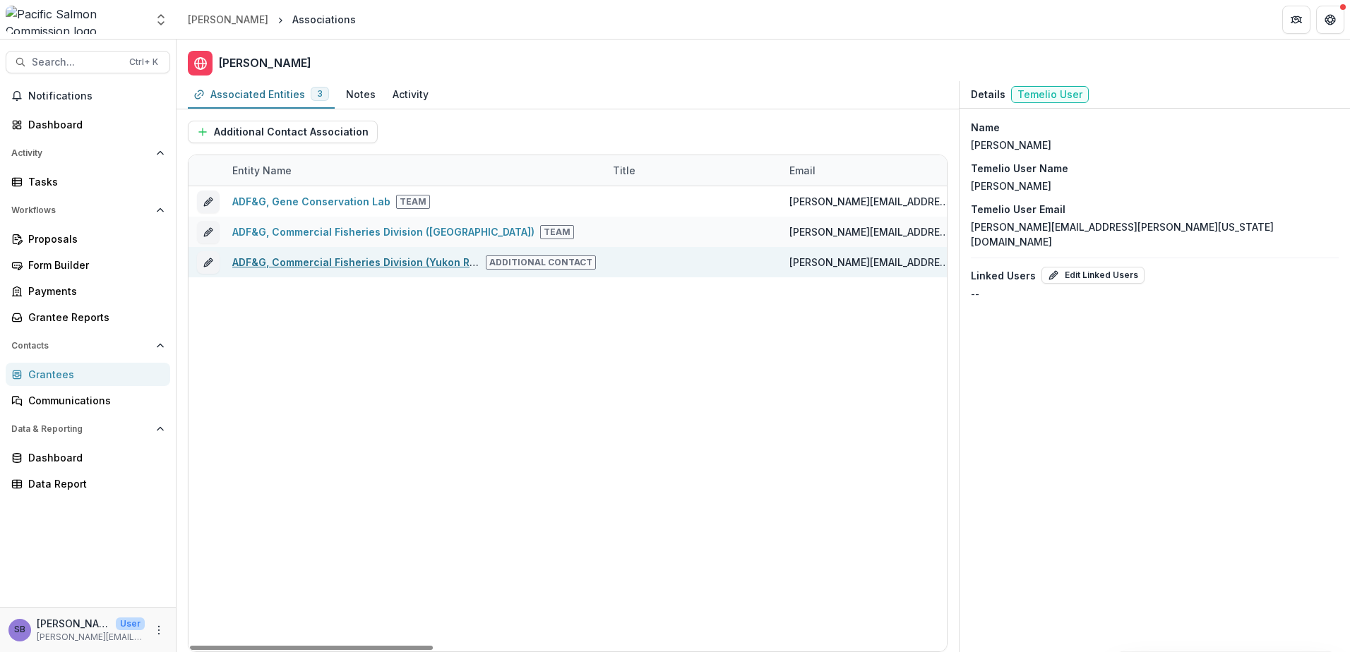
click at [330, 261] on link "ADF&G, Commercial Fisheries Division (Yukon River Projects)" at bounding box center [384, 262] width 304 height 12
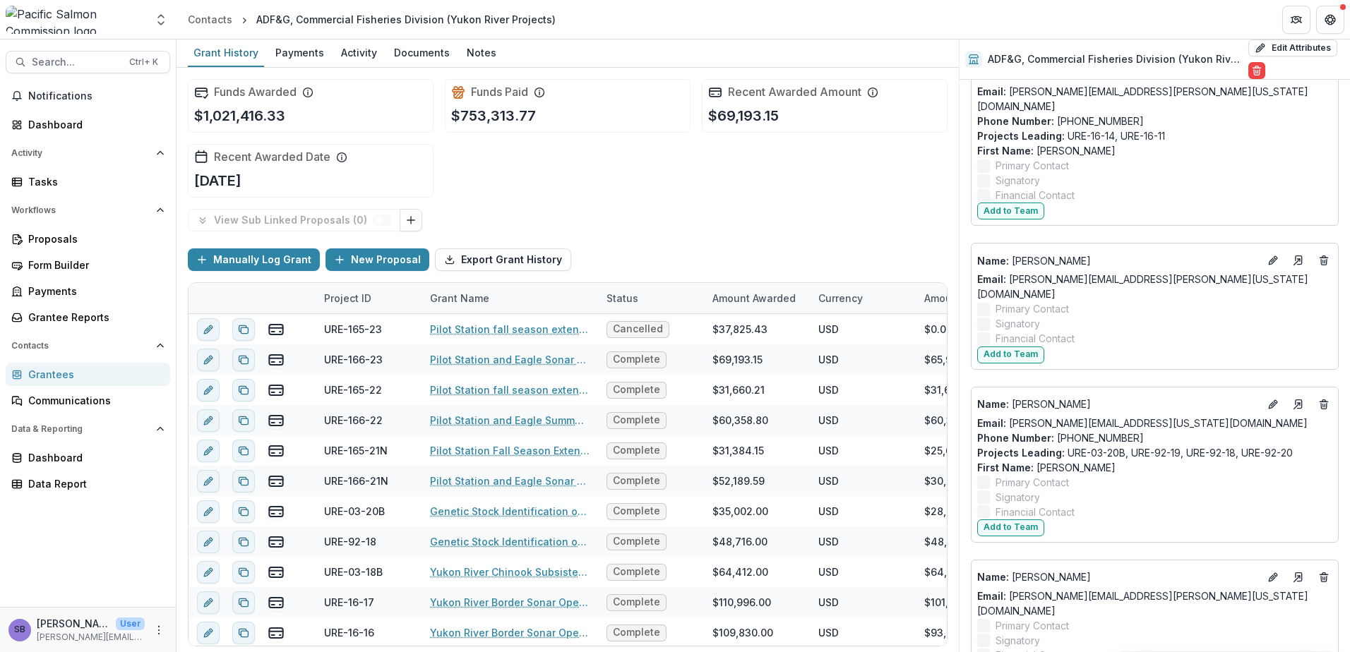
scroll to position [847, 0]
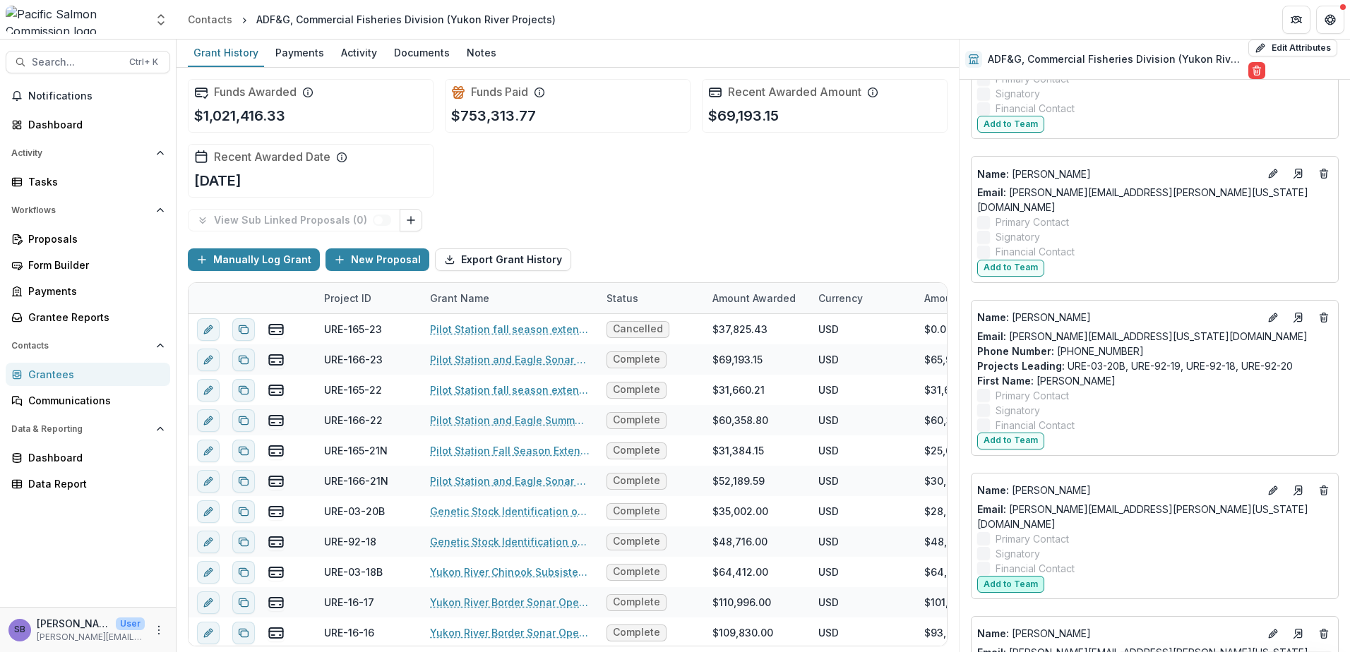
click at [1015, 576] on button "Add to Team" at bounding box center [1010, 584] width 67 height 17
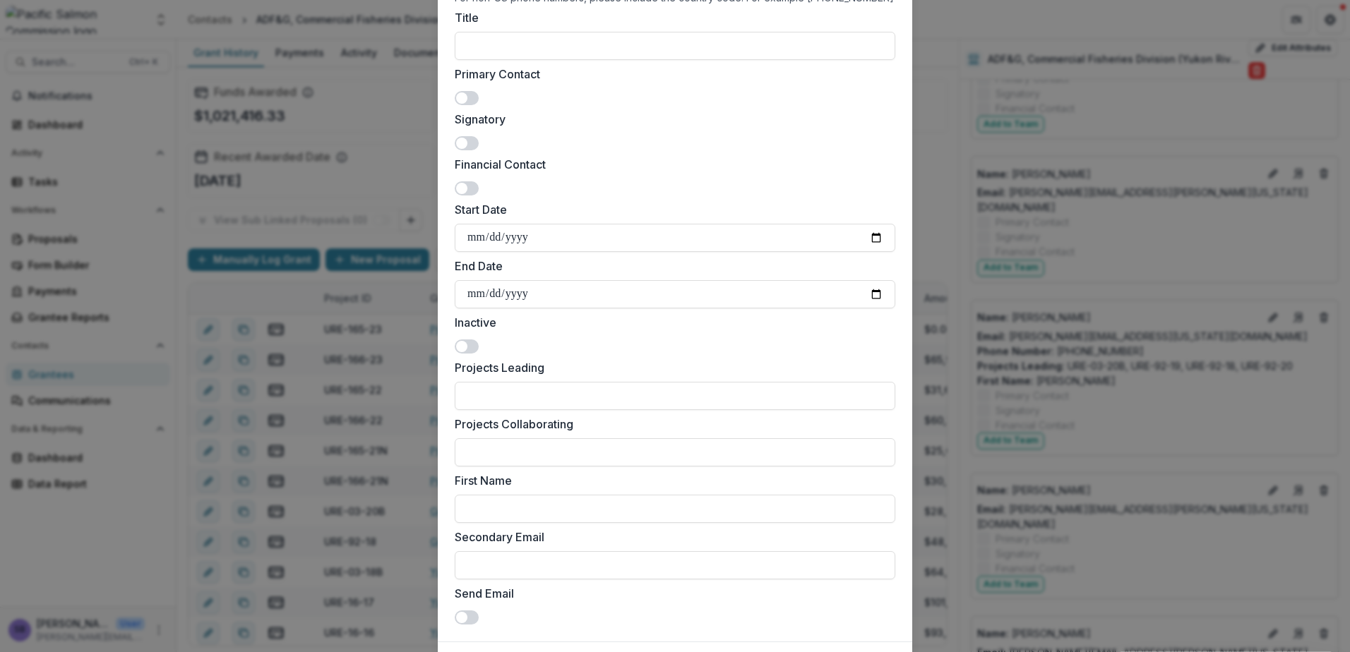
scroll to position [363, 0]
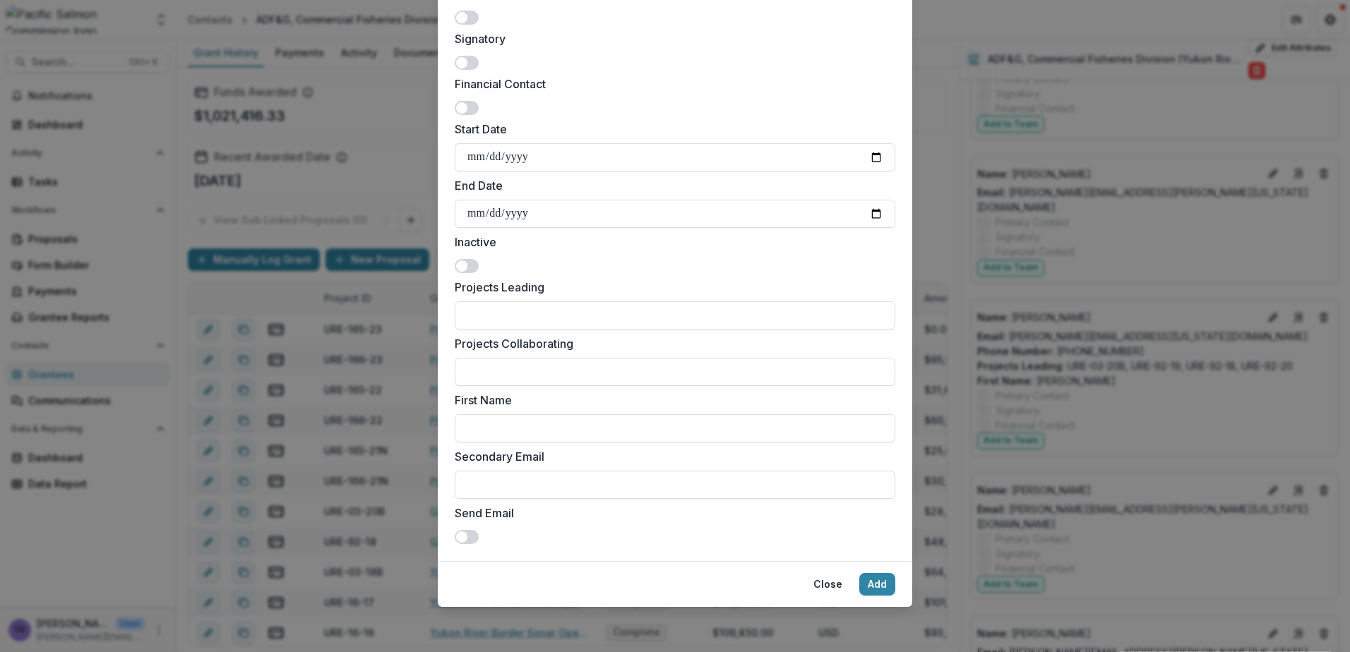
click at [461, 538] on span at bounding box center [461, 537] width 11 height 11
click at [872, 578] on button "Add" at bounding box center [877, 584] width 36 height 23
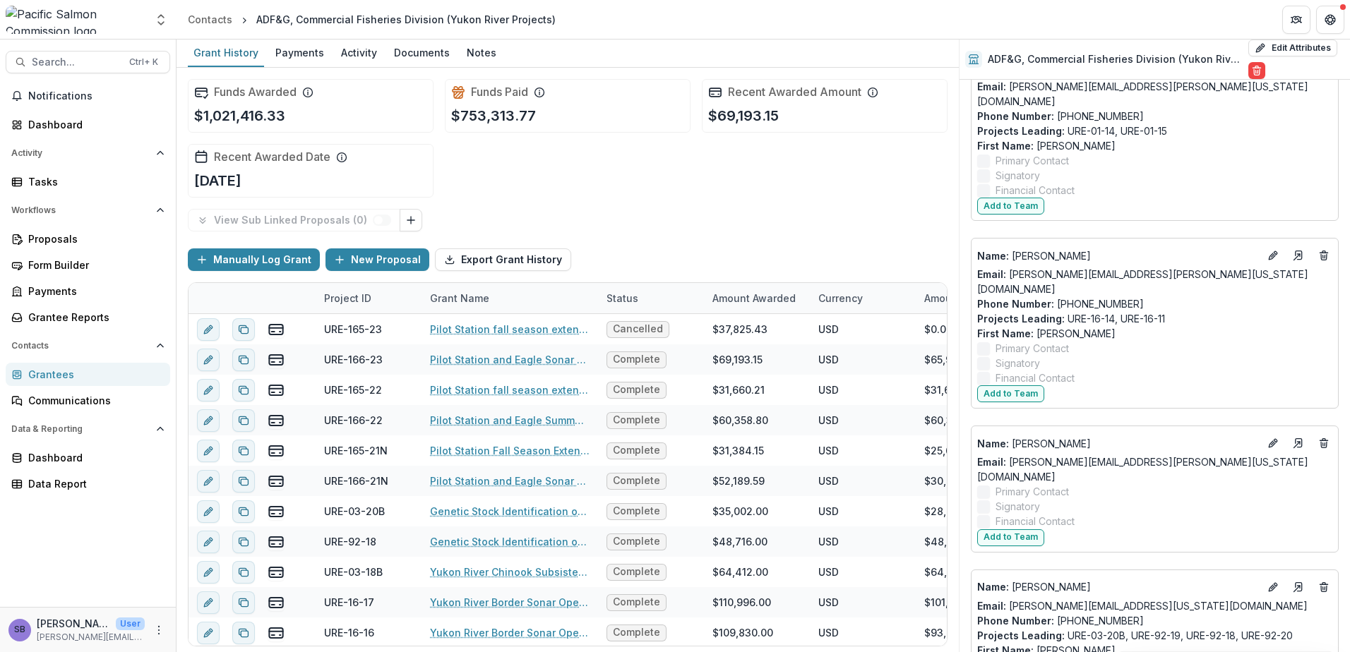
scroll to position [685, 0]
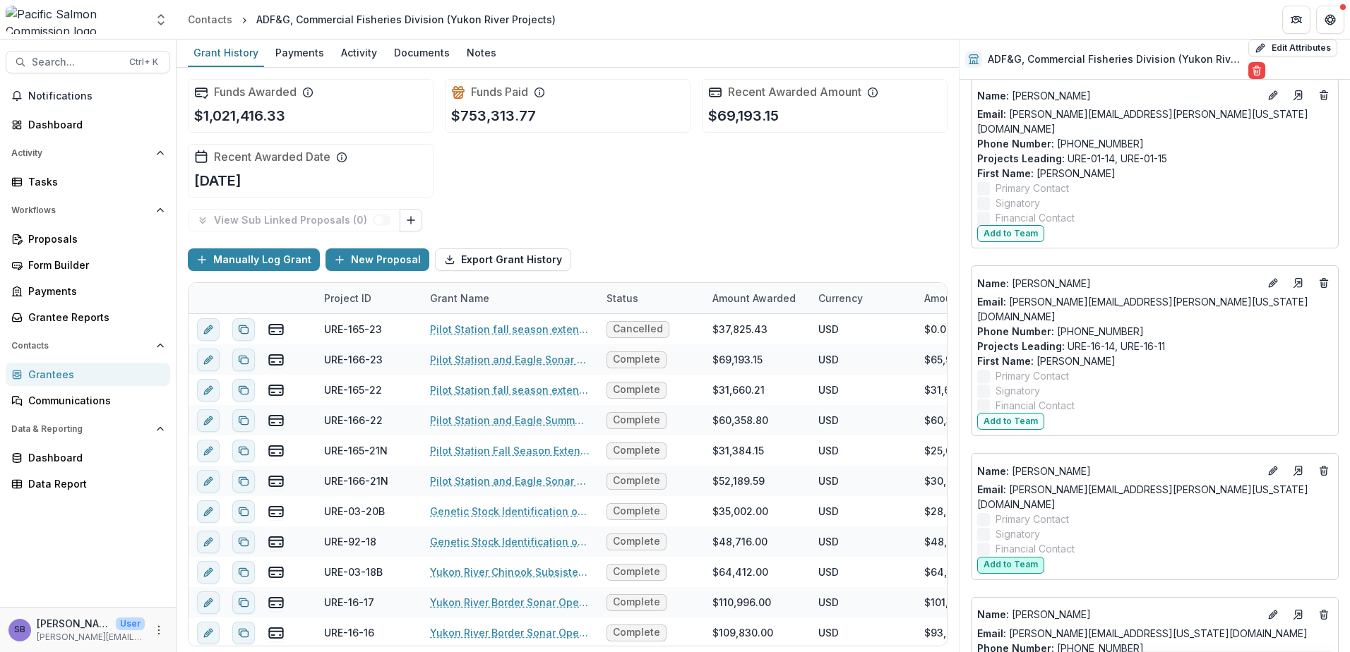
click at [1015, 557] on button "Add to Team" at bounding box center [1010, 565] width 67 height 17
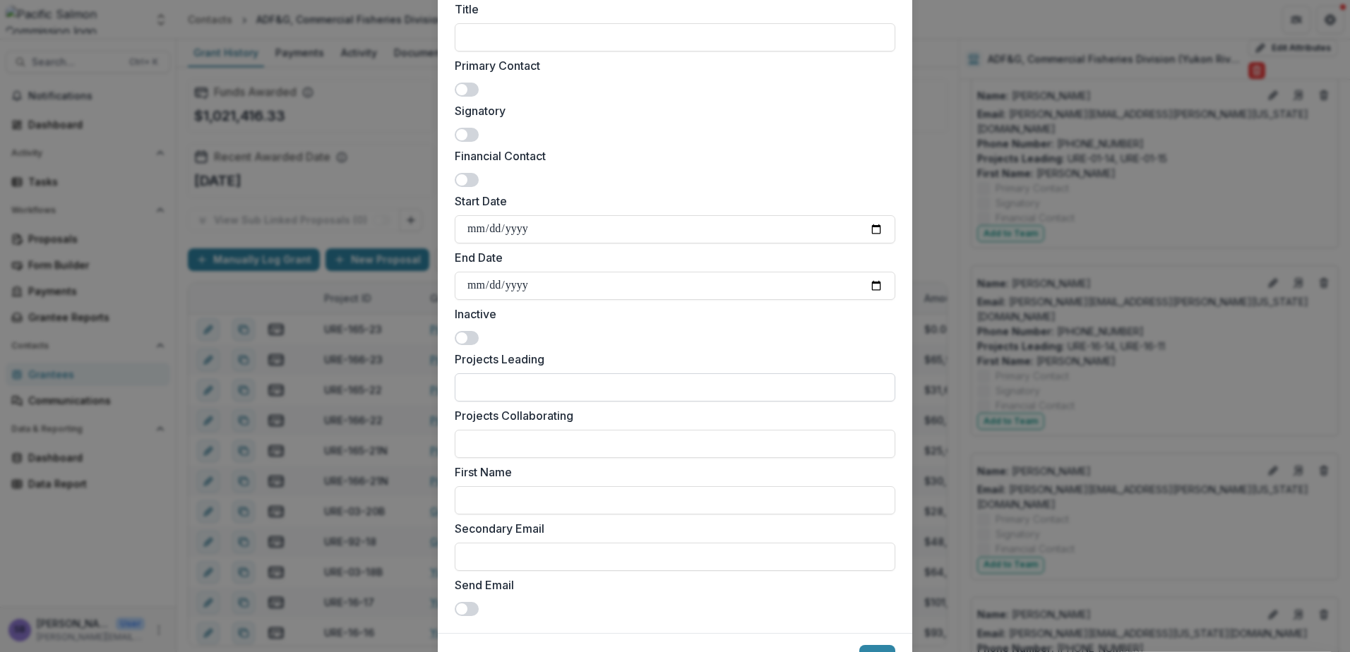
scroll to position [363, 0]
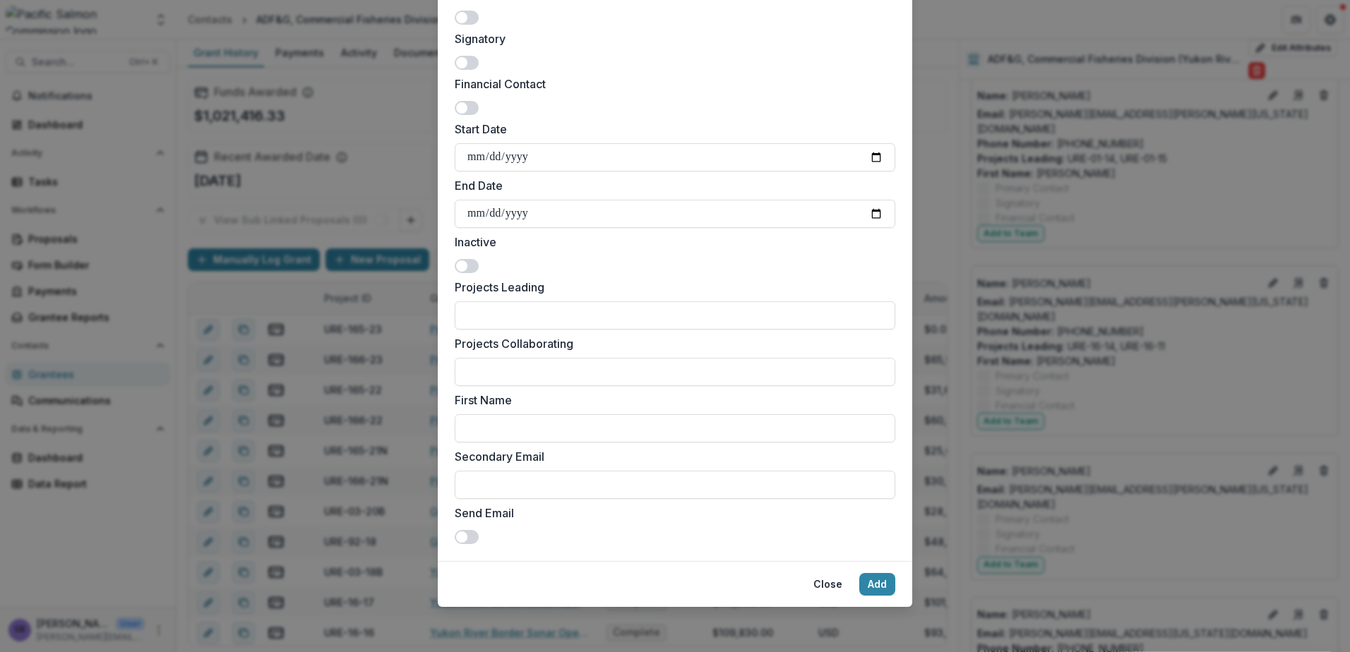
drag, startPoint x: 470, startPoint y: 537, endPoint x: 524, endPoint y: 540, distance: 53.7
click at [470, 537] on span at bounding box center [467, 537] width 24 height 14
click at [885, 580] on button "Add" at bounding box center [877, 584] width 36 height 23
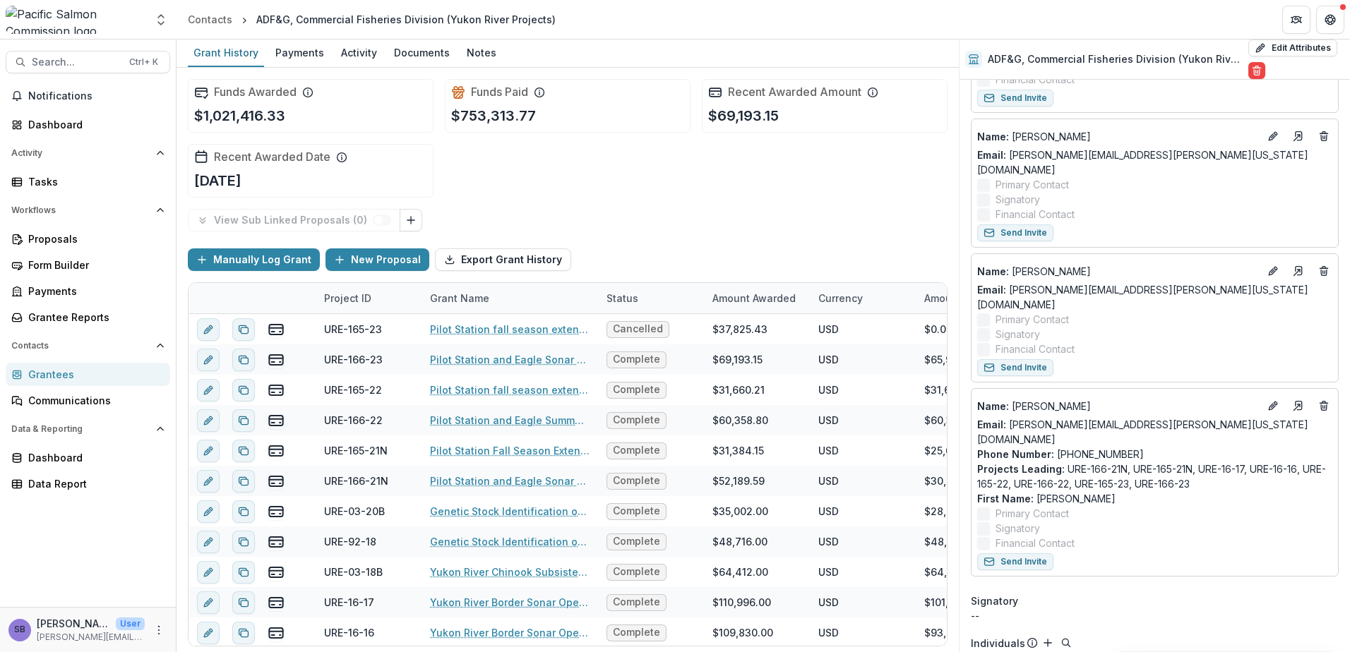
scroll to position [0, 0]
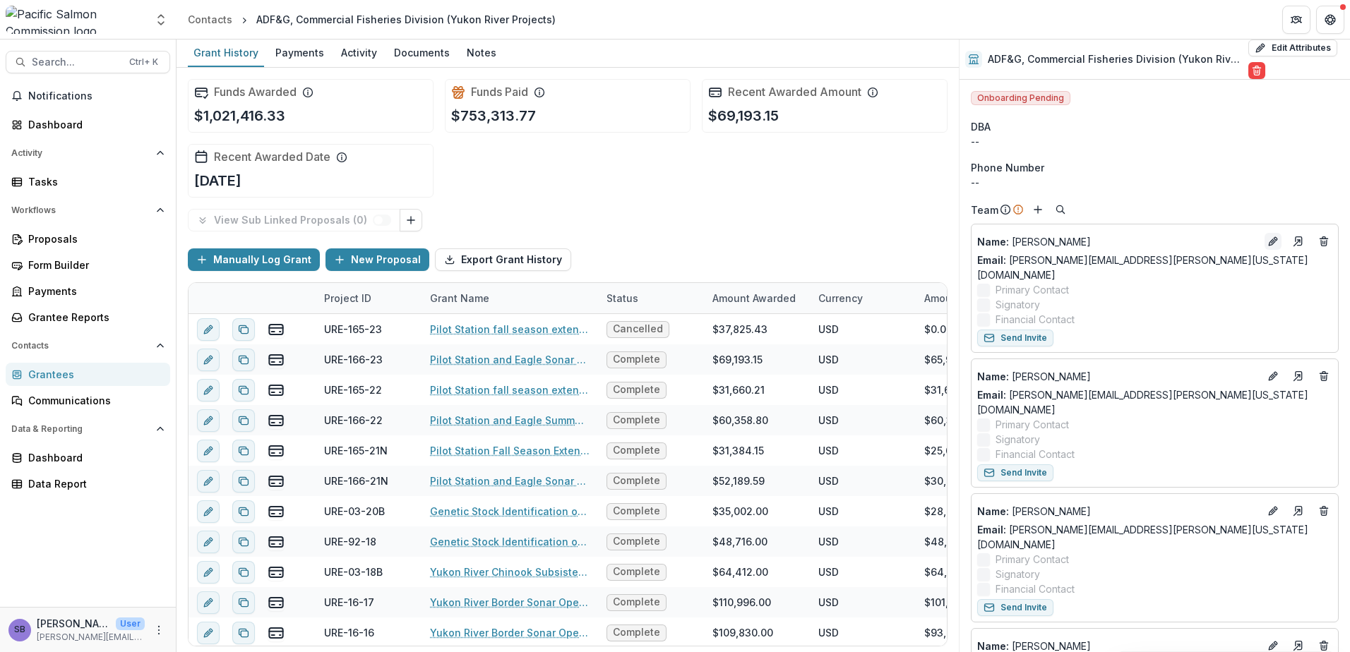
click at [1267, 242] on icon "Edit" at bounding box center [1272, 241] width 11 height 11
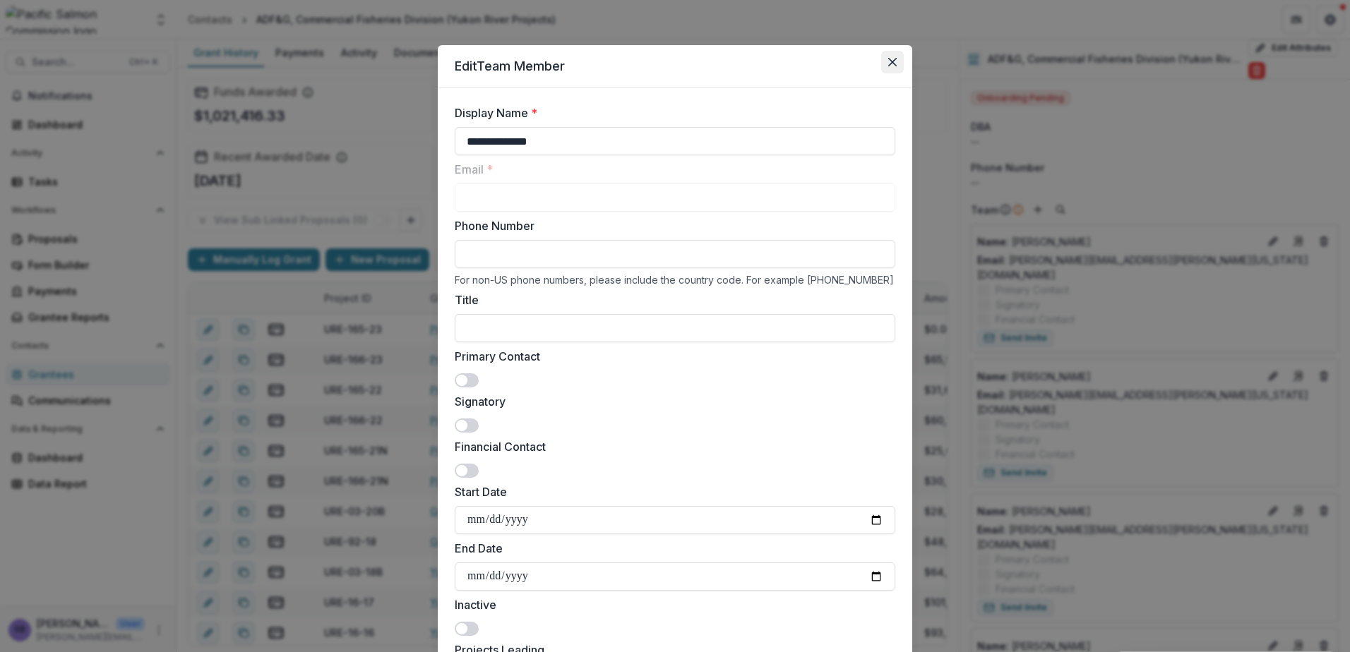
click at [893, 64] on icon "Close" at bounding box center [892, 62] width 8 height 8
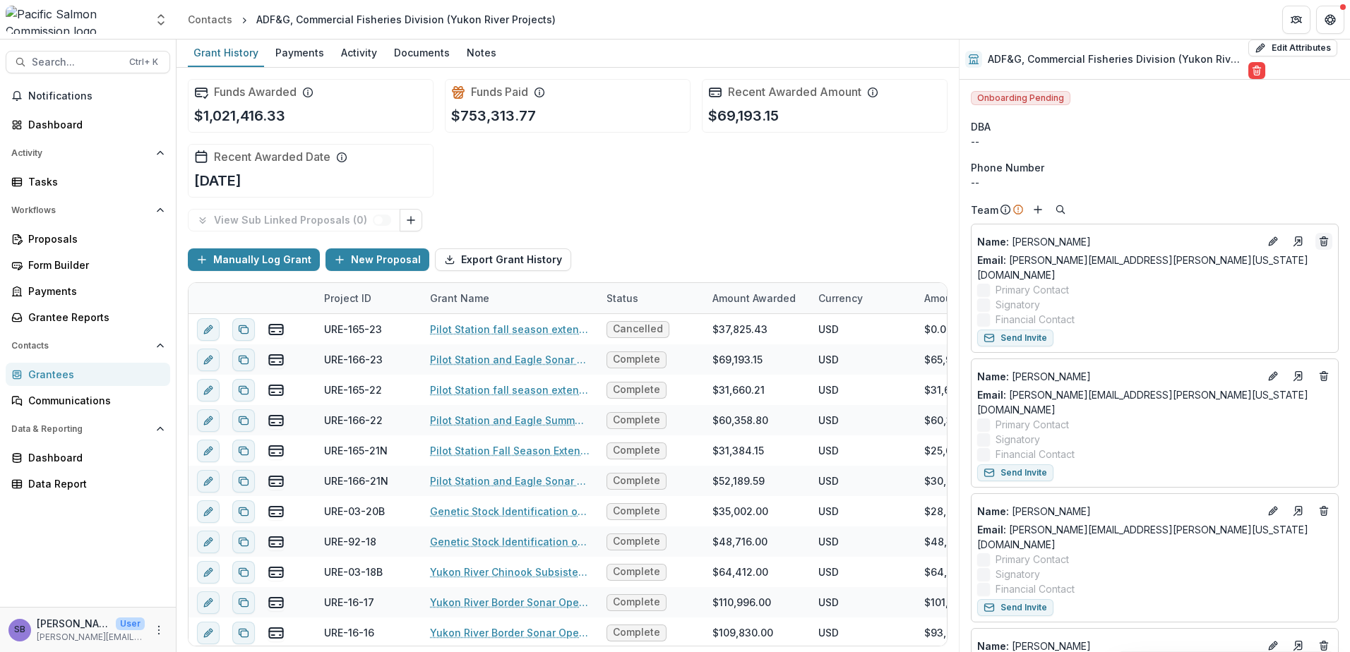
click at [1322, 241] on icon "Deletes" at bounding box center [1324, 243] width 6 height 6
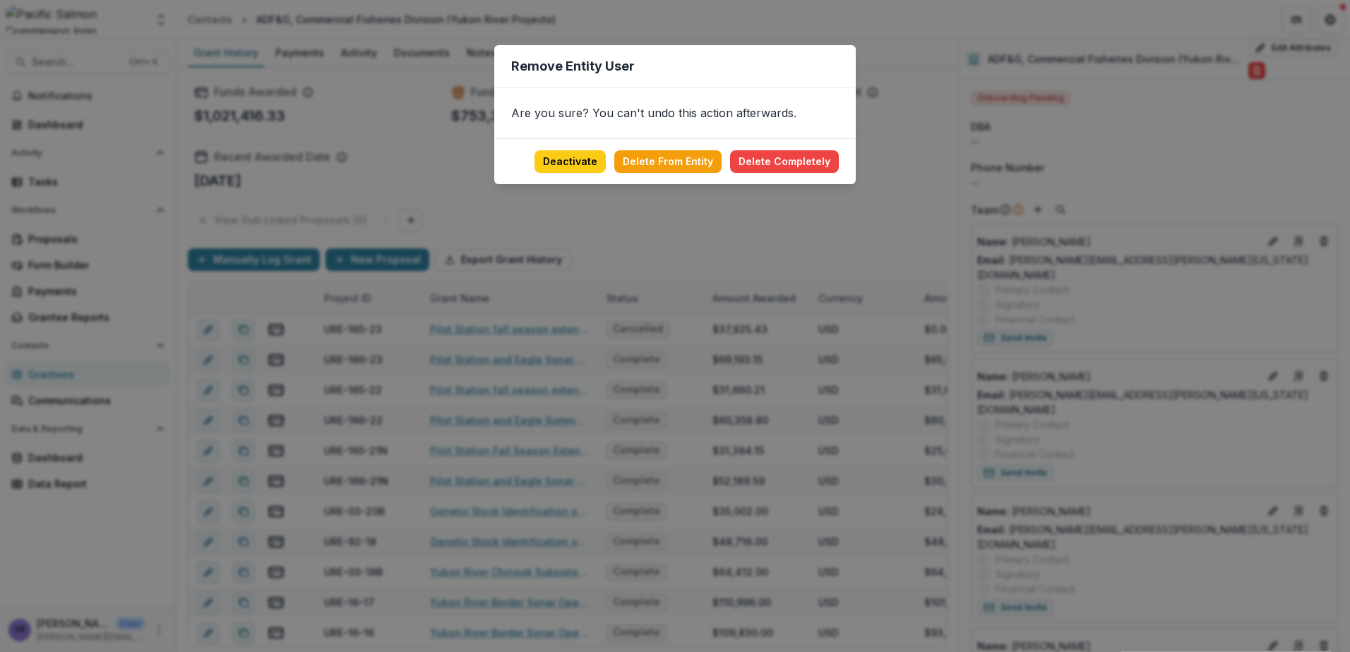
click at [797, 247] on div "Remove Entity User Are you sure? You can't undo this action afterwards. Deactiv…" at bounding box center [675, 326] width 1350 height 652
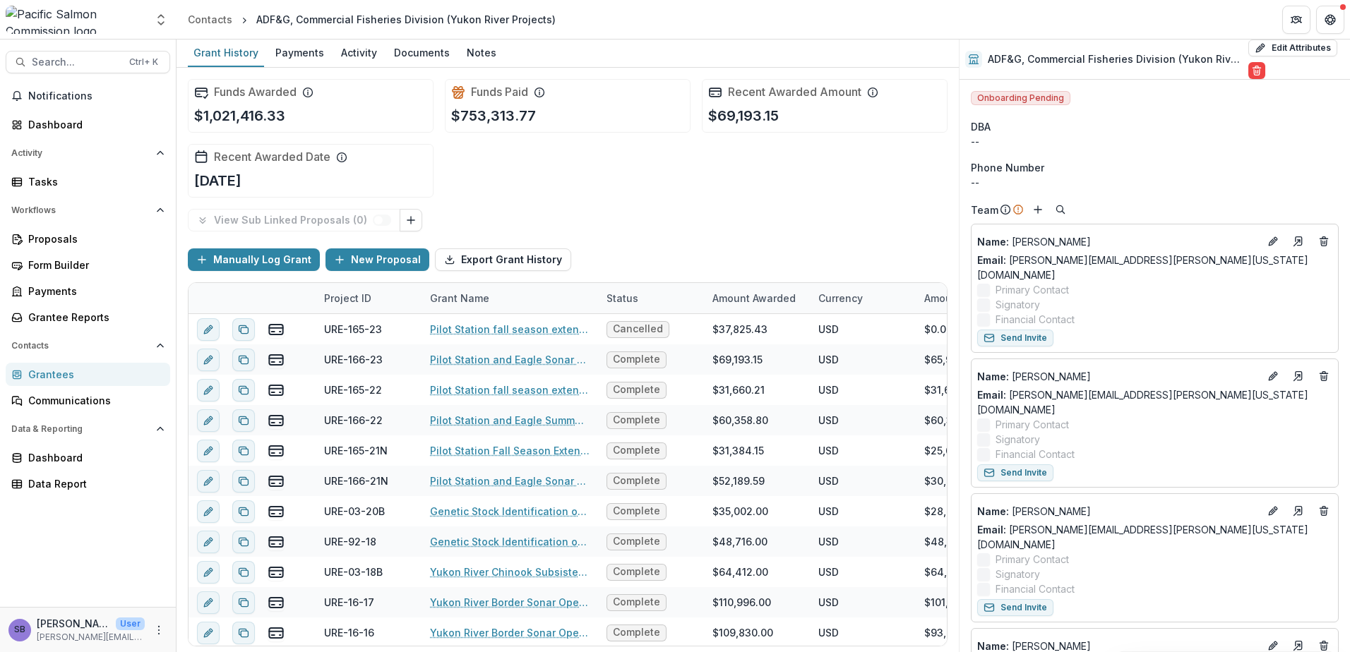
click at [73, 380] on div "Grantees" at bounding box center [93, 374] width 131 height 15
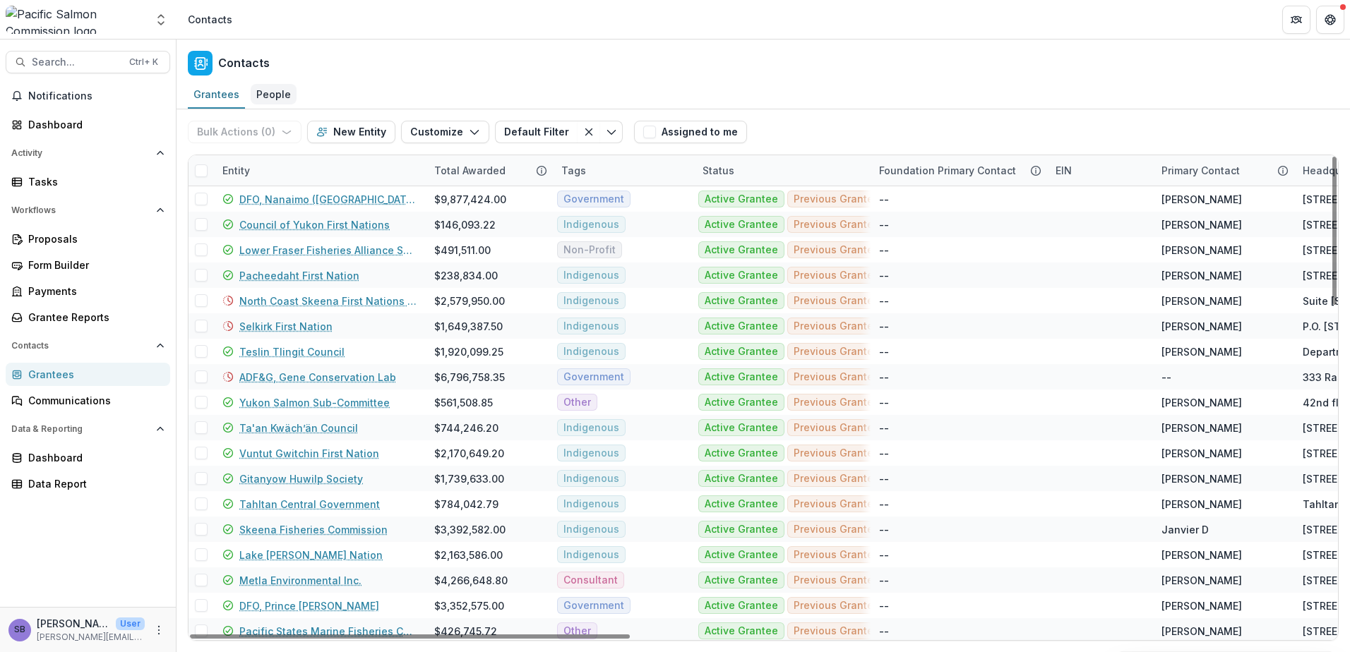
click at [273, 85] on div "People" at bounding box center [274, 94] width 46 height 20
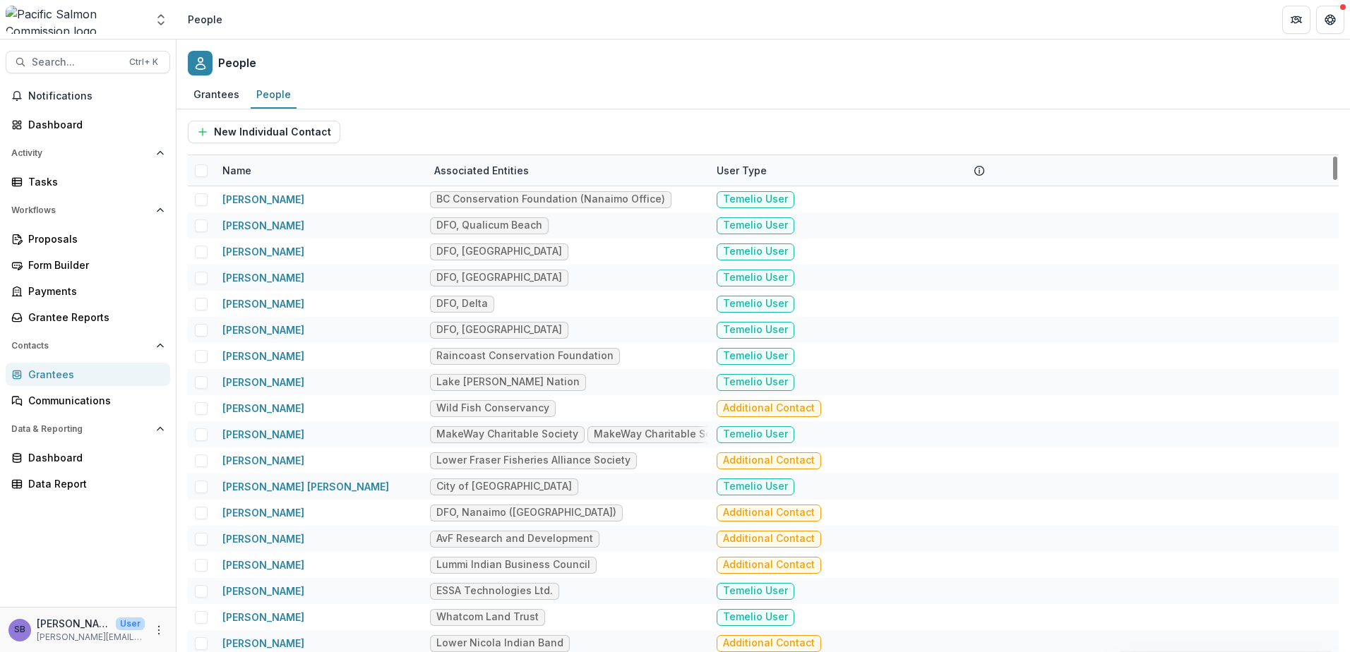
click at [203, 173] on span at bounding box center [201, 170] width 13 height 13
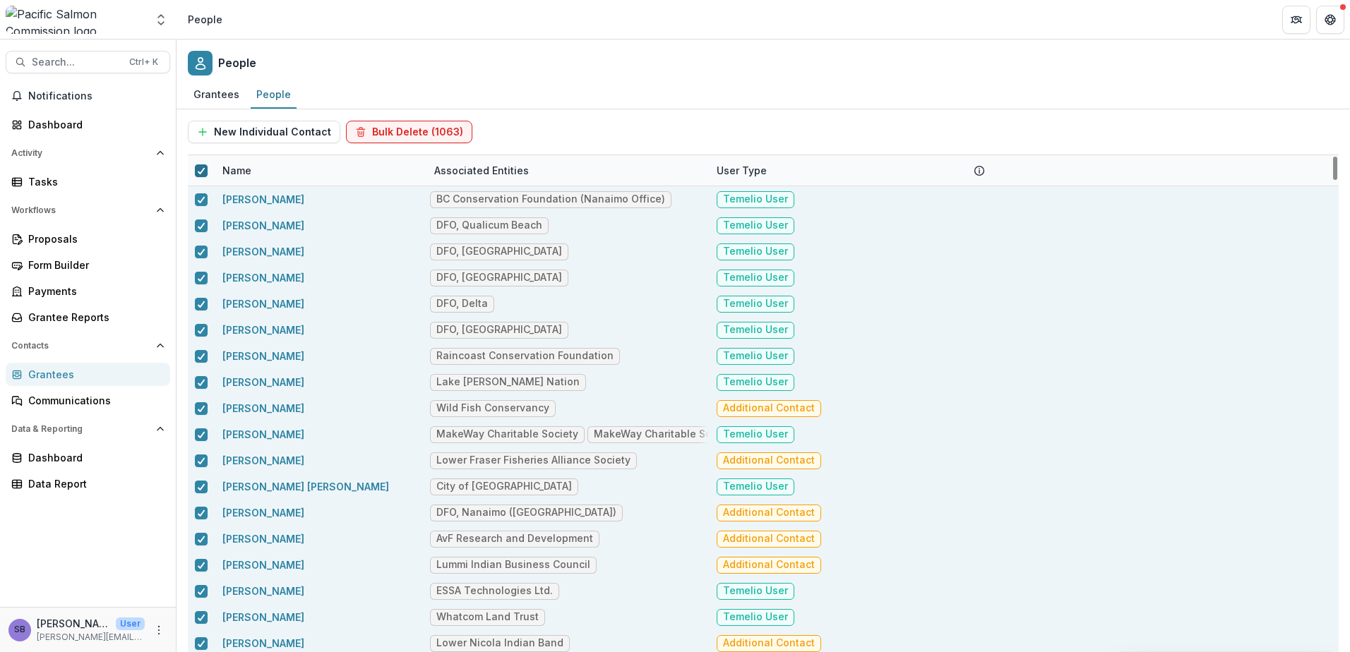
click at [201, 173] on polyline at bounding box center [201, 171] width 6 height 6
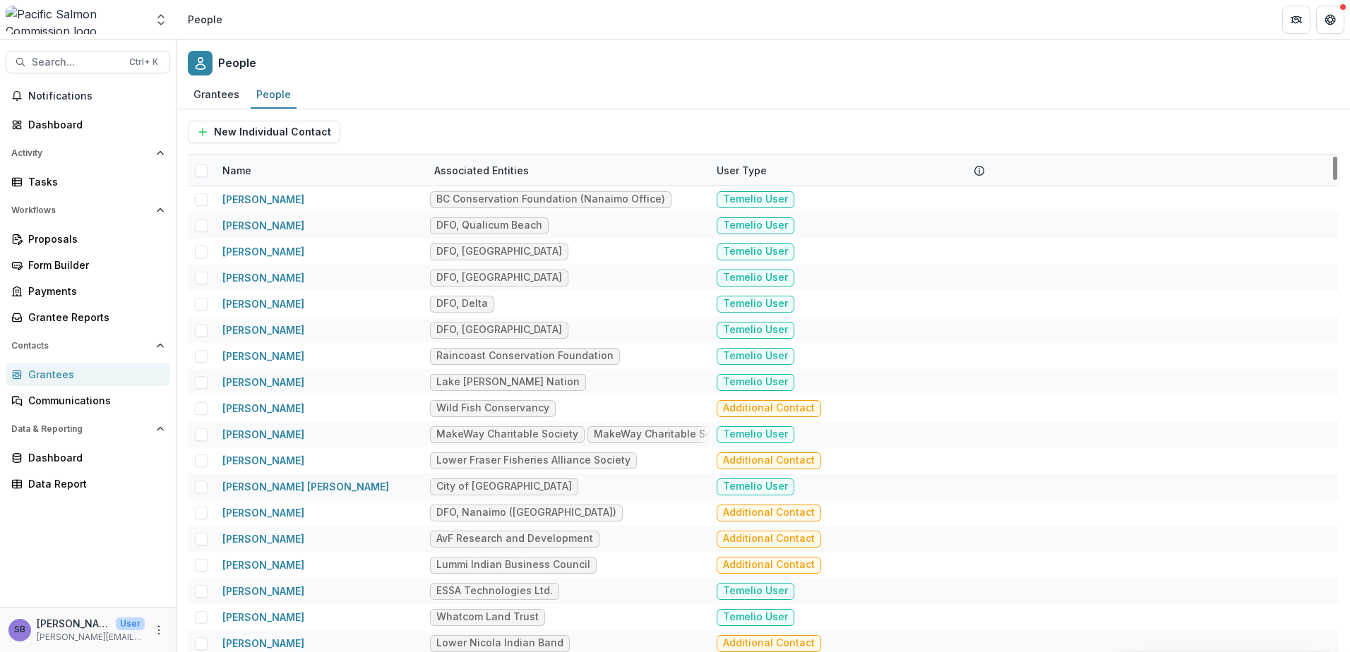
click at [261, 169] on div "Name" at bounding box center [320, 170] width 212 height 30
click at [280, 207] on input at bounding box center [301, 202] width 169 height 23
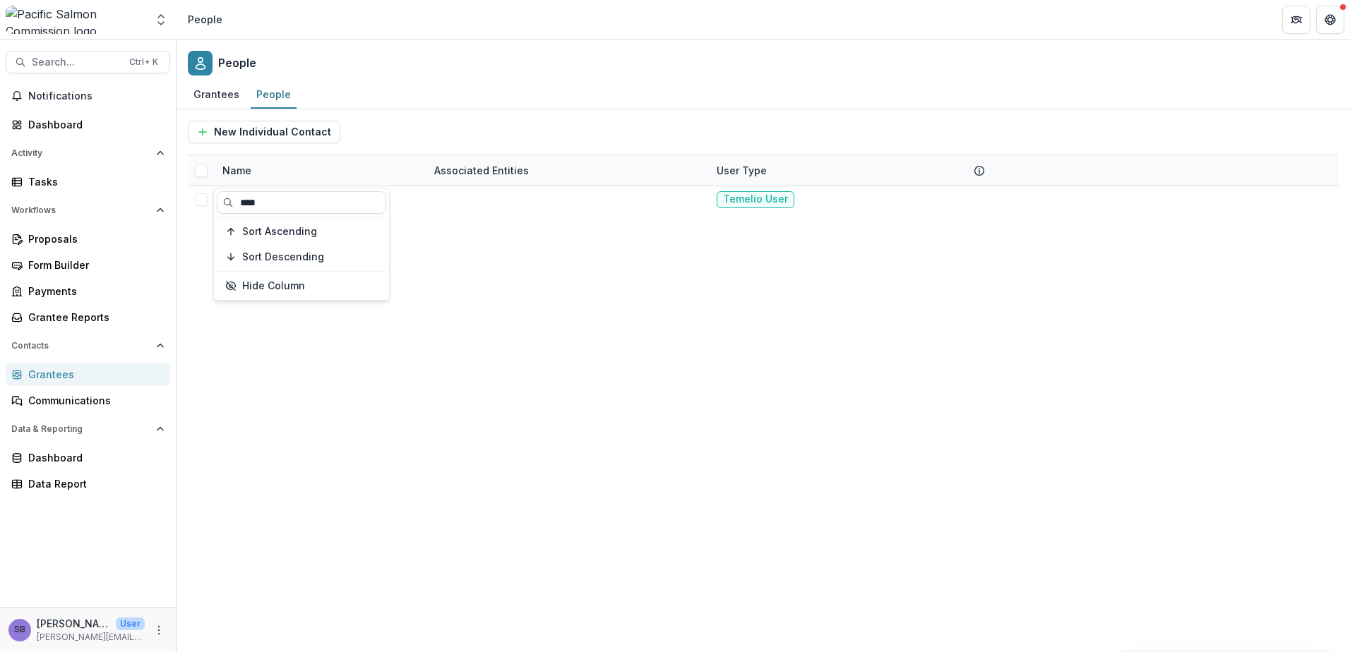
type input "****"
click at [492, 119] on div "New Individual Contact" at bounding box center [763, 131] width 1151 height 45
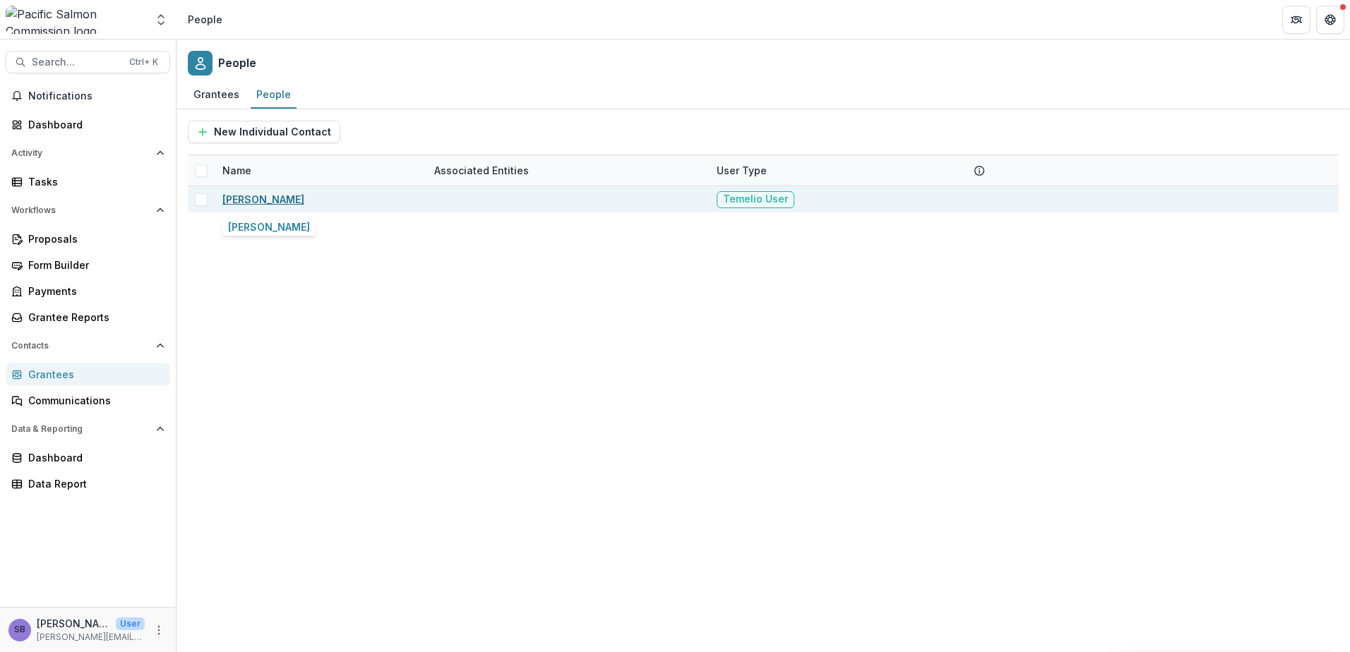
click at [271, 203] on link "Zachary Liller" at bounding box center [263, 199] width 82 height 12
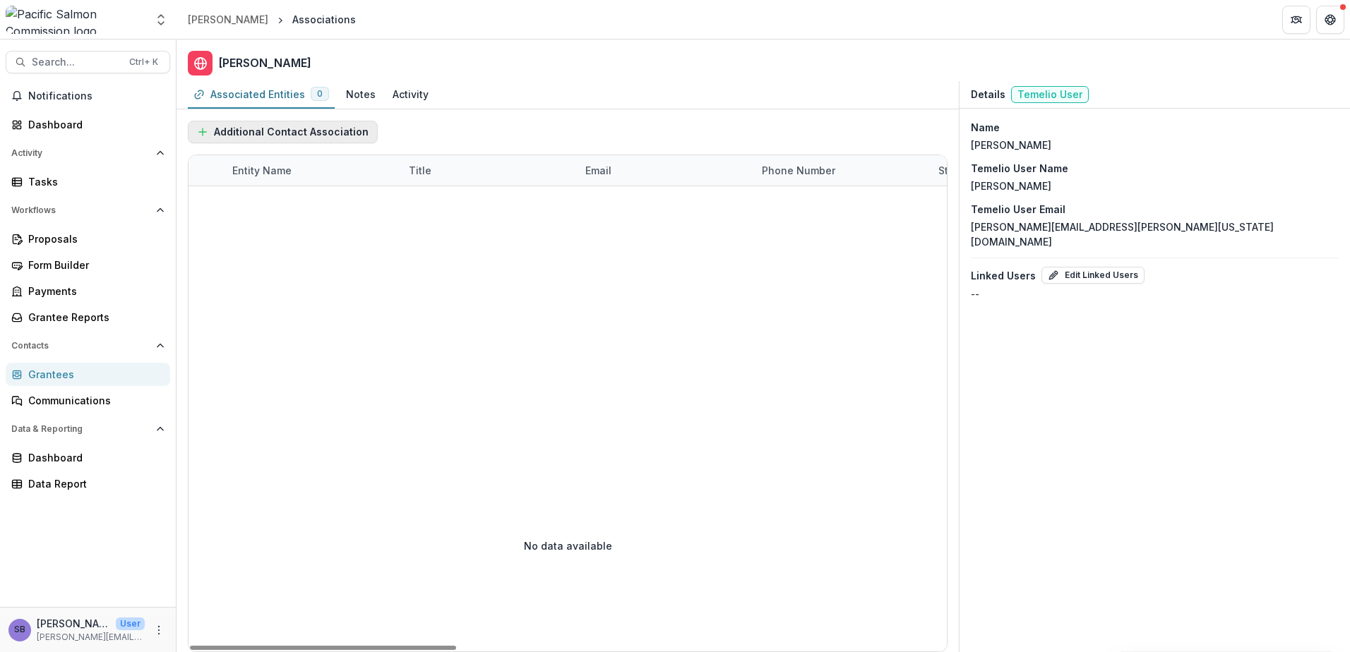
click at [301, 130] on button "Additional Contact Association" at bounding box center [283, 132] width 190 height 23
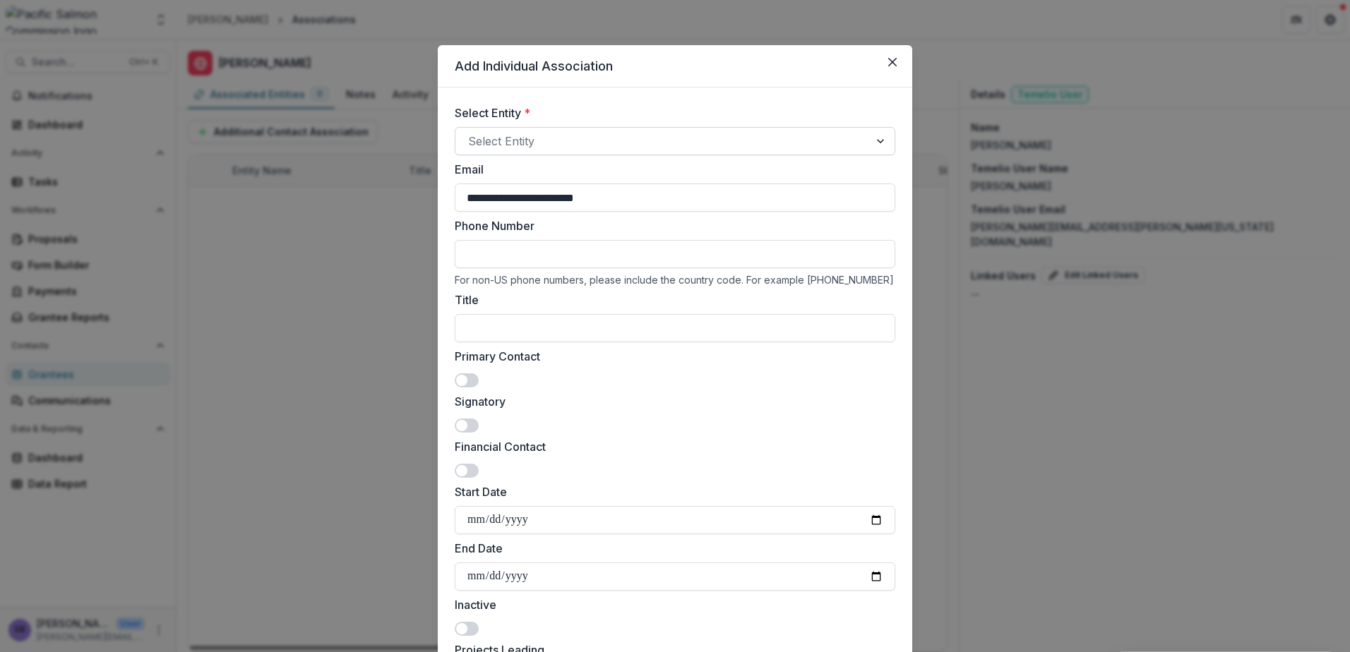
click at [518, 140] on div at bounding box center [662, 141] width 388 height 20
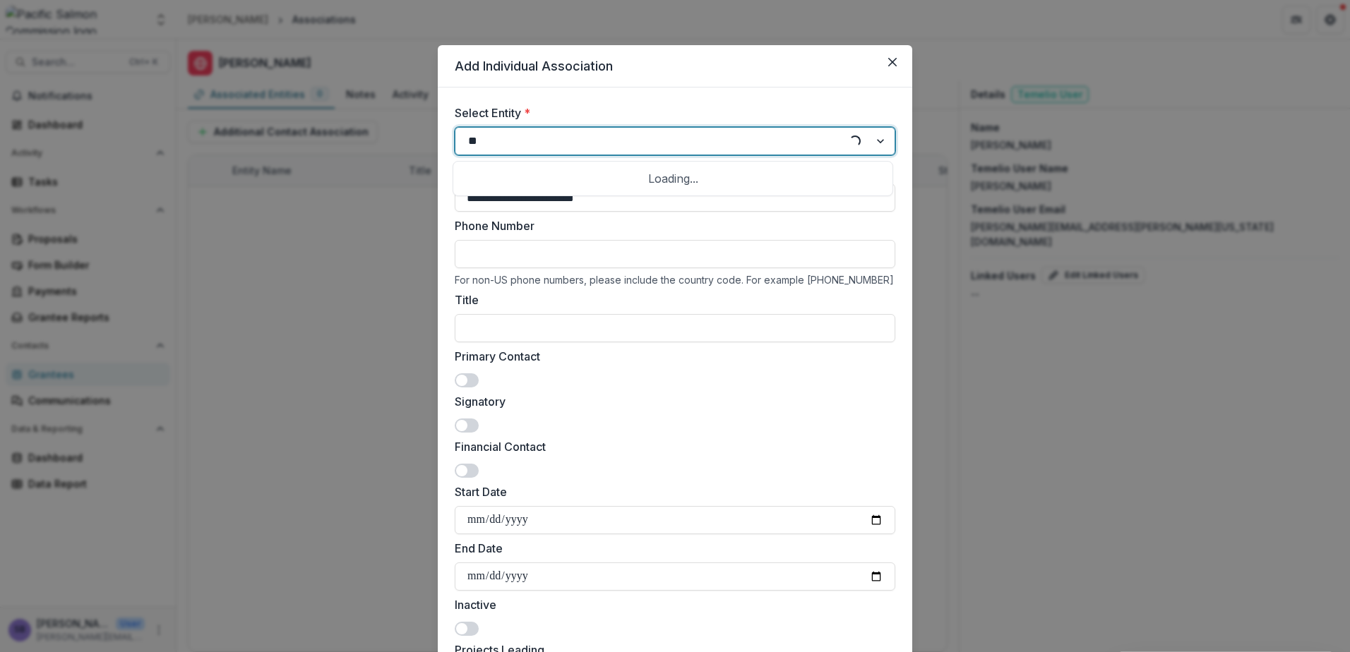
type input "***"
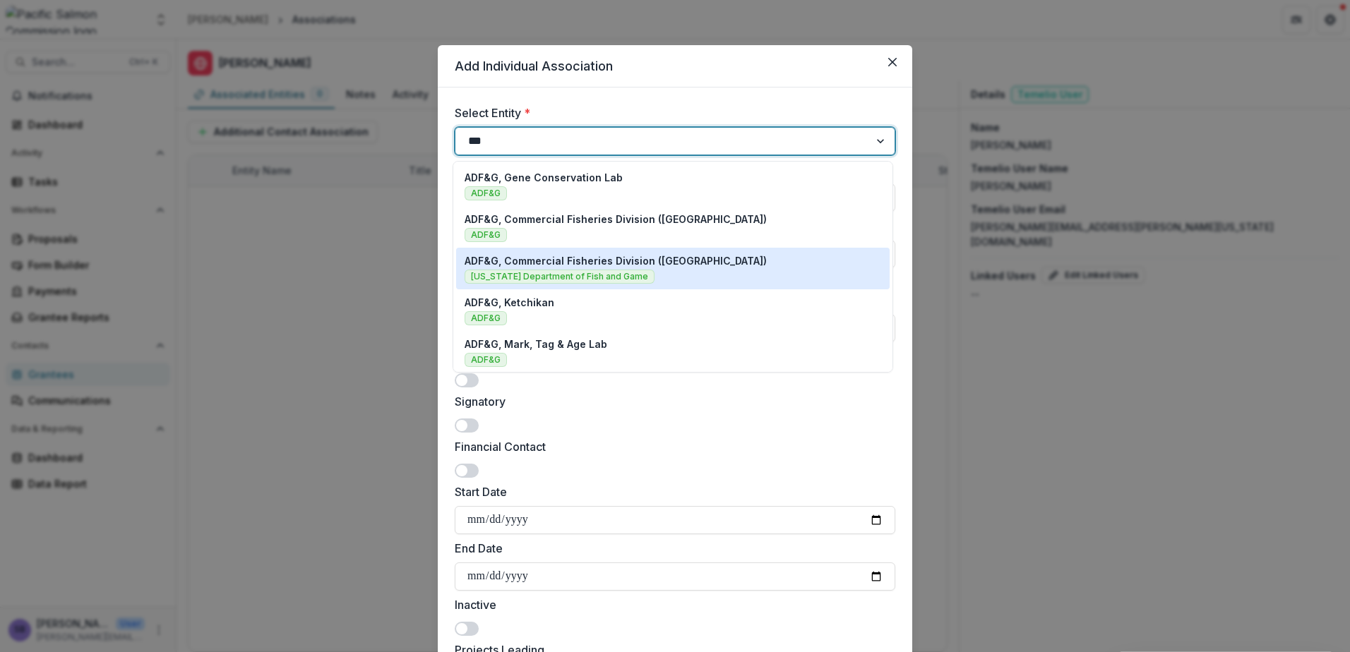
scroll to position [94, 0]
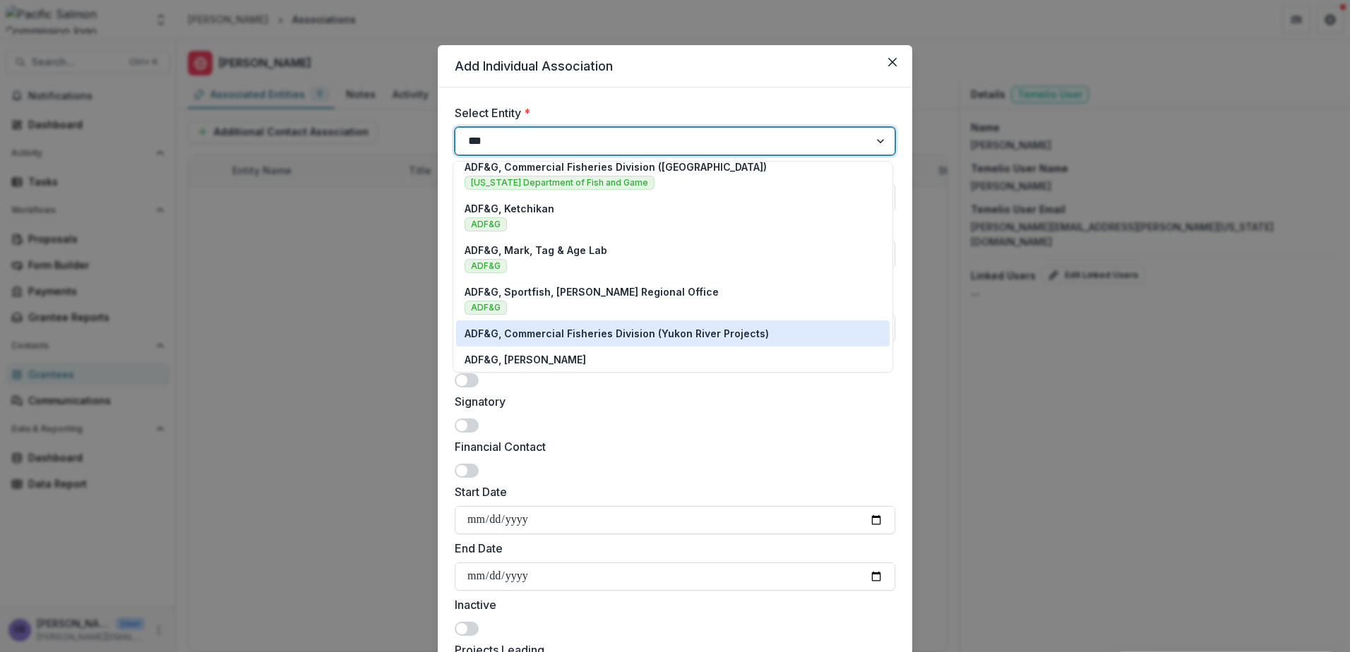
click at [577, 328] on p "ADF&G, Commercial Fisheries Division (Yukon River Projects)" at bounding box center [617, 333] width 304 height 15
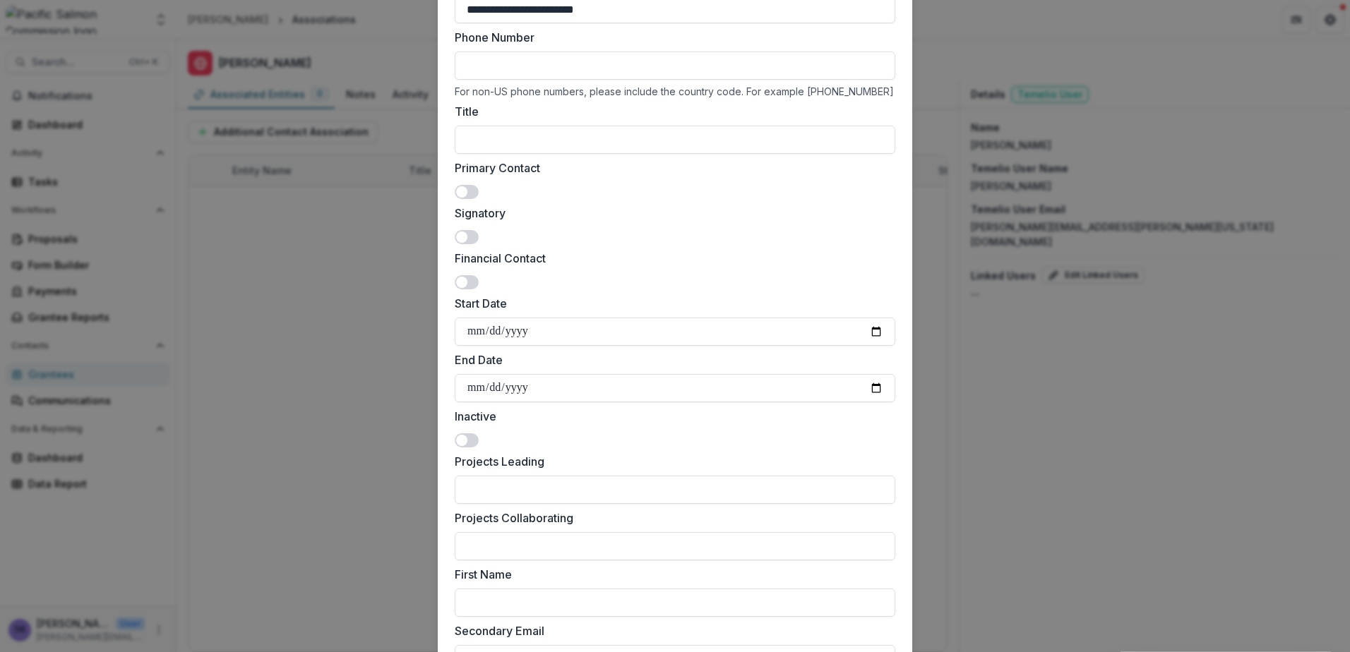
scroll to position [318, 0]
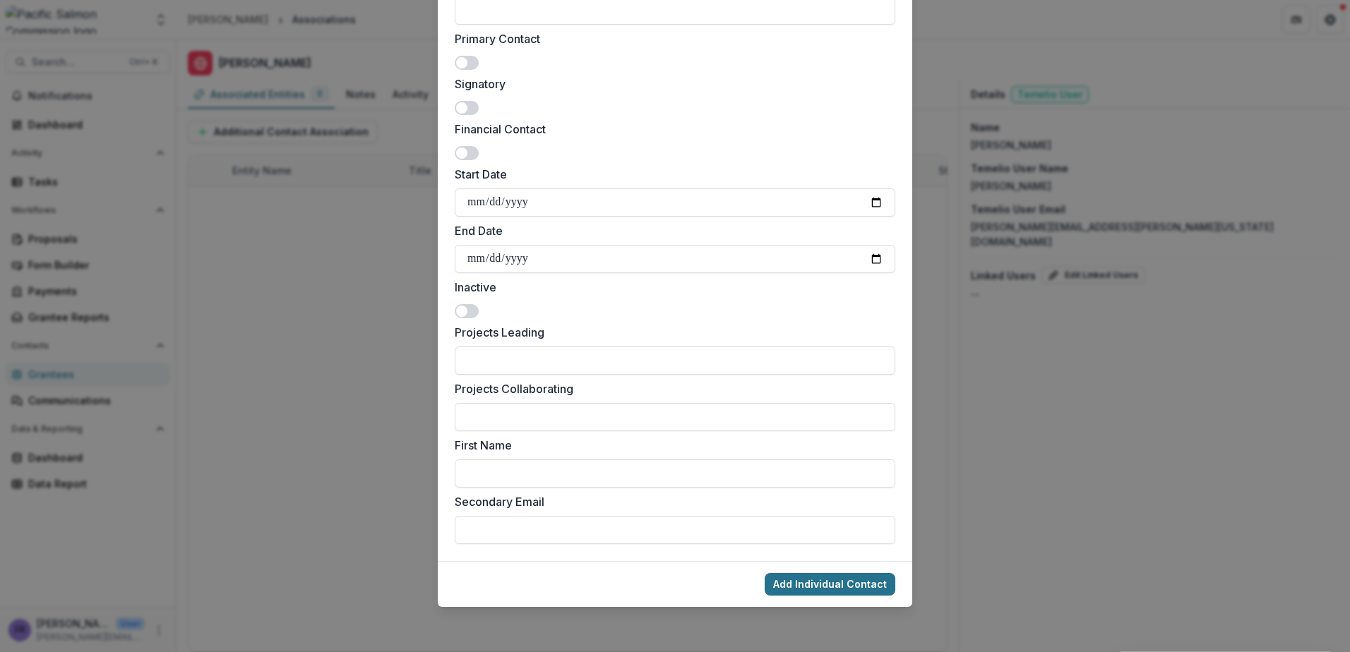
click at [870, 586] on button "Add Individual Contact" at bounding box center [830, 584] width 131 height 23
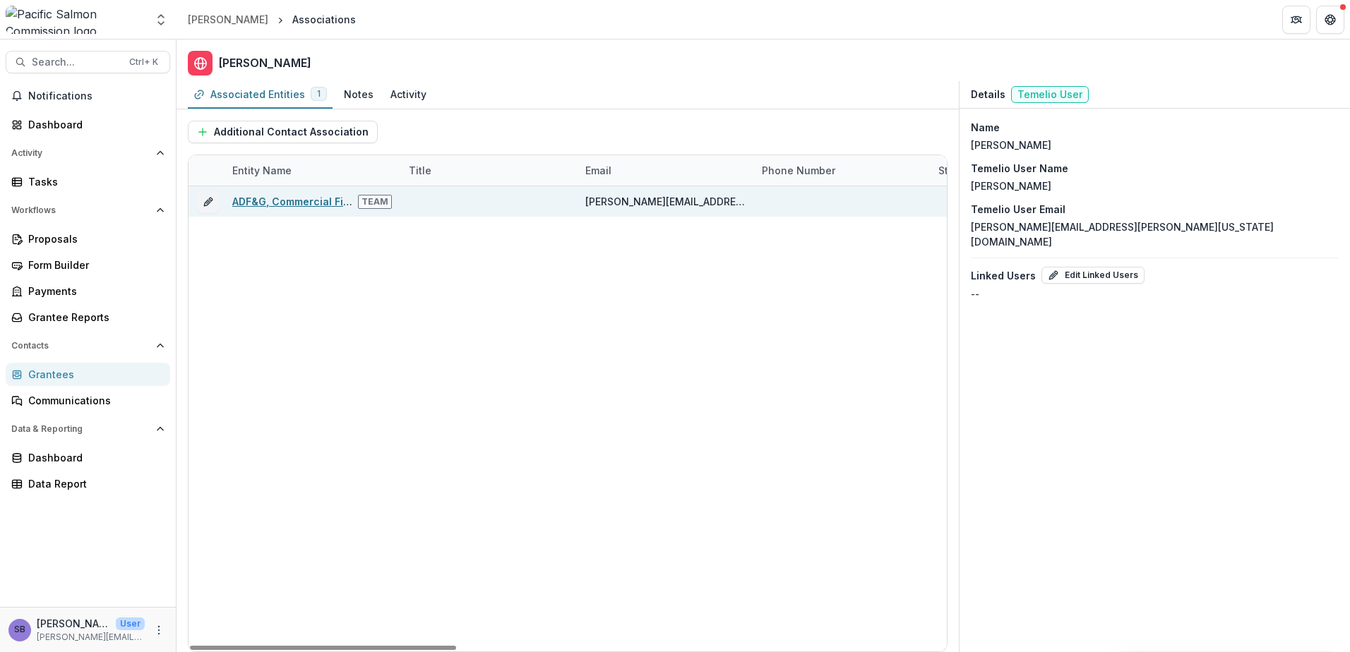
click at [315, 203] on link "ADF&G, Commercial Fisheries Division (Yukon River Projects)" at bounding box center [384, 202] width 304 height 12
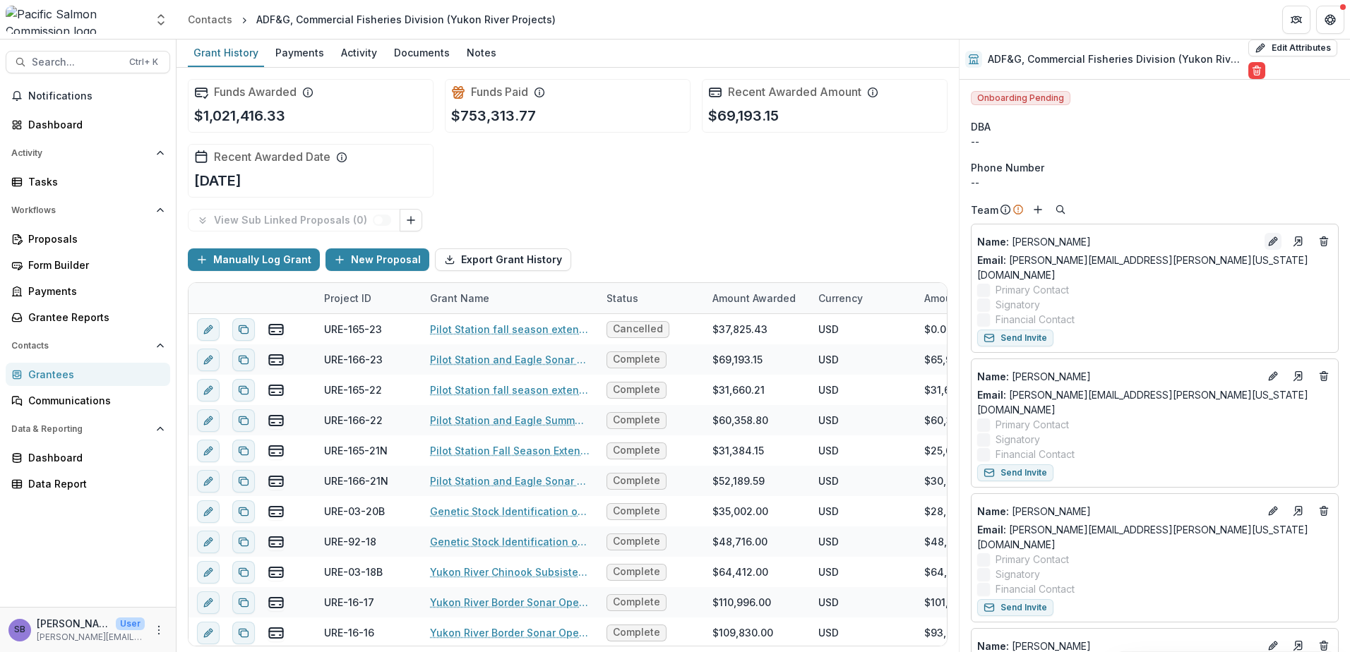
click at [1269, 243] on icon "Edit" at bounding box center [1272, 242] width 6 height 6
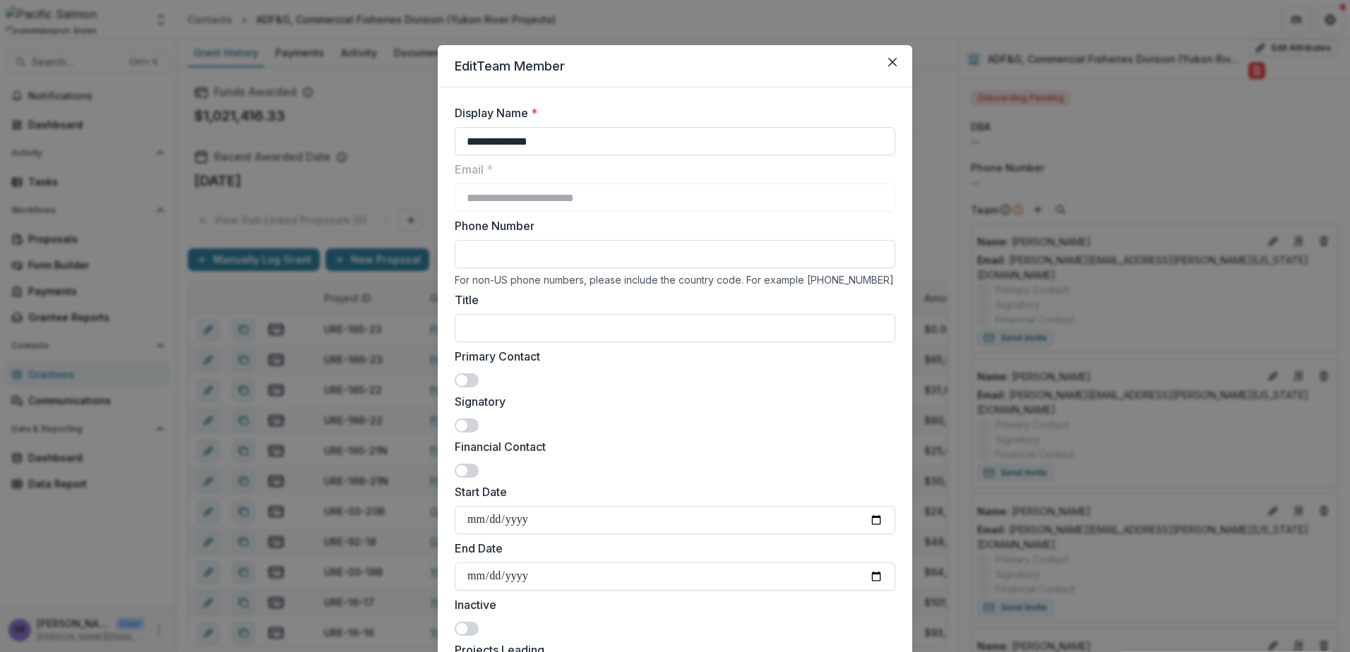
click at [890, 61] on icon "Close" at bounding box center [892, 62] width 8 height 8
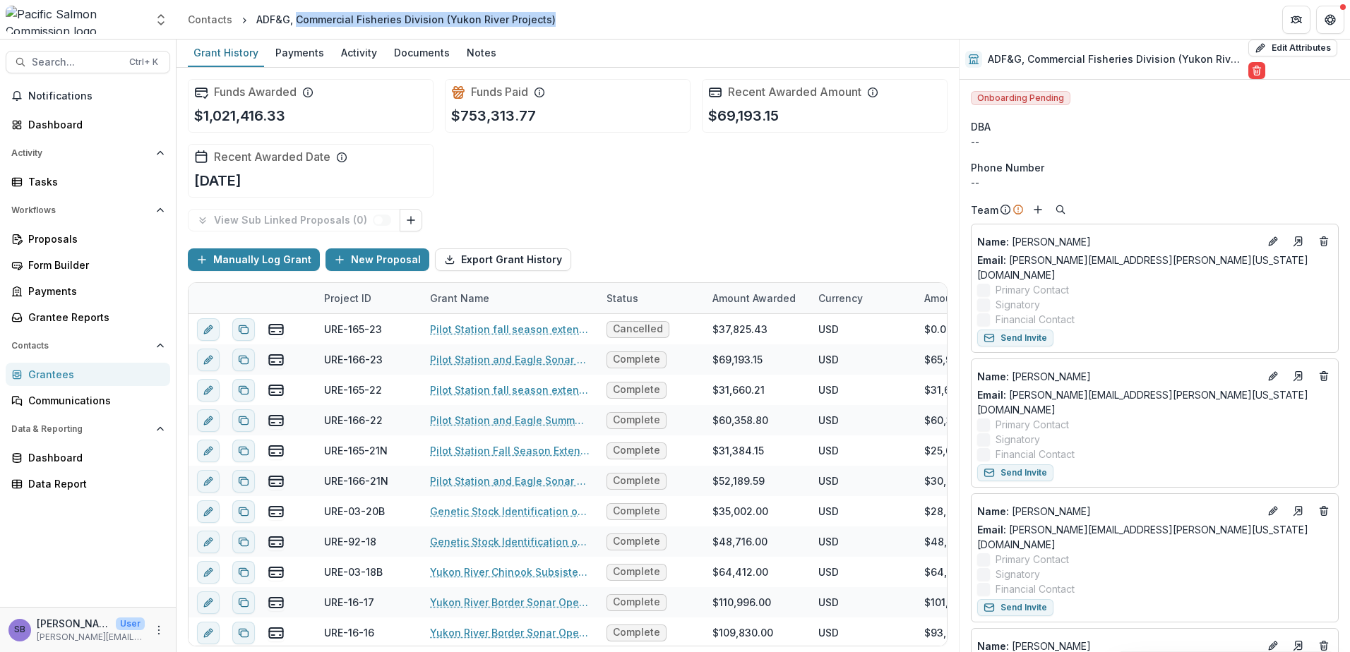
drag, startPoint x: 549, startPoint y: 18, endPoint x: 293, endPoint y: 19, distance: 256.3
click at [293, 19] on header "Contacts ADF&G, Commercial Fisheries Division (Yukon River Projects)" at bounding box center [762, 19] width 1173 height 39
copy div "Commercial Fisheries Division (Yukon River Projects)"
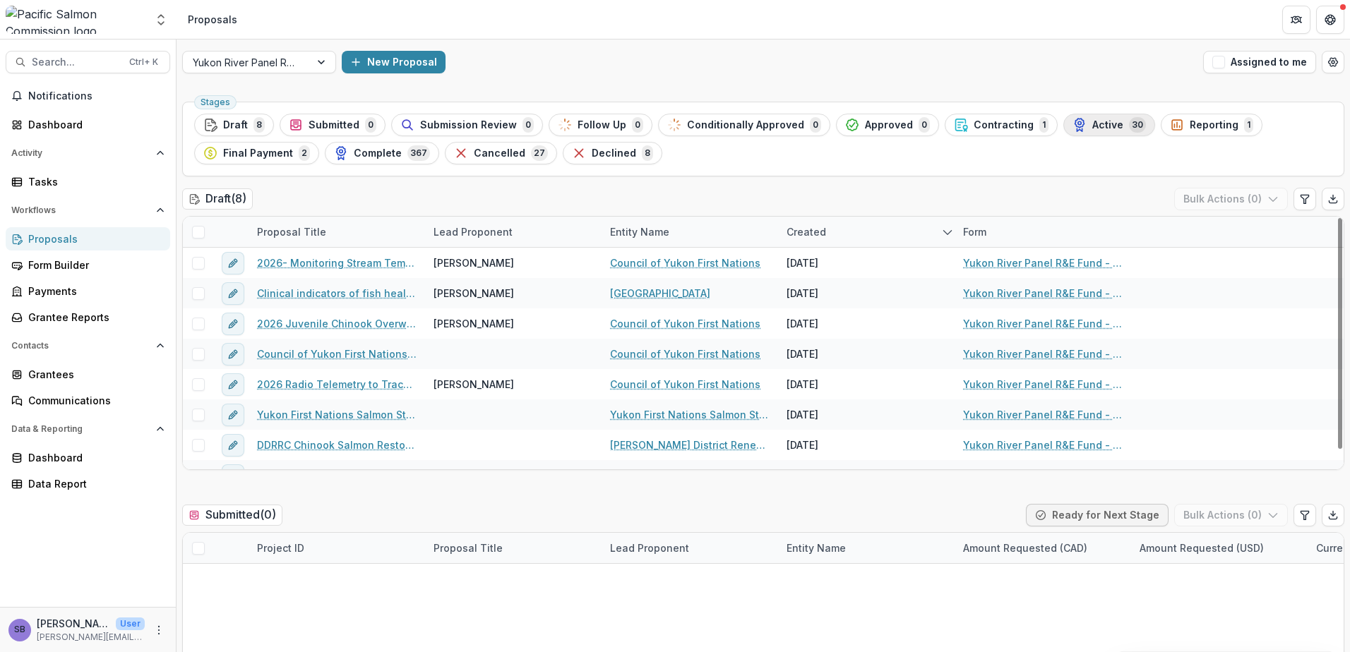
click at [1072, 123] on icon "button" at bounding box center [1079, 125] width 14 height 14
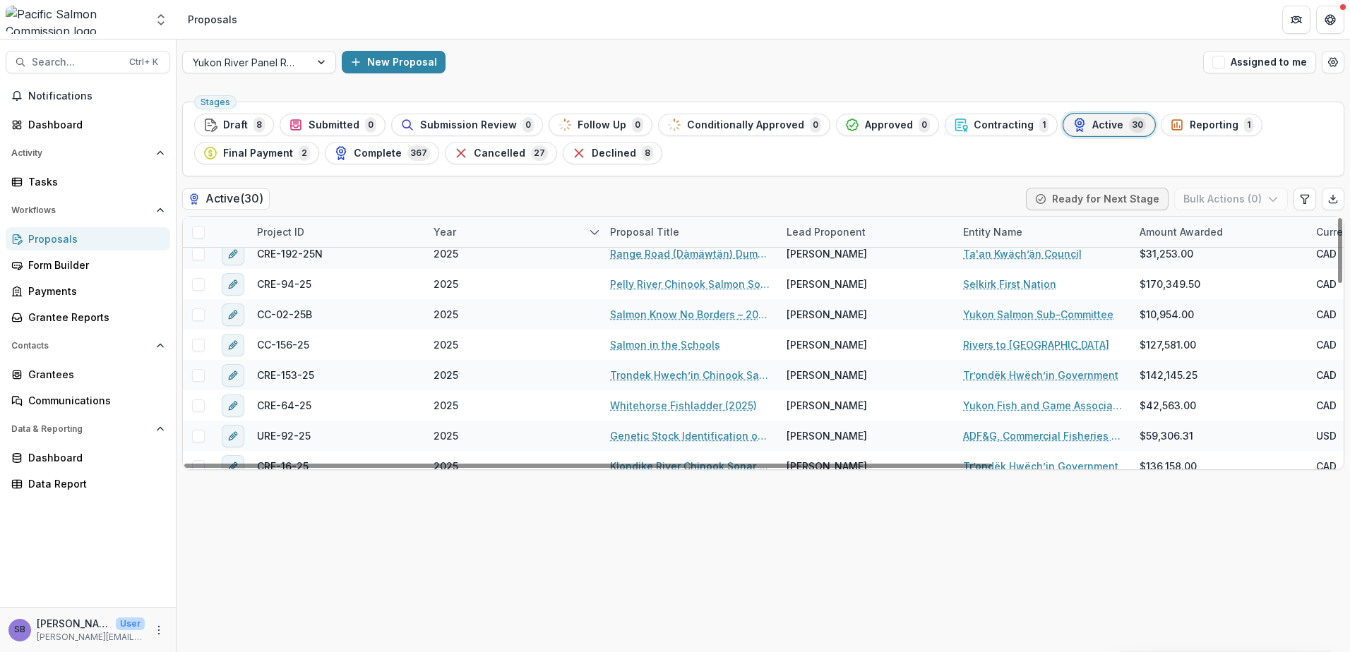
scroll to position [376, 0]
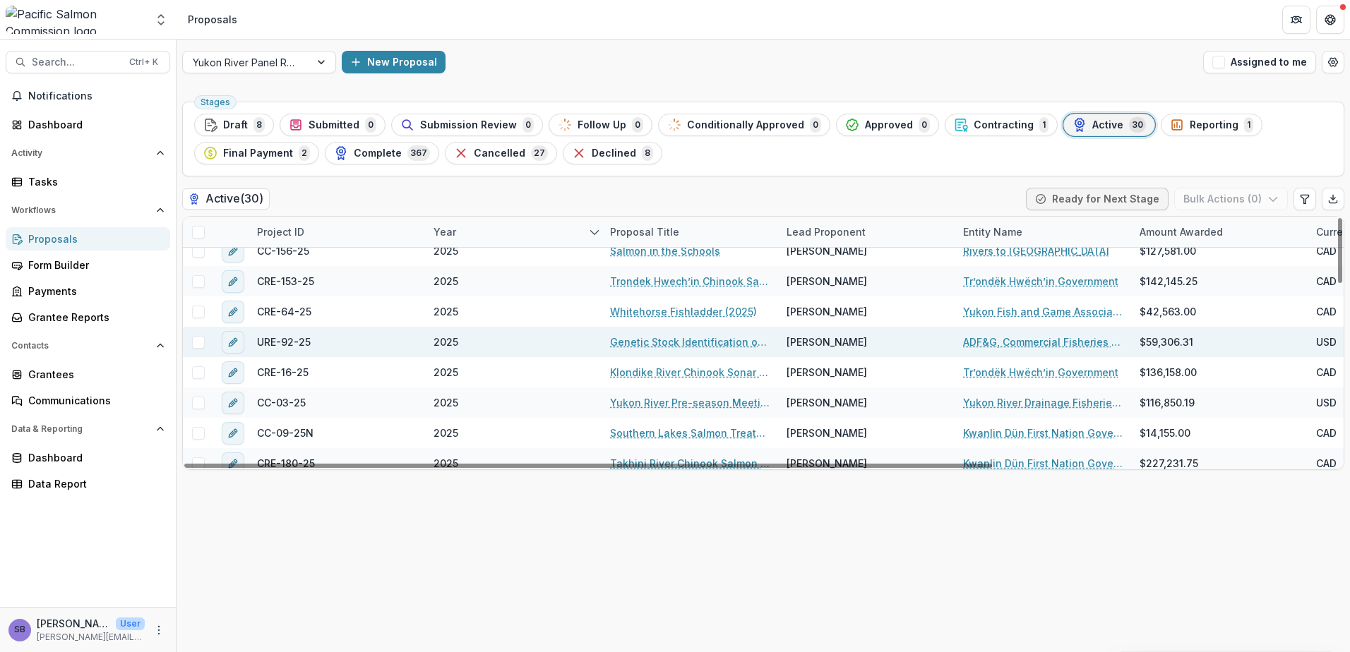
click at [683, 343] on link "Genetic Stock Identification of Chinook Salmon in Alaskan Test Fisheries, 2025" at bounding box center [690, 342] width 160 height 15
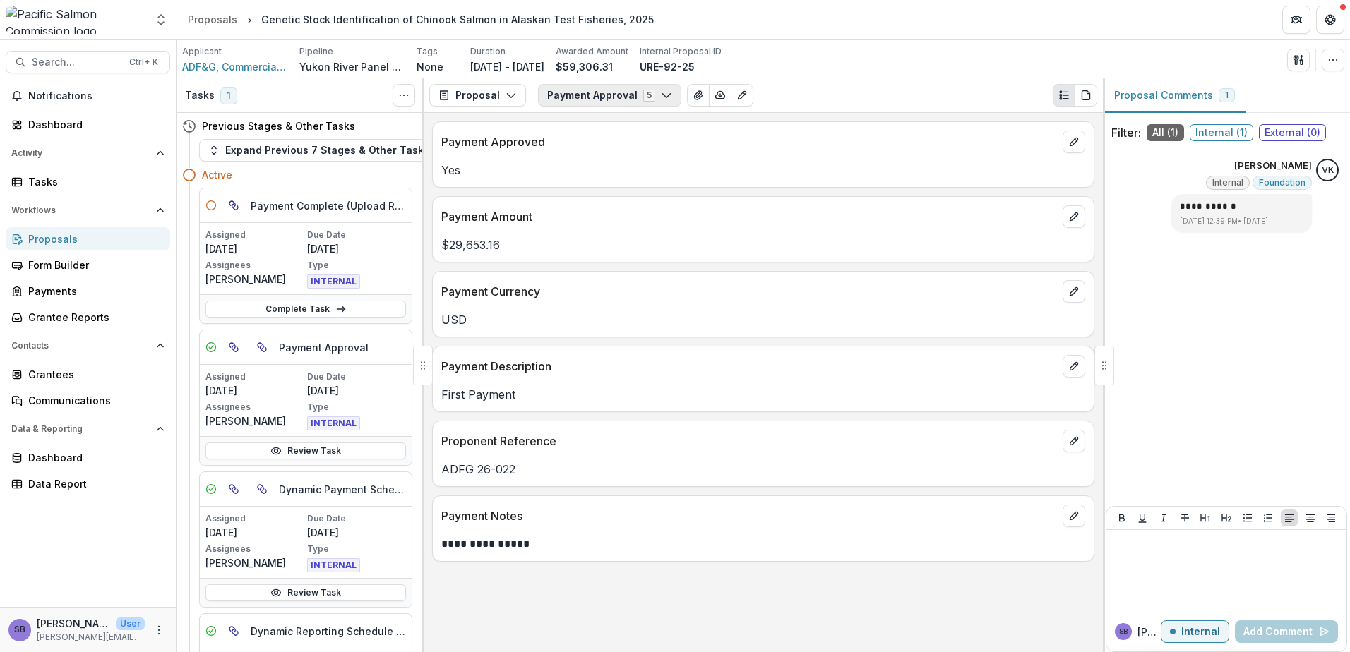
click at [583, 92] on button "Payment Approval 5" at bounding box center [609, 95] width 143 height 23
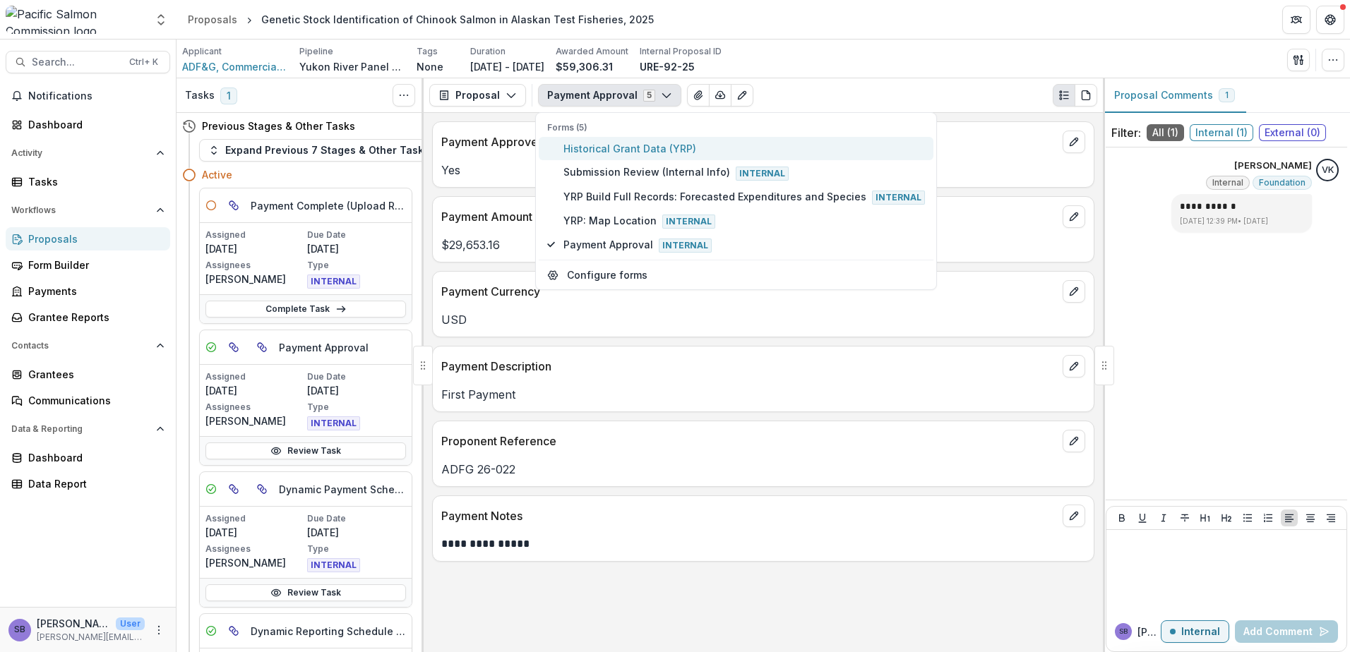
click at [578, 148] on span "Historical Grant Data (YRP)" at bounding box center [743, 148] width 361 height 15
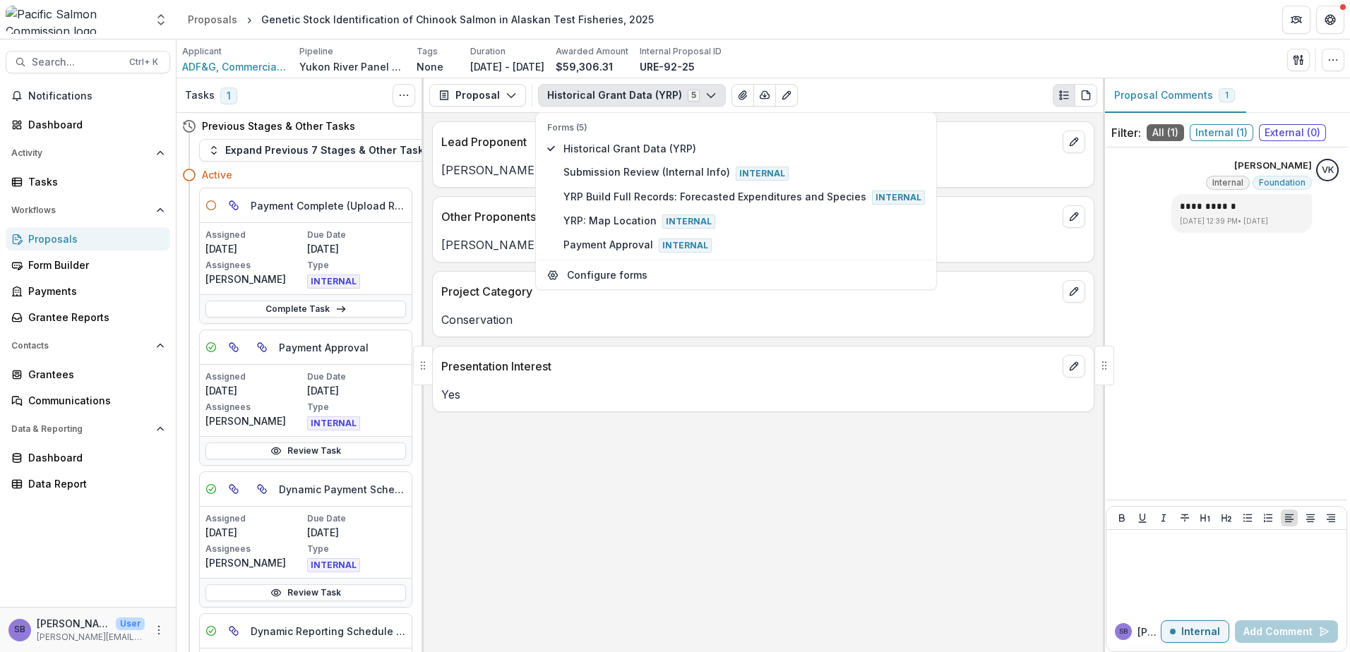
click at [919, 547] on div "Lead Proponent [PERSON_NAME] Other Proponents [PERSON_NAME] Project Category Co…" at bounding box center [763, 382] width 679 height 539
